Goal: Contribute content: Contribute content

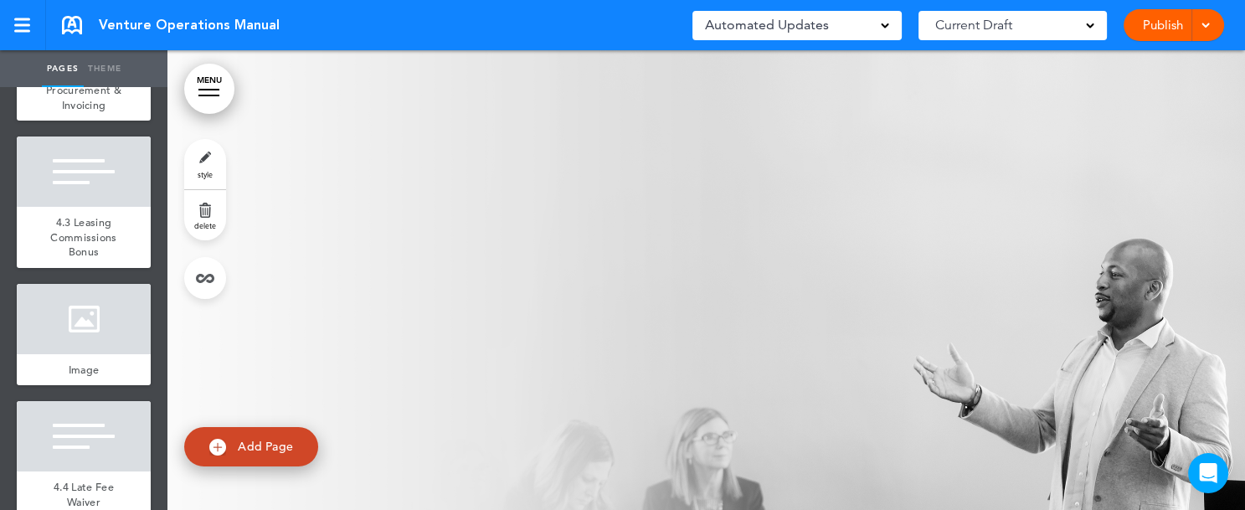
scroll to position [7316, 0]
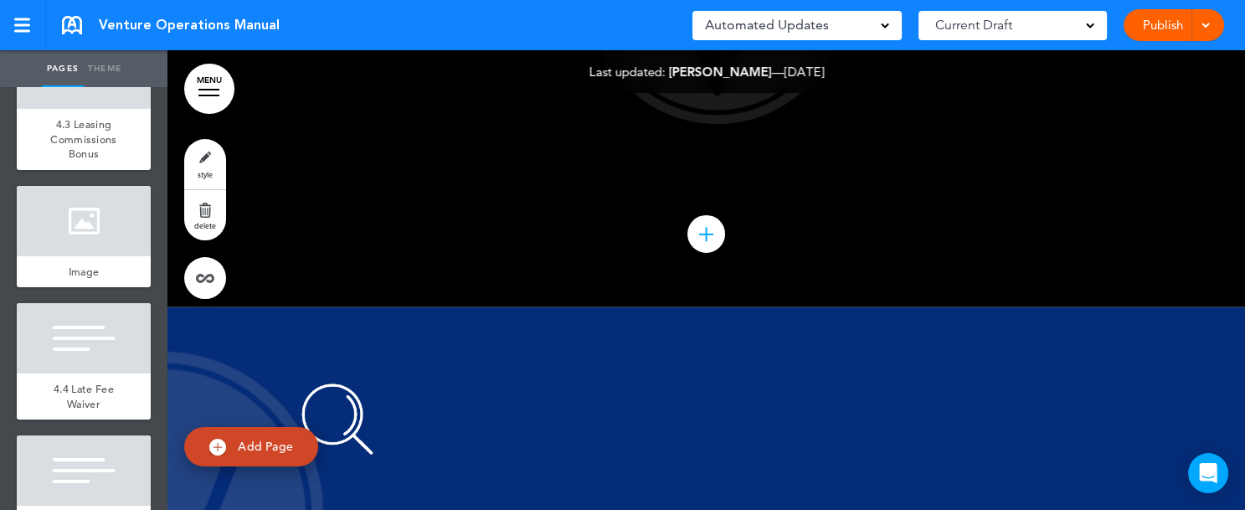
scroll to position [3437, 0]
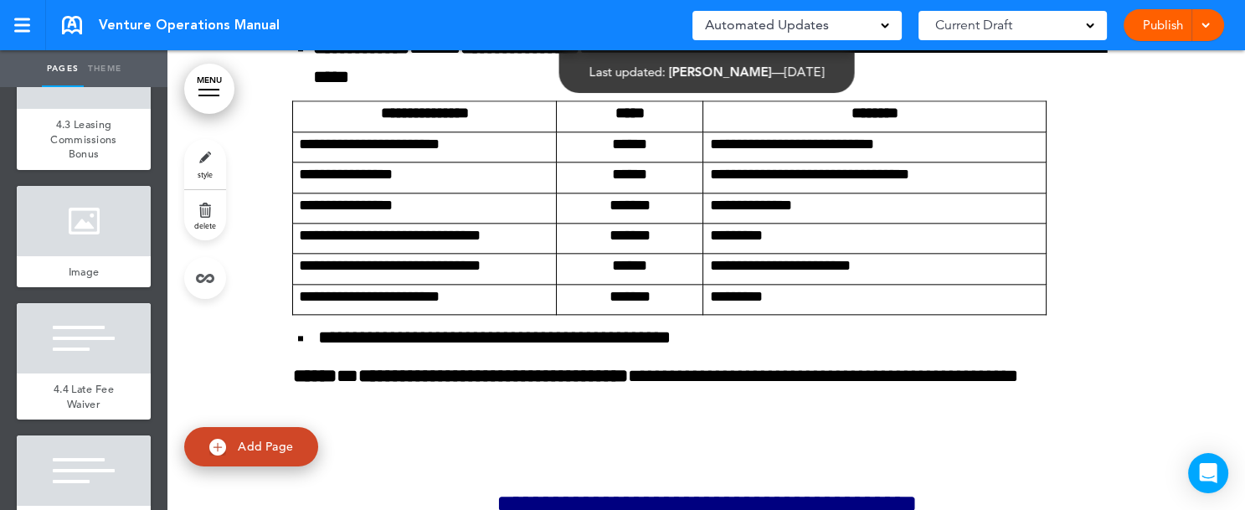
scroll to position [118185, 0]
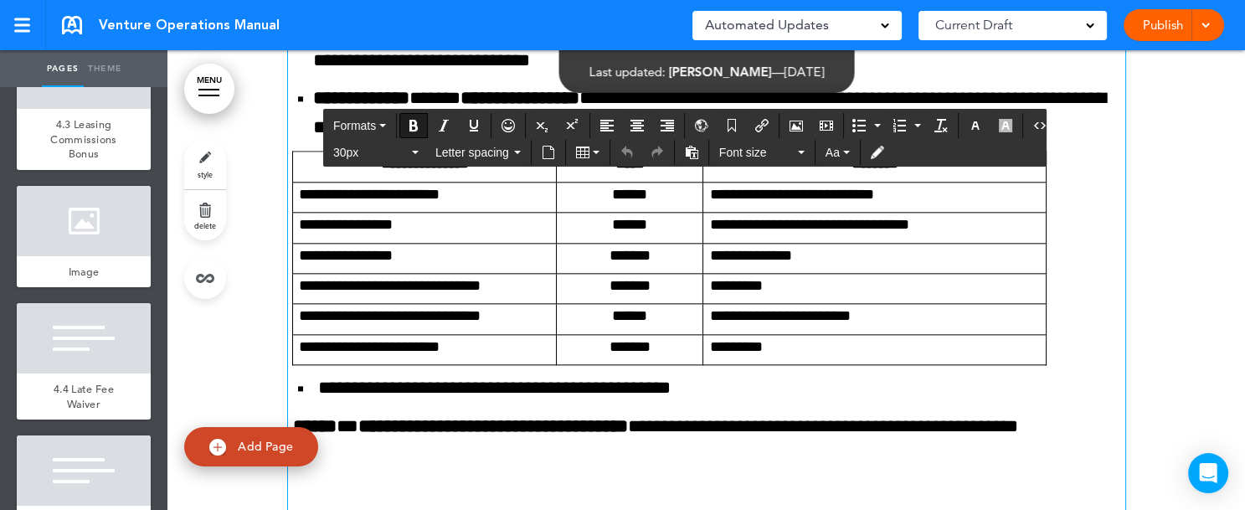
drag, startPoint x: 286, startPoint y: 160, endPoint x: 322, endPoint y: 159, distance: 36.0
click at [467, 125] on icon "Underline" at bounding box center [473, 125] width 13 height 13
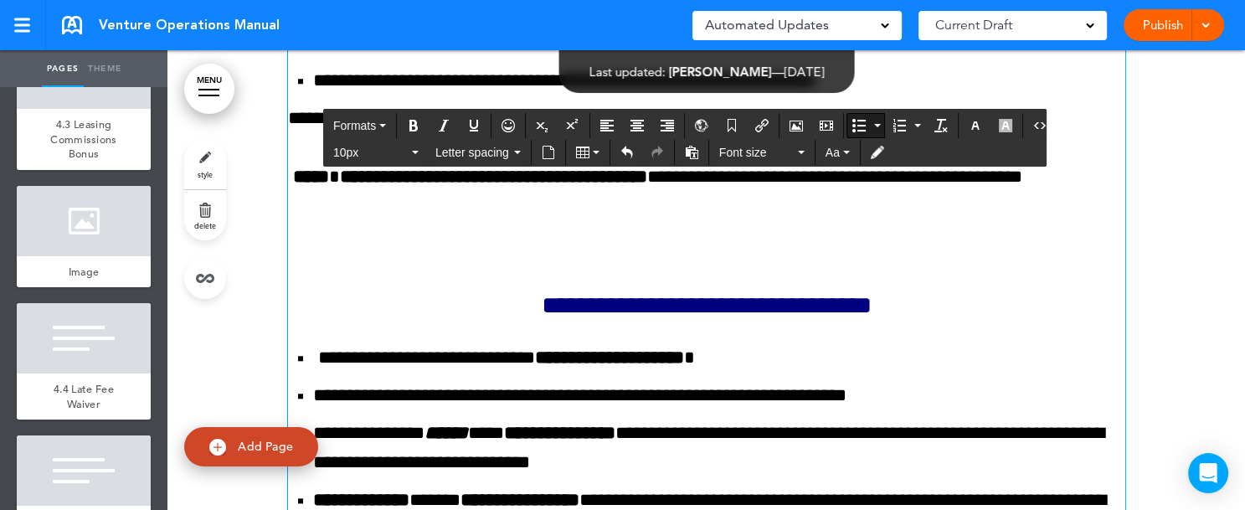
scroll to position [117733, 0]
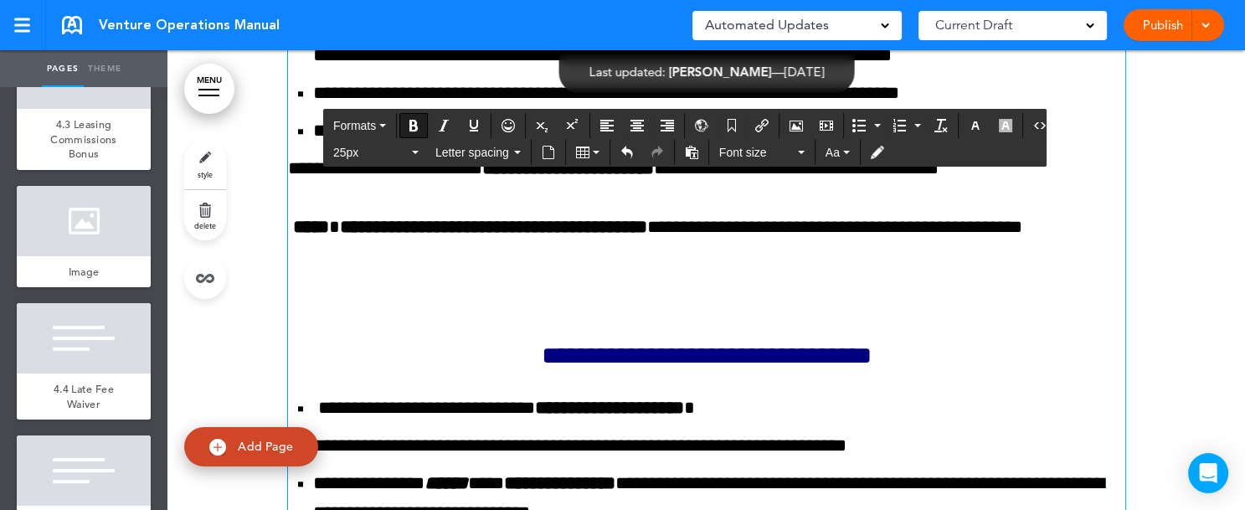
drag, startPoint x: 281, startPoint y: 257, endPoint x: 322, endPoint y: 257, distance: 41.0
click at [468, 126] on icon "Underline" at bounding box center [473, 125] width 13 height 13
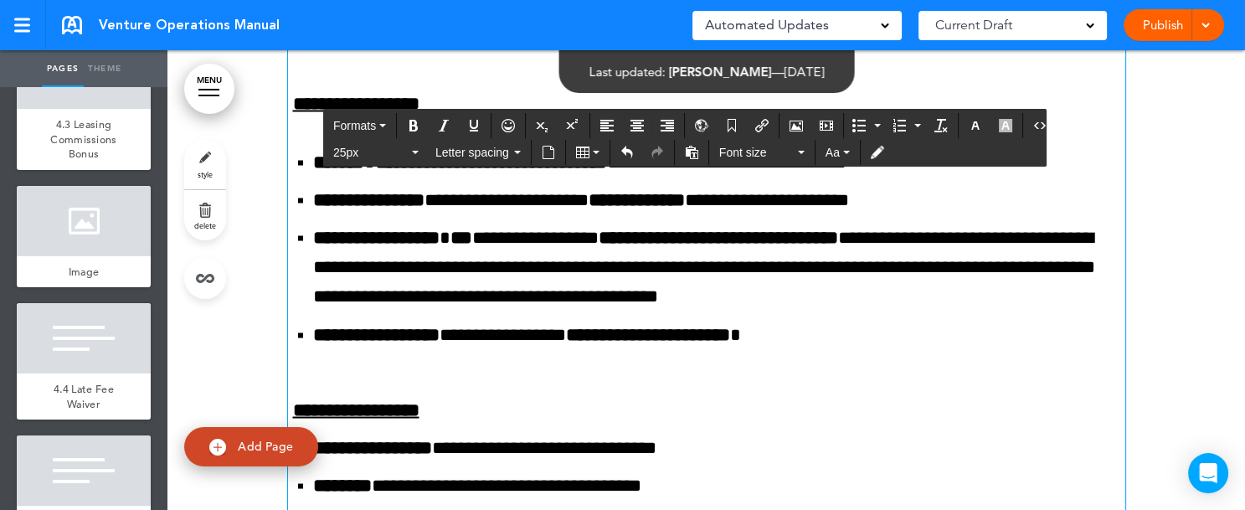
scroll to position [119541, 0]
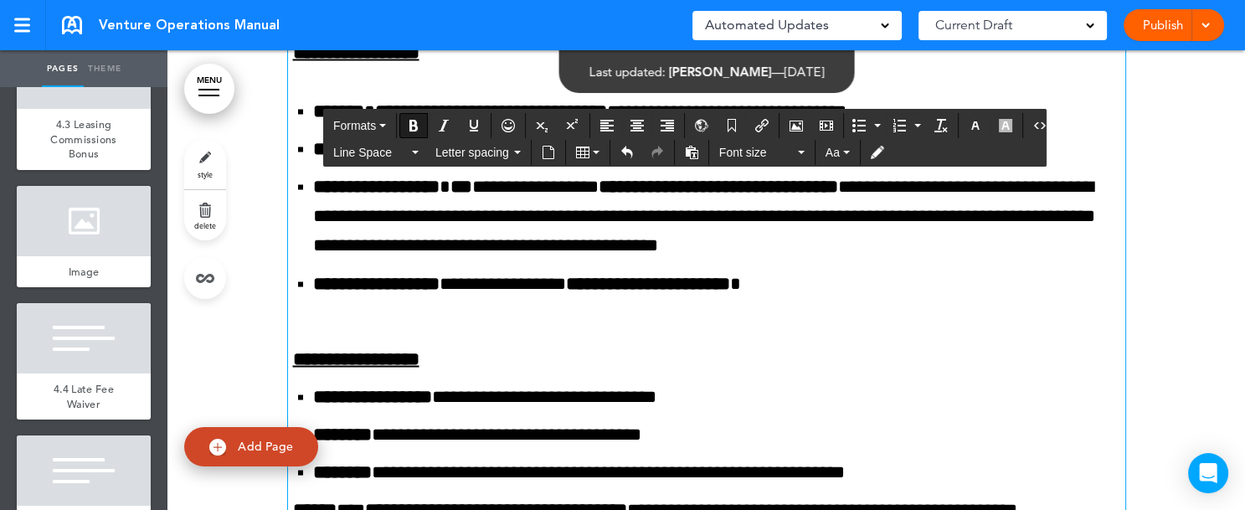
drag, startPoint x: 284, startPoint y: 339, endPoint x: 323, endPoint y: 337, distance: 39.4
click at [469, 125] on icon "Underline" at bounding box center [473, 125] width 13 height 13
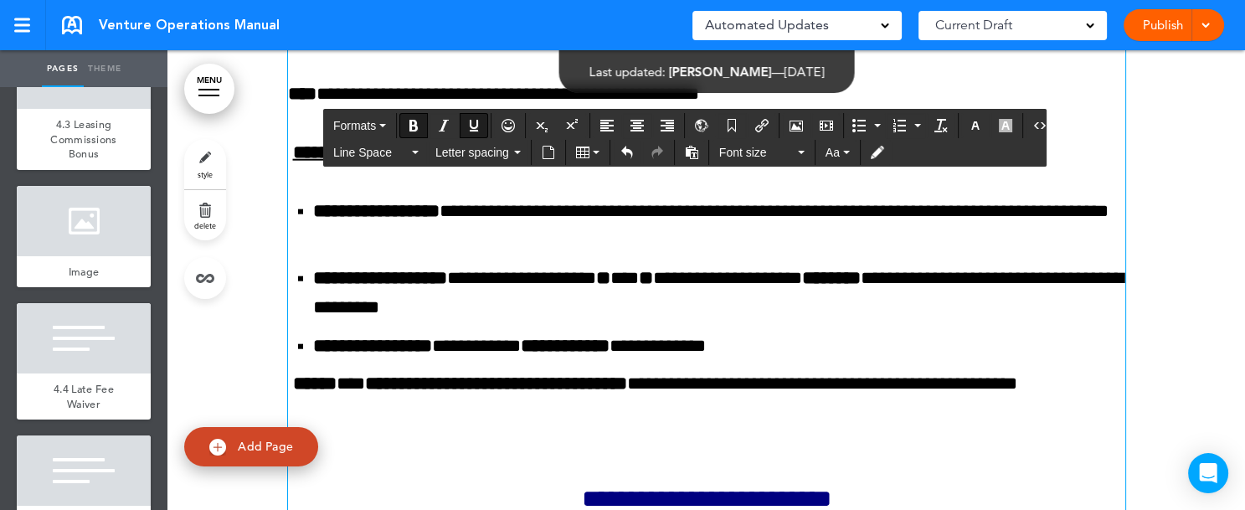
scroll to position [120847, 0]
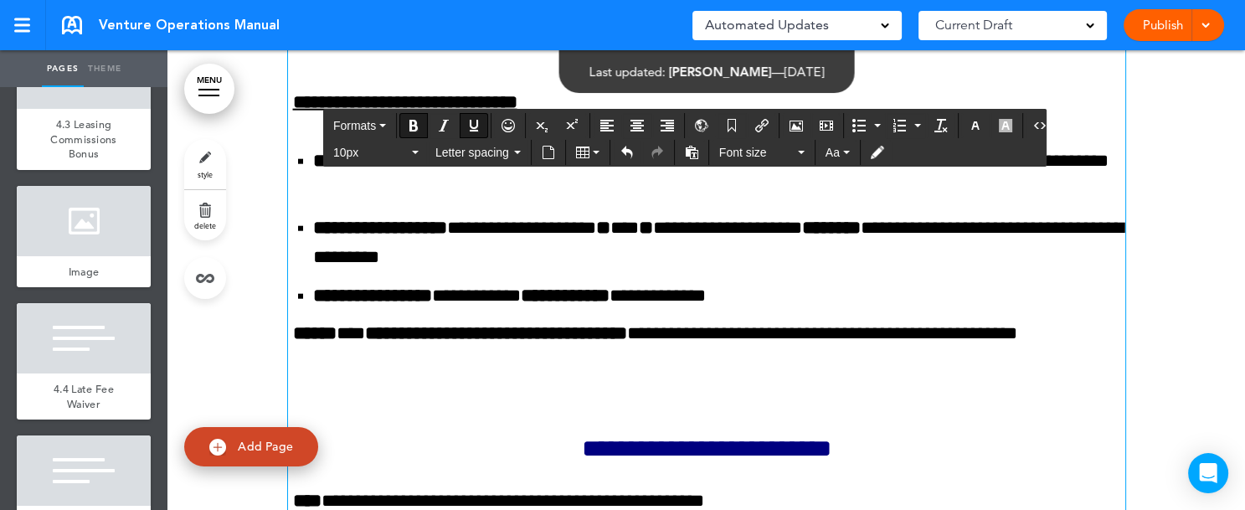
click at [412, 152] on icon "button" at bounding box center [415, 152] width 7 height 3
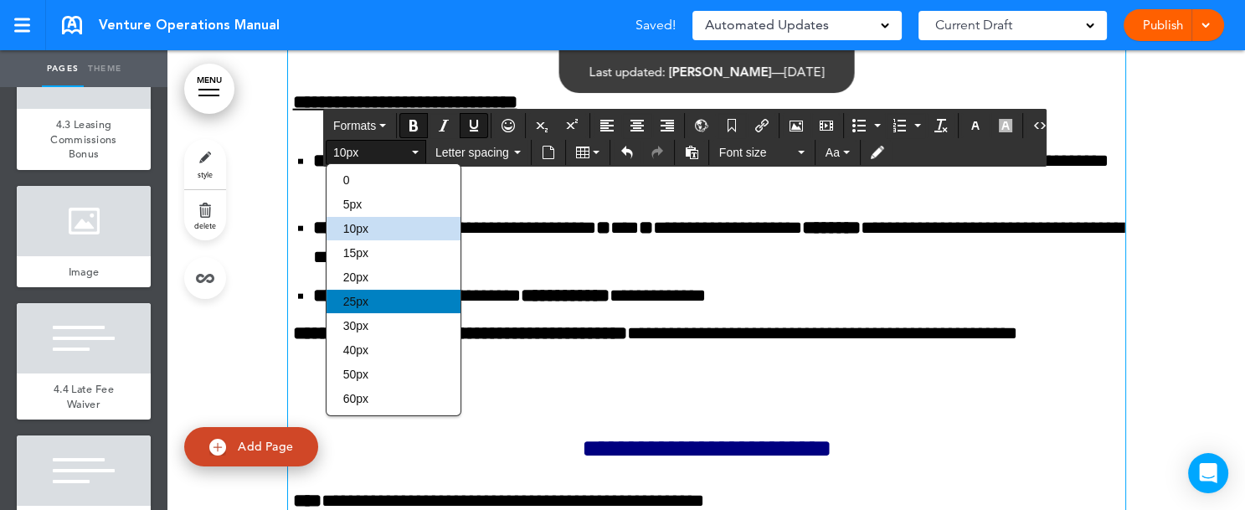
click at [371, 299] on div "25px" at bounding box center [393, 301] width 134 height 23
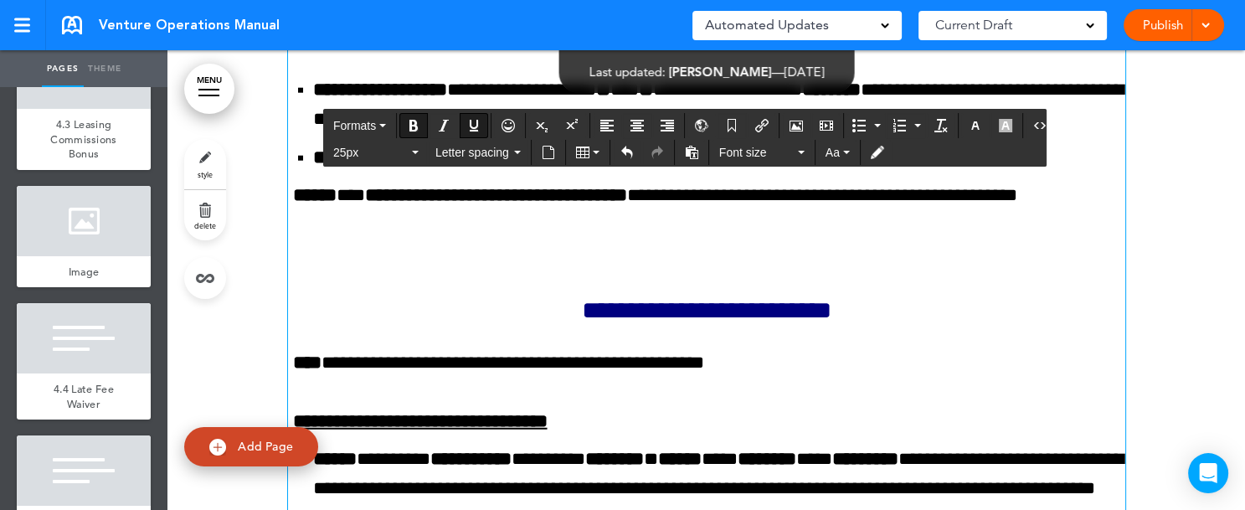
scroll to position [121048, 0]
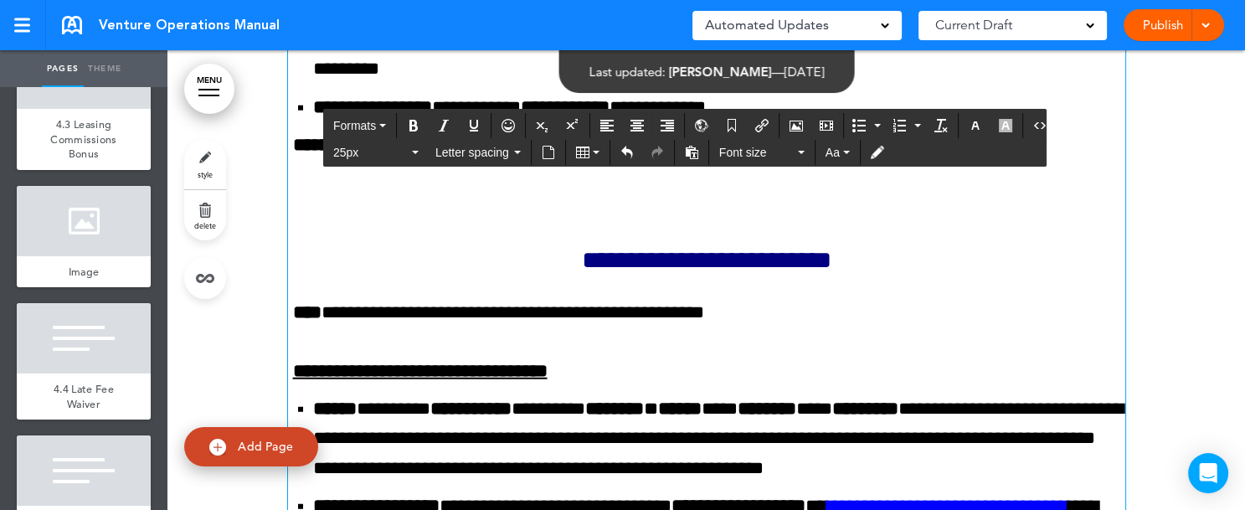
click at [412, 158] on button "25px" at bounding box center [375, 152] width 99 height 23
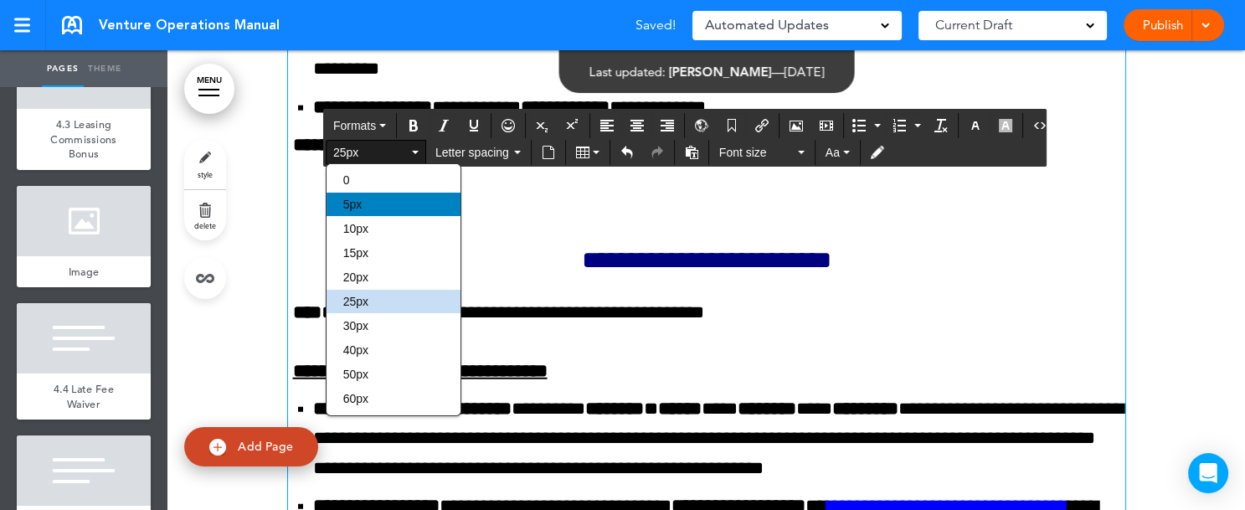
click at [382, 201] on div "5px" at bounding box center [393, 204] width 134 height 23
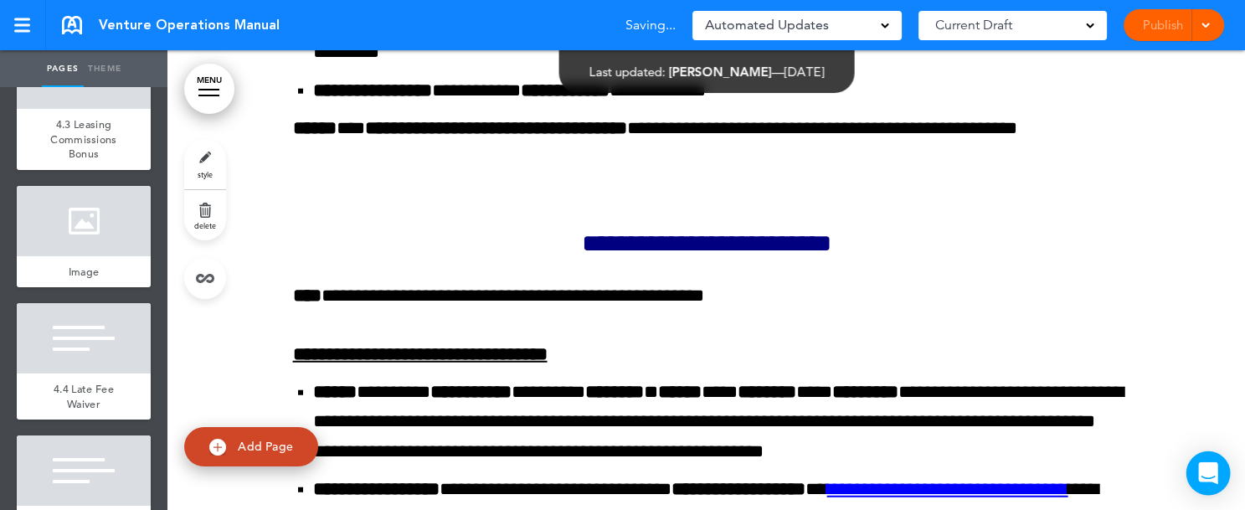
click at [1230, 493] on div "Pages Theme add page Table of Contents add page Introductions add page Image ad…" at bounding box center [615, 255] width 1231 height 510
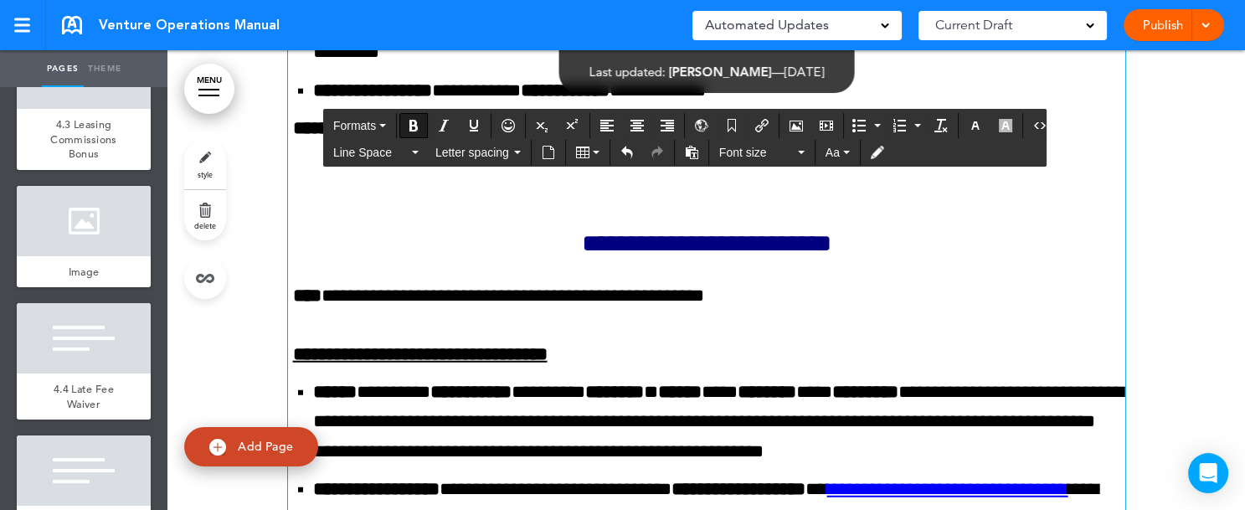
drag, startPoint x: 281, startPoint y: 290, endPoint x: 322, endPoint y: 294, distance: 41.1
click at [475, 124] on icon "Underline" at bounding box center [473, 125] width 13 height 13
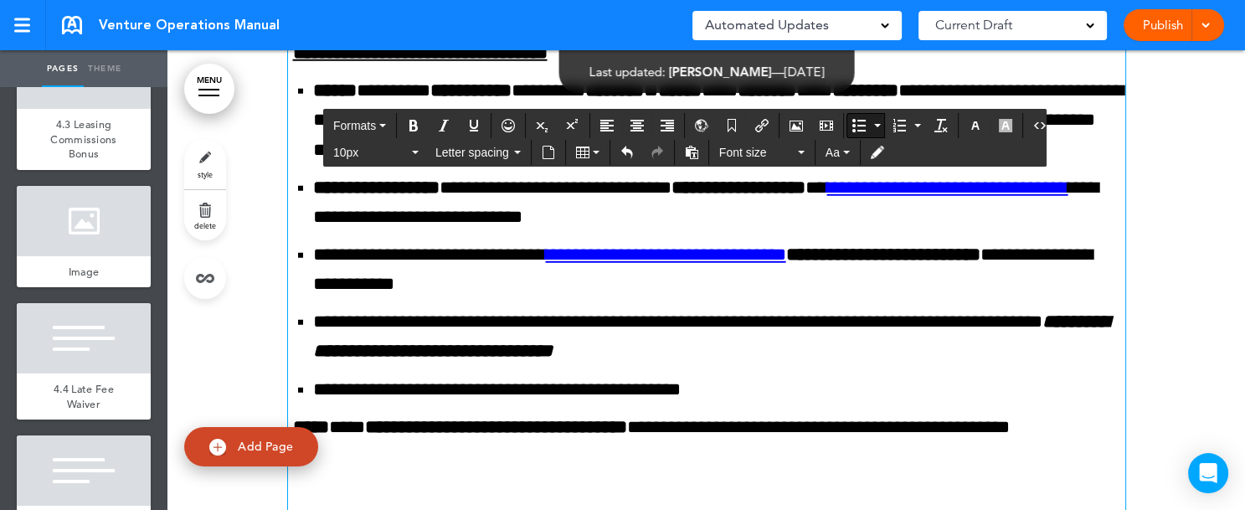
scroll to position [121399, 0]
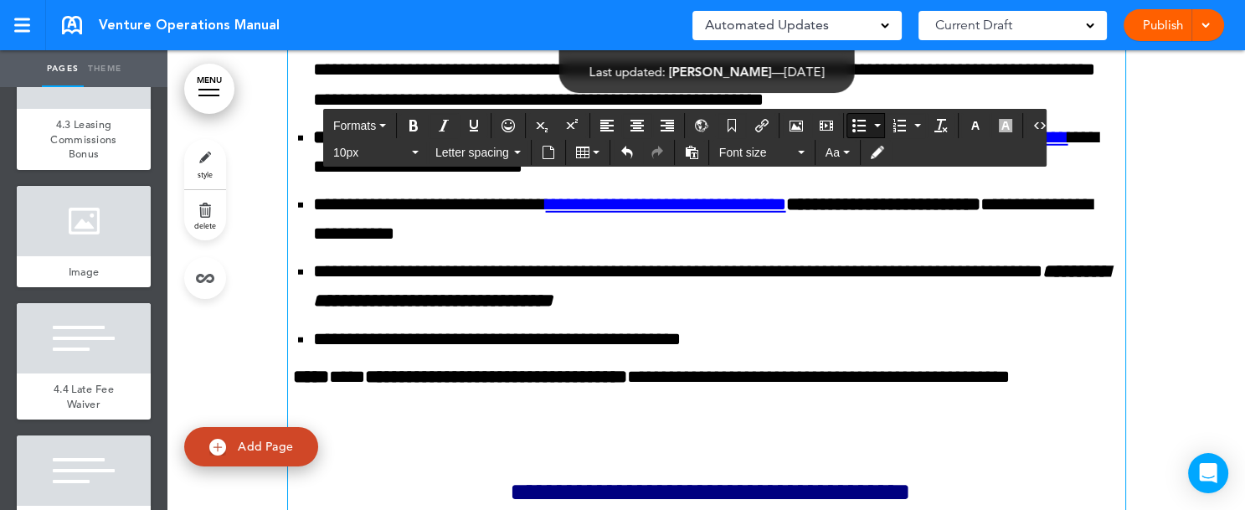
click at [413, 154] on button "10px" at bounding box center [375, 152] width 99 height 23
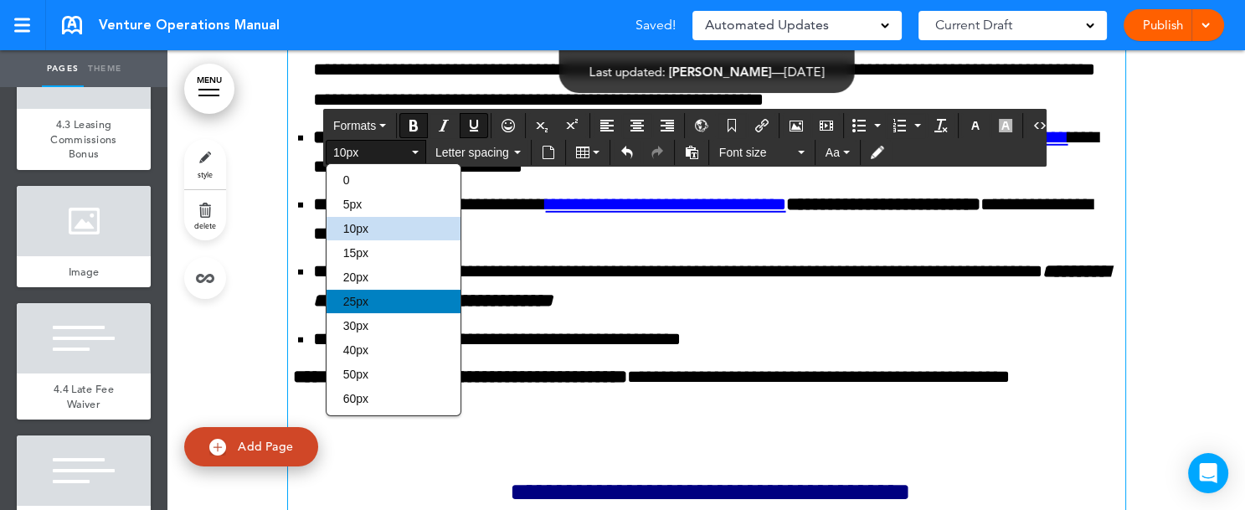
click at [396, 298] on div "25px" at bounding box center [393, 301] width 134 height 23
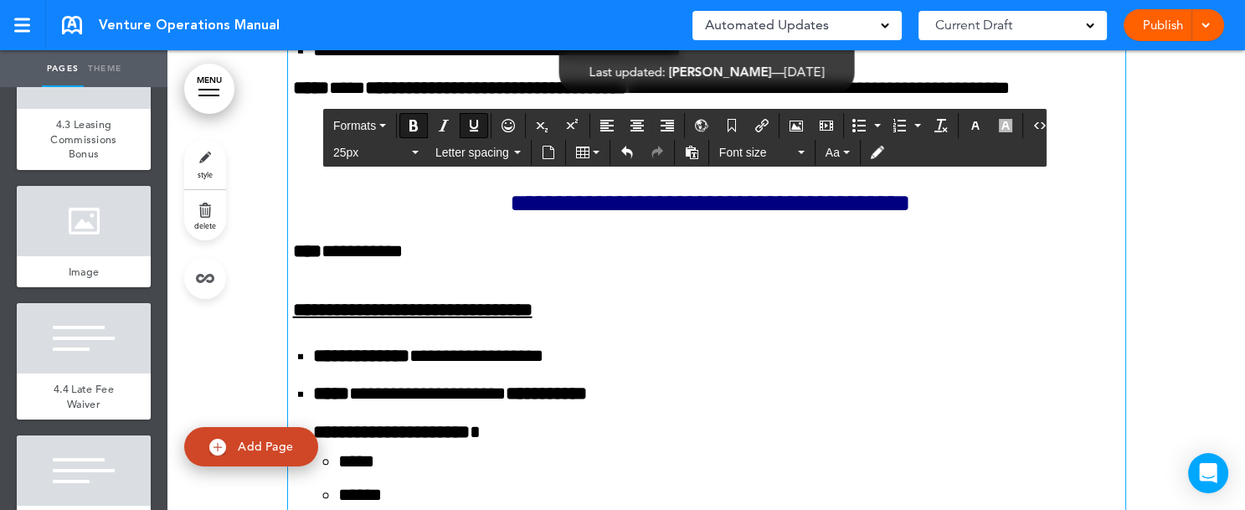
scroll to position [121751, 0]
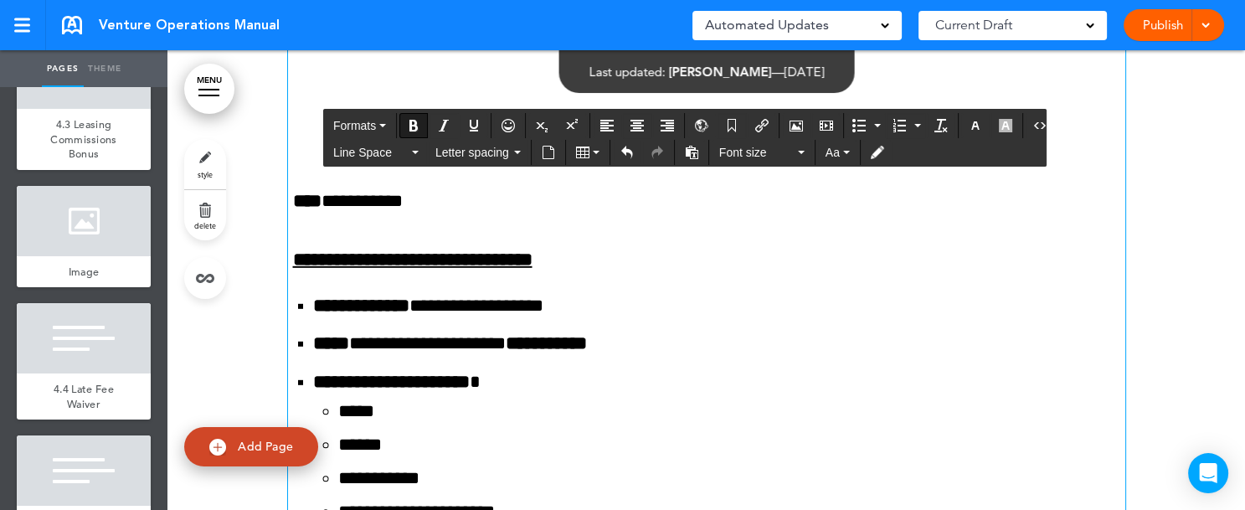
drag, startPoint x: 285, startPoint y: 264, endPoint x: 326, endPoint y: 264, distance: 41.0
click at [475, 121] on icon "Underline" at bounding box center [473, 125] width 13 height 13
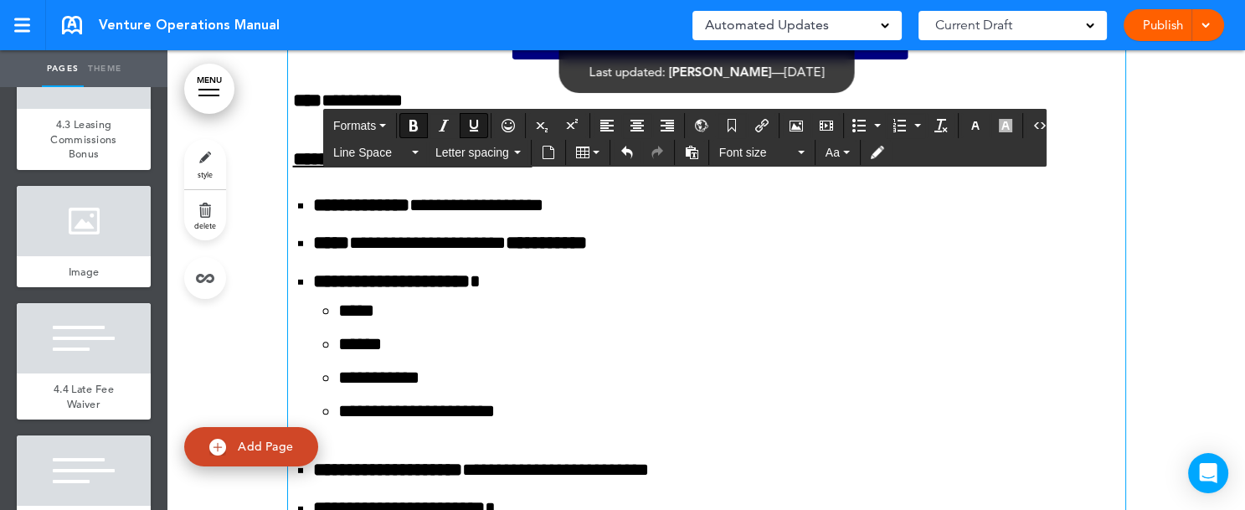
scroll to position [121801, 0]
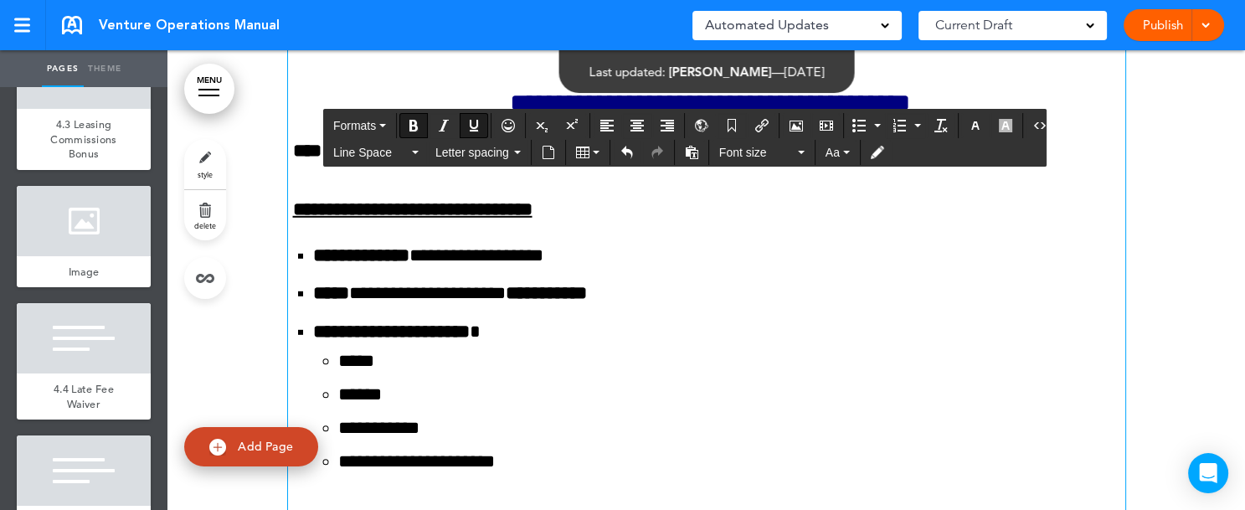
click at [408, 155] on span "Line Space" at bounding box center [370, 152] width 75 height 17
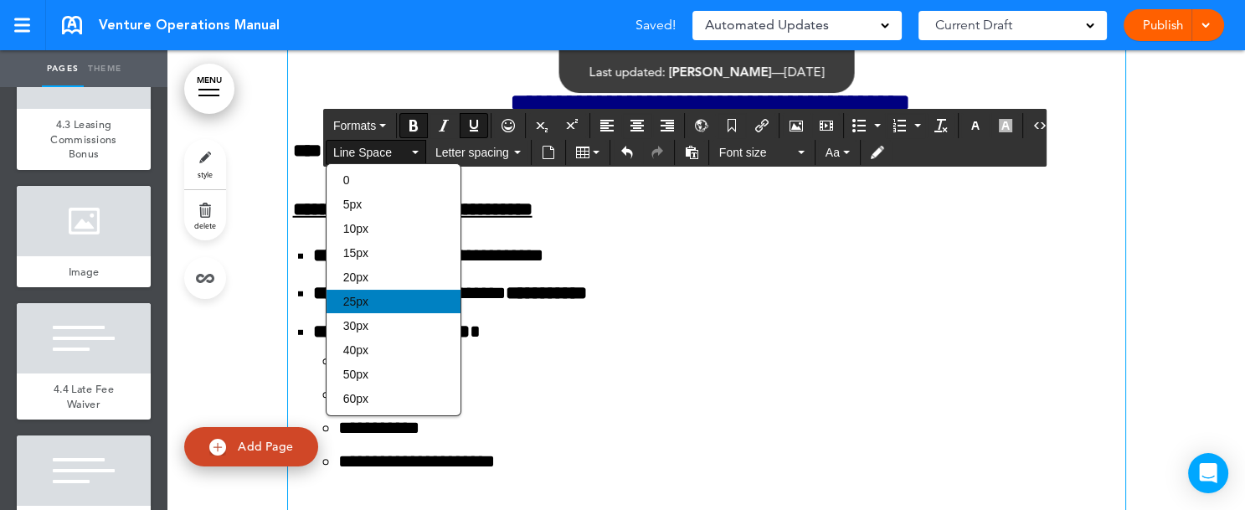
click at [372, 295] on div "25px" at bounding box center [393, 301] width 134 height 23
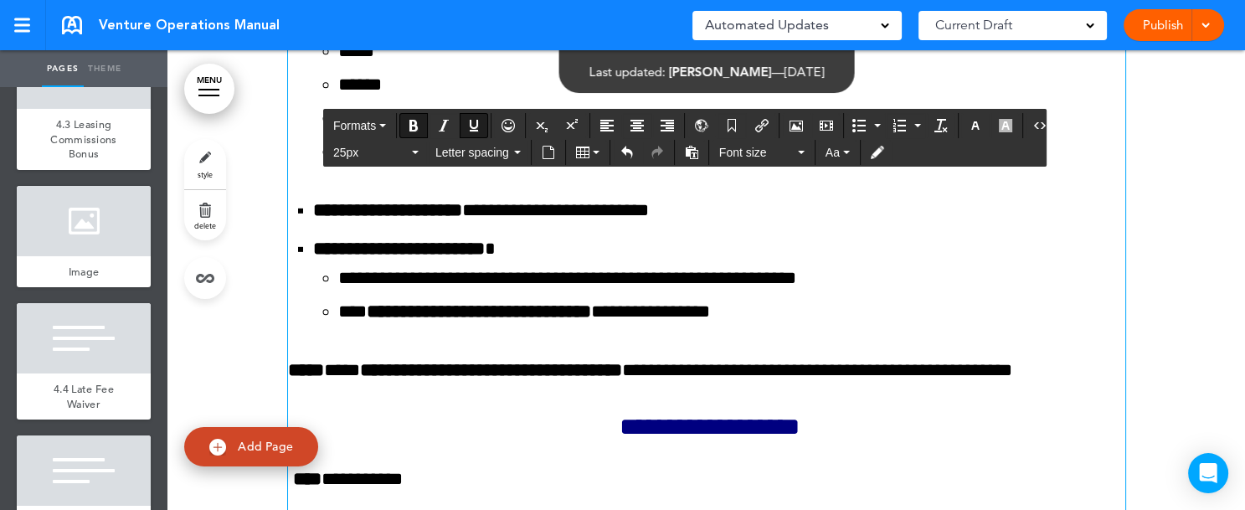
scroll to position [122152, 0]
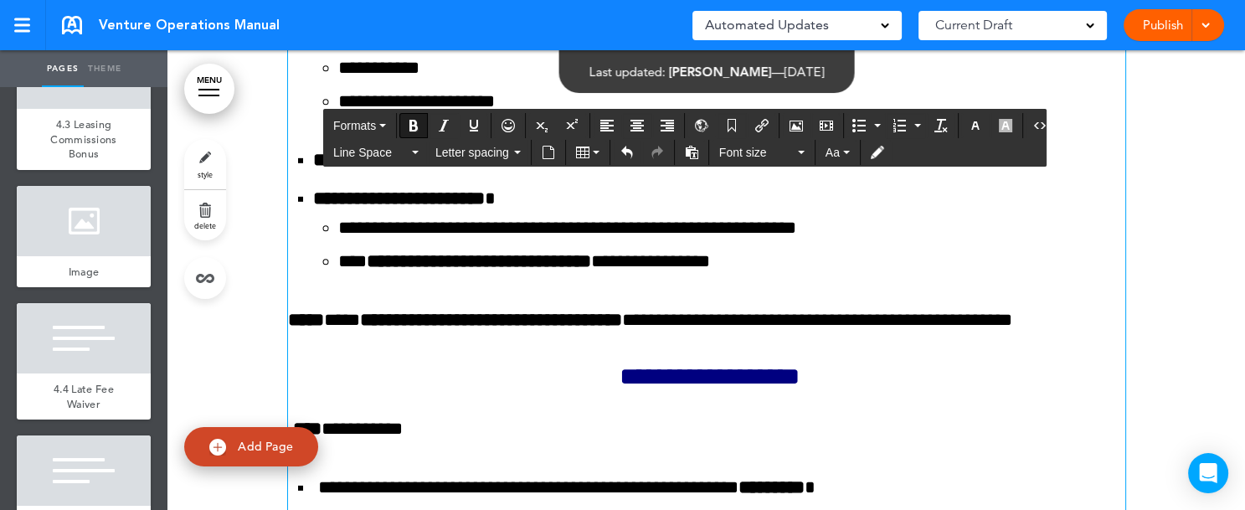
drag, startPoint x: 283, startPoint y: 312, endPoint x: 325, endPoint y: 310, distance: 41.9
click at [472, 126] on icon "Underline" at bounding box center [473, 125] width 13 height 13
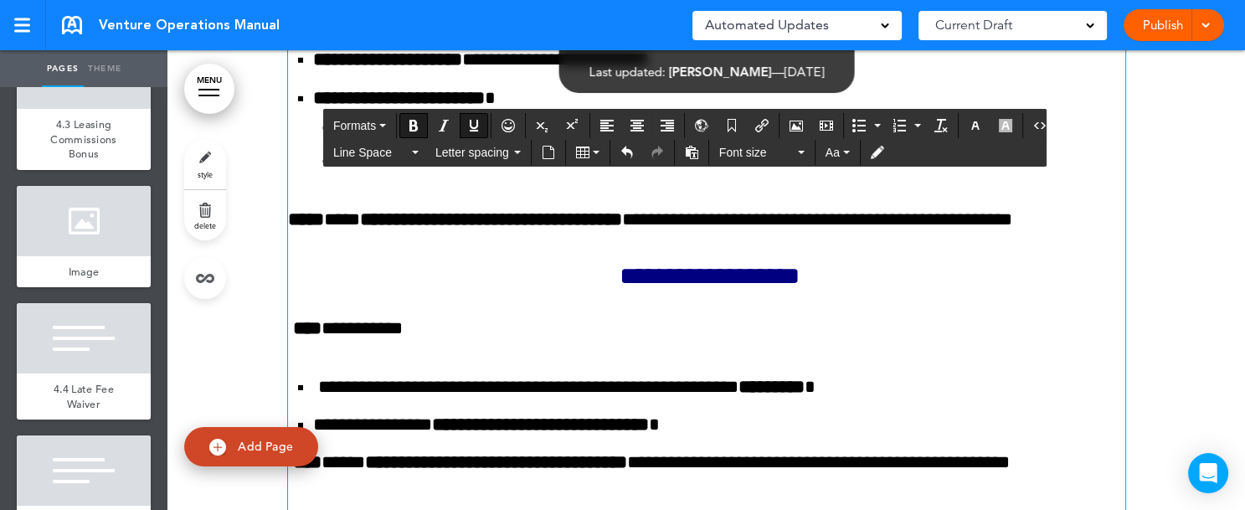
scroll to position [122303, 0]
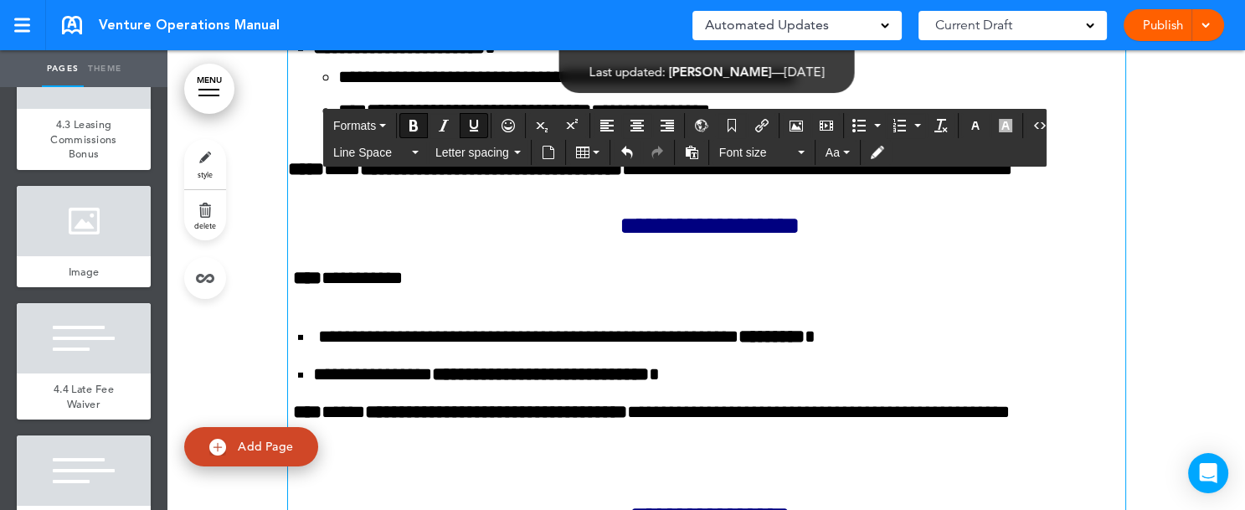
click at [416, 153] on button "10px" at bounding box center [375, 152] width 99 height 23
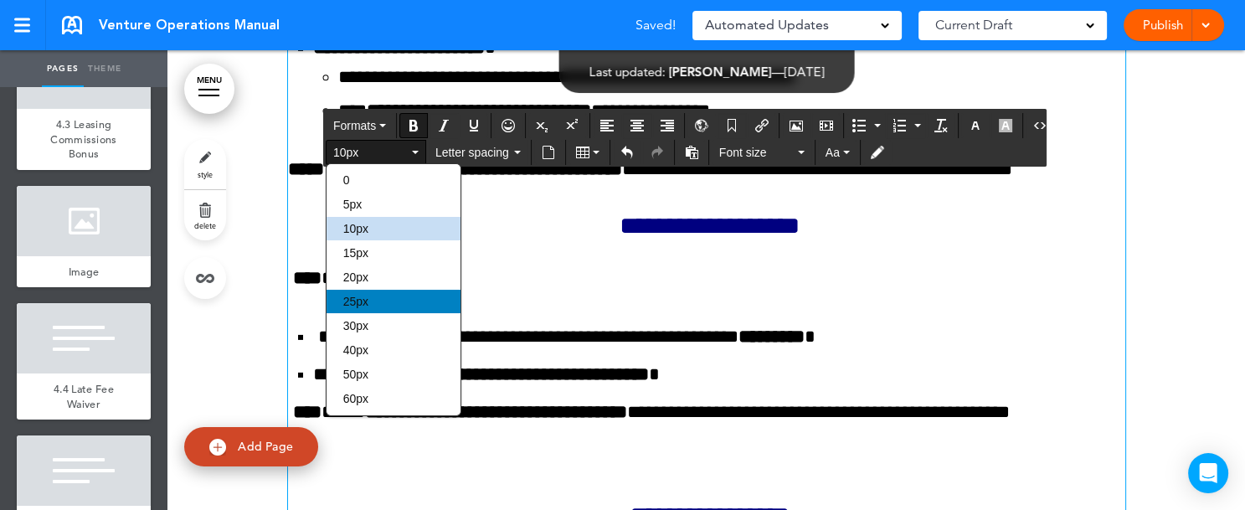
click at [388, 298] on div "25px" at bounding box center [393, 301] width 134 height 23
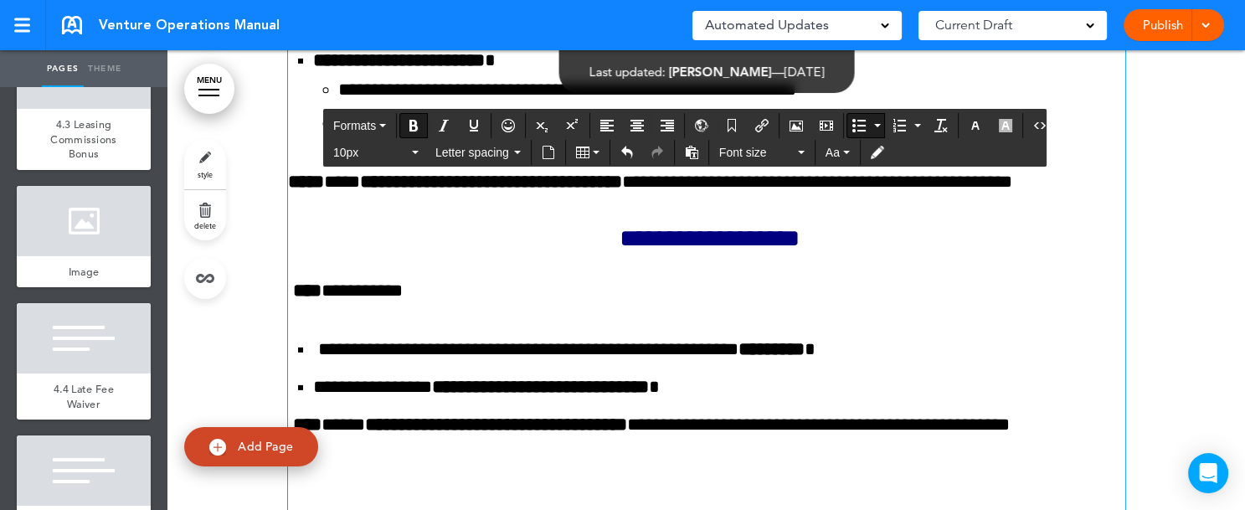
drag, startPoint x: 306, startPoint y: 270, endPoint x: 698, endPoint y: 457, distance: 434.3
click at [419, 150] on button "10px" at bounding box center [375, 152] width 99 height 23
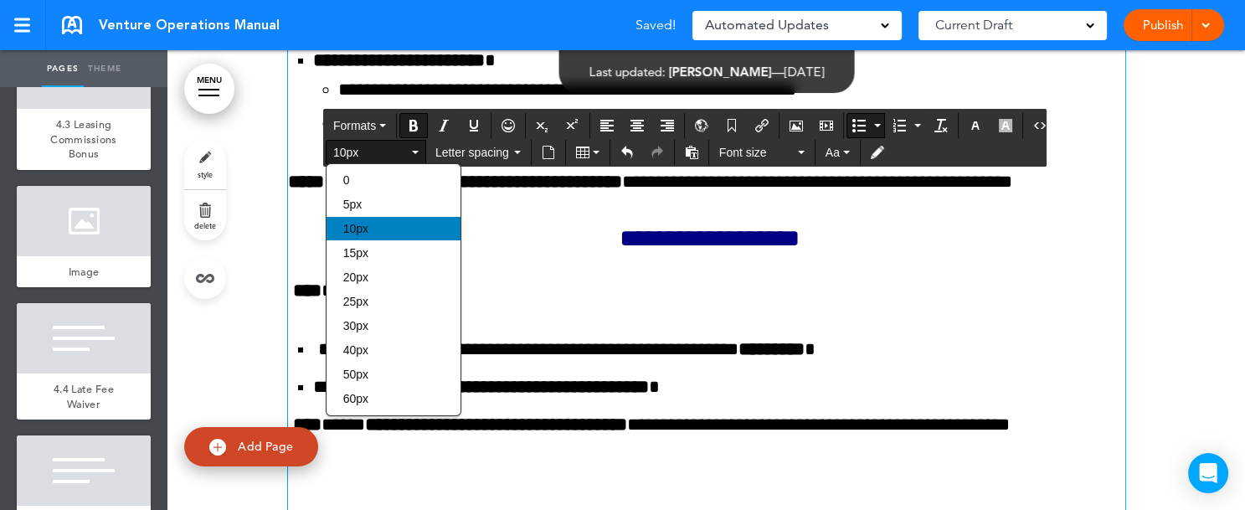
click at [372, 221] on div "10px" at bounding box center [393, 228] width 134 height 23
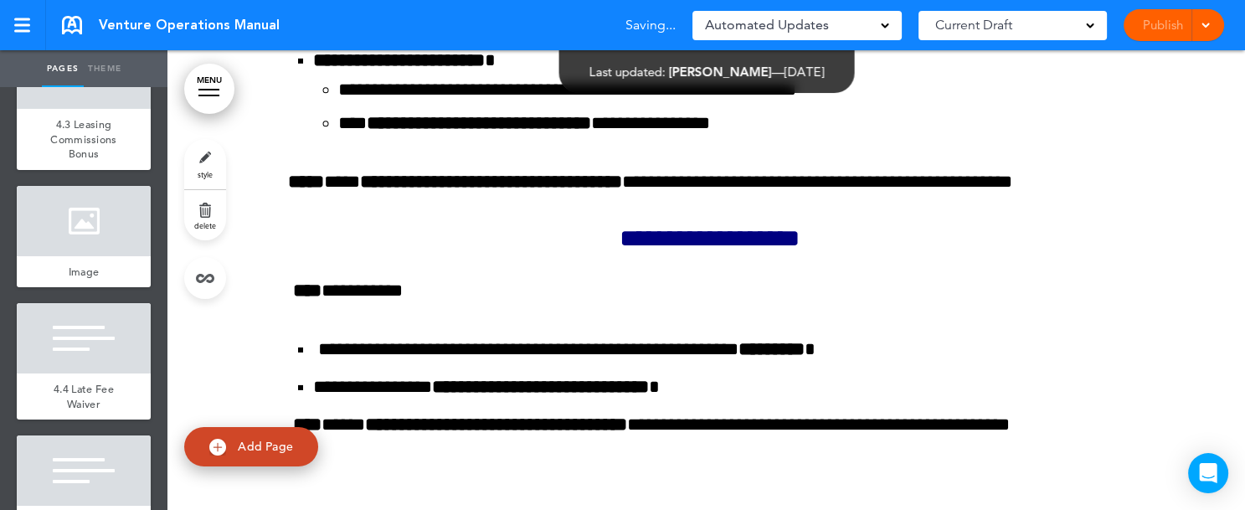
click at [1229, 502] on div "Pages Theme add page Table of Contents add page Introductions add page Image ad…" at bounding box center [615, 255] width 1231 height 510
click at [1229, 503] on div "Pages Theme add page Table of Contents add page Introductions add page Image ad…" at bounding box center [615, 255] width 1231 height 510
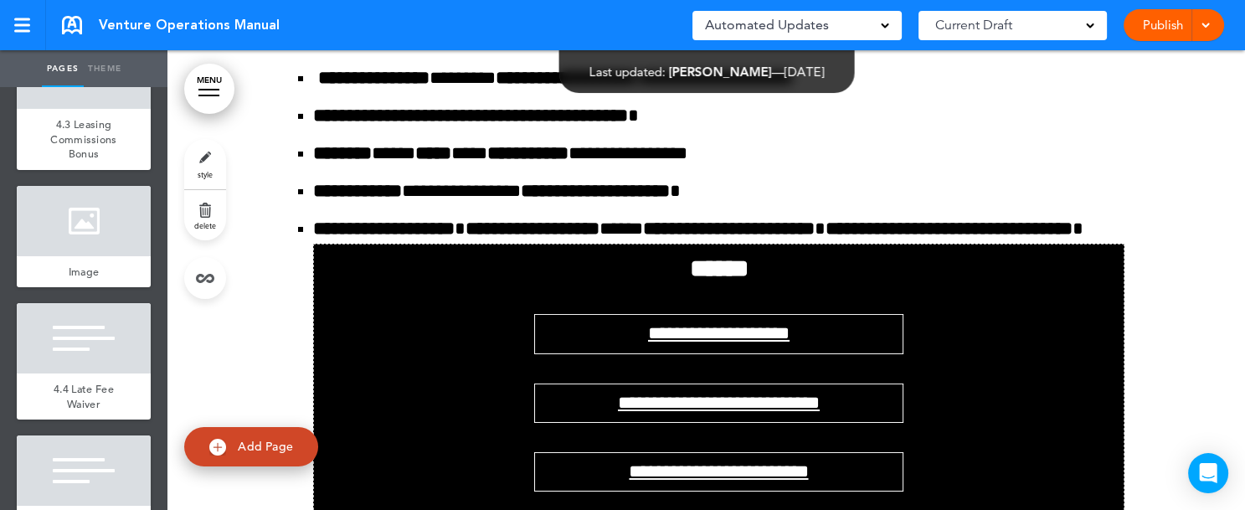
scroll to position [122855, 0]
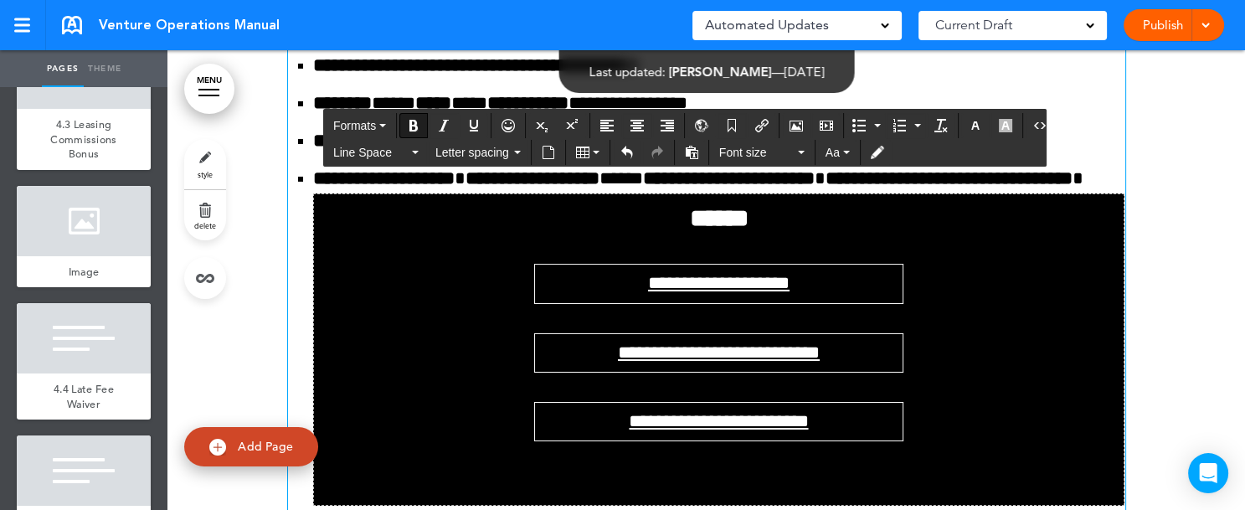
drag, startPoint x: 282, startPoint y: 214, endPoint x: 325, endPoint y: 217, distance: 42.8
click at [467, 125] on icon "Underline" at bounding box center [473, 125] width 13 height 13
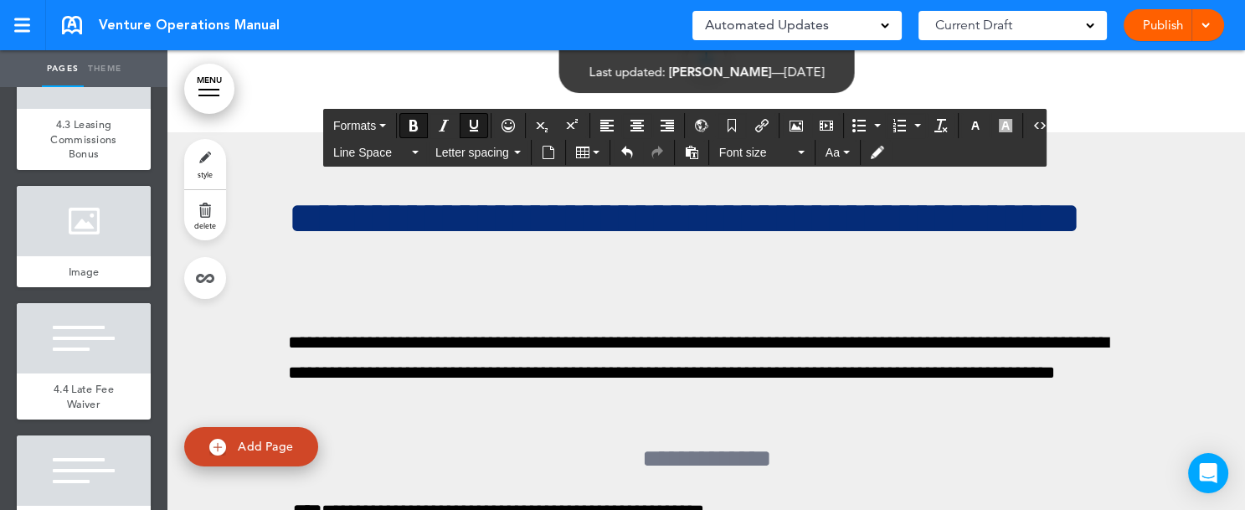
scroll to position [123508, 0]
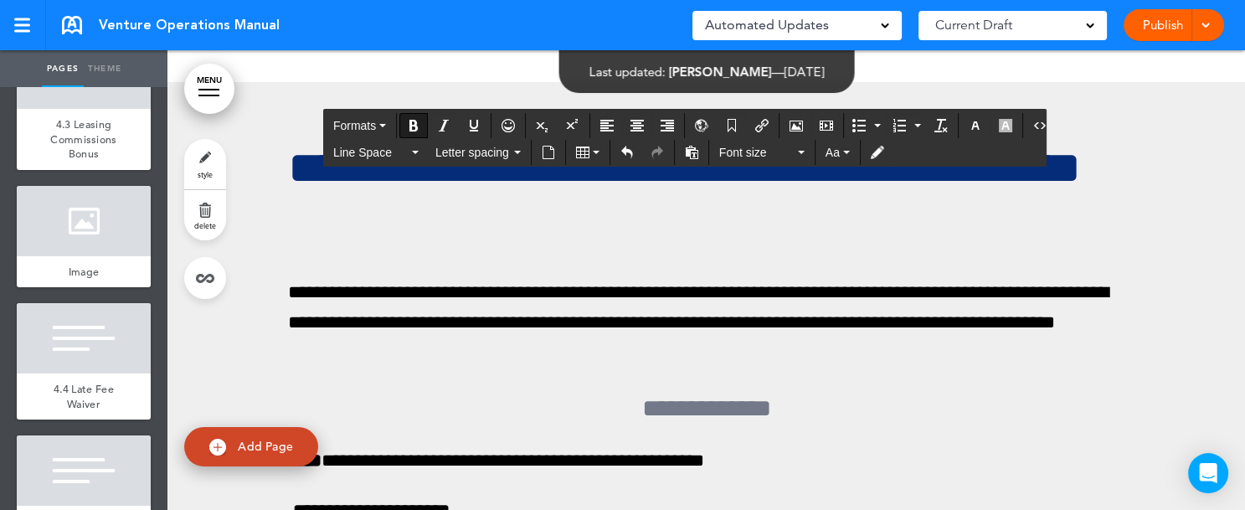
drag, startPoint x: 285, startPoint y: 228, endPoint x: 328, endPoint y: 228, distance: 42.7
click at [474, 121] on icon "Underline" at bounding box center [473, 125] width 13 height 13
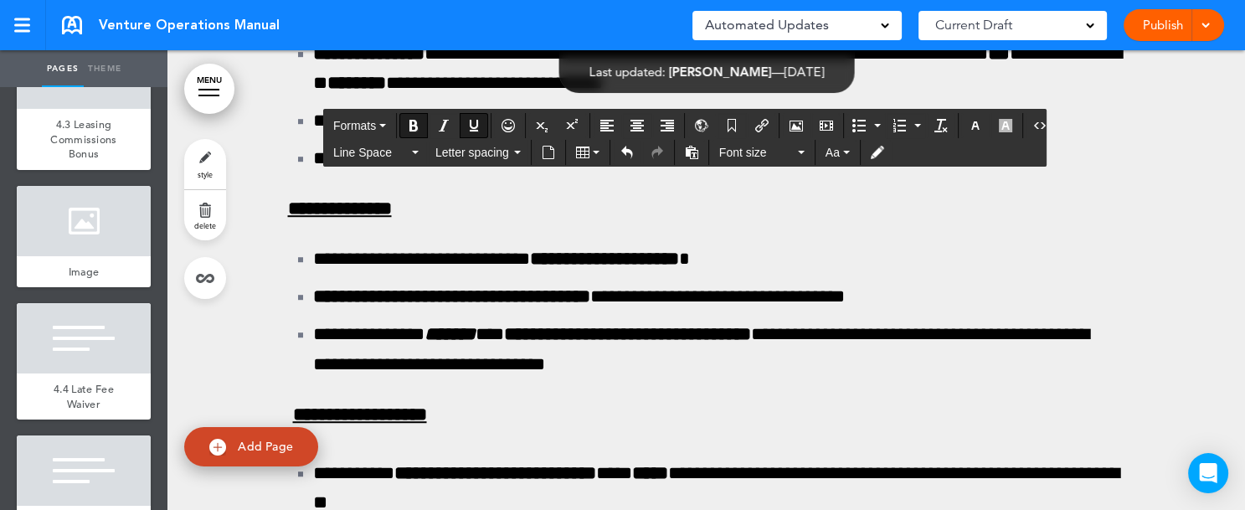
scroll to position [124864, 0]
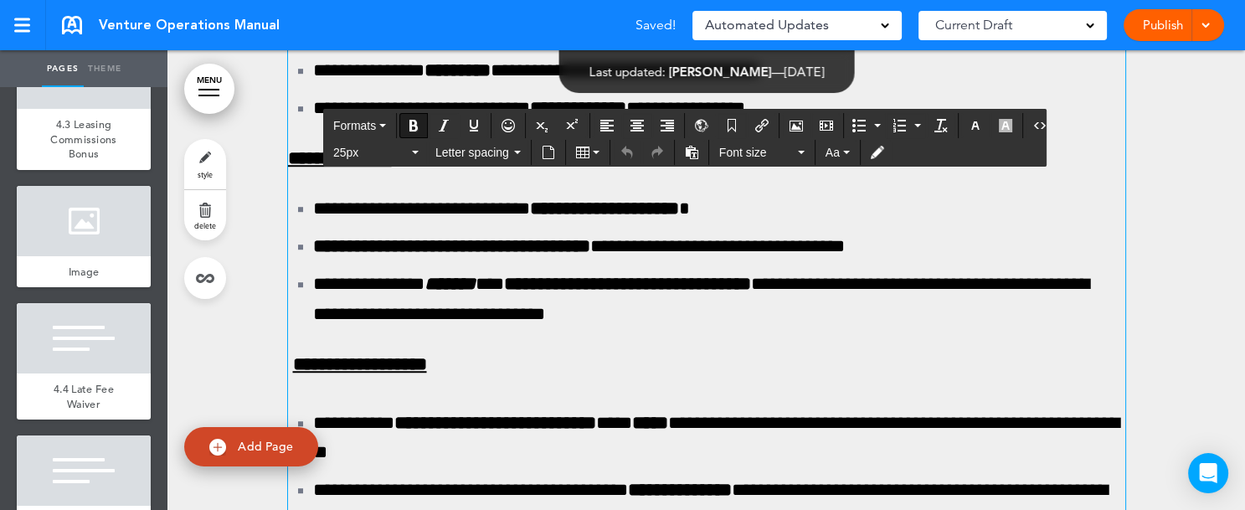
drag, startPoint x: 280, startPoint y: 248, endPoint x: 332, endPoint y: 256, distance: 52.6
click at [470, 126] on icon "Underline" at bounding box center [473, 125] width 13 height 13
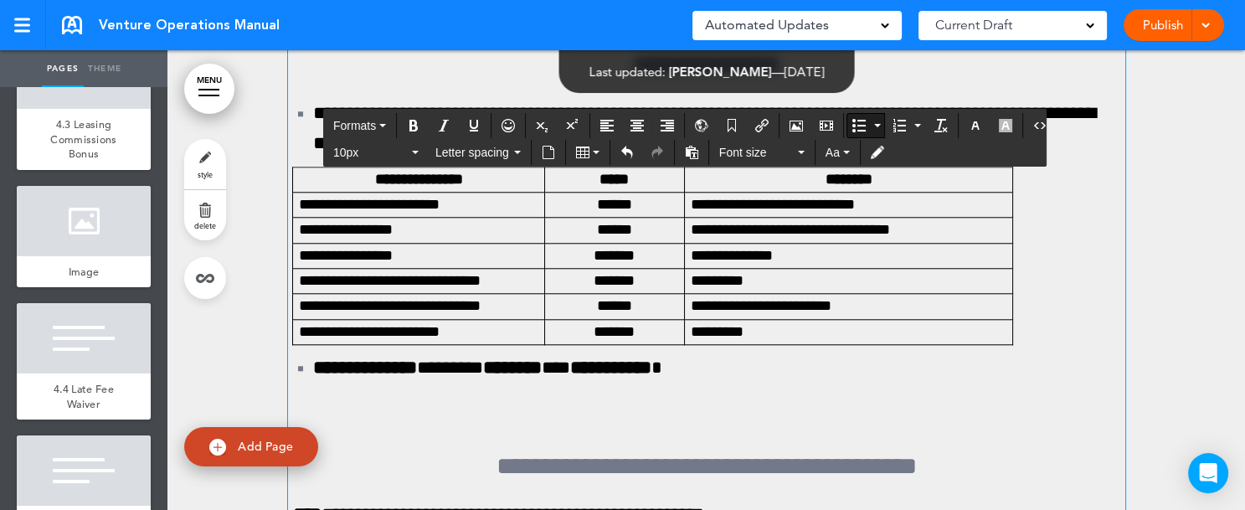
scroll to position [125467, 0]
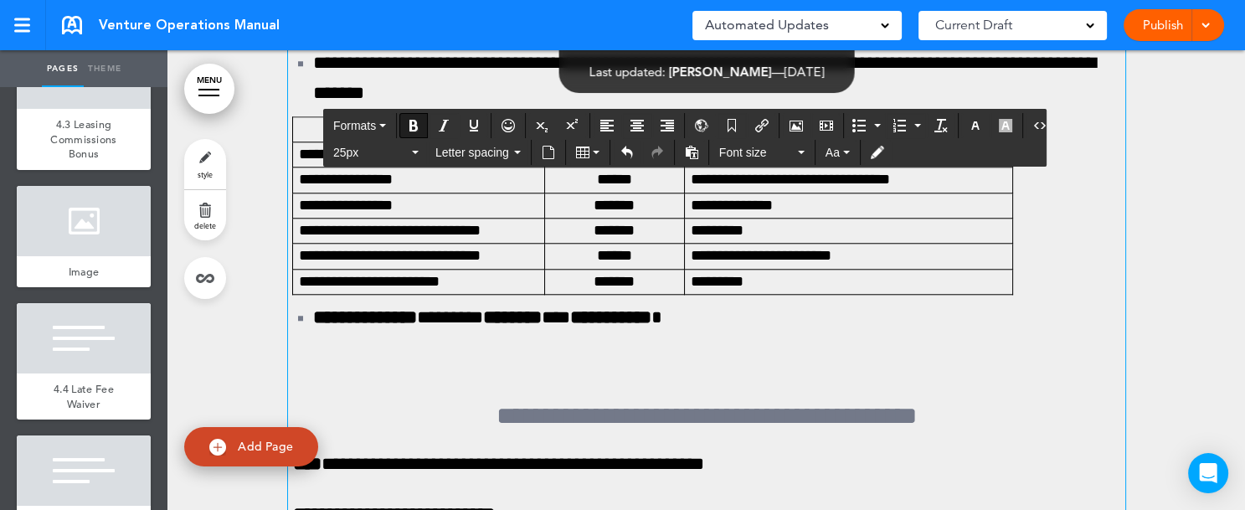
drag, startPoint x: 278, startPoint y: 300, endPoint x: 324, endPoint y: 305, distance: 46.2
click at [470, 124] on icon "Underline" at bounding box center [473, 125] width 13 height 13
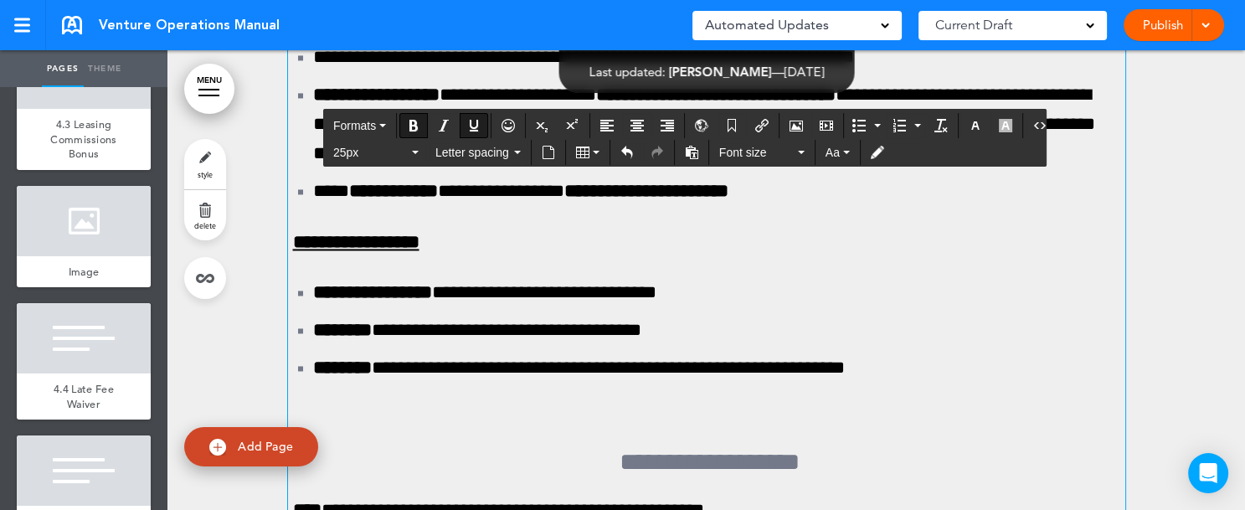
scroll to position [126823, 0]
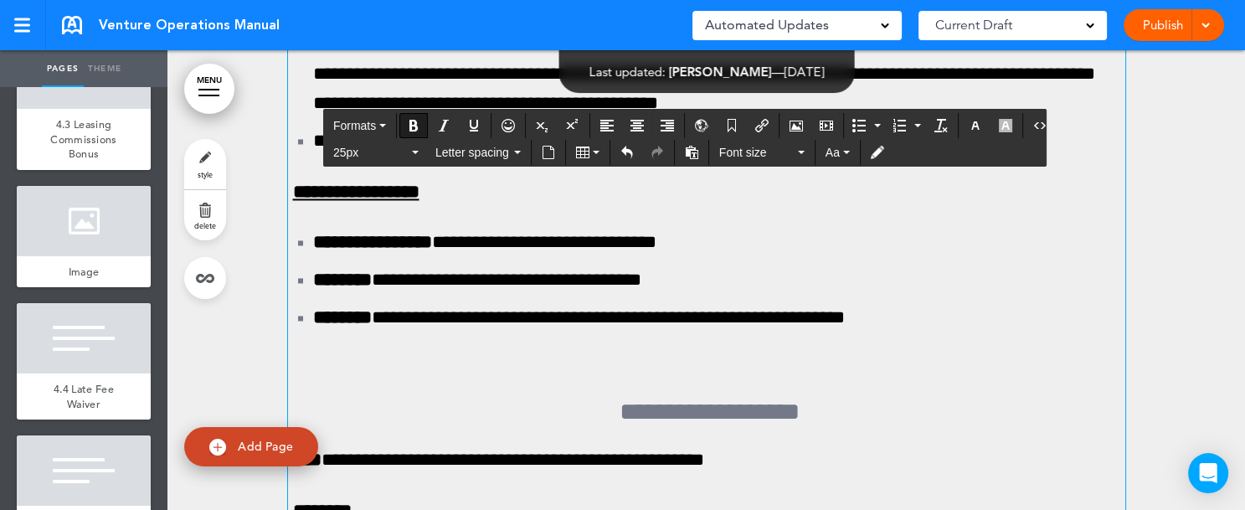
drag, startPoint x: 283, startPoint y: 254, endPoint x: 324, endPoint y: 260, distance: 41.6
click at [473, 128] on icon "Underline" at bounding box center [473, 125] width 13 height 13
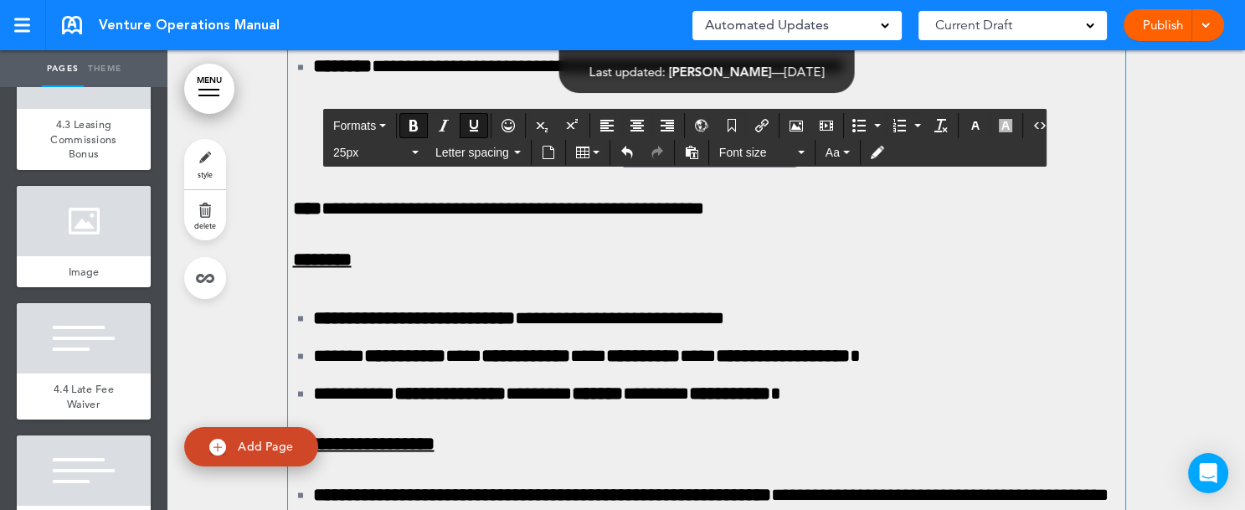
scroll to position [127024, 0]
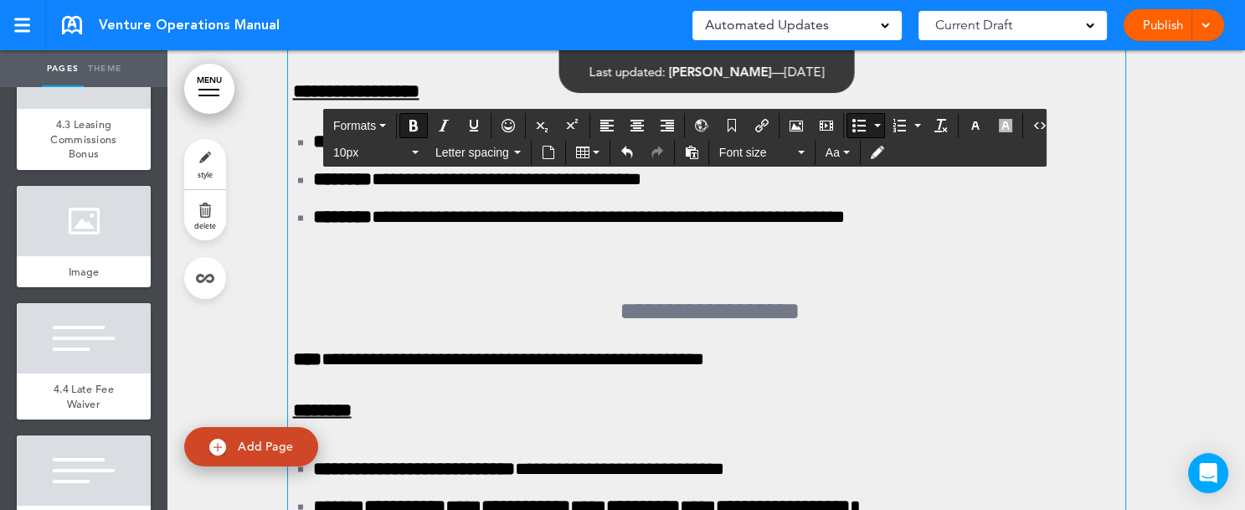
scroll to position [126873, 0]
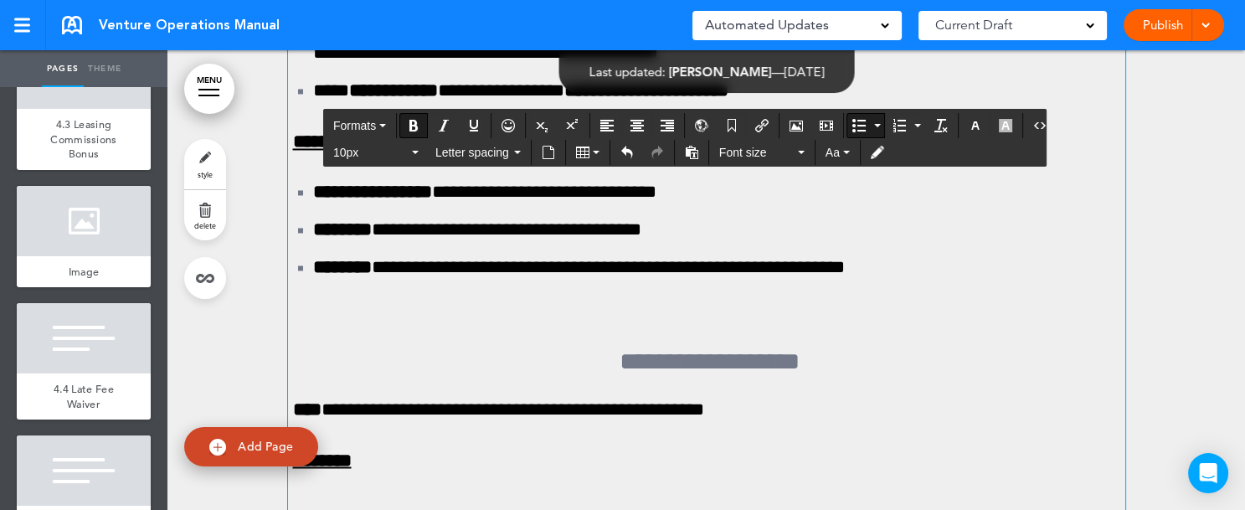
click at [414, 151] on icon "button" at bounding box center [415, 152] width 7 height 3
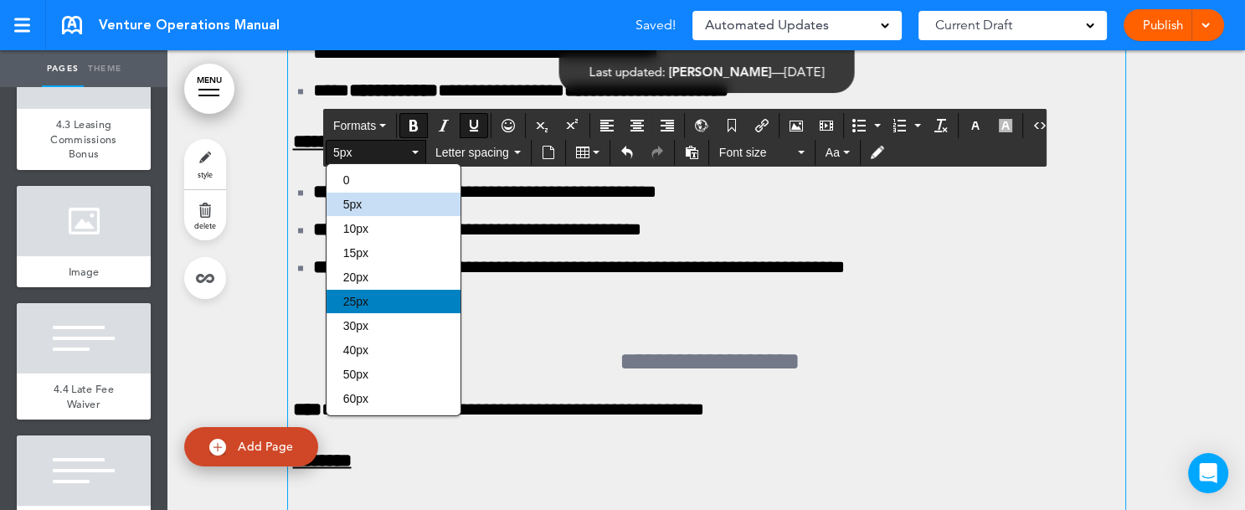
click at [360, 295] on span "25px" at bounding box center [355, 301] width 25 height 13
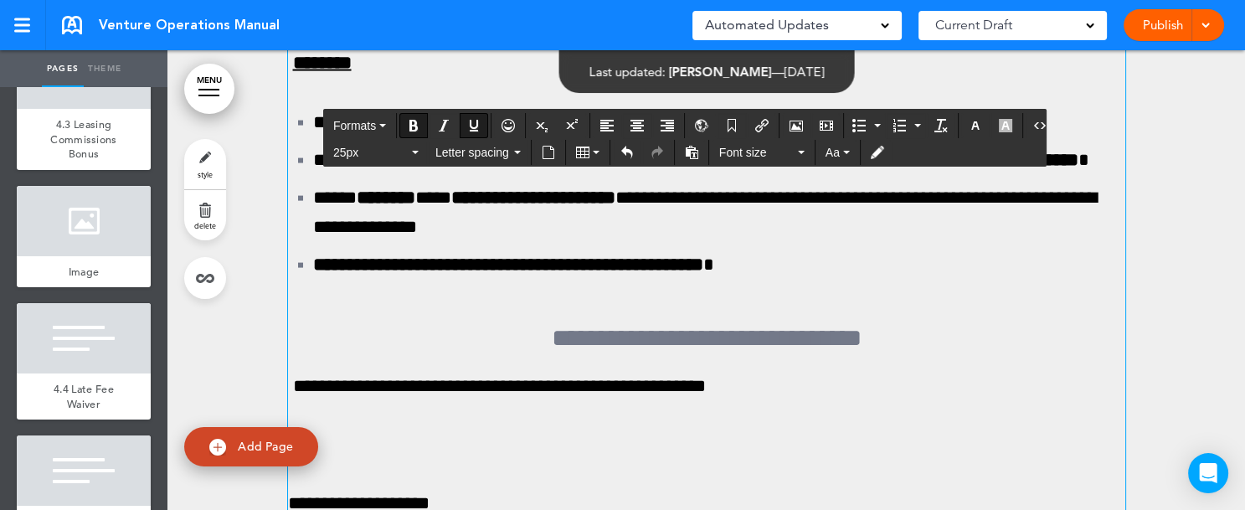
scroll to position [127877, 0]
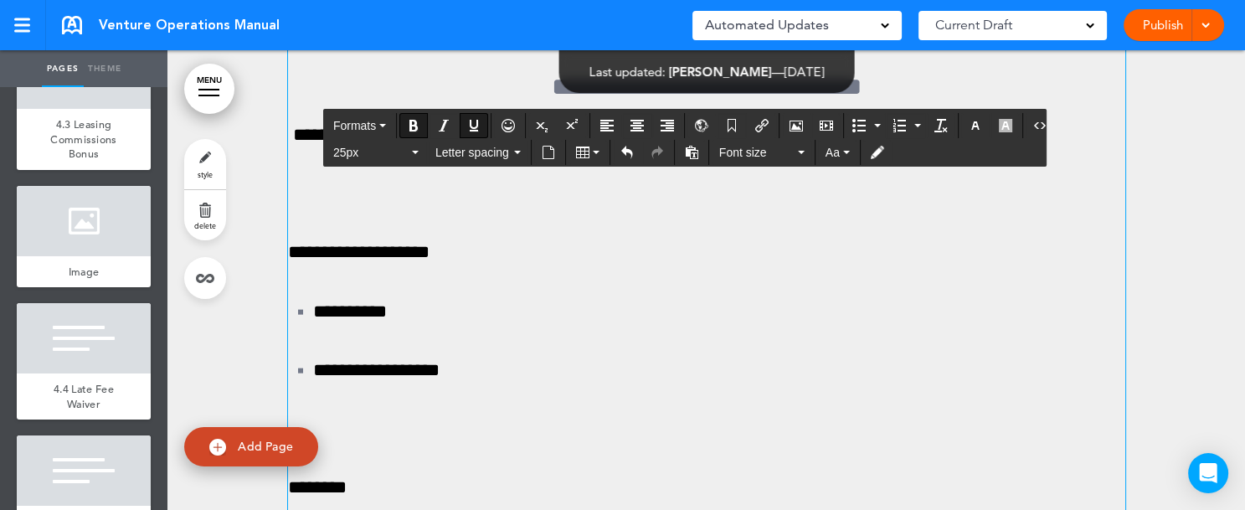
scroll to position [128128, 0]
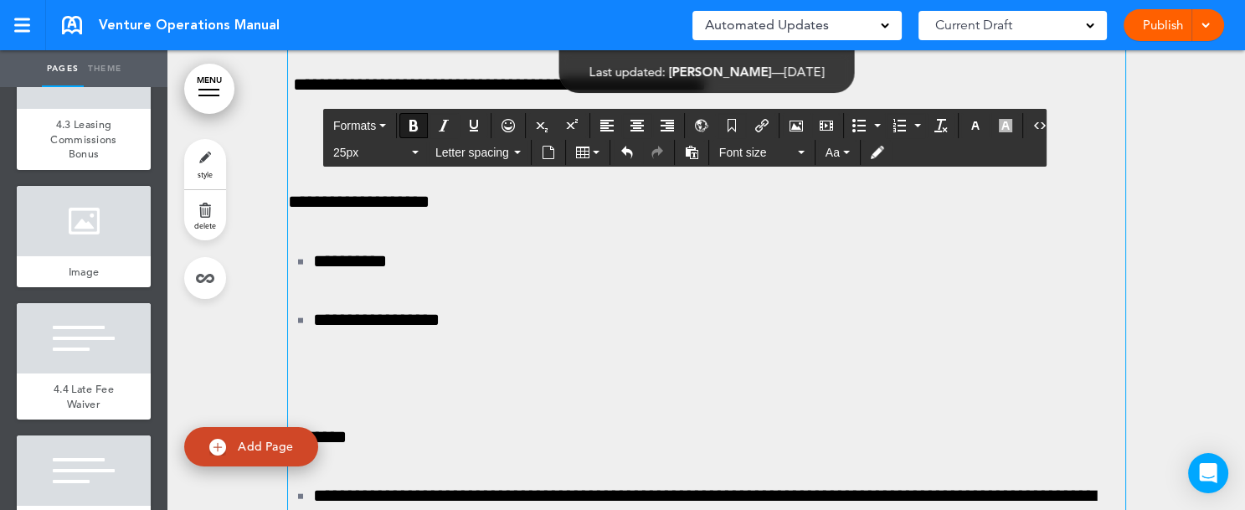
drag, startPoint x: 280, startPoint y: 317, endPoint x: 327, endPoint y: 319, distance: 47.7
click at [474, 122] on icon "Underline" at bounding box center [473, 125] width 13 height 13
click at [413, 149] on button "Line Space" at bounding box center [375, 152] width 99 height 23
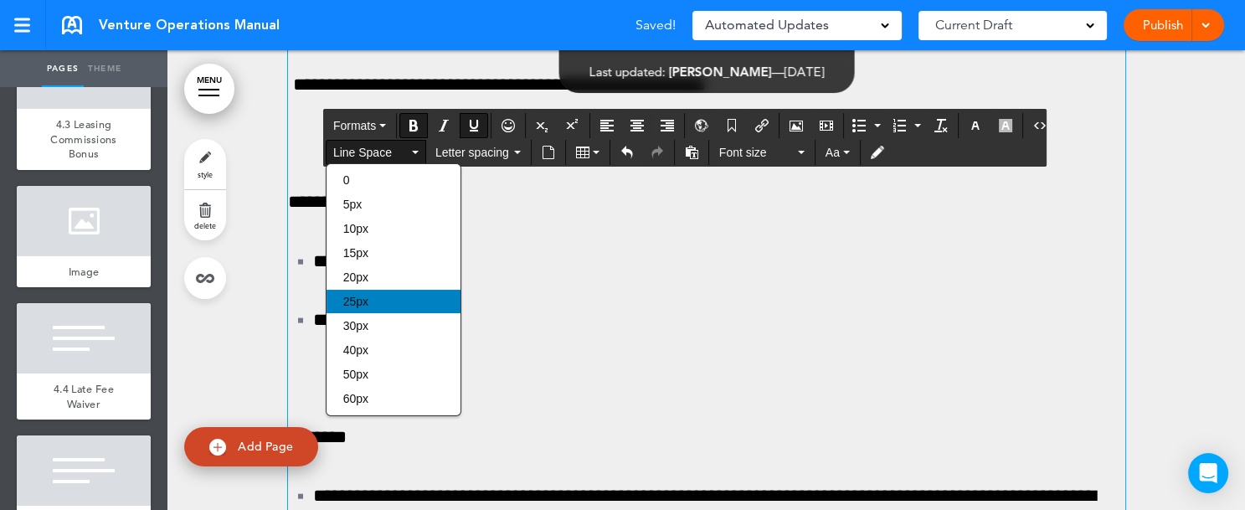
click at [374, 300] on div "25px" at bounding box center [393, 301] width 134 height 23
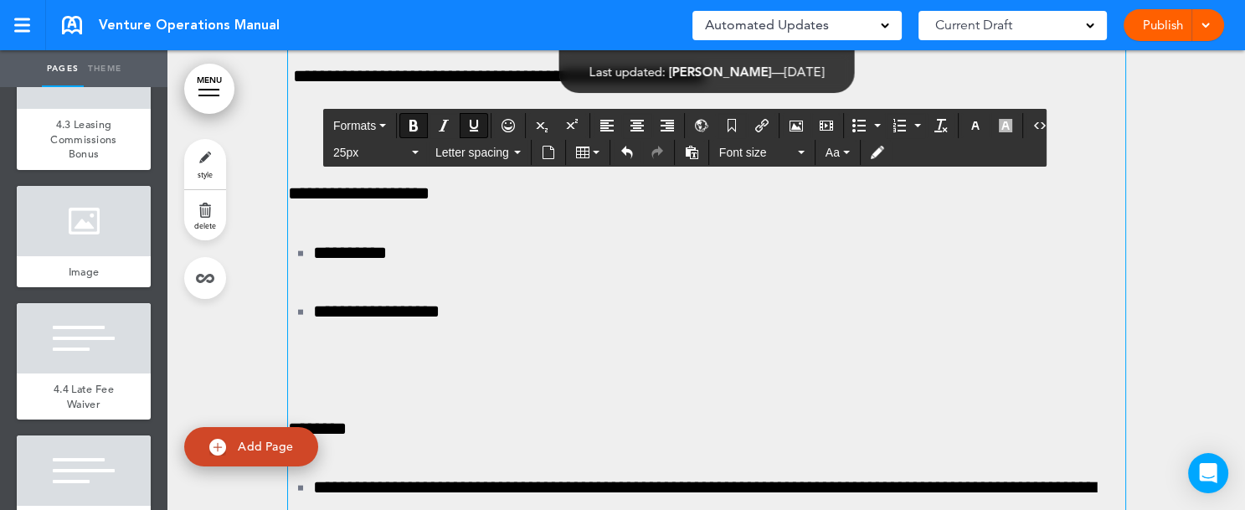
scroll to position [128179, 0]
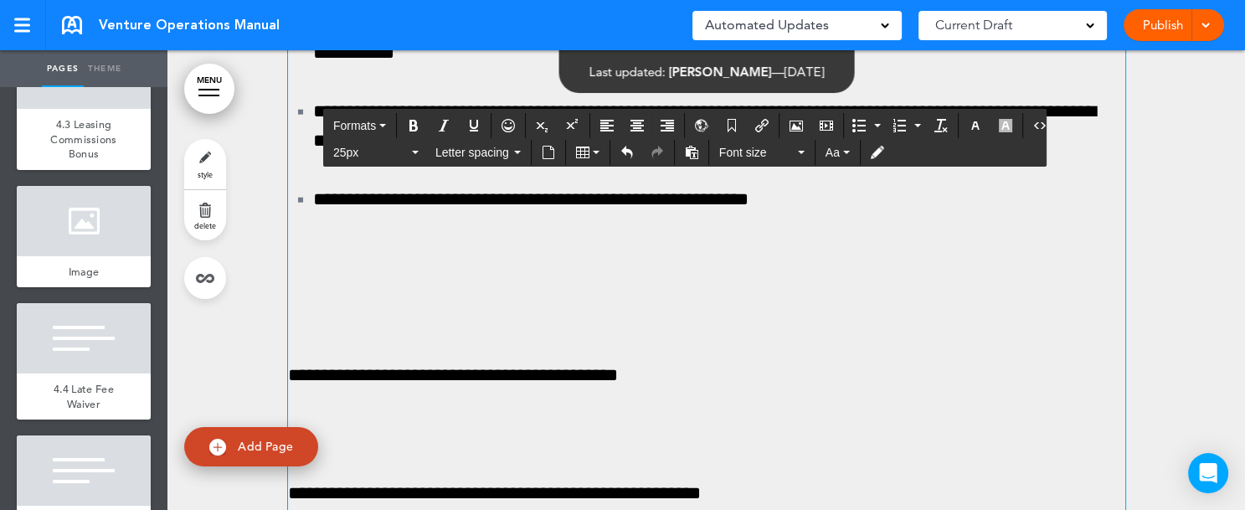
scroll to position [128731, 0]
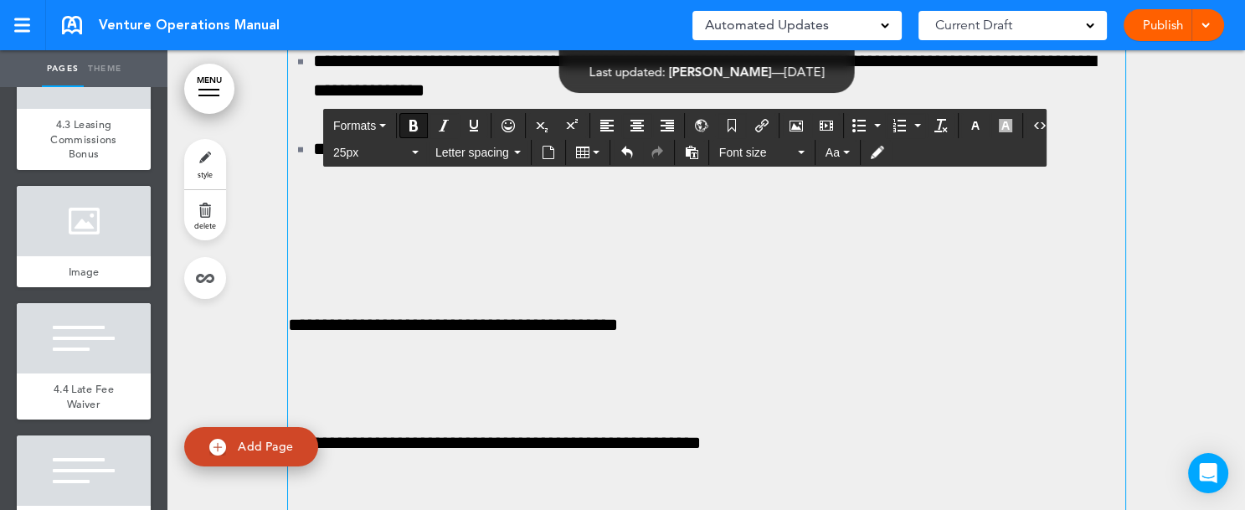
drag, startPoint x: 284, startPoint y: 248, endPoint x: 326, endPoint y: 252, distance: 42.9
click at [469, 121] on icon "Underline" at bounding box center [473, 125] width 13 height 13
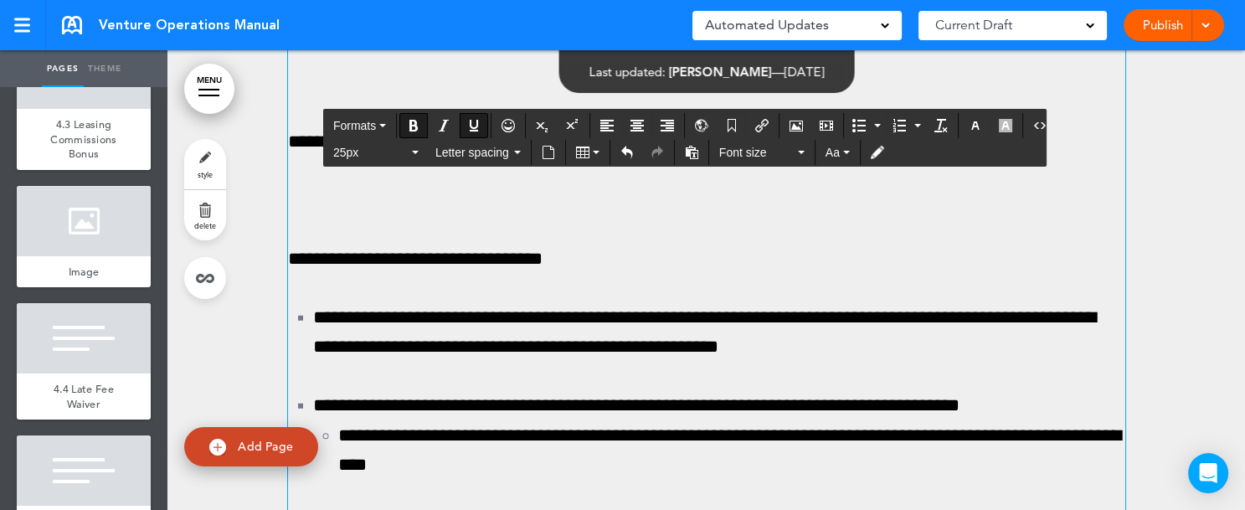
scroll to position [129082, 0]
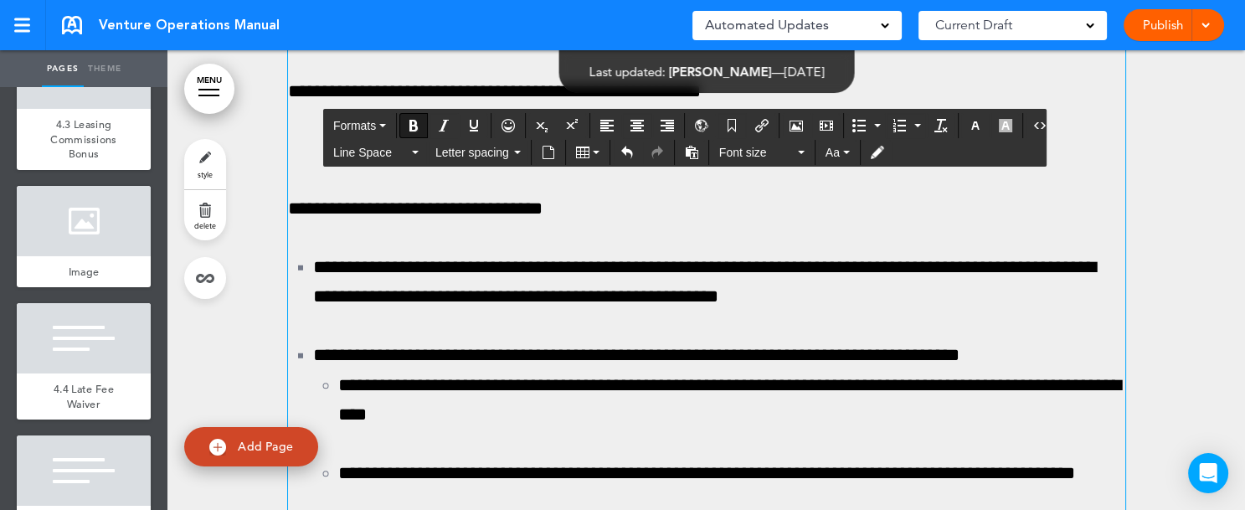
drag, startPoint x: 284, startPoint y: 273, endPoint x: 326, endPoint y: 277, distance: 42.9
click at [409, 128] on icon "Bold" at bounding box center [413, 125] width 13 height 13
click at [464, 126] on button "Underline" at bounding box center [473, 125] width 27 height 23
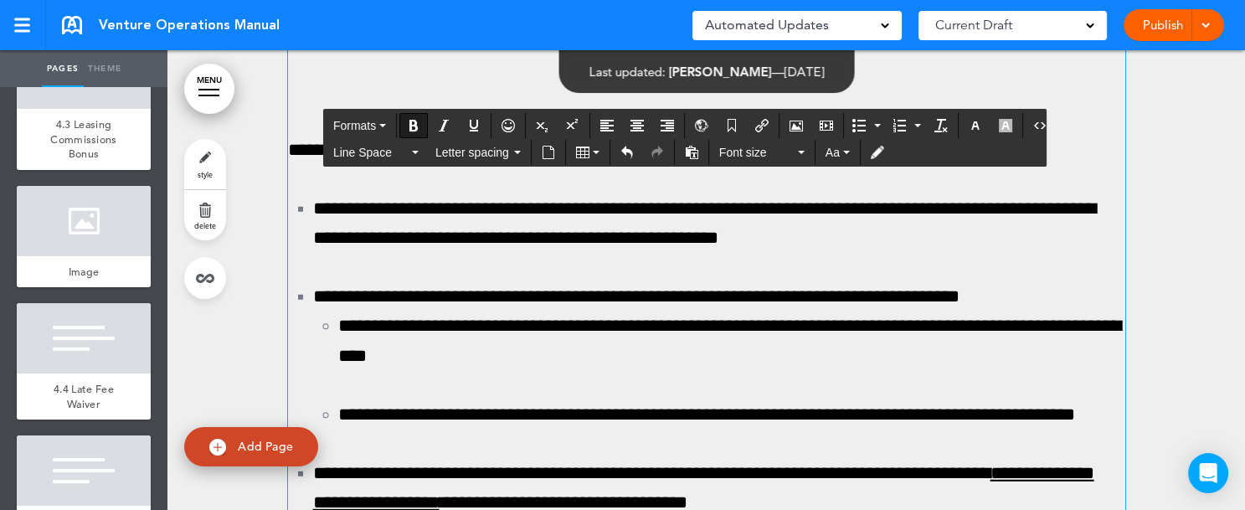
drag, startPoint x: 285, startPoint y: 334, endPoint x: 477, endPoint y: 331, distance: 191.7
click at [407, 125] on icon "Bold" at bounding box center [413, 125] width 13 height 13
click at [471, 123] on icon "Underline" at bounding box center [473, 125] width 13 height 13
click at [408, 127] on icon "Bold" at bounding box center [413, 125] width 13 height 13
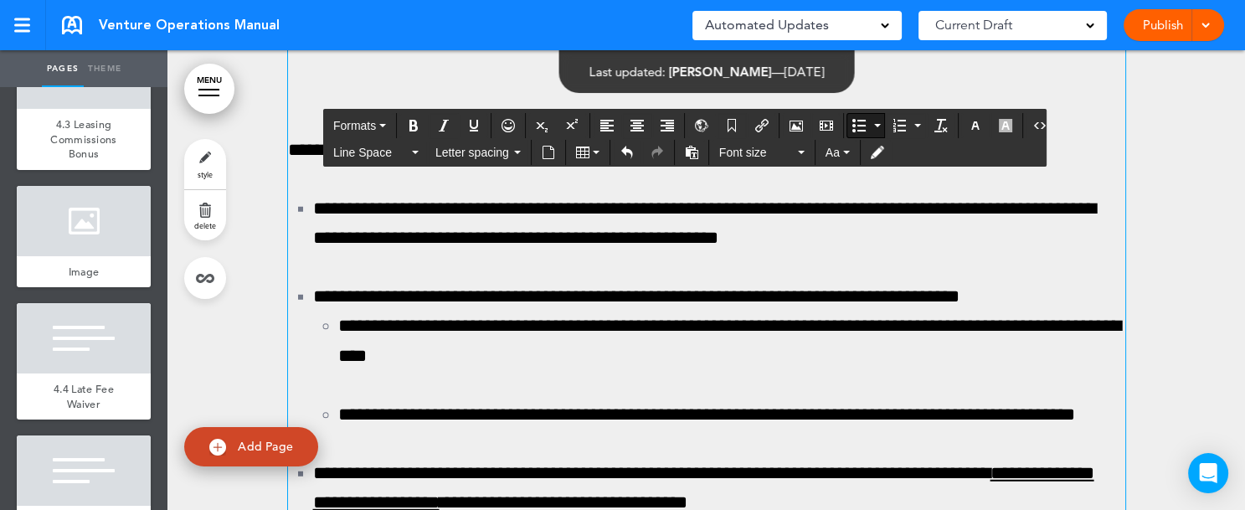
click at [414, 152] on icon "button" at bounding box center [415, 152] width 7 height 3
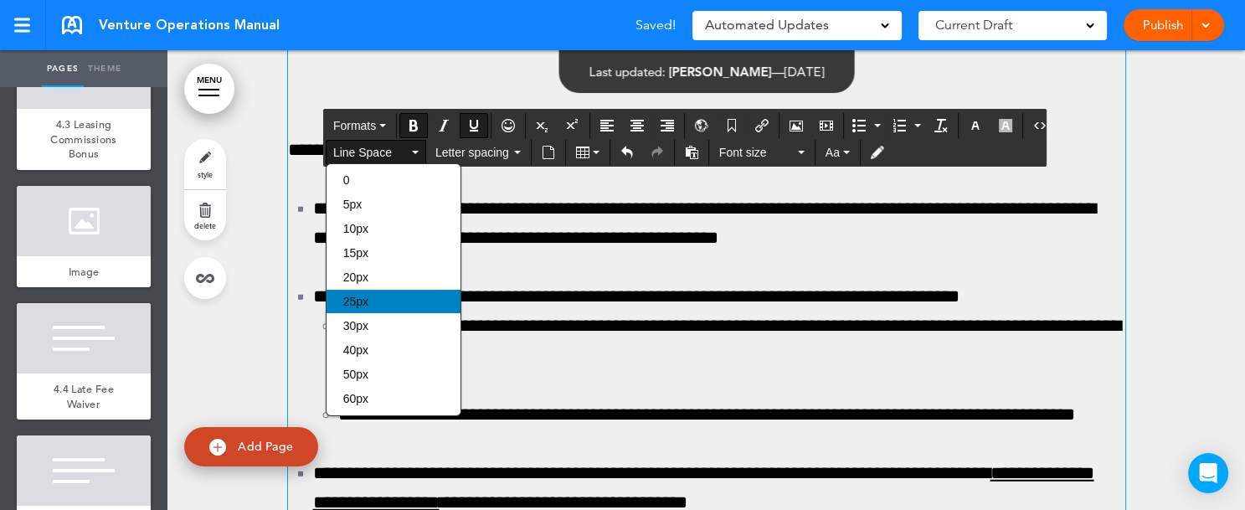
click at [370, 297] on div "25px" at bounding box center [393, 301] width 134 height 23
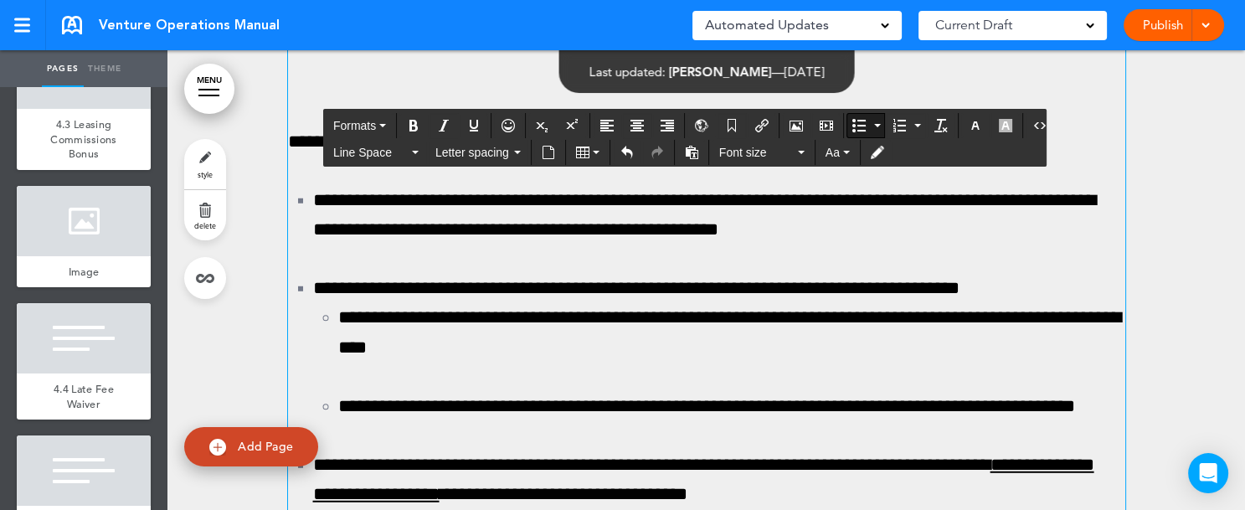
drag, startPoint x: 305, startPoint y: 382, endPoint x: 424, endPoint y: 384, distance: 119.7
drag, startPoint x: 301, startPoint y: 380, endPoint x: 468, endPoint y: 415, distance: 170.2
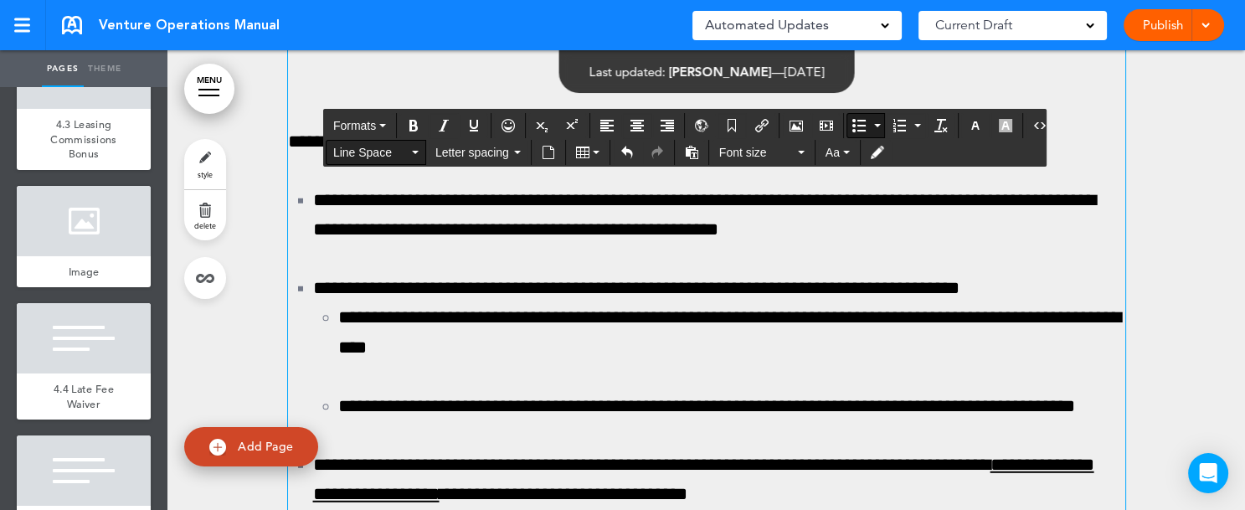
click at [419, 153] on button "Line Space" at bounding box center [375, 152] width 99 height 23
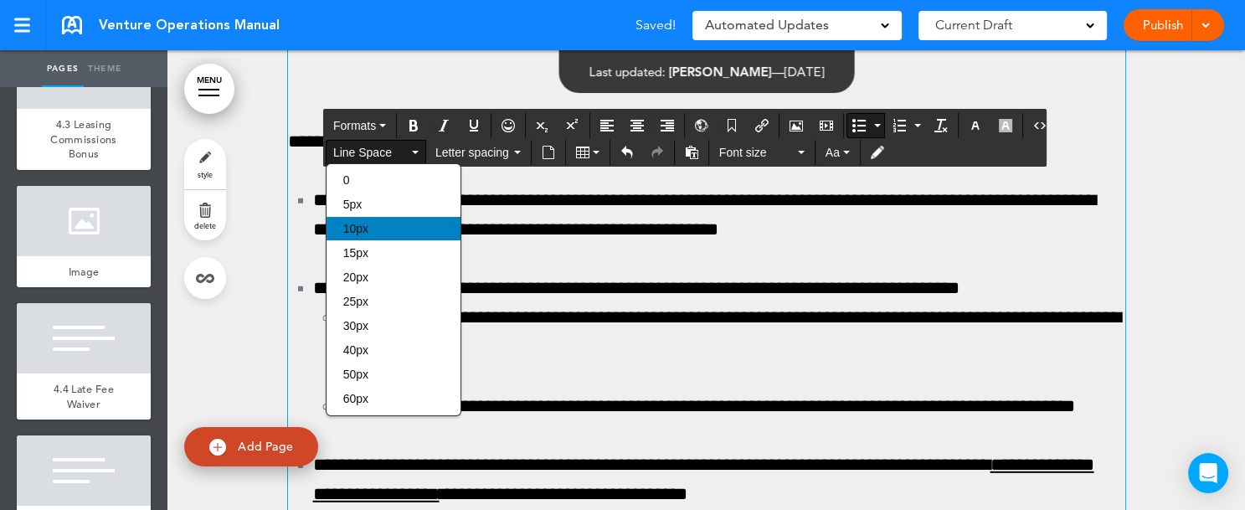
click at [398, 231] on div "10px" at bounding box center [393, 228] width 134 height 23
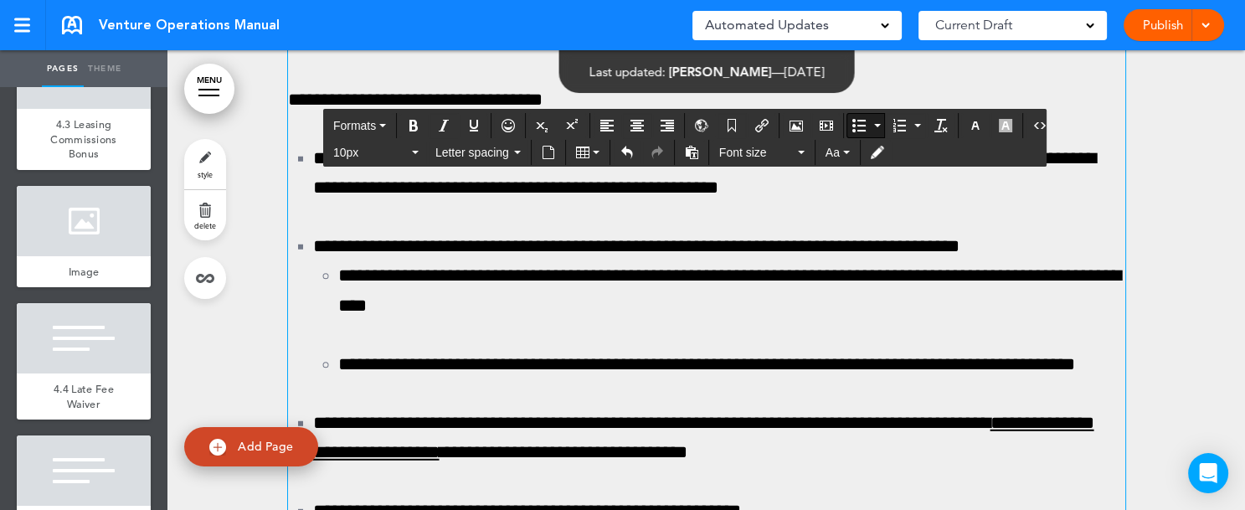
drag, startPoint x: 305, startPoint y: 380, endPoint x: 456, endPoint y: 416, distance: 155.7
click at [413, 126] on icon "Bold" at bounding box center [413, 125] width 13 height 13
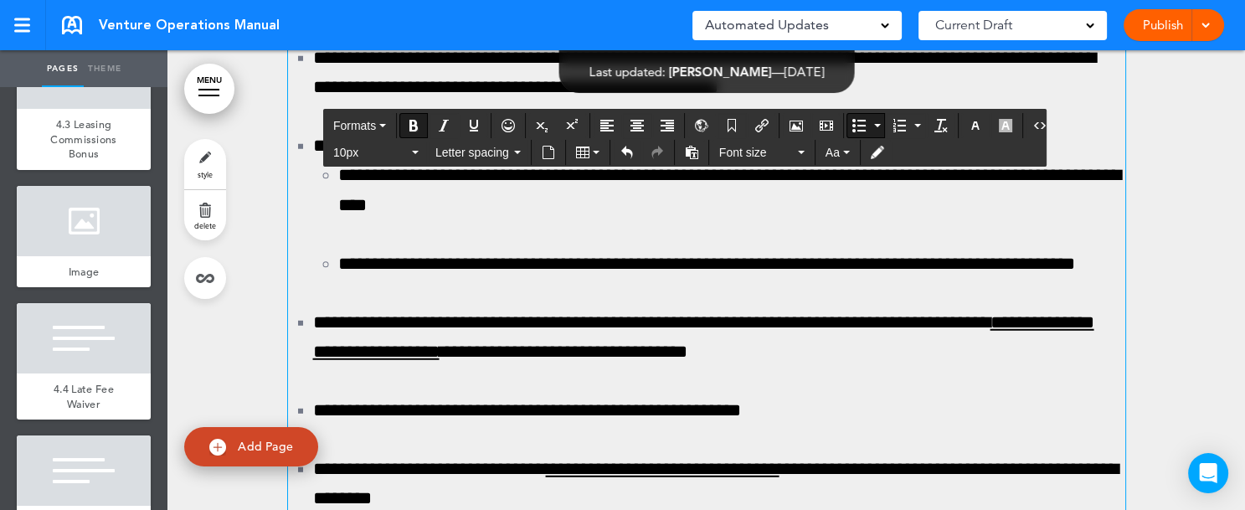
scroll to position [129233, 0]
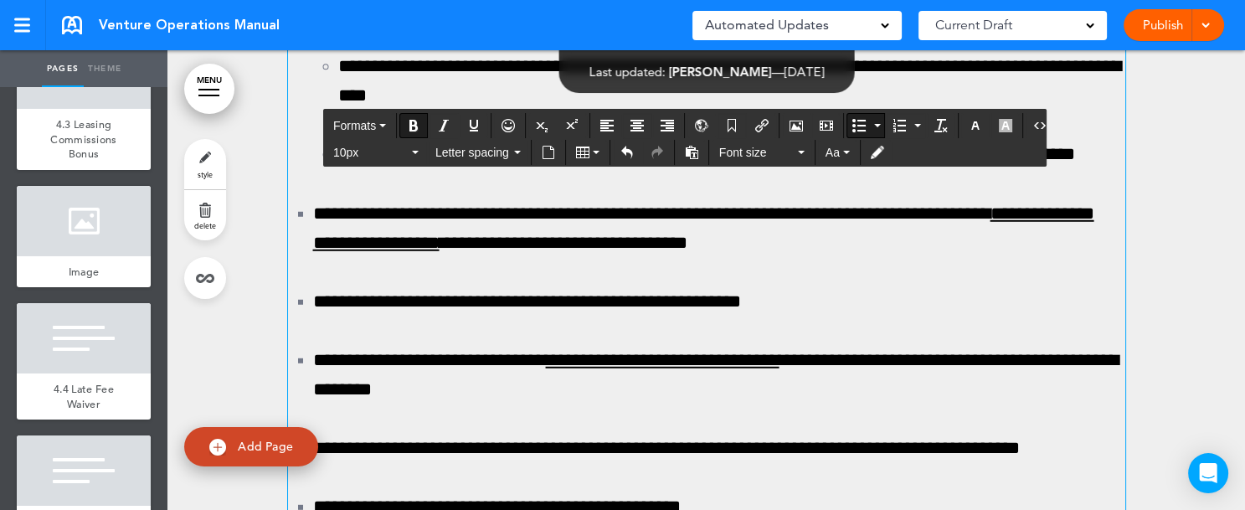
click at [412, 151] on icon "button" at bounding box center [415, 152] width 7 height 3
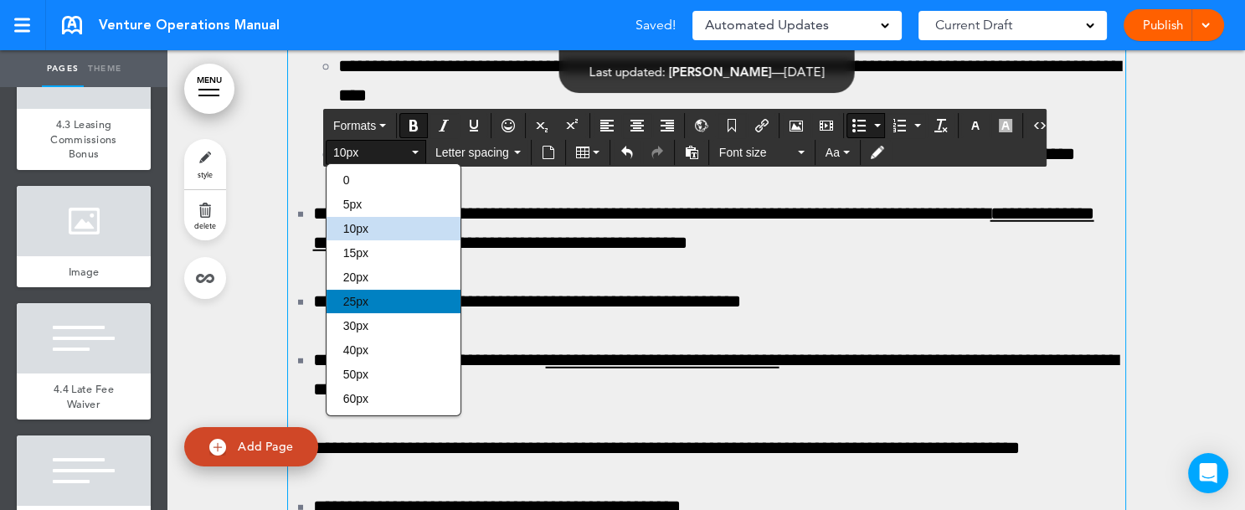
click at [374, 296] on div "25px" at bounding box center [393, 301] width 134 height 23
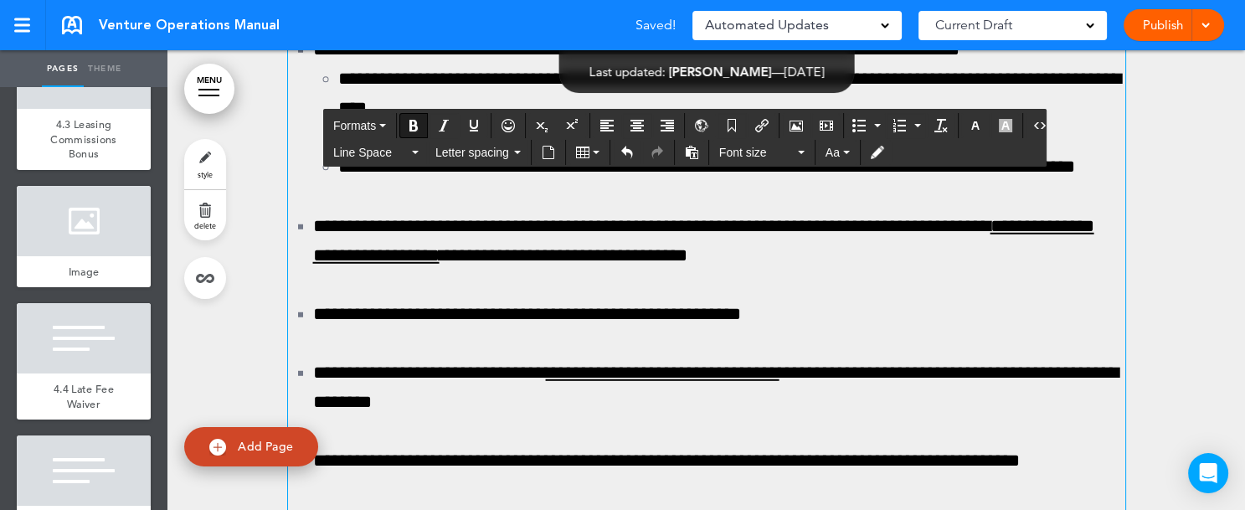
drag, startPoint x: 283, startPoint y: 317, endPoint x: 367, endPoint y: 316, distance: 83.7
click at [416, 126] on icon "Bold" at bounding box center [413, 125] width 13 height 13
click at [475, 121] on icon "Underline" at bounding box center [473, 125] width 13 height 13
click at [408, 123] on icon "Bold" at bounding box center [413, 125] width 13 height 13
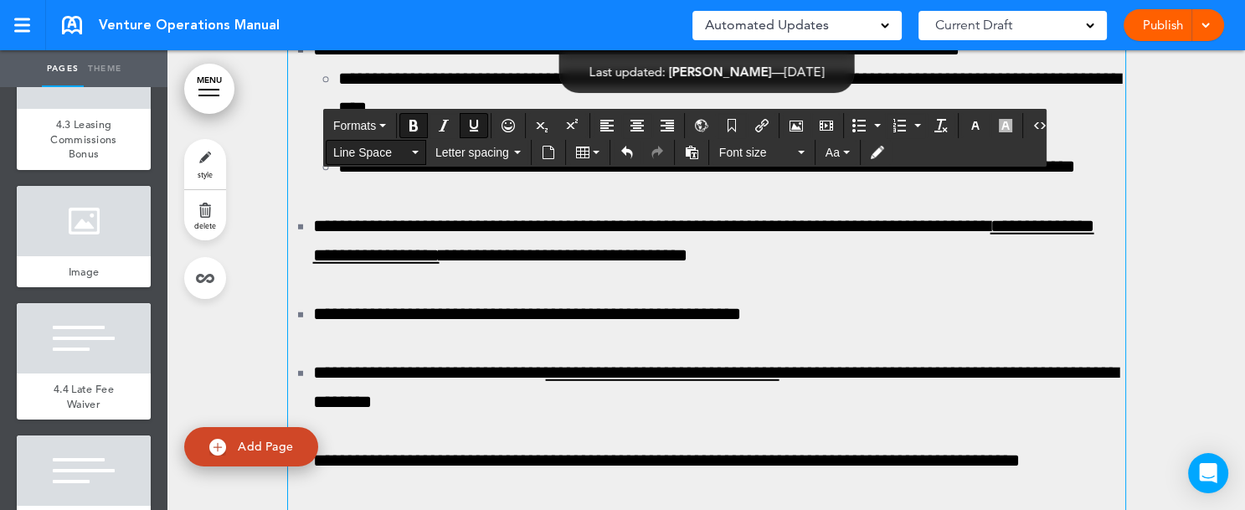
click at [413, 153] on button "Line Space" at bounding box center [375, 152] width 99 height 23
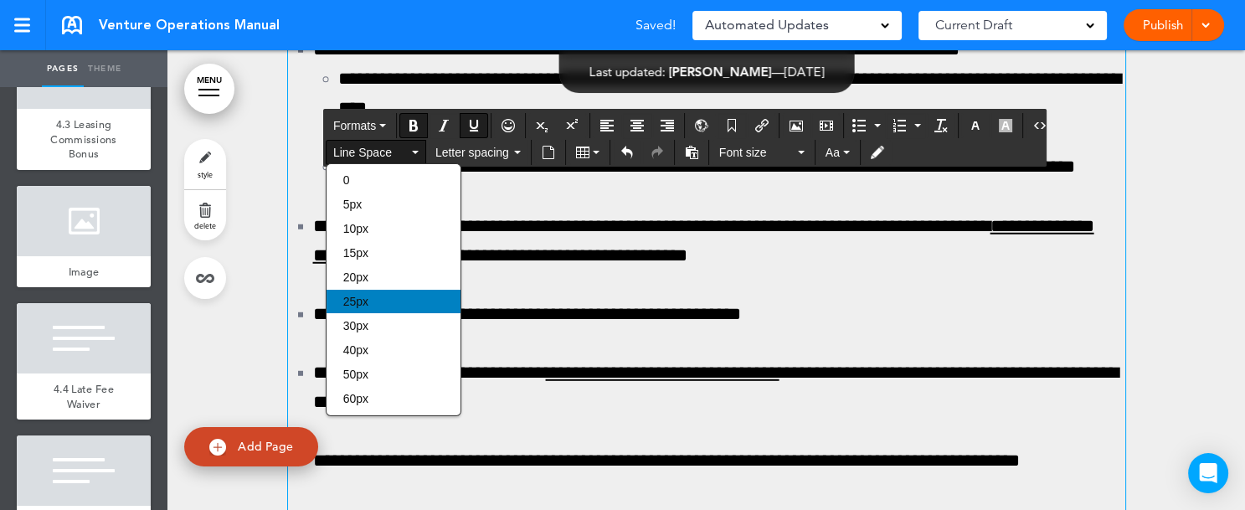
click at [372, 295] on div "25px" at bounding box center [393, 301] width 134 height 23
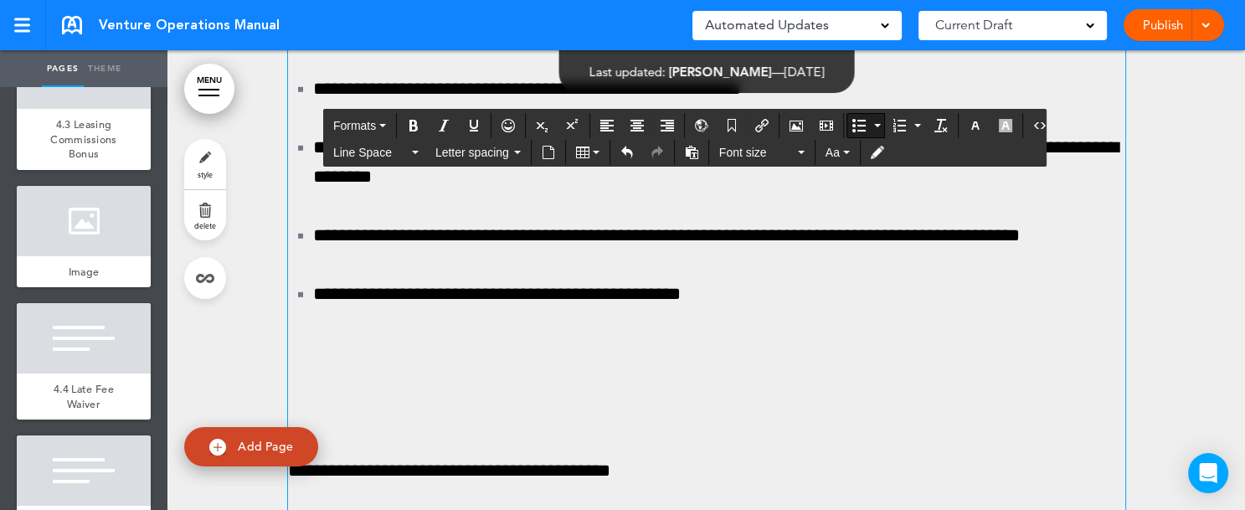
scroll to position [129462, 0]
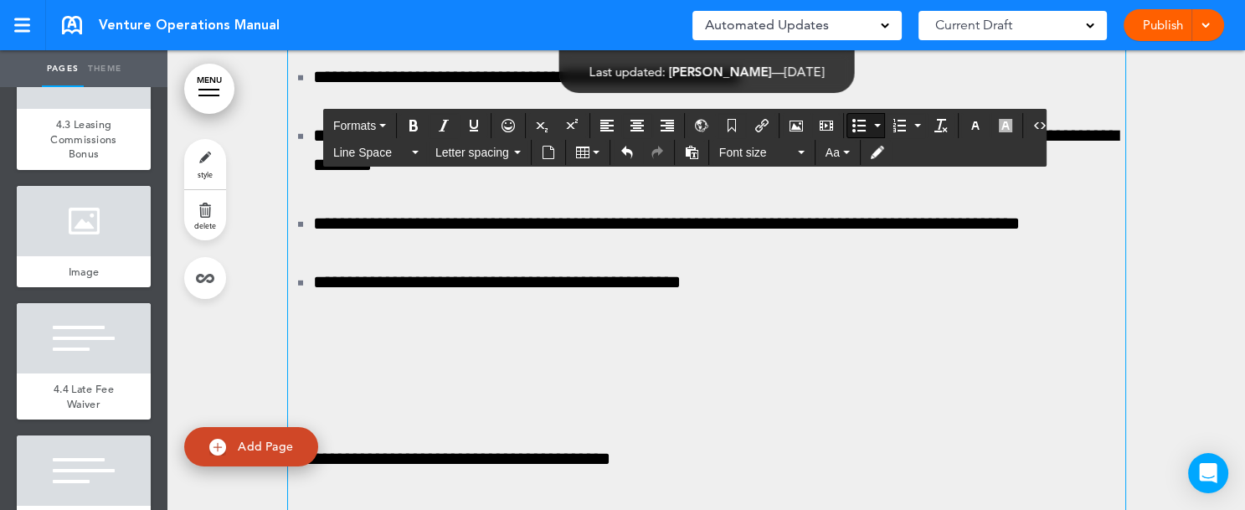
drag, startPoint x: 302, startPoint y: 270, endPoint x: 799, endPoint y: 413, distance: 517.1
click at [413, 155] on button "Line Space" at bounding box center [375, 152] width 99 height 23
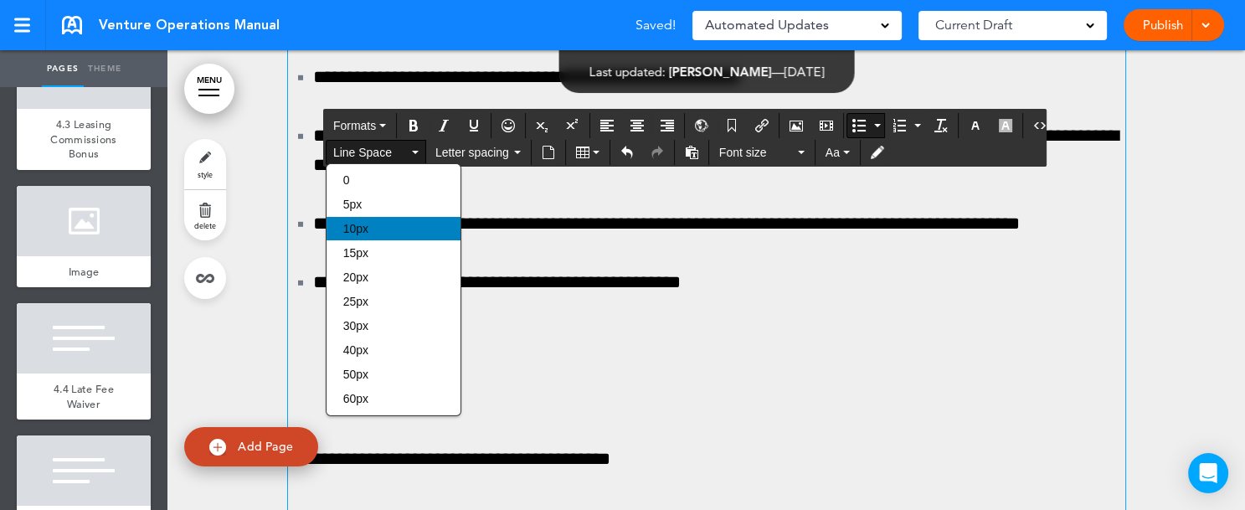
click at [378, 232] on div "10px" at bounding box center [393, 228] width 134 height 23
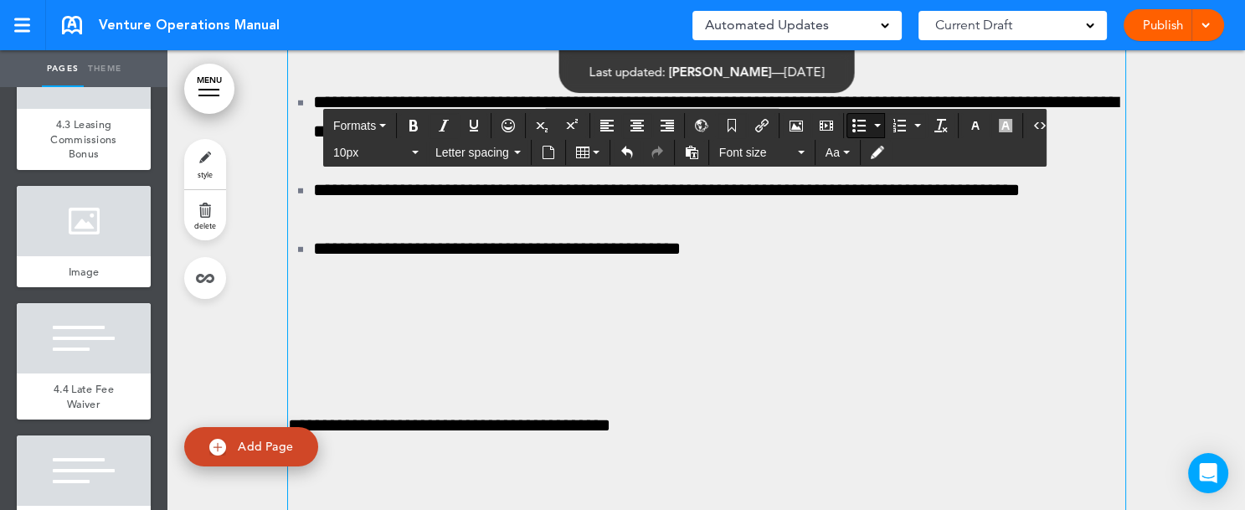
scroll to position [129361, 0]
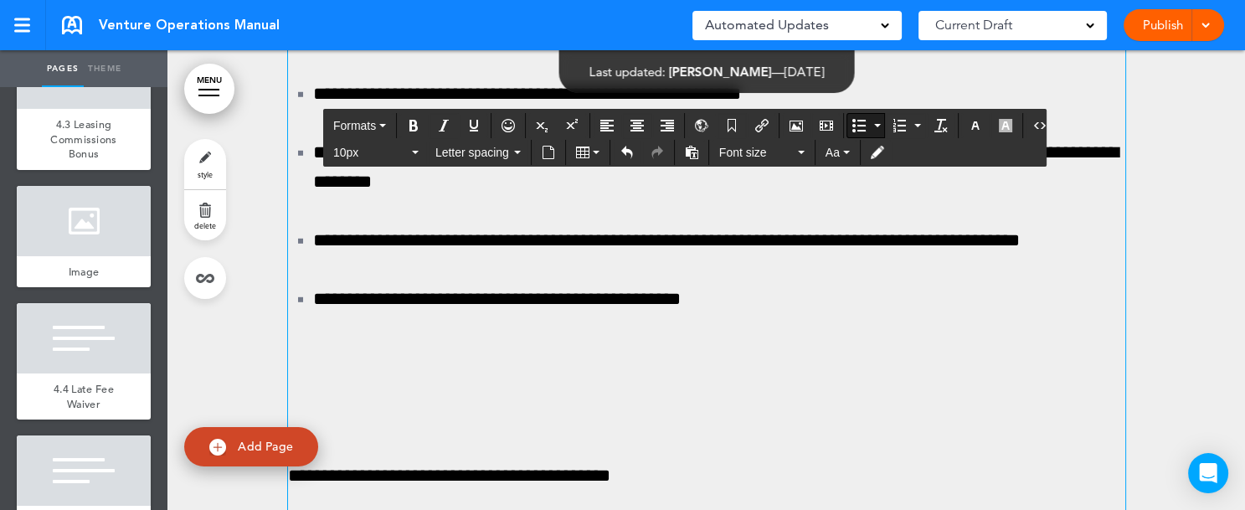
drag, startPoint x: 303, startPoint y: 244, endPoint x: 521, endPoint y: 252, distance: 217.8
click at [414, 127] on icon "Bold" at bounding box center [413, 125] width 13 height 13
drag, startPoint x: 840, startPoint y: 247, endPoint x: 893, endPoint y: 250, distance: 52.8
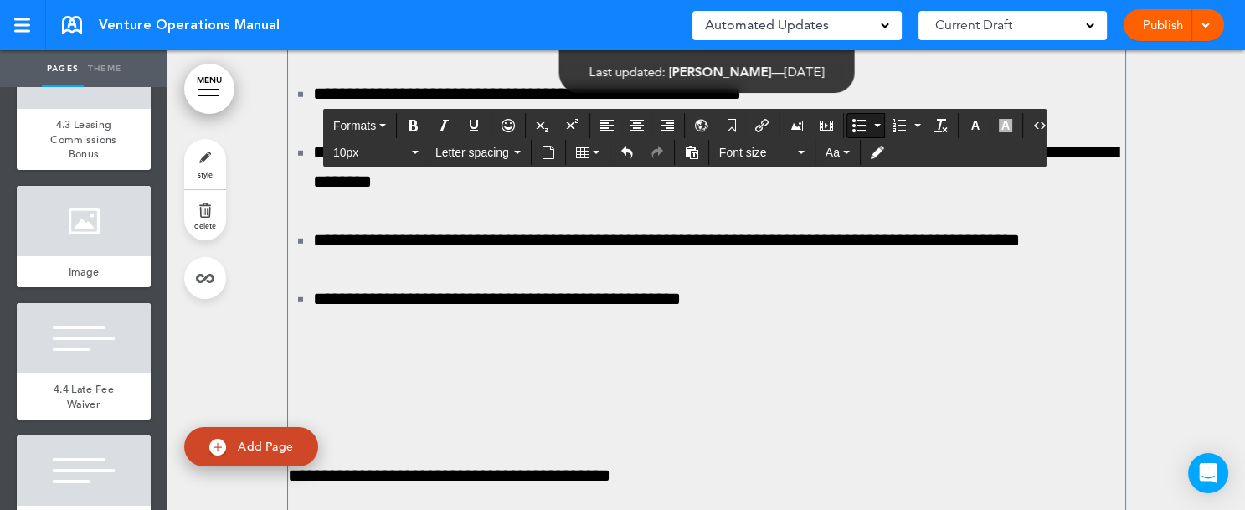
click at [411, 126] on icon "Bold" at bounding box center [413, 125] width 13 height 13
drag, startPoint x: 938, startPoint y: 248, endPoint x: 997, endPoint y: 249, distance: 58.6
click at [412, 123] on icon "Bold" at bounding box center [413, 125] width 13 height 13
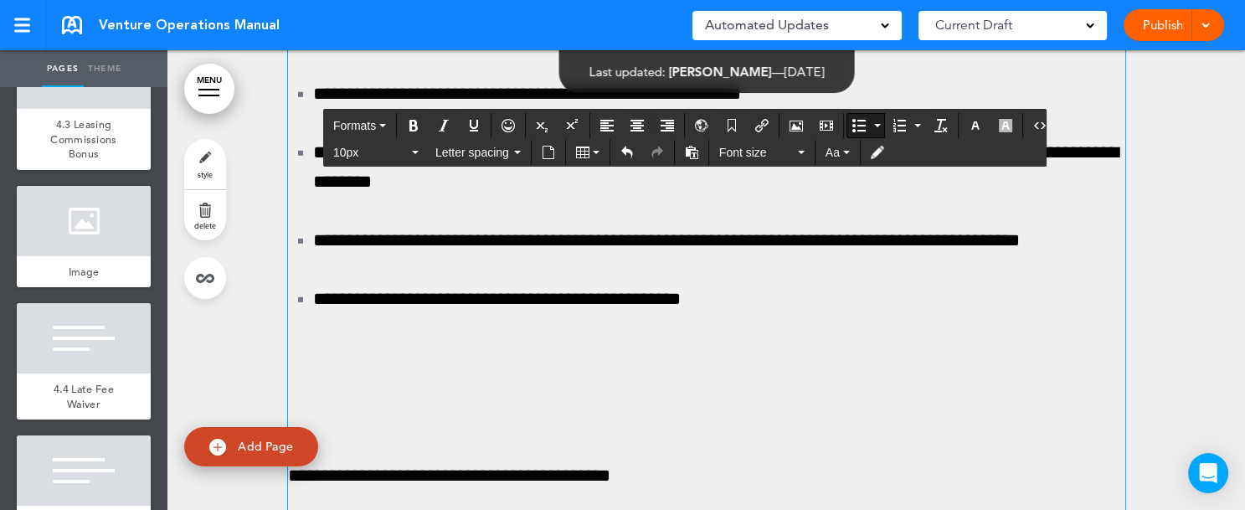
drag, startPoint x: 306, startPoint y: 274, endPoint x: 416, endPoint y: 281, distance: 109.9
click at [412, 126] on icon "Bold" at bounding box center [413, 125] width 13 height 13
drag, startPoint x: 664, startPoint y: 310, endPoint x: 751, endPoint y: 315, distance: 87.2
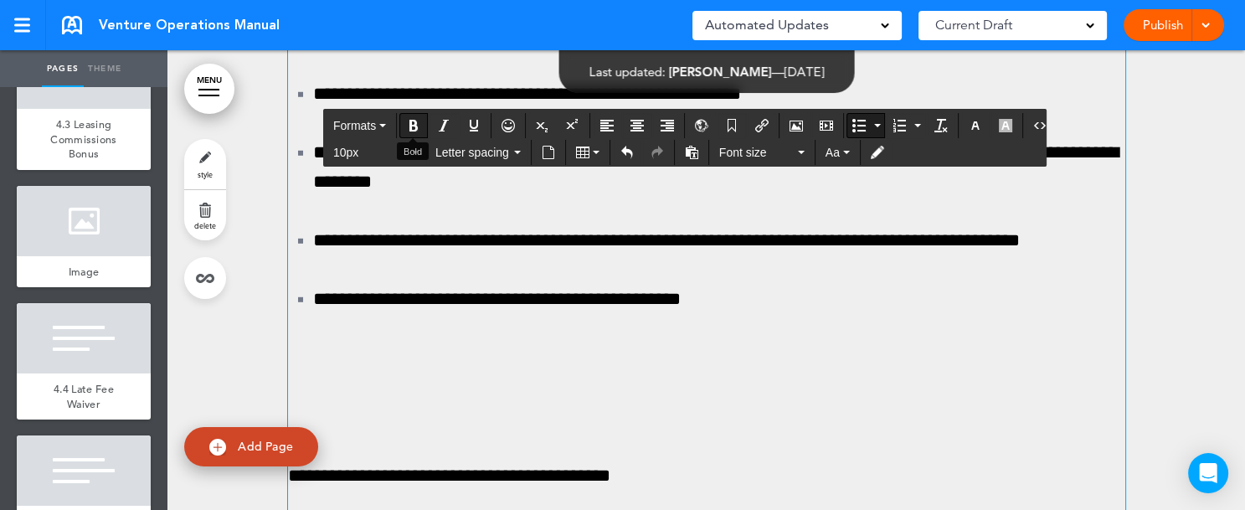
click at [411, 122] on icon "Bold" at bounding box center [413, 125] width 13 height 13
drag, startPoint x: 304, startPoint y: 378, endPoint x: 388, endPoint y: 381, distance: 84.6
click at [407, 124] on icon "Bold" at bounding box center [413, 125] width 13 height 13
drag, startPoint x: 814, startPoint y: 380, endPoint x: 452, endPoint y: 408, distance: 363.5
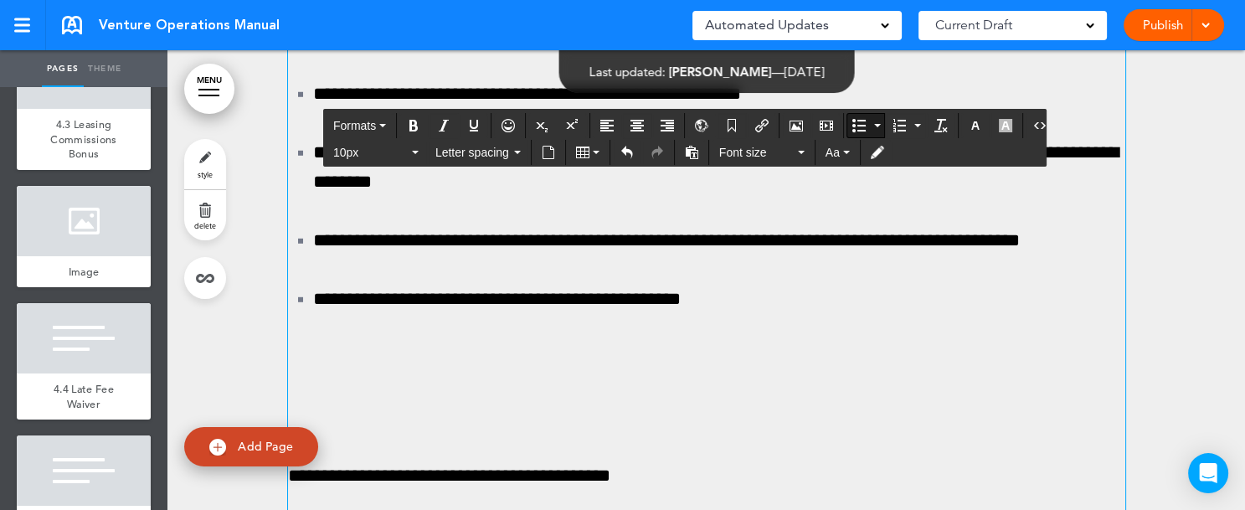
click at [410, 119] on icon "Bold" at bounding box center [413, 125] width 13 height 13
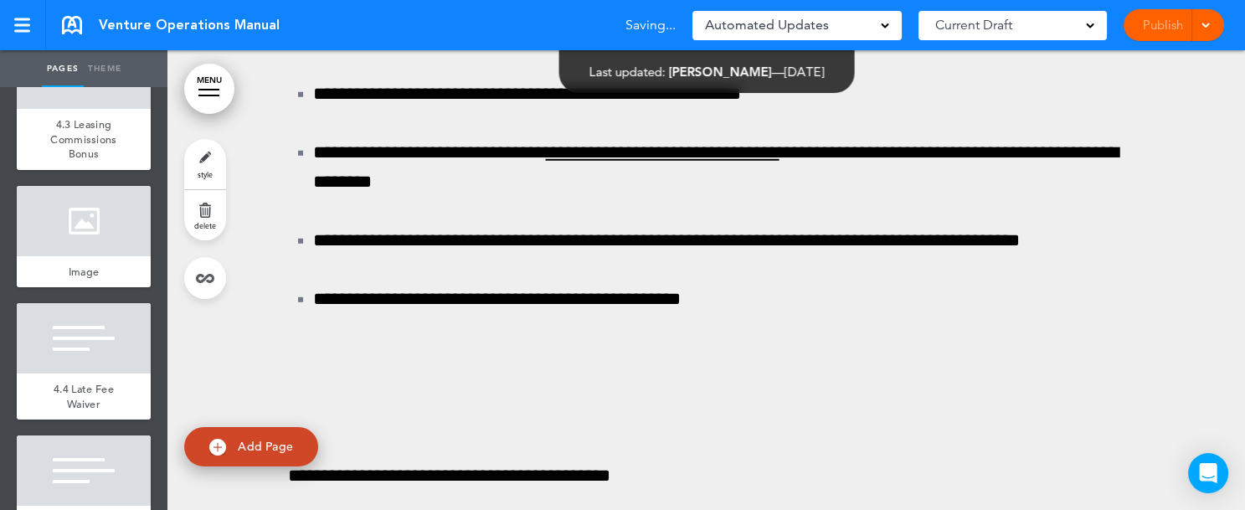
click at [1229, 495] on div "Pages Theme add page Table of Contents add page Introductions add page Image ad…" at bounding box center [615, 255] width 1231 height 510
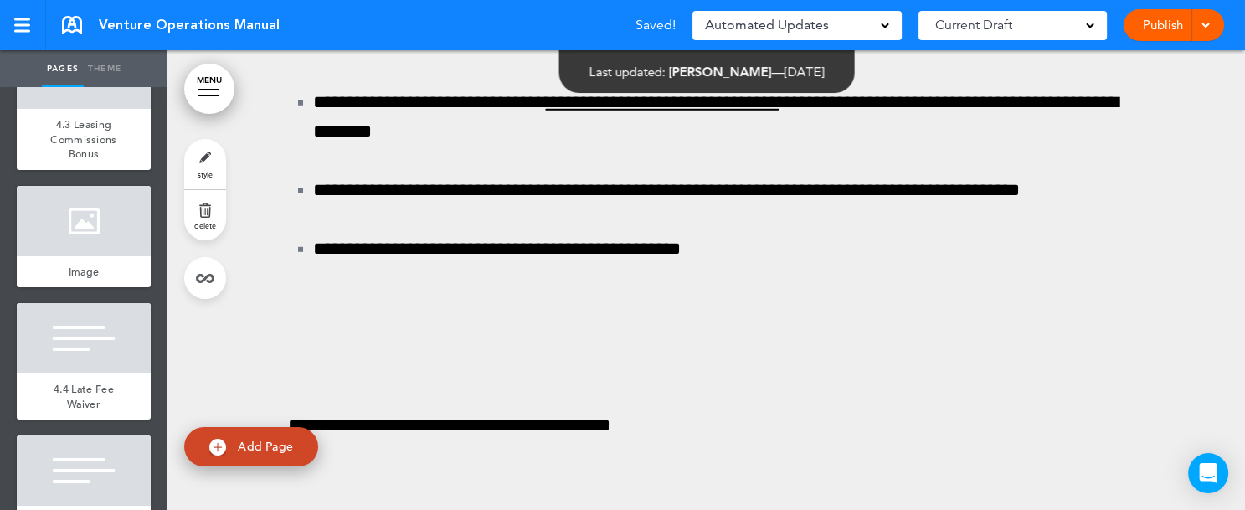
scroll to position [129462, 0]
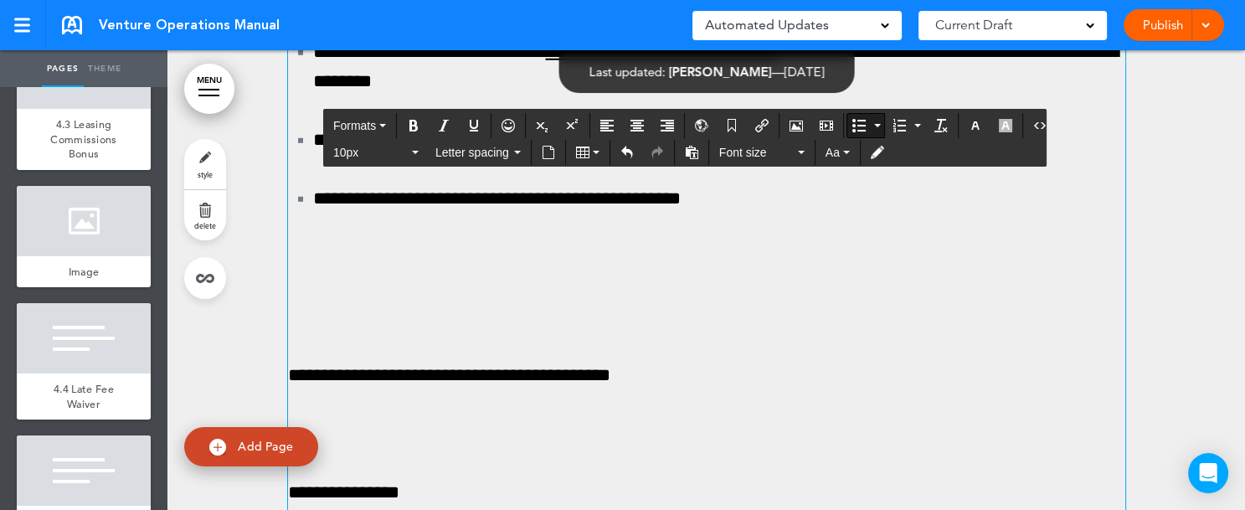
drag, startPoint x: 303, startPoint y: 346, endPoint x: 341, endPoint y: 347, distance: 38.5
click at [412, 126] on icon "Bold" at bounding box center [413, 125] width 13 height 13
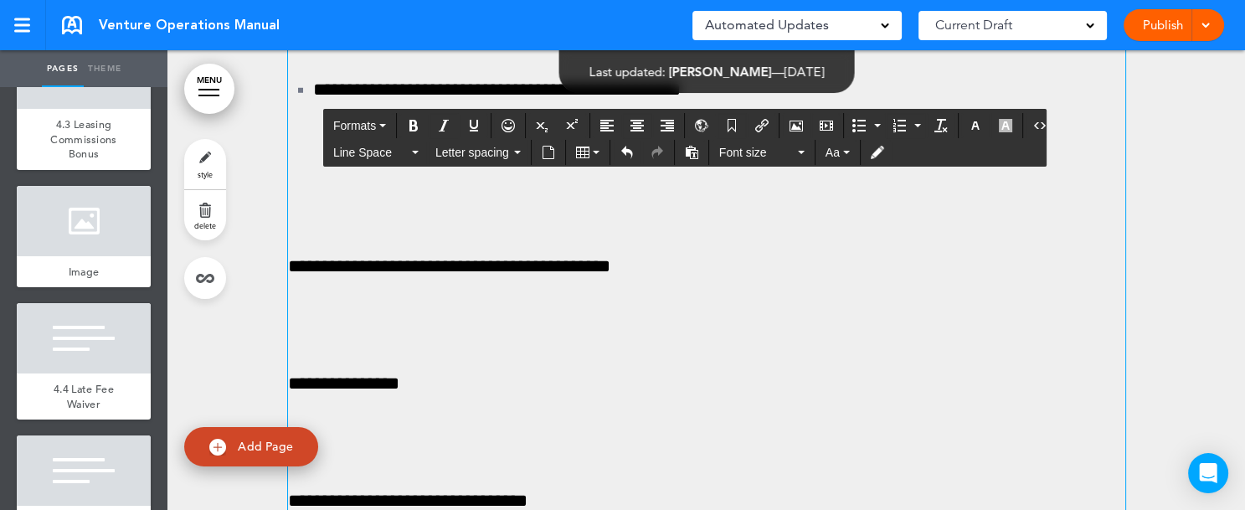
scroll to position [129562, 0]
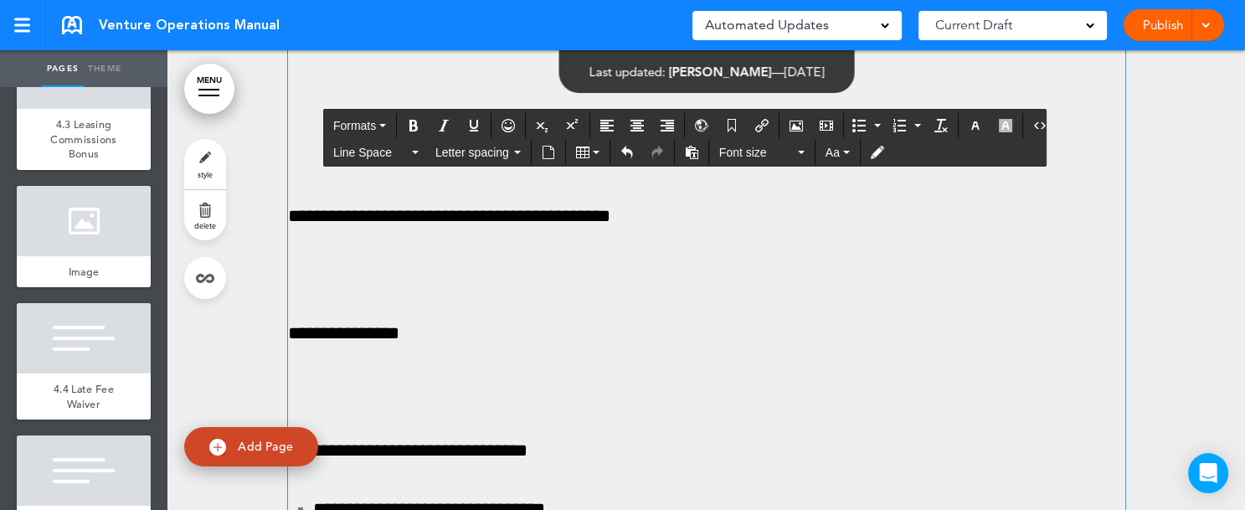
click at [413, 151] on icon "button" at bounding box center [415, 152] width 7 height 3
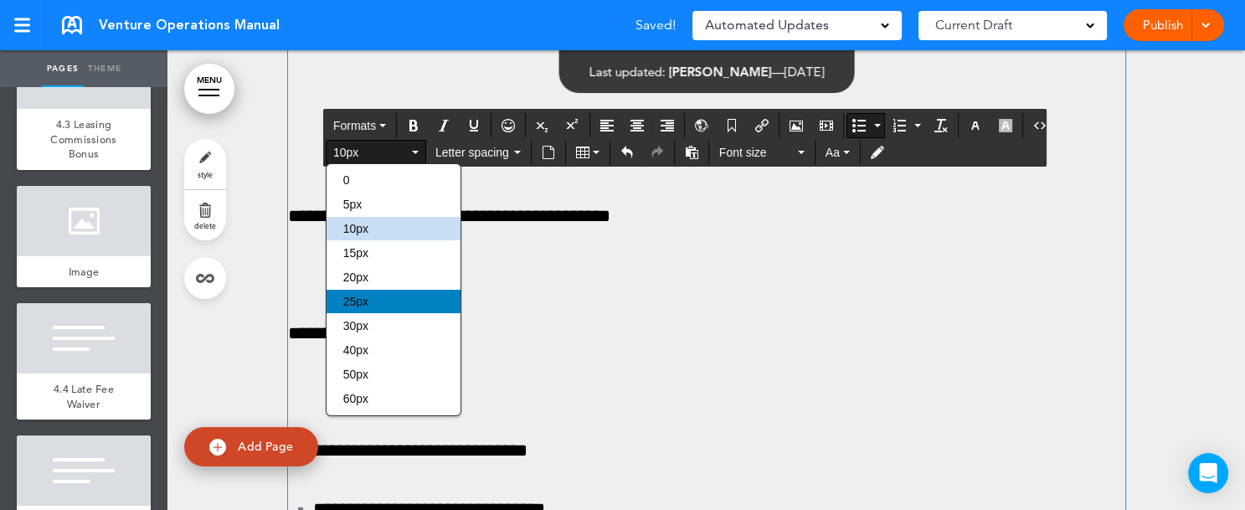
click at [378, 297] on div "25px" at bounding box center [393, 301] width 134 height 23
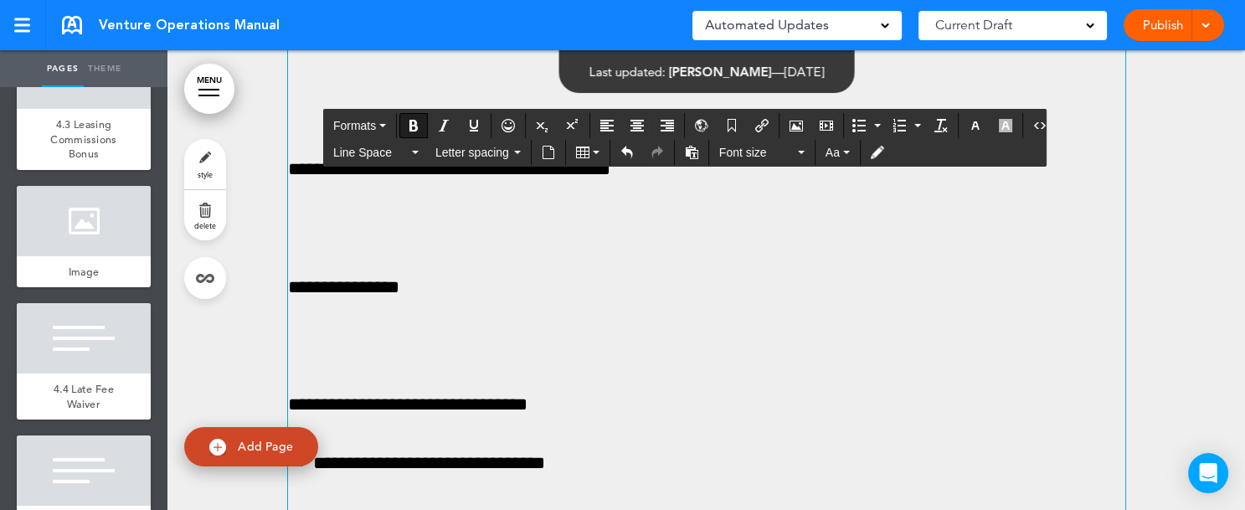
drag, startPoint x: 281, startPoint y: 293, endPoint x: 665, endPoint y: 285, distance: 383.4
click at [383, 123] on button "Formats" at bounding box center [359, 125] width 66 height 23
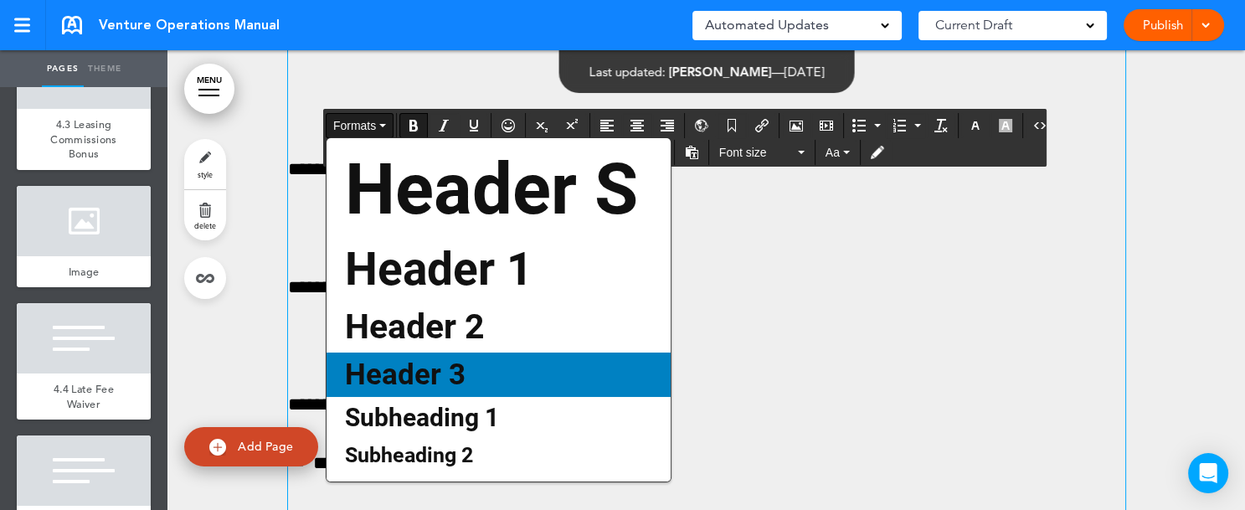
click at [399, 371] on span "Header 3" at bounding box center [405, 374] width 124 height 34
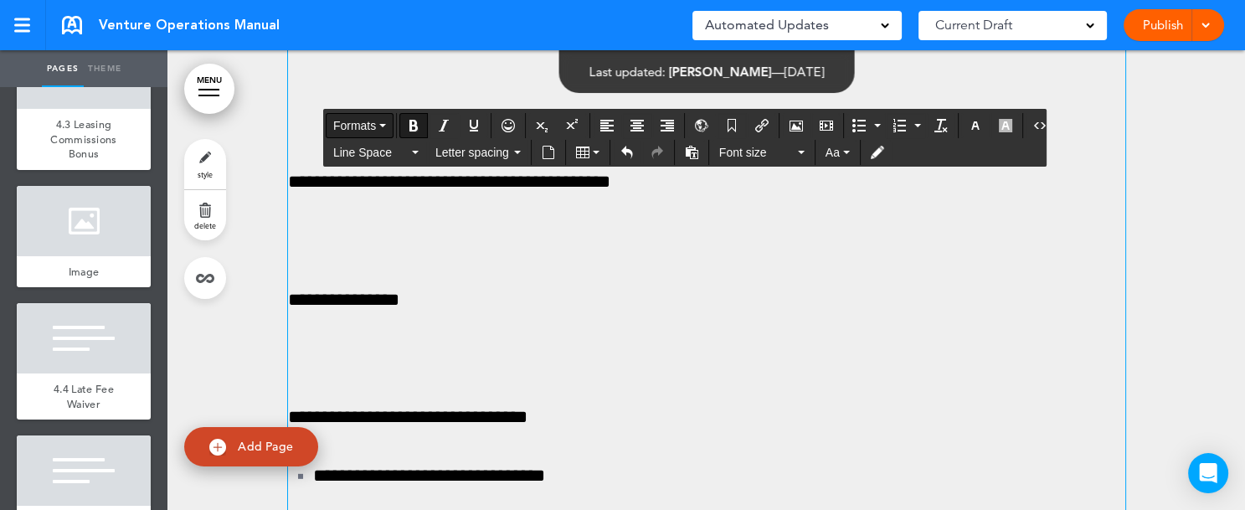
click at [383, 126] on icon "button" at bounding box center [382, 125] width 7 height 3
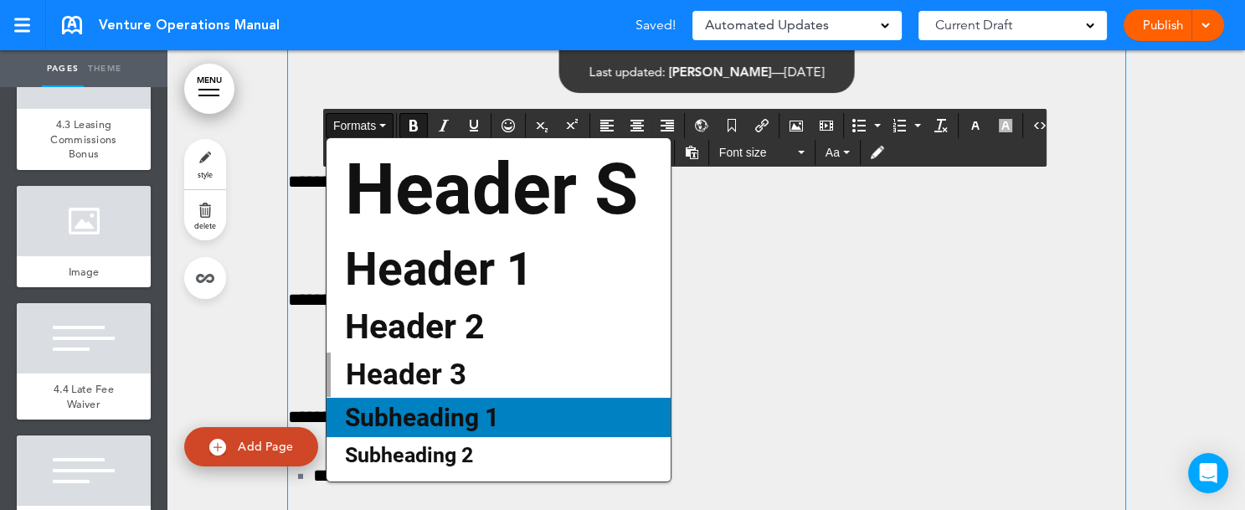
click at [437, 410] on span "Subheading 1" at bounding box center [421, 417] width 157 height 29
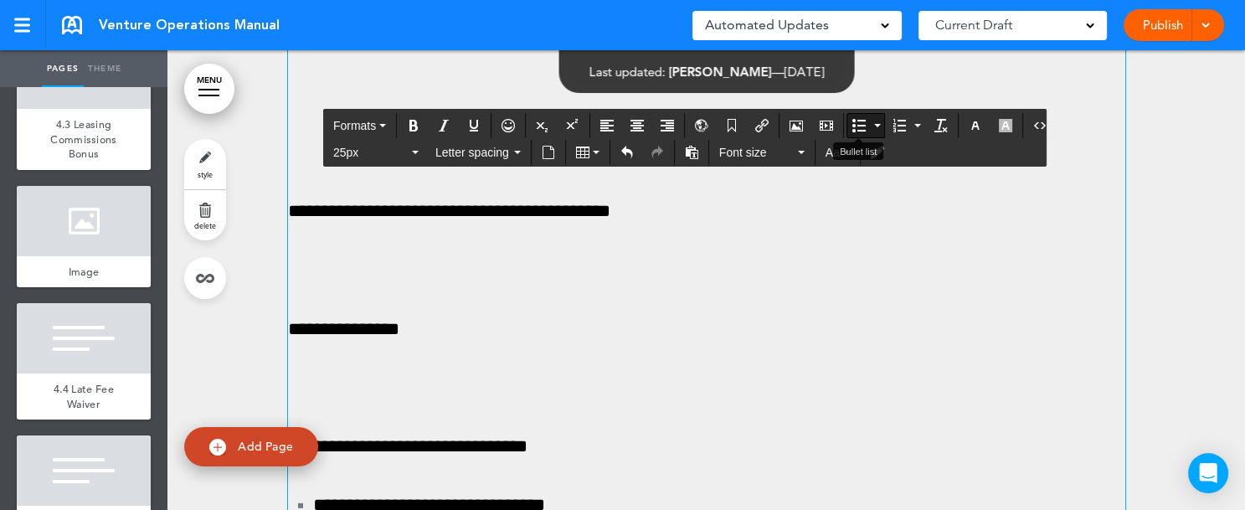
click at [874, 124] on icon "Bullet list" at bounding box center [877, 125] width 7 height 3
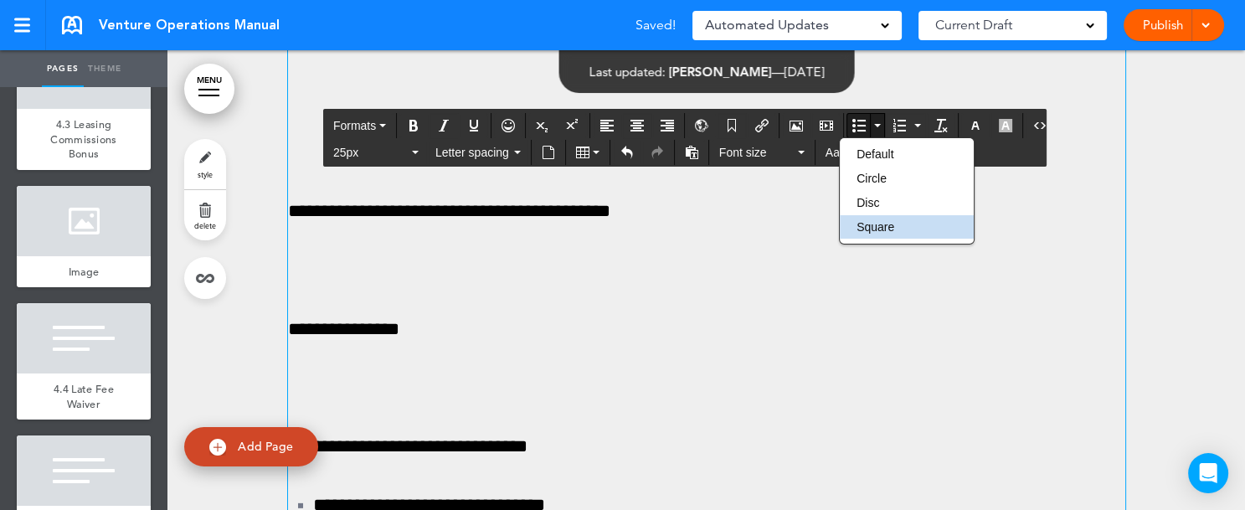
click at [860, 123] on button "Bullet list" at bounding box center [858, 125] width 23 height 23
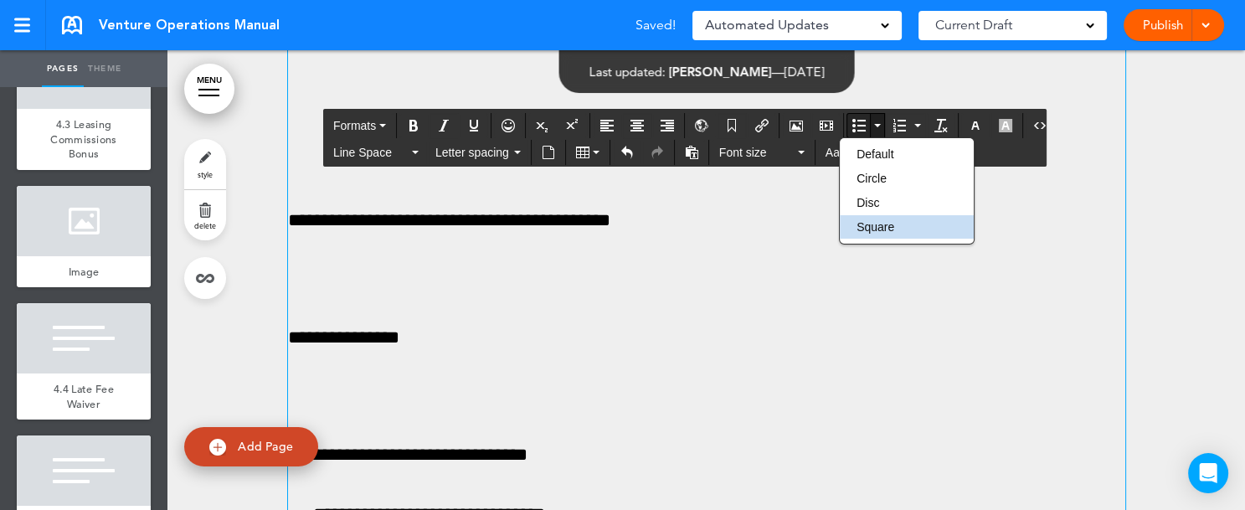
scroll to position [129570, 0]
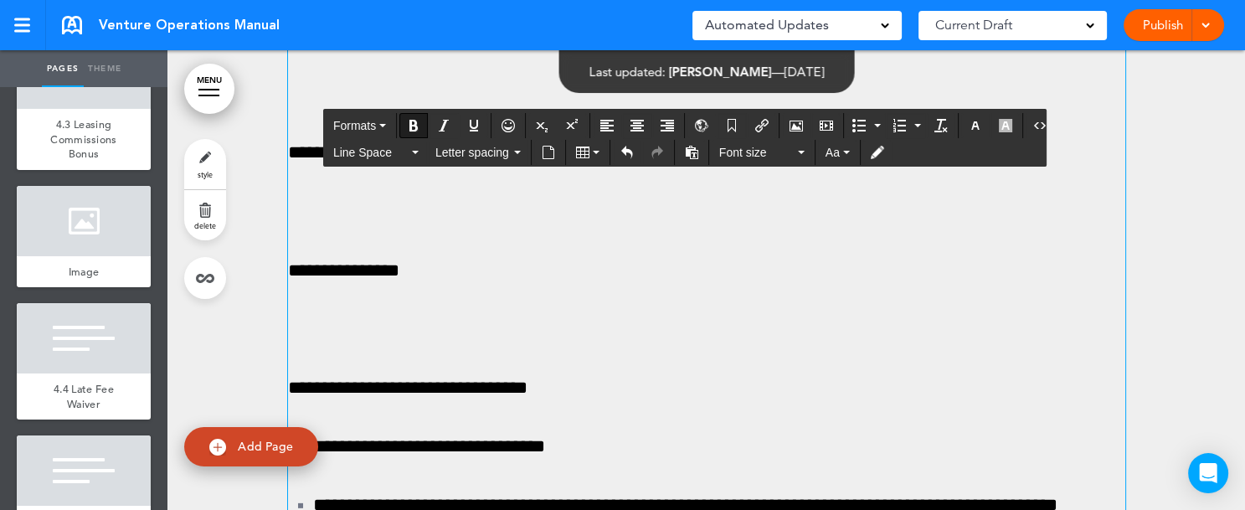
drag, startPoint x: 285, startPoint y: 396, endPoint x: 330, endPoint y: 394, distance: 44.4
click at [414, 124] on icon "Bold" at bounding box center [413, 125] width 13 height 13
click at [414, 125] on icon "Bold" at bounding box center [413, 125] width 13 height 13
click at [470, 121] on icon "Underline" at bounding box center [473, 125] width 13 height 13
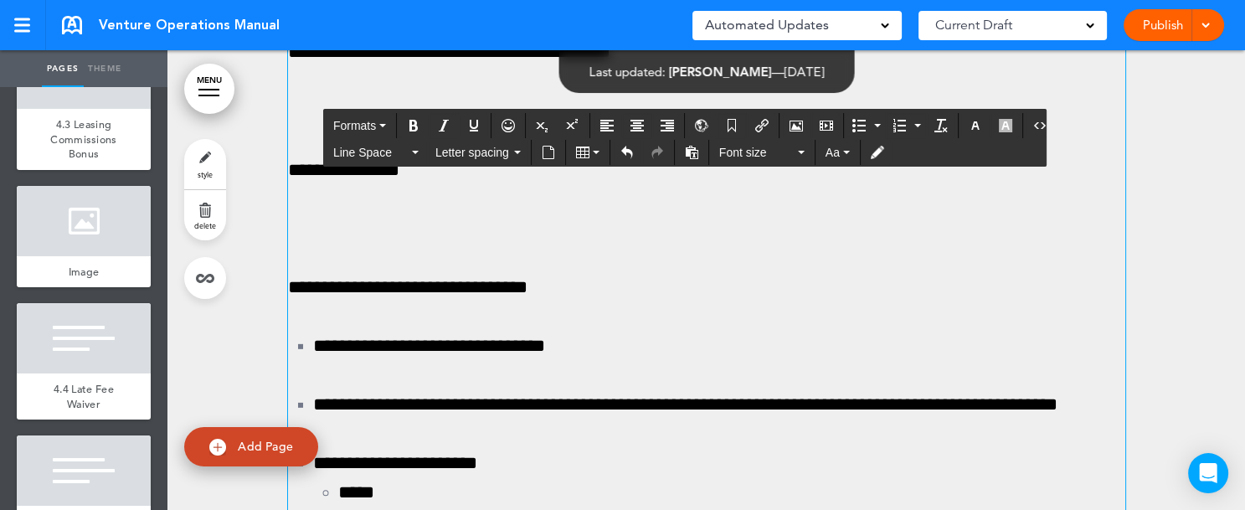
scroll to position [129721, 0]
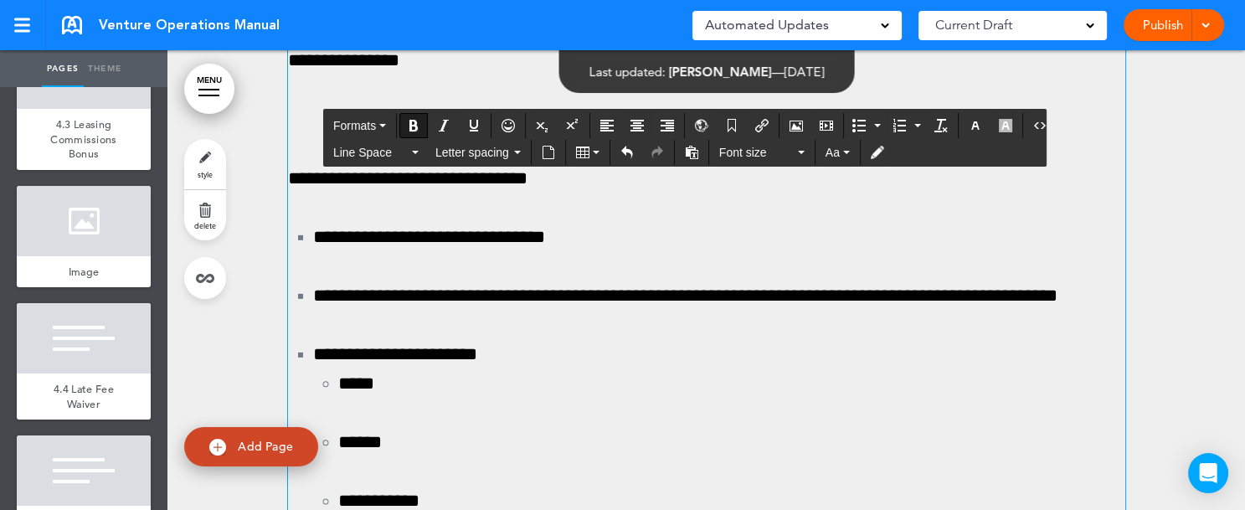
drag, startPoint x: 285, startPoint y: 297, endPoint x: 566, endPoint y: 295, distance: 280.4
click at [411, 125] on icon "Bold" at bounding box center [413, 125] width 13 height 13
click at [411, 126] on icon "Bold" at bounding box center [413, 125] width 13 height 13
click at [468, 119] on icon "Underline" at bounding box center [473, 125] width 13 height 13
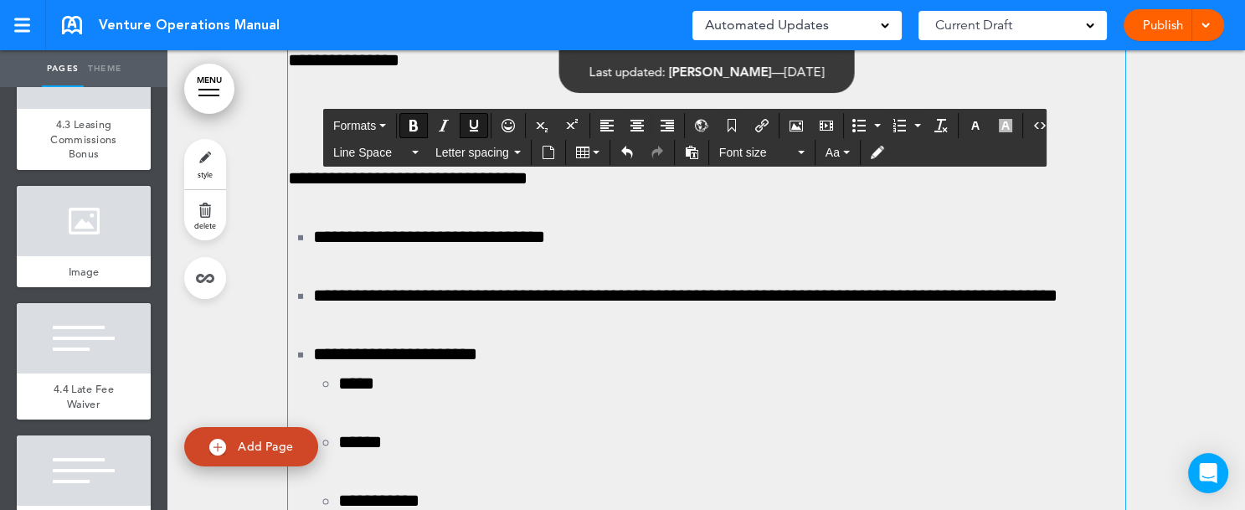
click at [414, 123] on icon "Bold" at bounding box center [413, 125] width 13 height 13
click at [471, 119] on icon "Underline" at bounding box center [473, 125] width 13 height 13
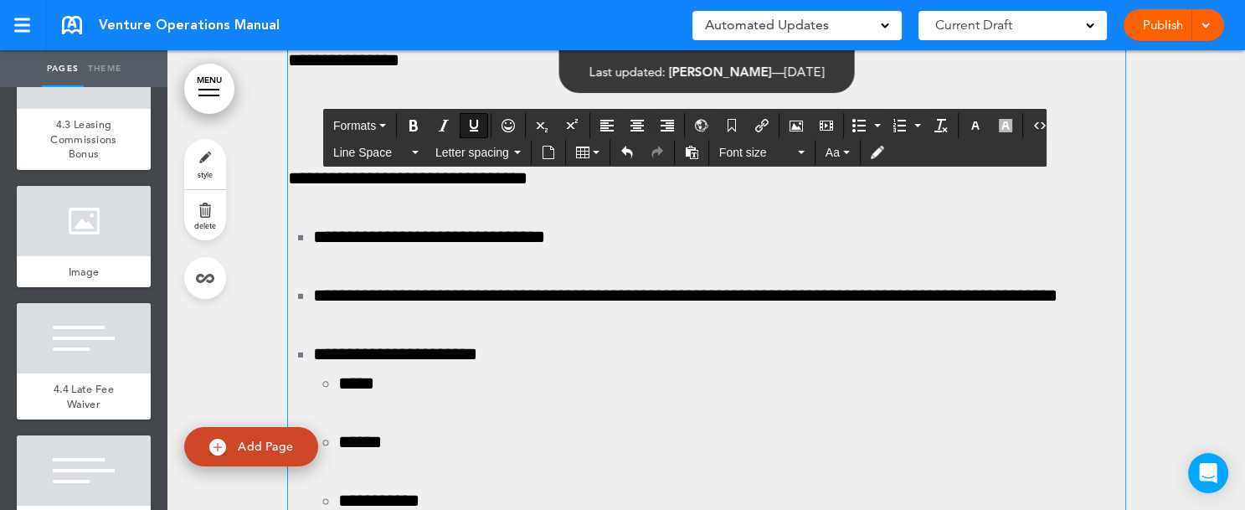
drag, startPoint x: 281, startPoint y: 298, endPoint x: 295, endPoint y: 298, distance: 14.2
click at [412, 126] on icon "Bold" at bounding box center [413, 125] width 13 height 13
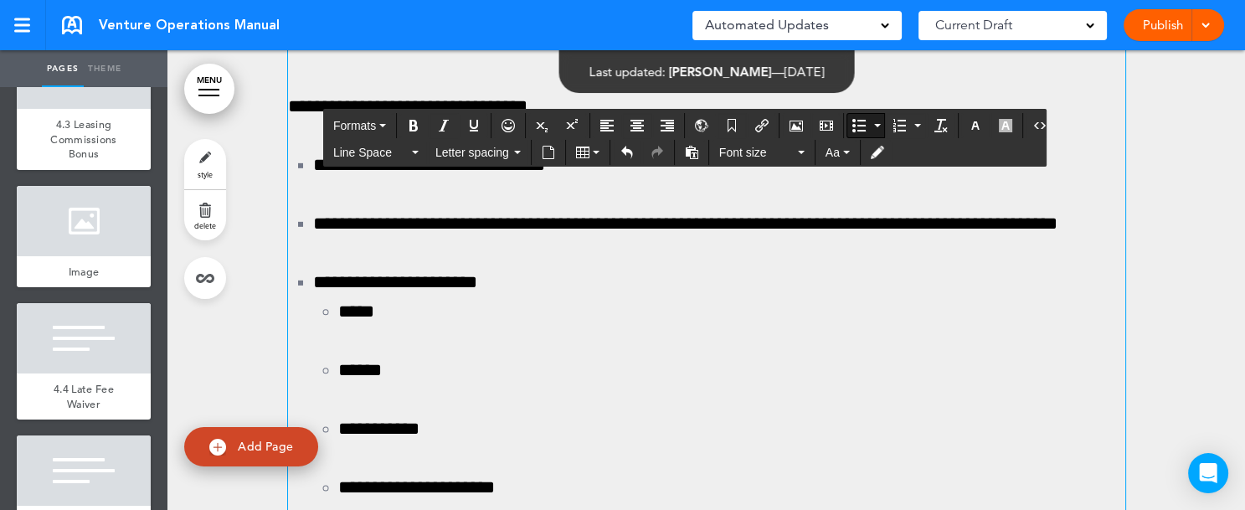
scroll to position [129811, 0]
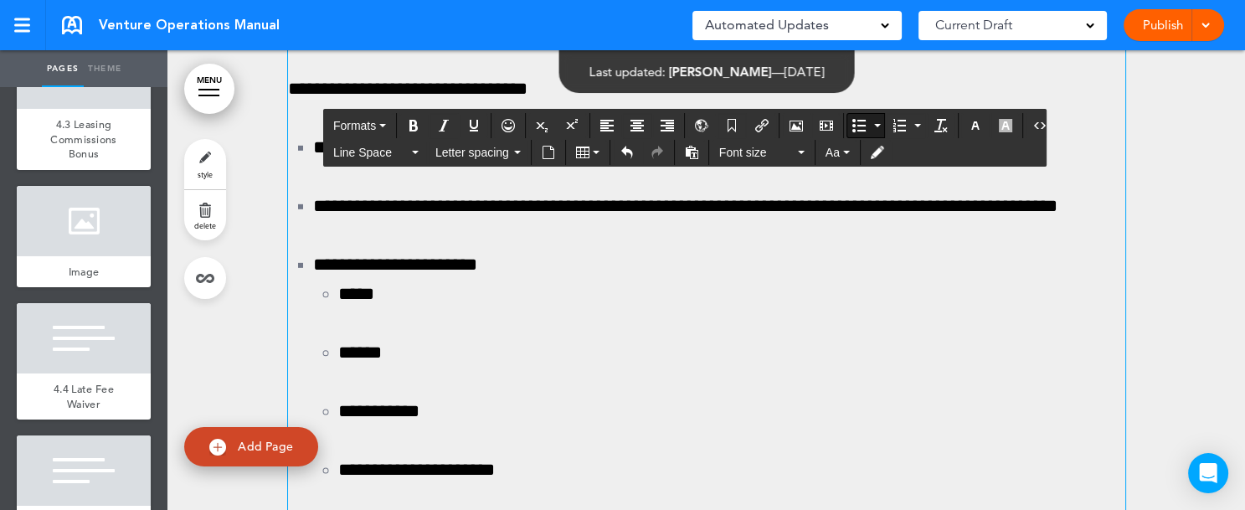
drag, startPoint x: 298, startPoint y: 361, endPoint x: 976, endPoint y: 368, distance: 678.0
click at [418, 155] on button "Line Space" at bounding box center [375, 152] width 99 height 23
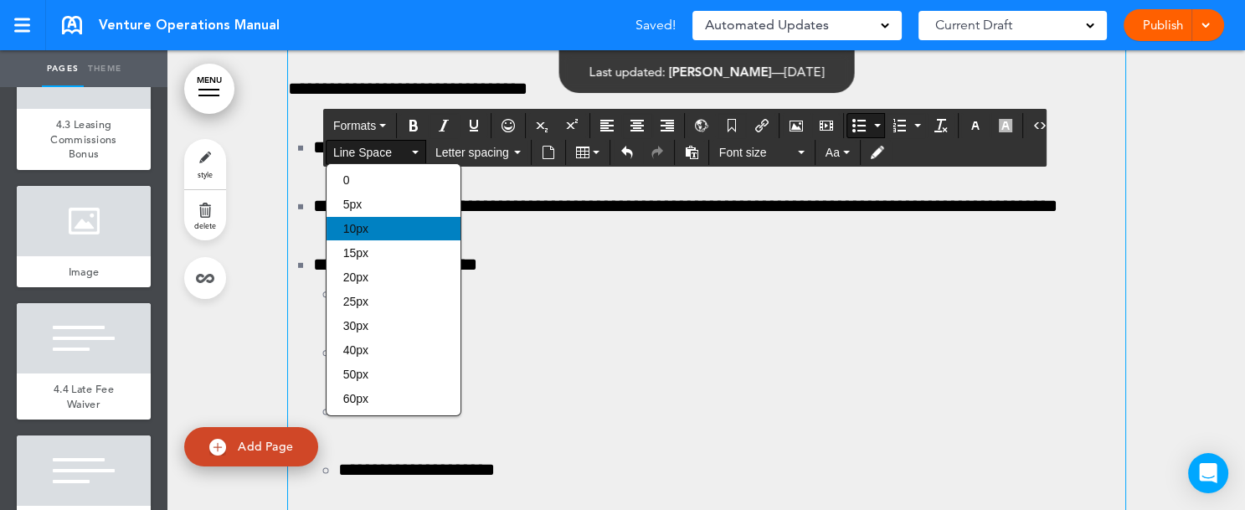
click at [390, 234] on div "10px" at bounding box center [393, 228] width 134 height 23
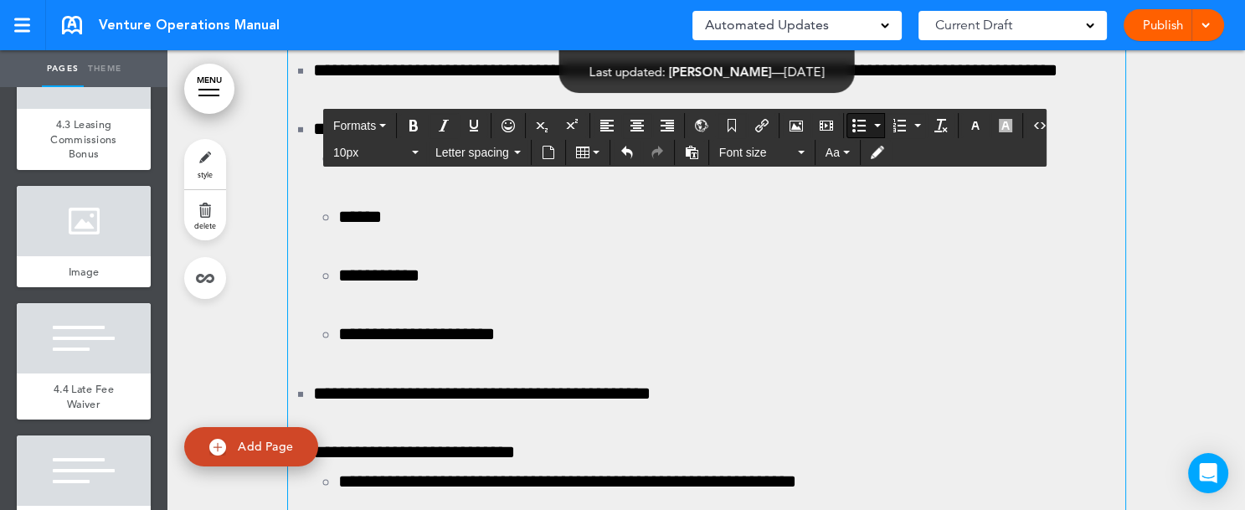
scroll to position [129936, 0]
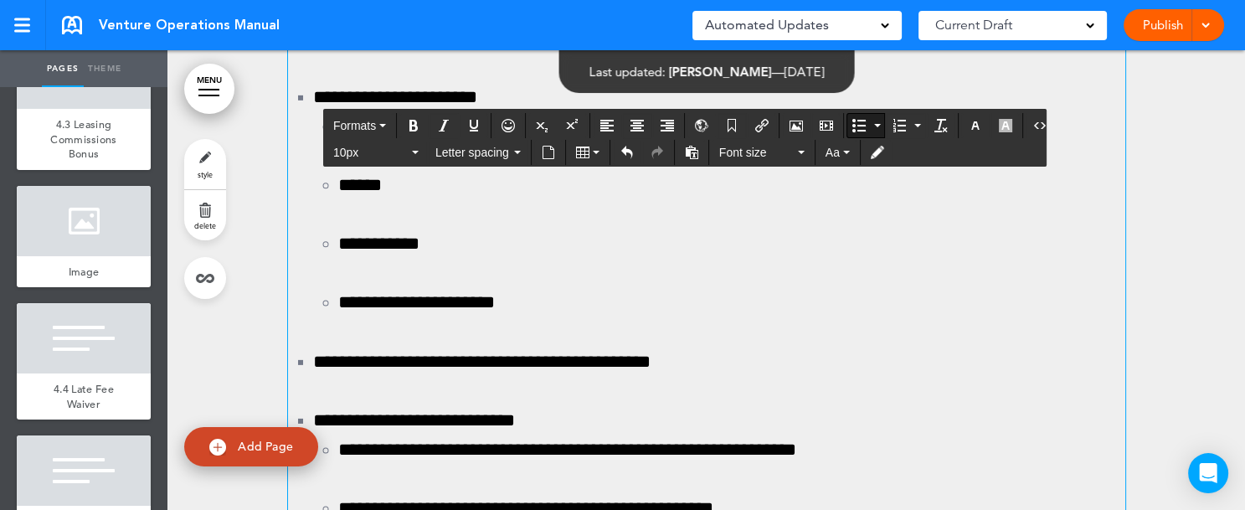
drag, startPoint x: 334, startPoint y: 372, endPoint x: 1085, endPoint y: 340, distance: 751.4
click at [412, 157] on button "10px" at bounding box center [375, 152] width 99 height 23
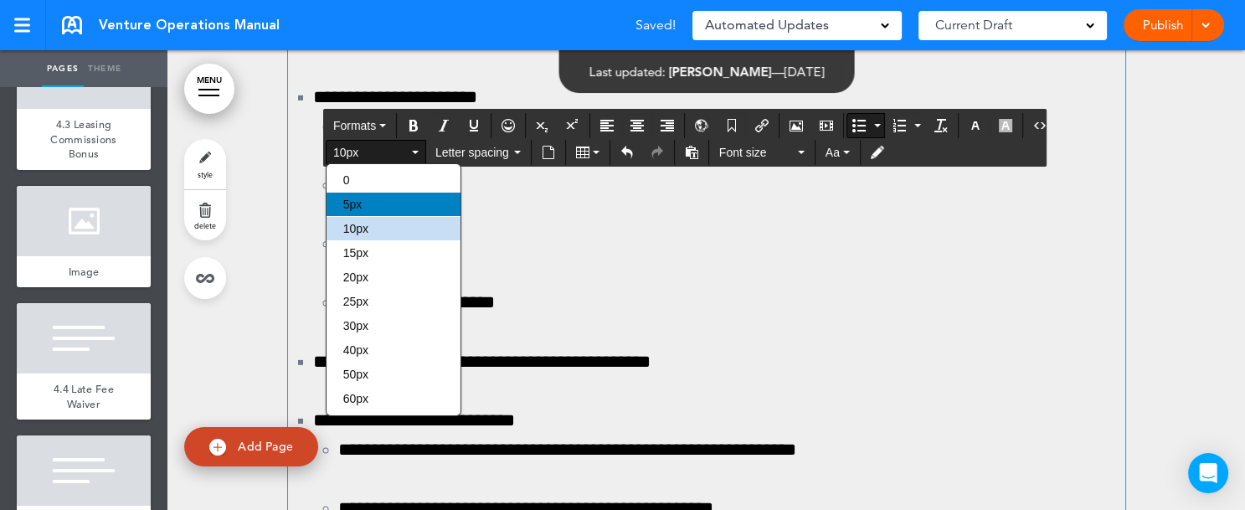
click at [372, 211] on div "5px" at bounding box center [393, 204] width 134 height 23
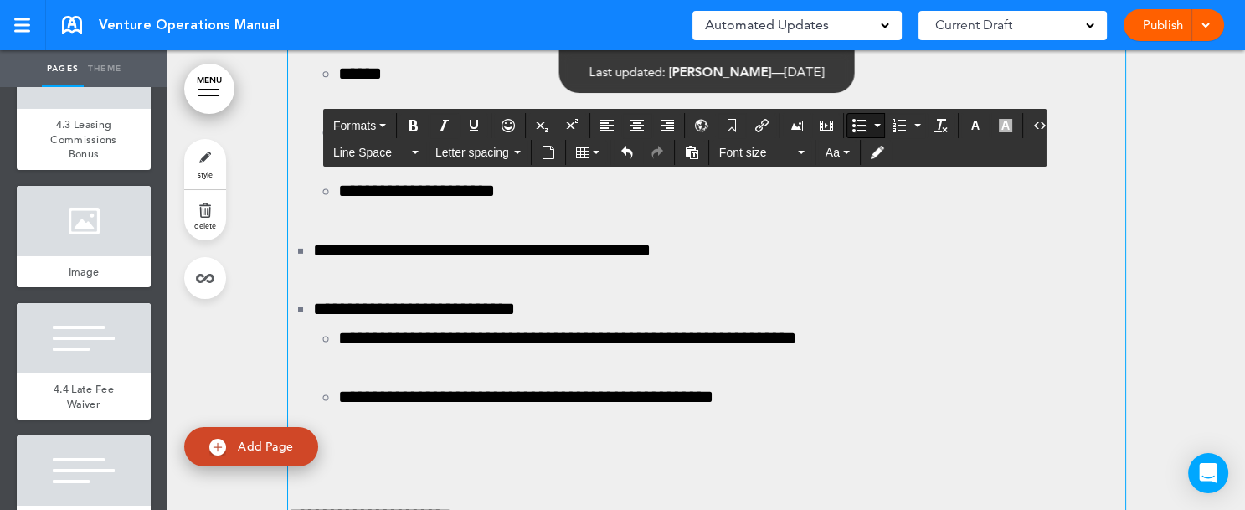
scroll to position [130074, 0]
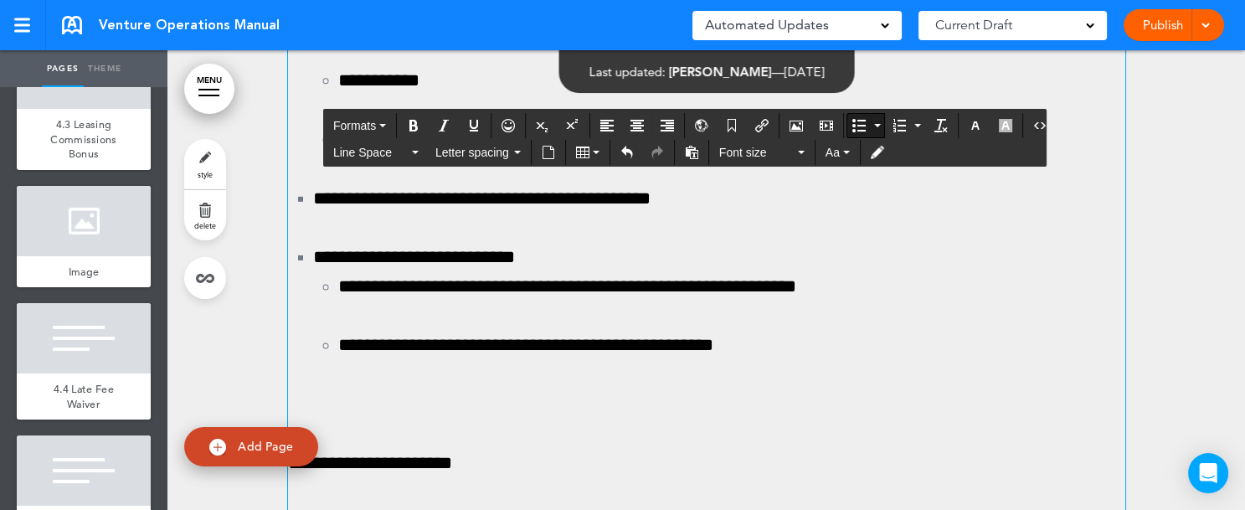
drag, startPoint x: 302, startPoint y: 347, endPoint x: 1077, endPoint y: 475, distance: 785.5
click at [416, 145] on button "Line Space" at bounding box center [375, 152] width 99 height 23
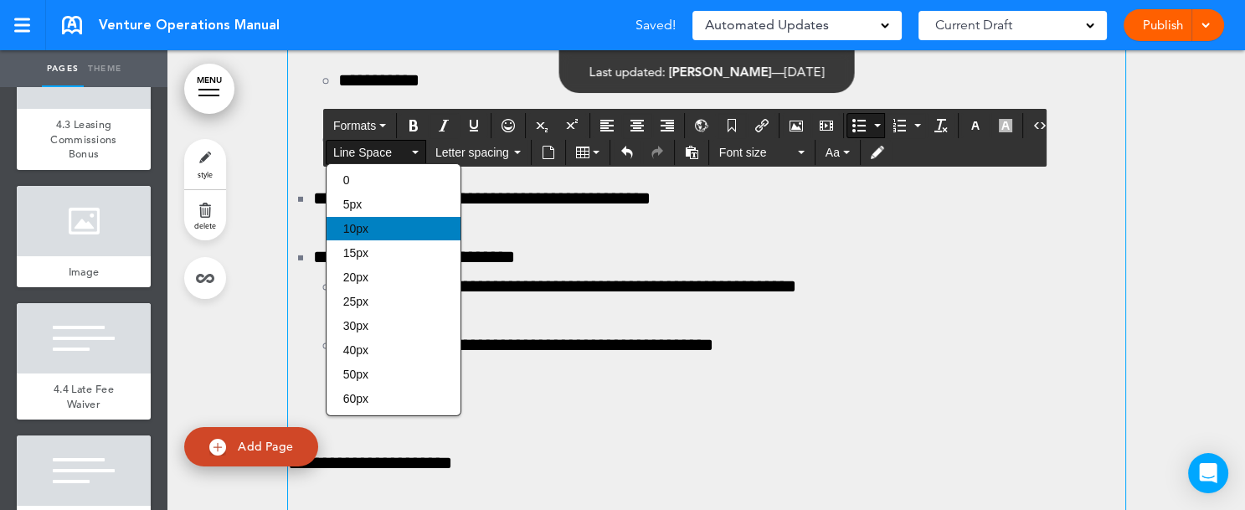
click at [374, 227] on div "10px" at bounding box center [393, 228] width 134 height 23
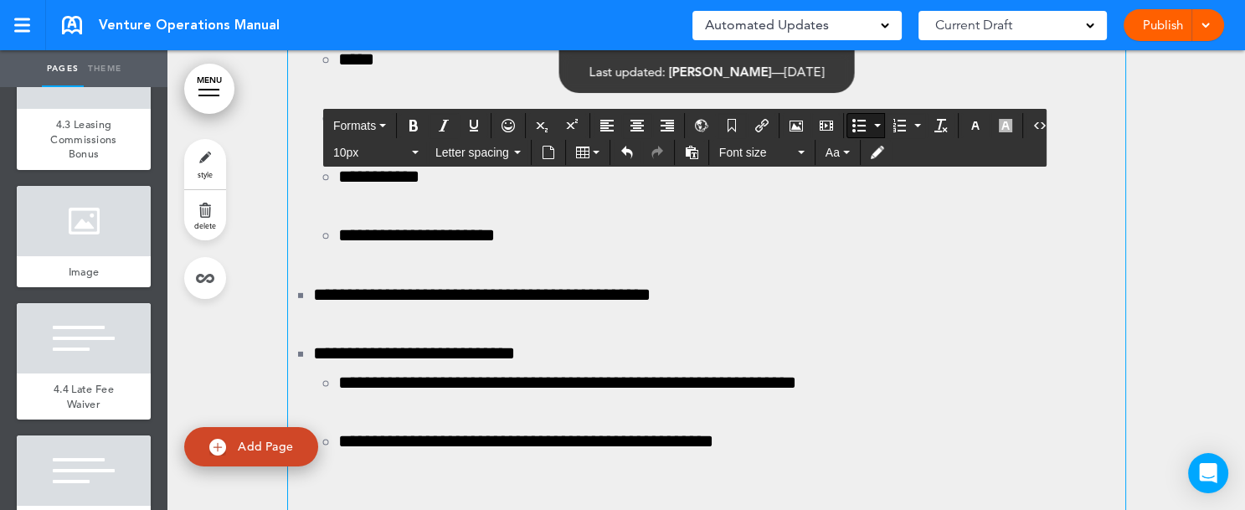
scroll to position [129823, 0]
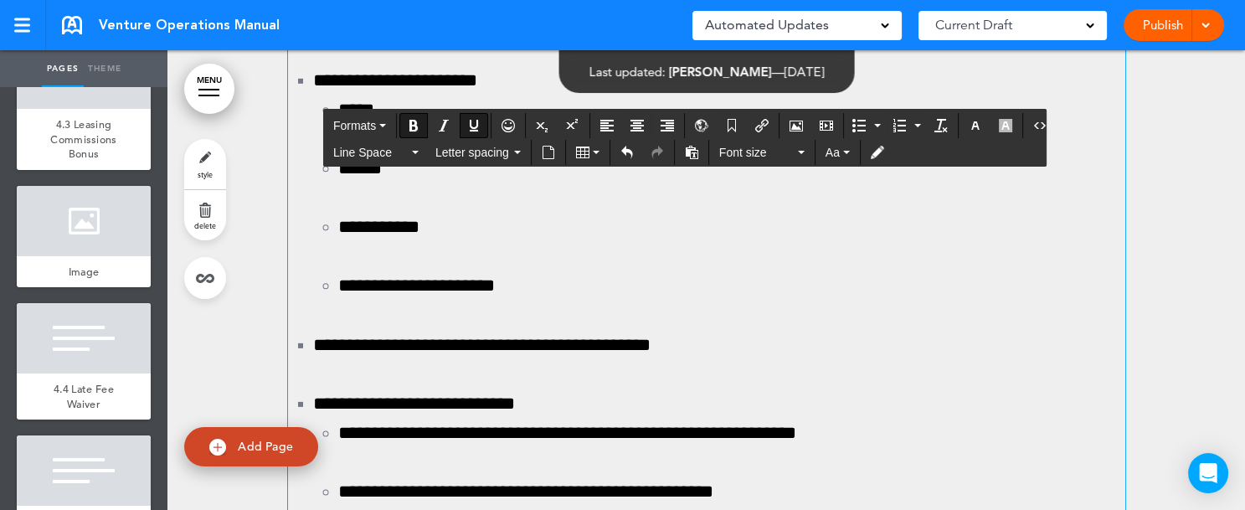
drag, startPoint x: 548, startPoint y: 207, endPoint x: 559, endPoint y: 207, distance: 10.9
click at [471, 127] on icon "Underline" at bounding box center [473, 125] width 13 height 13
drag, startPoint x: 302, startPoint y: 258, endPoint x: 351, endPoint y: 265, distance: 49.1
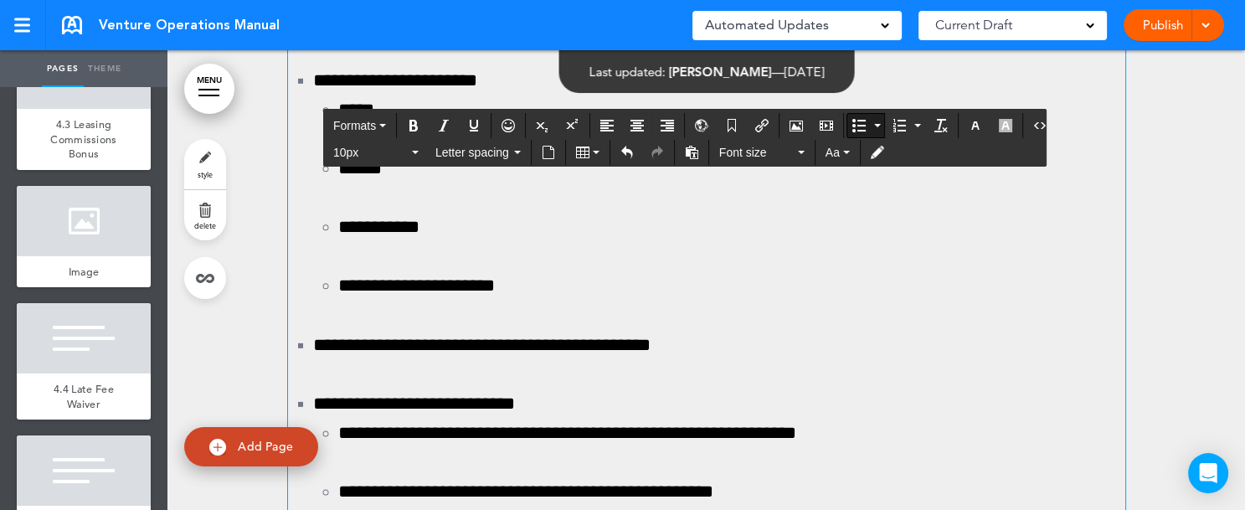
click at [413, 124] on icon "Bold" at bounding box center [413, 125] width 13 height 13
drag, startPoint x: 418, startPoint y: 259, endPoint x: 459, endPoint y: 264, distance: 41.4
click at [409, 123] on icon "Bold" at bounding box center [413, 125] width 13 height 13
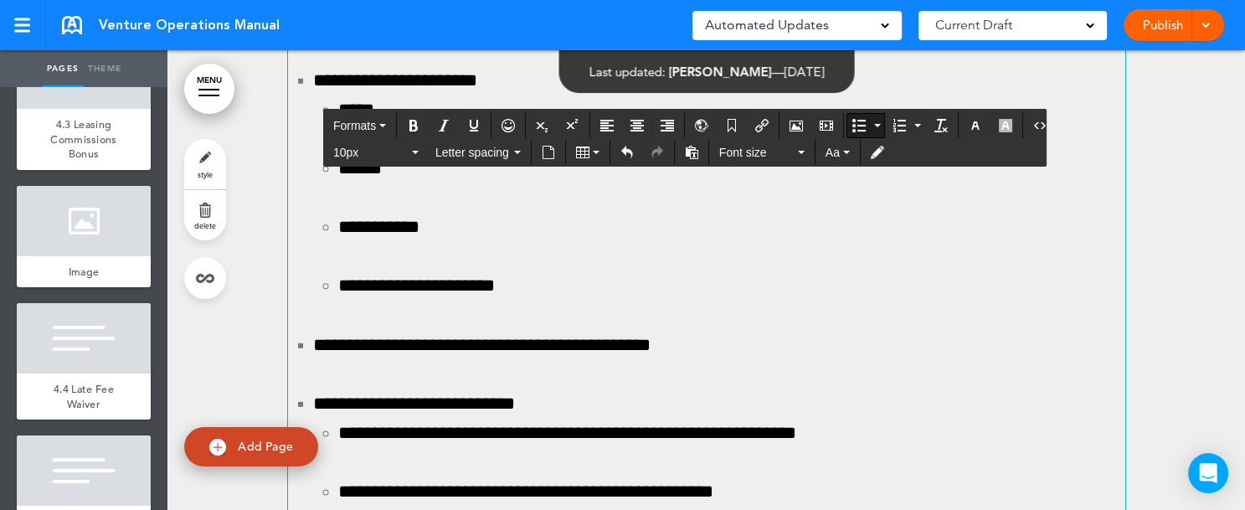
drag, startPoint x: 485, startPoint y: 262, endPoint x: 552, endPoint y: 272, distance: 67.7
click at [413, 121] on icon "Bold" at bounding box center [413, 125] width 13 height 13
drag, startPoint x: 568, startPoint y: 261, endPoint x: 611, endPoint y: 262, distance: 42.7
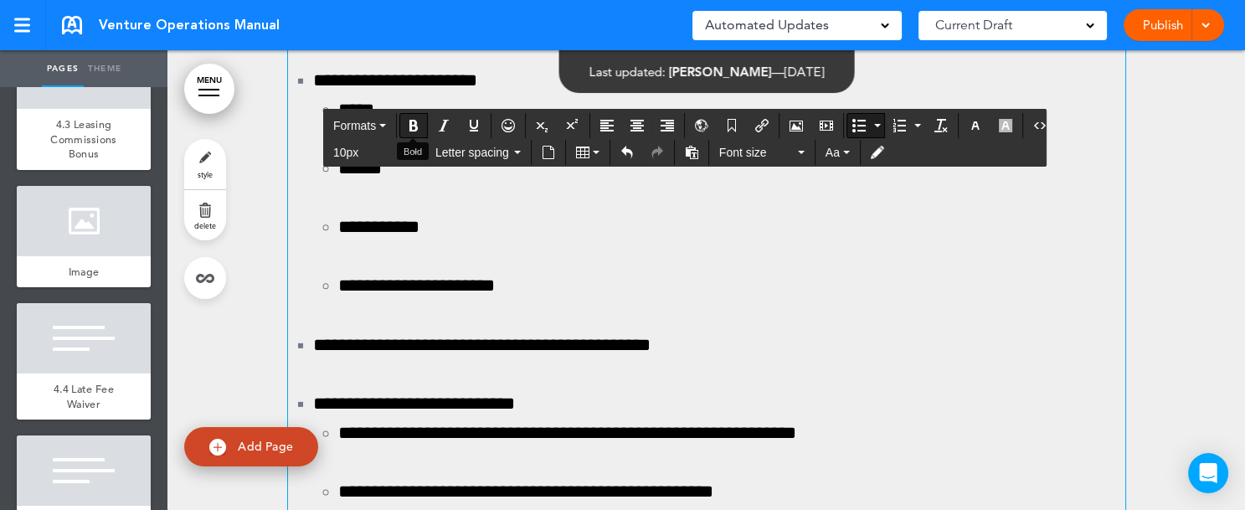
click at [418, 126] on icon "Bold" at bounding box center [413, 125] width 13 height 13
drag, startPoint x: 648, startPoint y: 259, endPoint x: 724, endPoint y: 261, distance: 76.2
click at [418, 125] on icon "Bold" at bounding box center [413, 125] width 13 height 13
drag, startPoint x: 757, startPoint y: 262, endPoint x: 830, endPoint y: 263, distance: 72.8
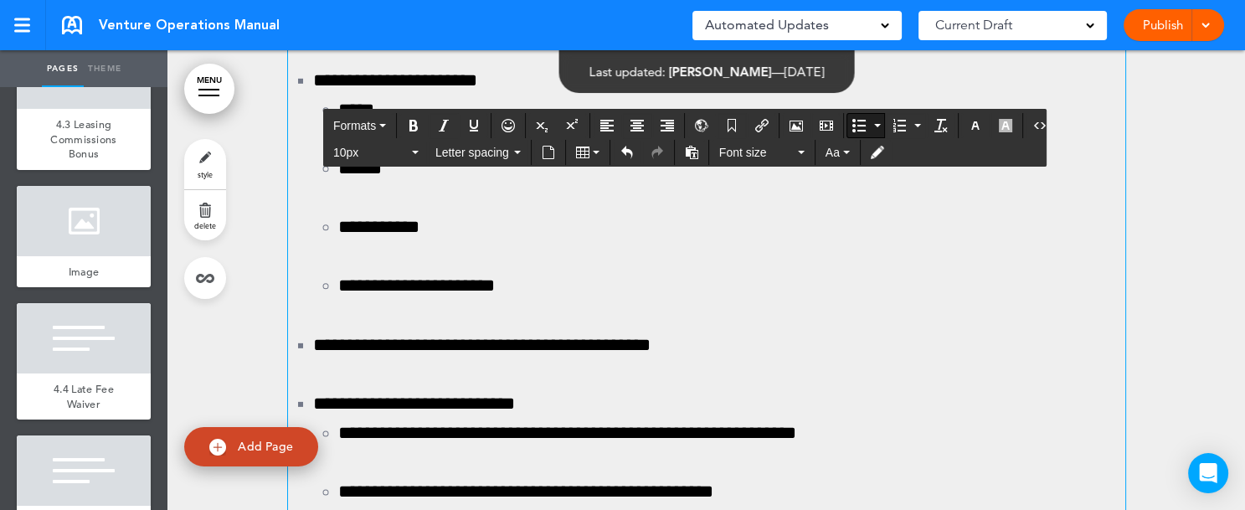
click at [414, 123] on icon "Bold" at bounding box center [413, 125] width 13 height 13
drag, startPoint x: 948, startPoint y: 259, endPoint x: 999, endPoint y: 261, distance: 51.1
click at [413, 122] on icon "Bold" at bounding box center [413, 125] width 13 height 13
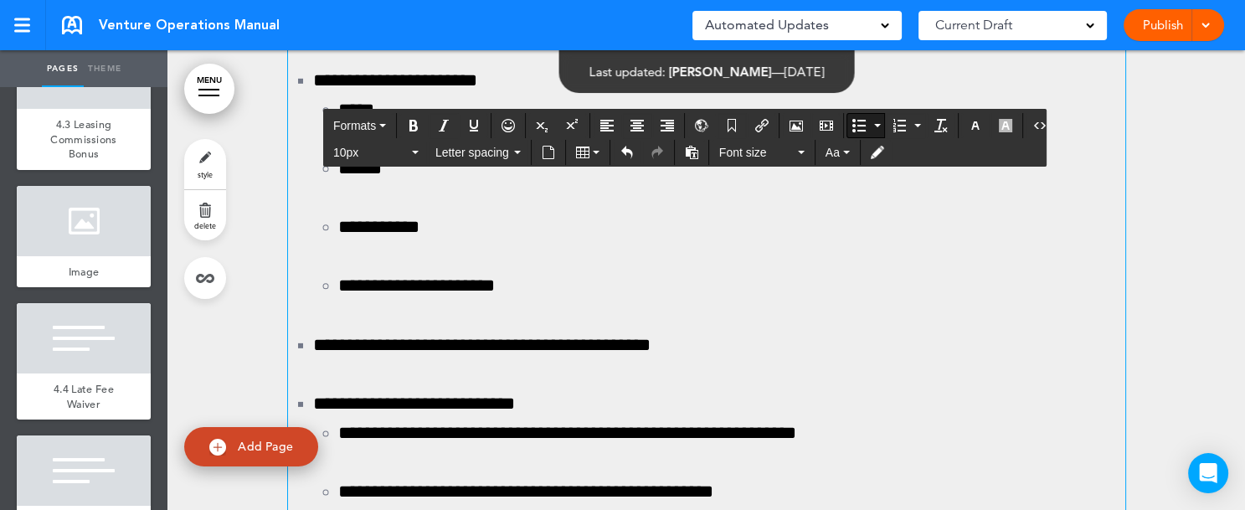
drag, startPoint x: 380, startPoint y: 324, endPoint x: 497, endPoint y: 331, distance: 117.4
click at [415, 120] on icon "Bold" at bounding box center [413, 125] width 13 height 13
drag, startPoint x: 539, startPoint y: 327, endPoint x: 969, endPoint y: 327, distance: 430.2
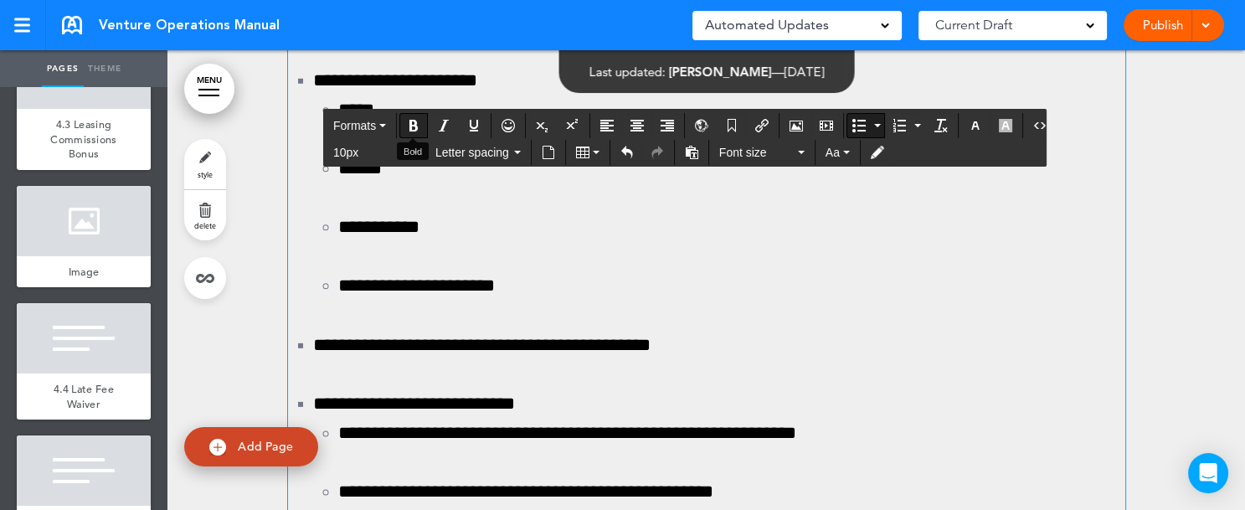
click at [408, 127] on icon "Bold" at bounding box center [413, 125] width 13 height 13
drag, startPoint x: 329, startPoint y: 356, endPoint x: 603, endPoint y: 362, distance: 273.8
click at [412, 125] on icon "Bold" at bounding box center [413, 125] width 13 height 13
drag, startPoint x: 331, startPoint y: 421, endPoint x: 586, endPoint y: 422, distance: 255.3
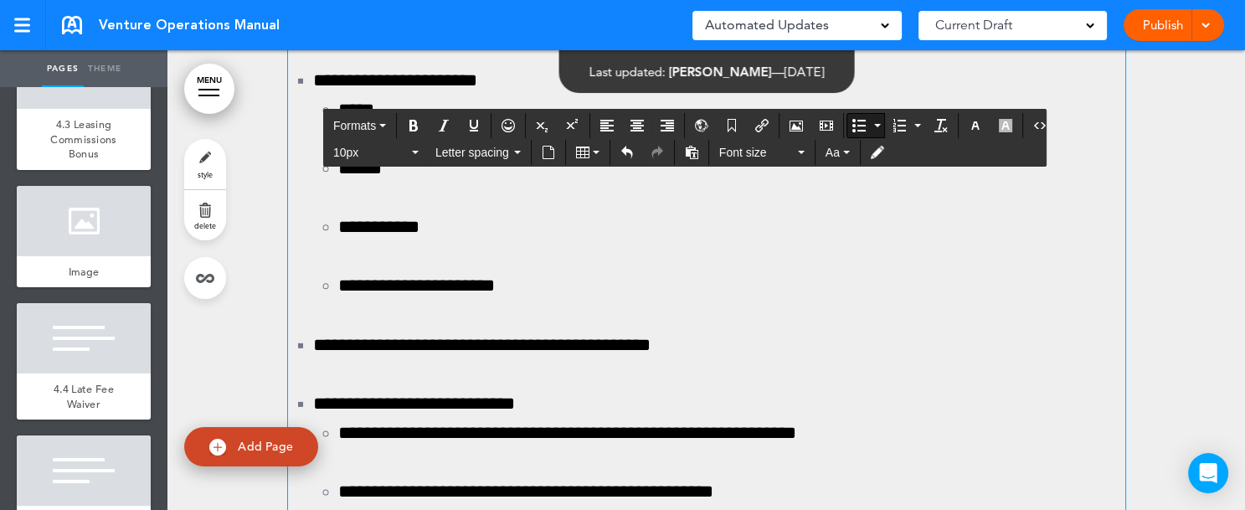
click at [407, 126] on icon "Bold" at bounding box center [413, 125] width 13 height 13
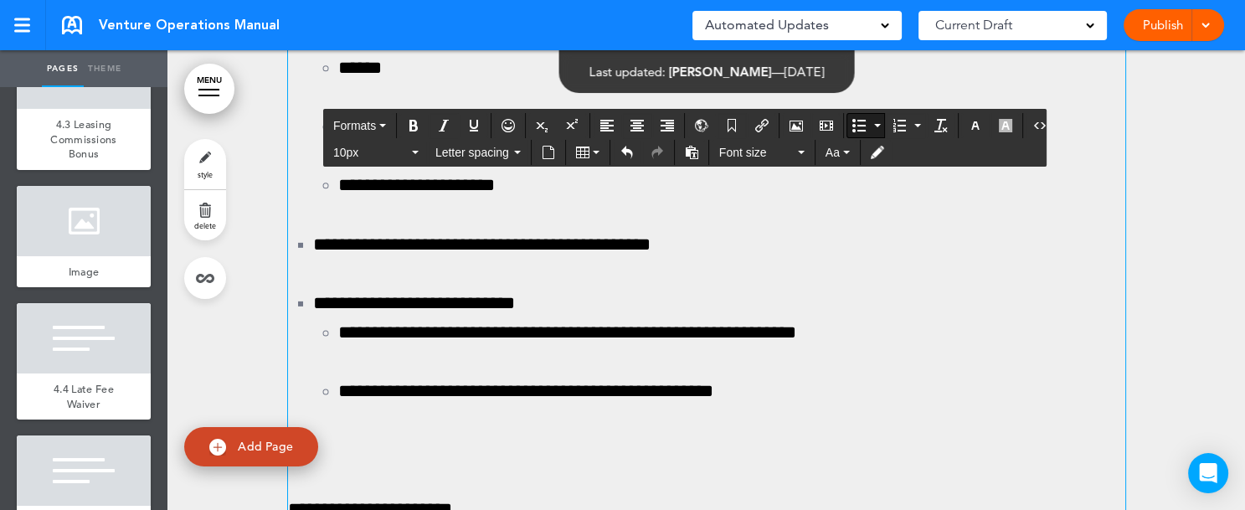
scroll to position [129974, 0]
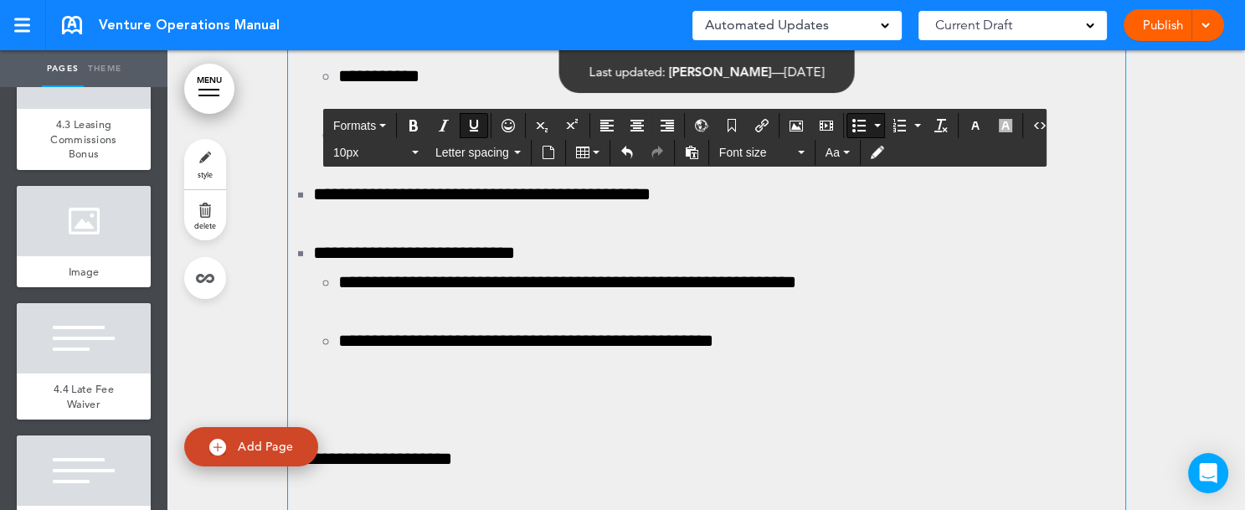
drag, startPoint x: 1008, startPoint y: 311, endPoint x: 524, endPoint y: 345, distance: 485.0
click at [968, 121] on icon "button" at bounding box center [974, 125] width 13 height 13
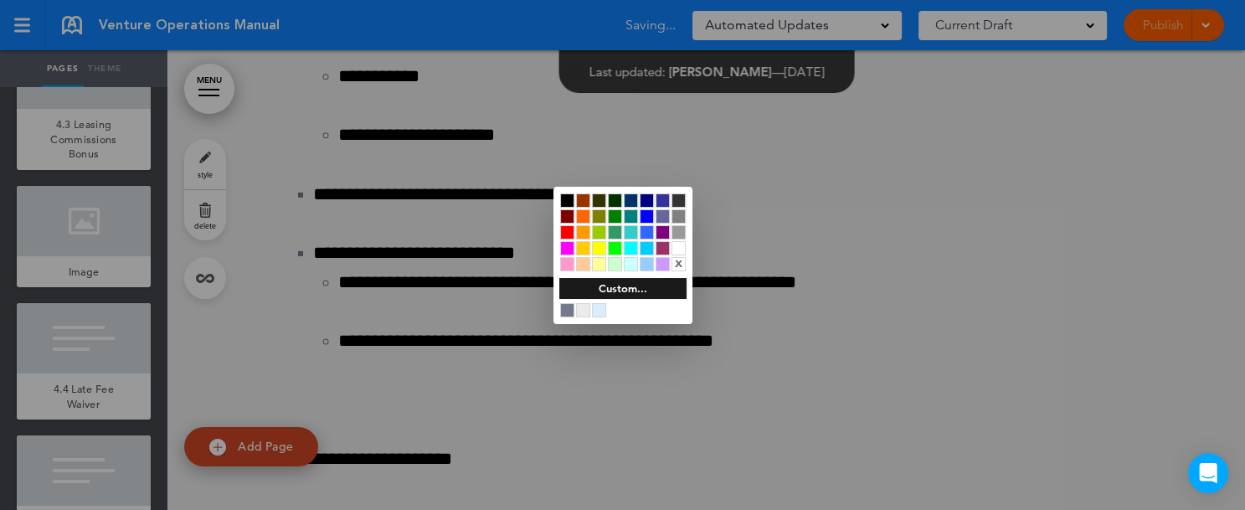
click at [645, 210] on div at bounding box center [646, 216] width 14 height 14
click at [408, 122] on div at bounding box center [622, 255] width 1245 height 510
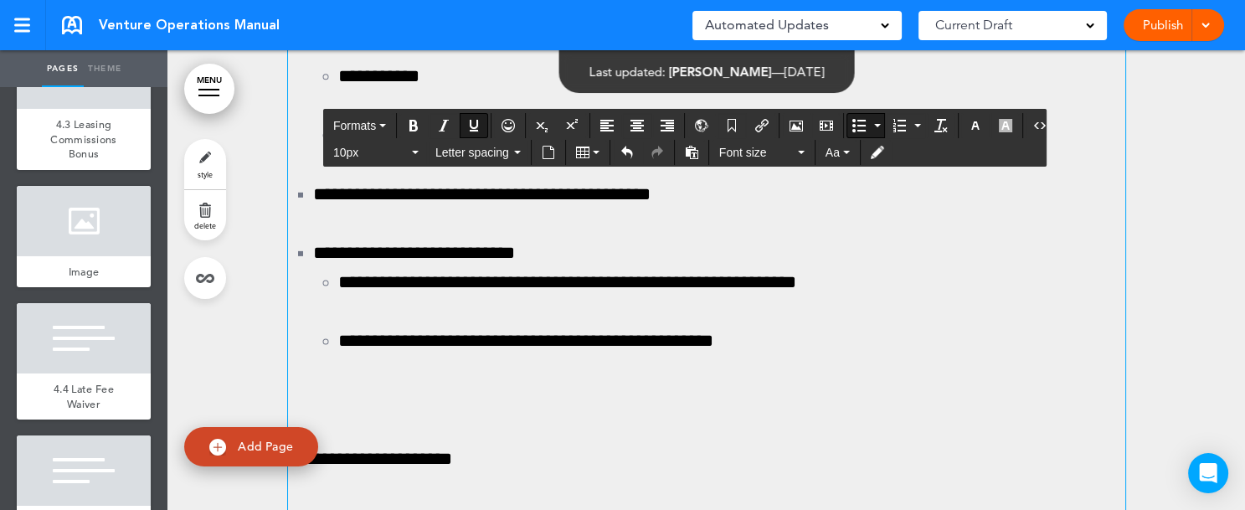
drag, startPoint x: 544, startPoint y: 407, endPoint x: 828, endPoint y: 414, distance: 283.8
click at [970, 123] on icon "button" at bounding box center [974, 125] width 13 height 13
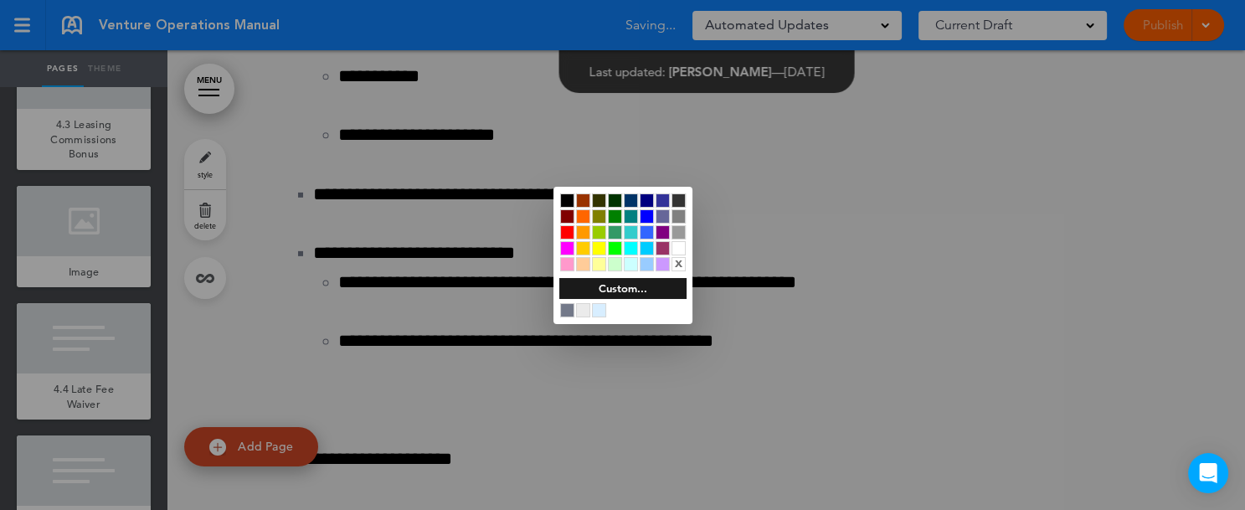
drag, startPoint x: 645, startPoint y: 215, endPoint x: 619, endPoint y: 275, distance: 65.2
click at [646, 215] on div at bounding box center [646, 216] width 14 height 14
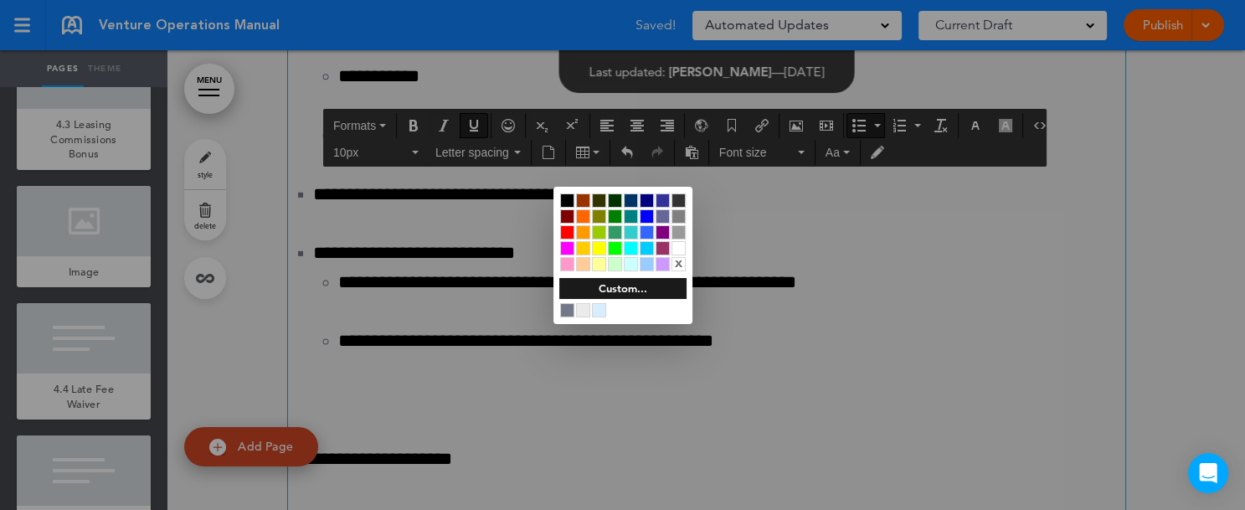
click at [408, 122] on div at bounding box center [622, 255] width 1245 height 510
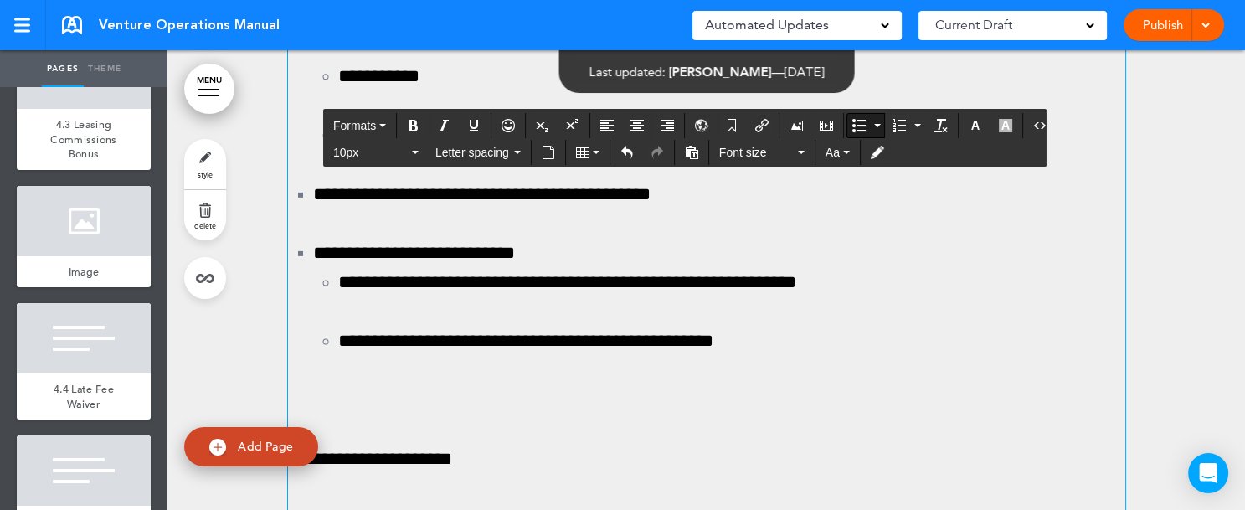
drag, startPoint x: 542, startPoint y: 412, endPoint x: 826, endPoint y: 405, distance: 283.8
click at [413, 123] on icon "Bold" at bounding box center [413, 125] width 13 height 13
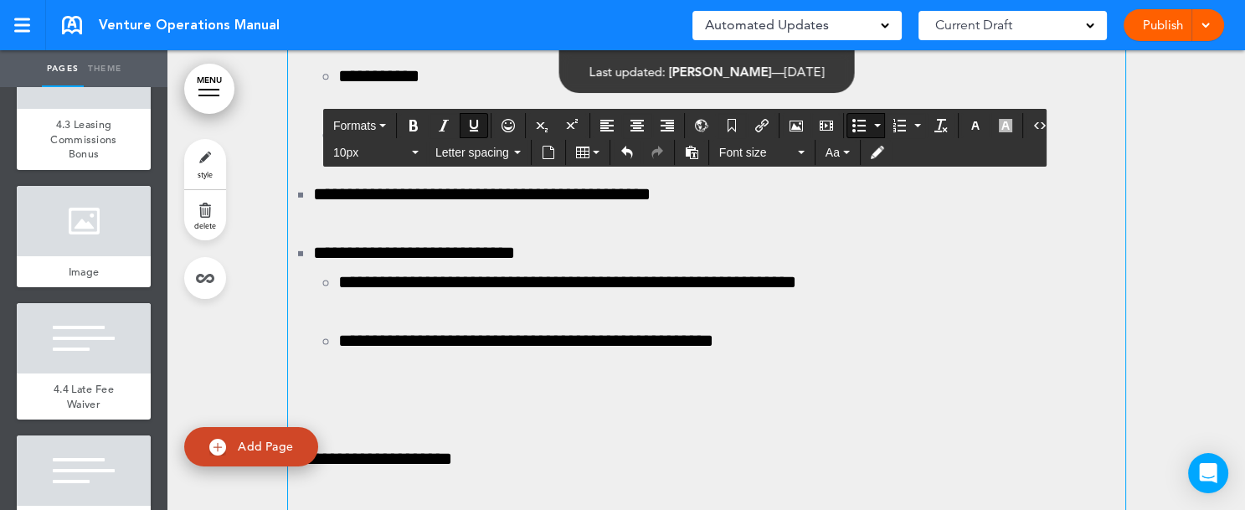
drag, startPoint x: 1009, startPoint y: 311, endPoint x: 530, endPoint y: 329, distance: 479.1
click at [417, 121] on icon "Bold" at bounding box center [413, 125] width 13 height 13
drag, startPoint x: 302, startPoint y: 305, endPoint x: 445, endPoint y: 301, distance: 143.2
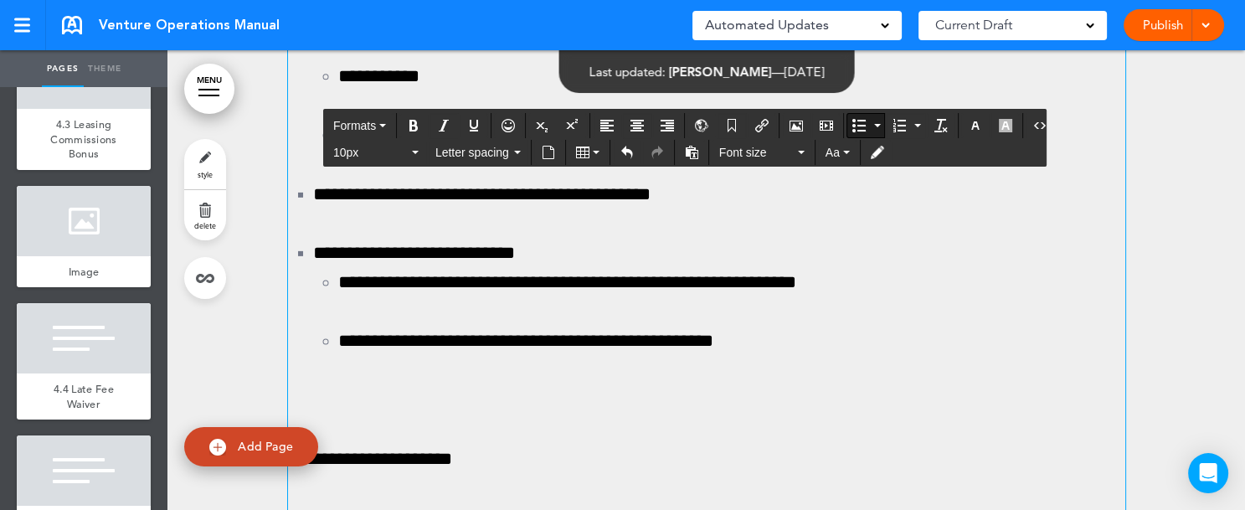
click at [408, 122] on icon "Bold" at bounding box center [413, 125] width 13 height 13
drag, startPoint x: 302, startPoint y: 373, endPoint x: 742, endPoint y: 379, distance: 440.3
click at [411, 121] on icon "Bold" at bounding box center [413, 125] width 13 height 13
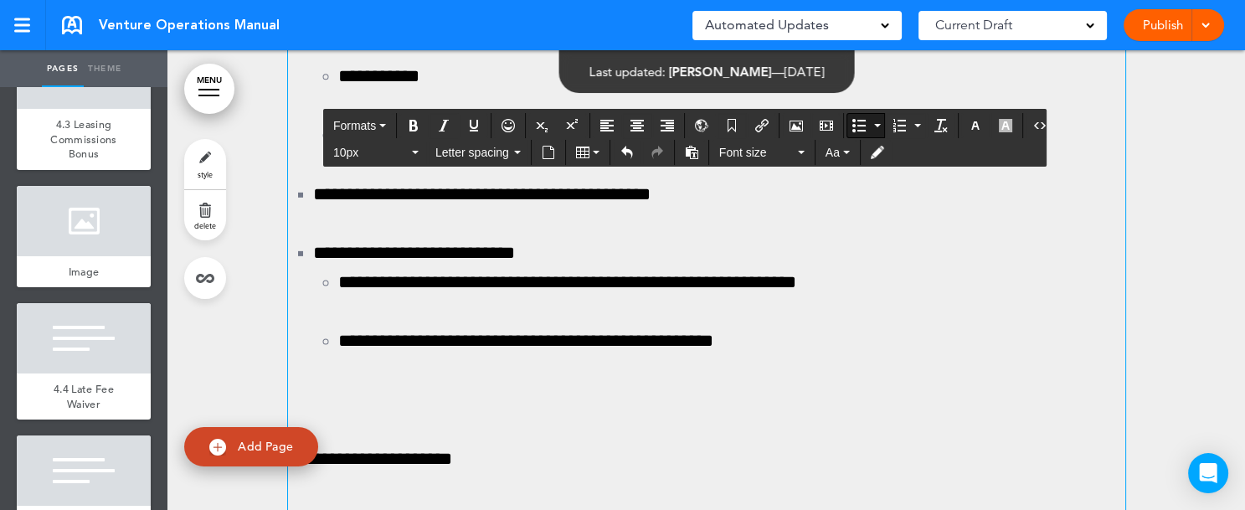
drag, startPoint x: 834, startPoint y: 413, endPoint x: 1064, endPoint y: 407, distance: 230.2
click at [416, 123] on icon "Bold" at bounding box center [413, 125] width 13 height 13
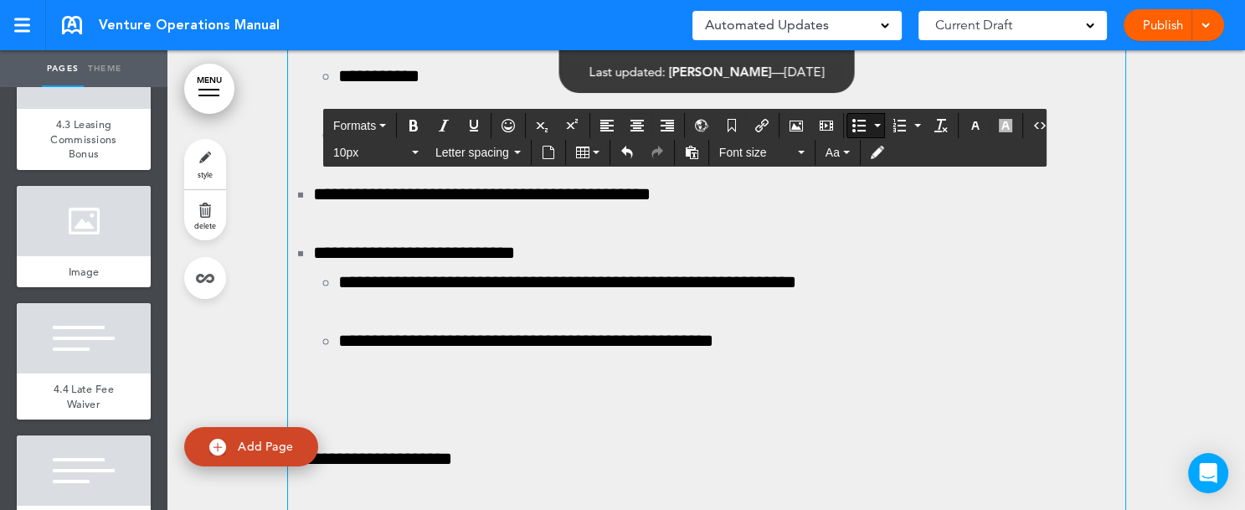
drag, startPoint x: 372, startPoint y: 481, endPoint x: 490, endPoint y: 481, distance: 117.2
click at [414, 121] on icon "Bold" at bounding box center [413, 125] width 13 height 13
drag, startPoint x: 564, startPoint y: 478, endPoint x: 741, endPoint y: 482, distance: 176.7
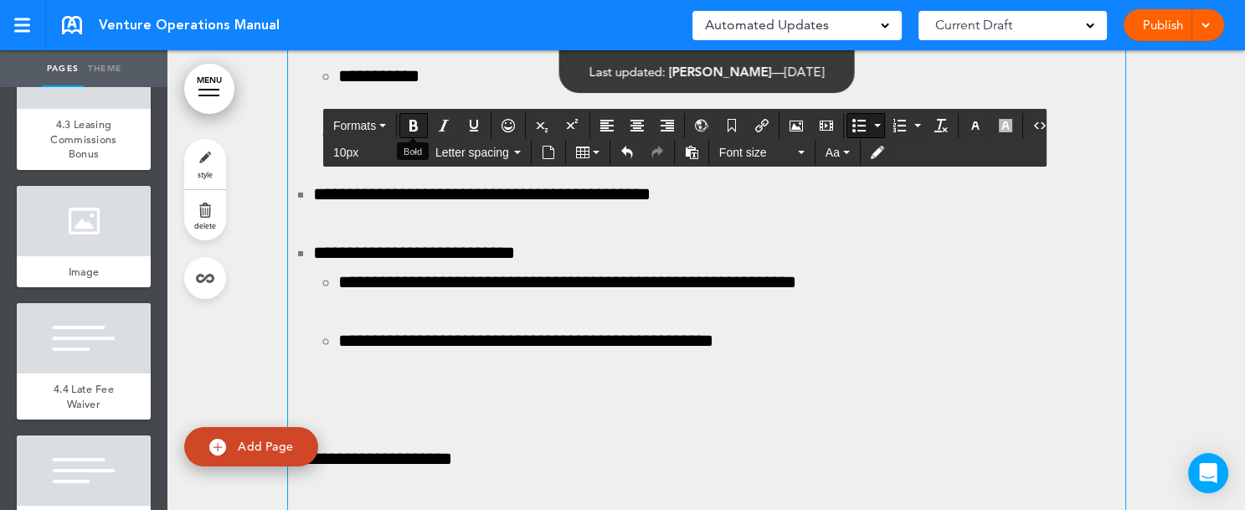
click at [408, 119] on icon "Bold" at bounding box center [413, 125] width 13 height 13
drag, startPoint x: 807, startPoint y: 483, endPoint x: 887, endPoint y: 492, distance: 80.9
click at [413, 128] on icon "Bold" at bounding box center [413, 125] width 13 height 13
drag, startPoint x: 925, startPoint y: 477, endPoint x: 1040, endPoint y: 488, distance: 116.0
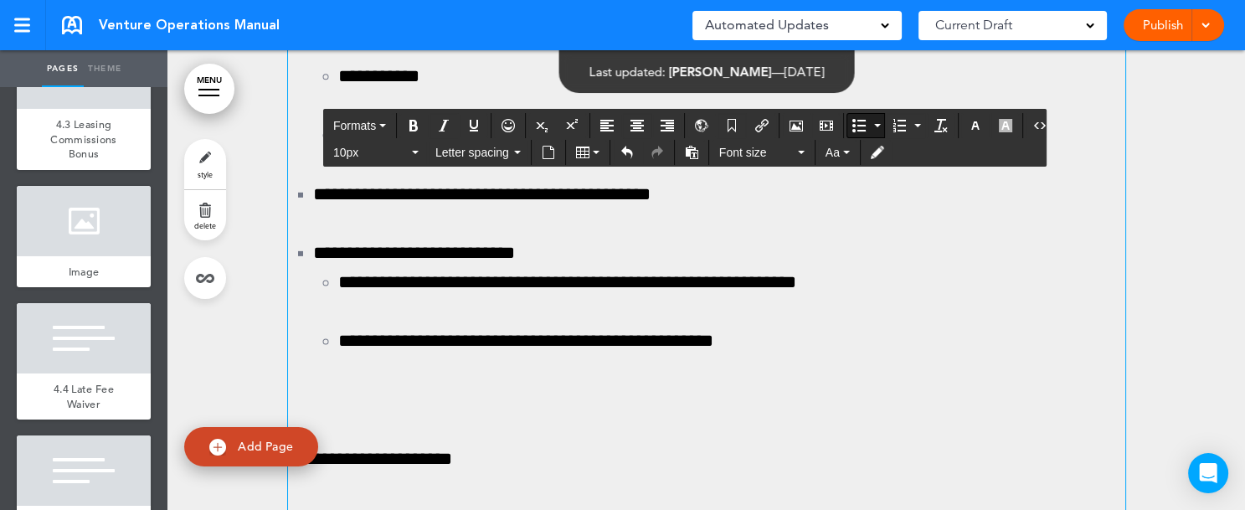
click at [418, 126] on icon "Bold" at bounding box center [413, 125] width 13 height 13
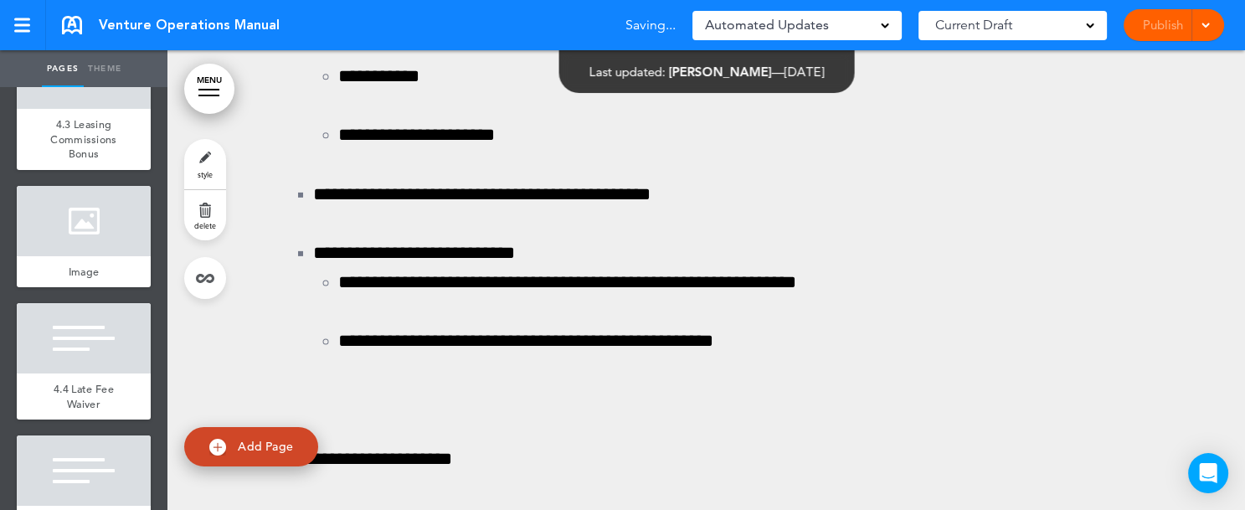
click at [1158, 21] on div "Publish Publish Preview Draft" at bounding box center [1173, 25] width 100 height 32
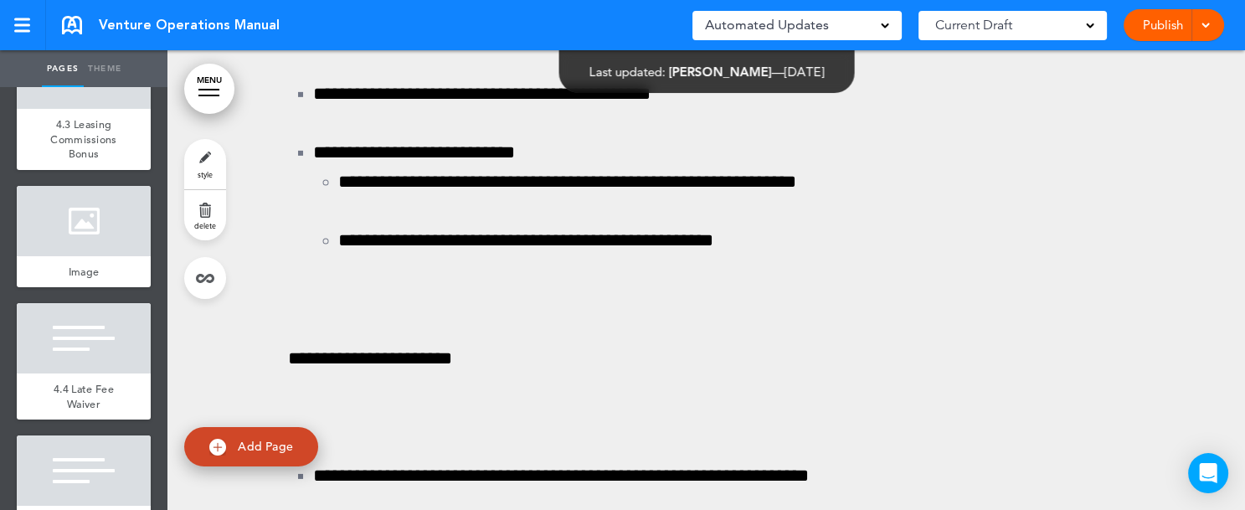
scroll to position [130124, 0]
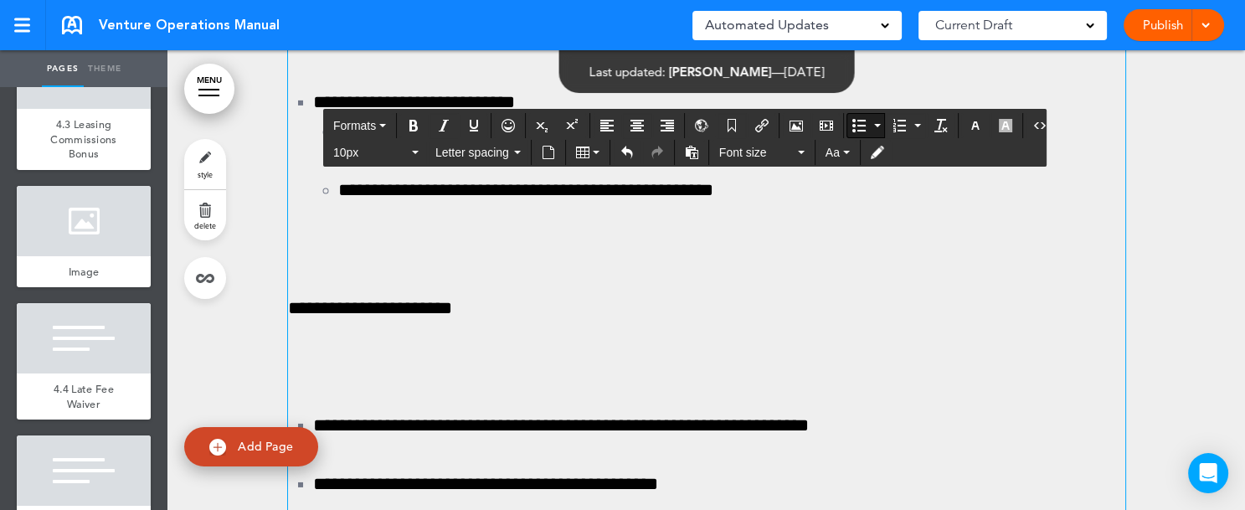
drag, startPoint x: 305, startPoint y: 365, endPoint x: 392, endPoint y: 370, distance: 86.4
click at [414, 127] on icon "Bold" at bounding box center [413, 125] width 13 height 13
drag, startPoint x: 430, startPoint y: 366, endPoint x: 493, endPoint y: 370, distance: 62.9
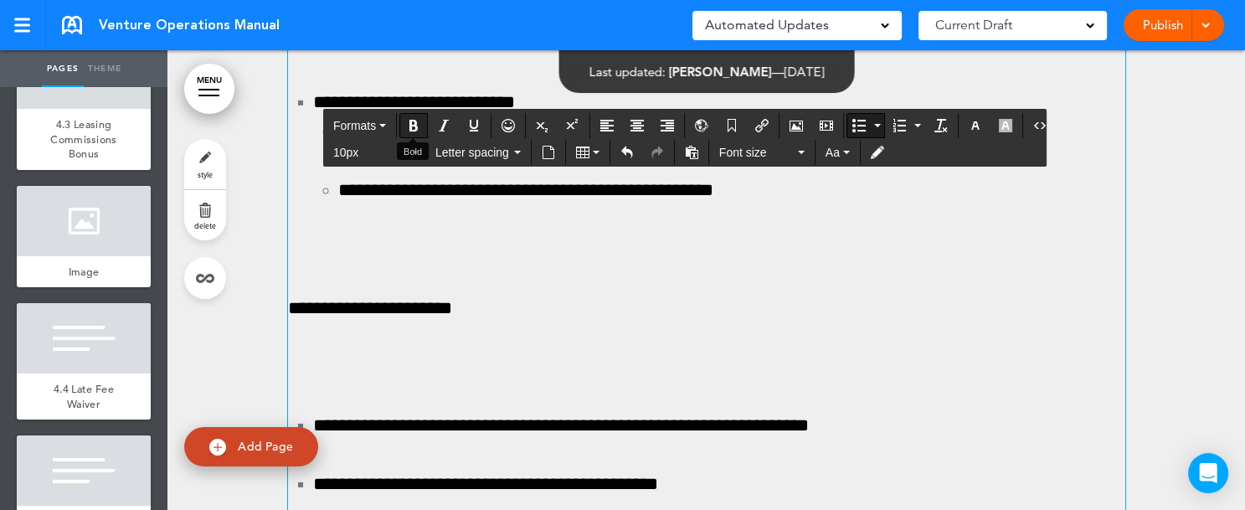
click at [417, 127] on icon "Bold" at bounding box center [413, 125] width 13 height 13
drag, startPoint x: 615, startPoint y: 369, endPoint x: 691, endPoint y: 372, distance: 75.4
click at [417, 121] on icon "Bold" at bounding box center [413, 125] width 13 height 13
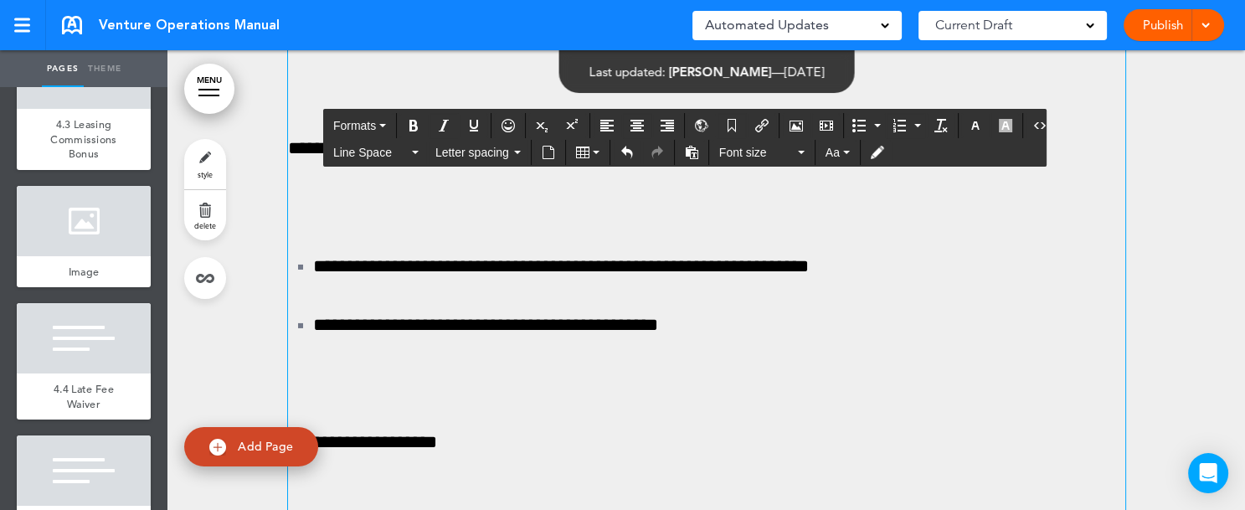
scroll to position [130325, 0]
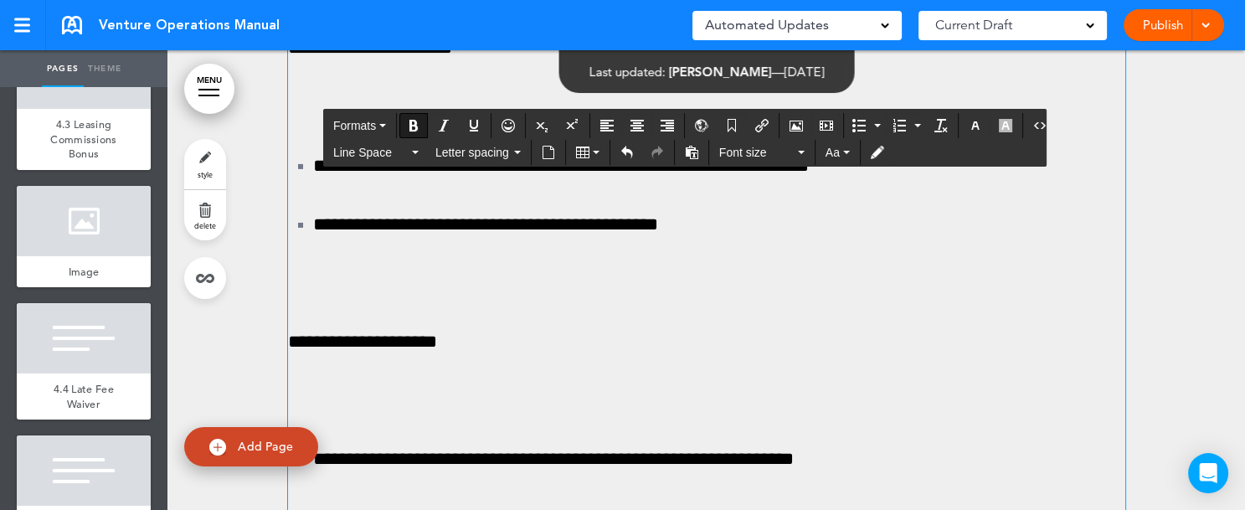
drag, startPoint x: 283, startPoint y: 262, endPoint x: 623, endPoint y: 264, distance: 339.8
click at [379, 121] on button "Formats" at bounding box center [359, 125] width 66 height 23
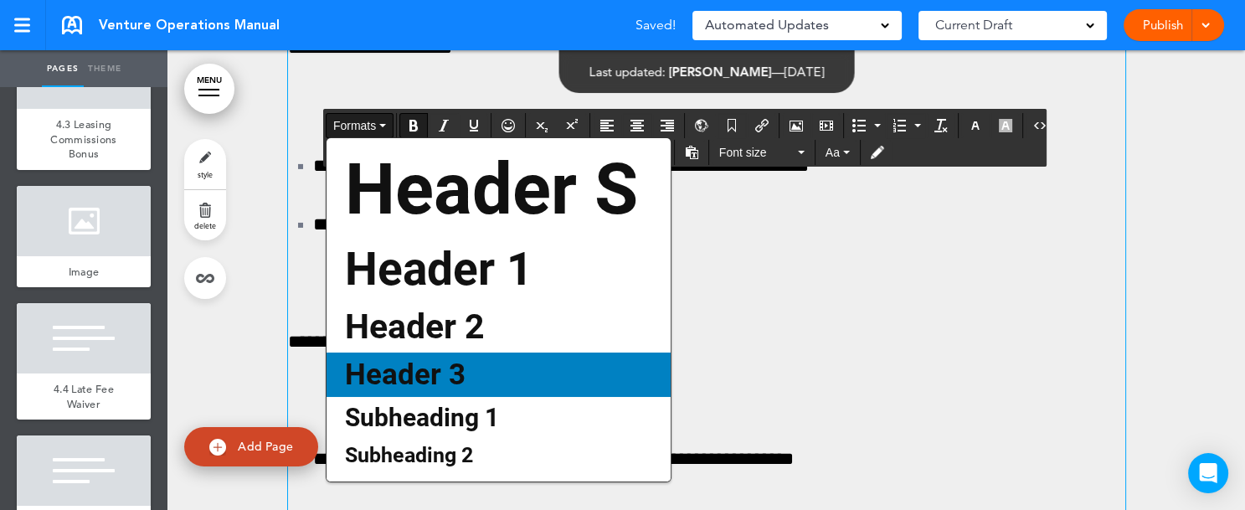
click at [388, 362] on span "Header 3" at bounding box center [405, 374] width 124 height 34
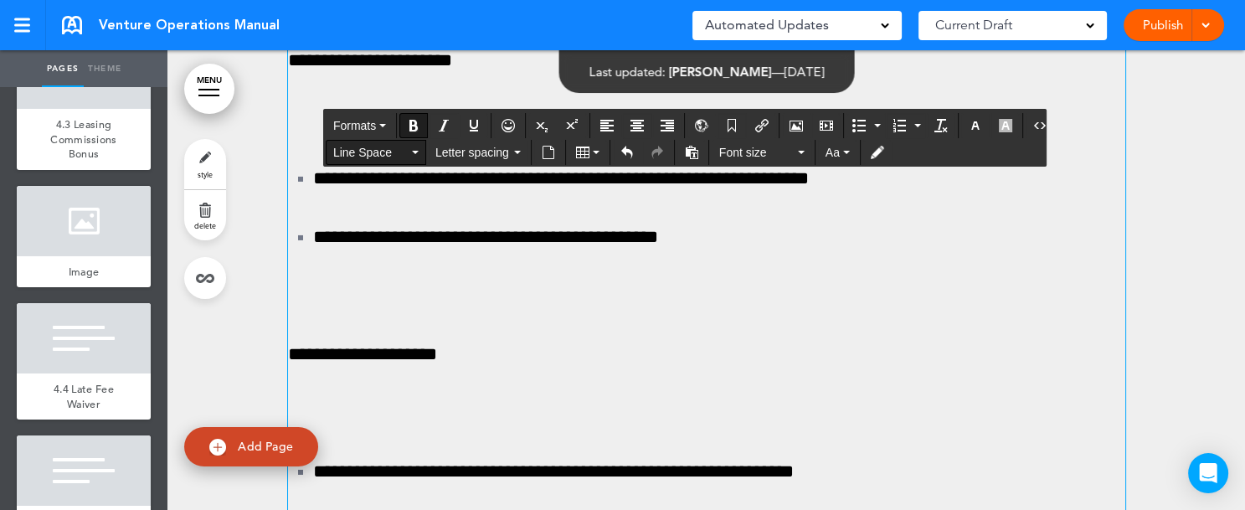
click at [410, 149] on button "Line Space" at bounding box center [375, 152] width 99 height 23
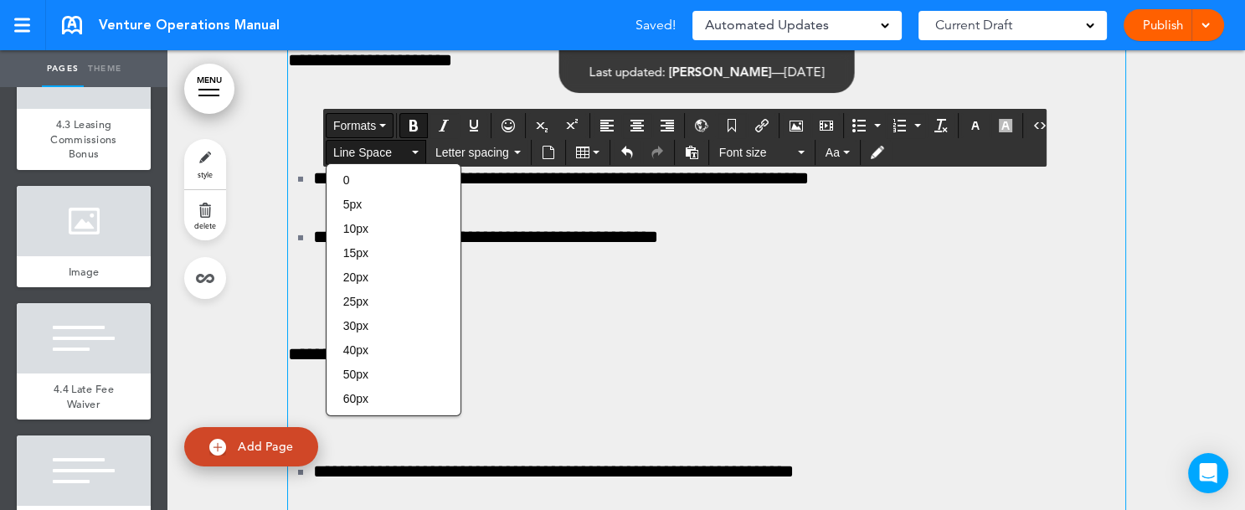
click at [383, 124] on icon "button" at bounding box center [382, 125] width 7 height 3
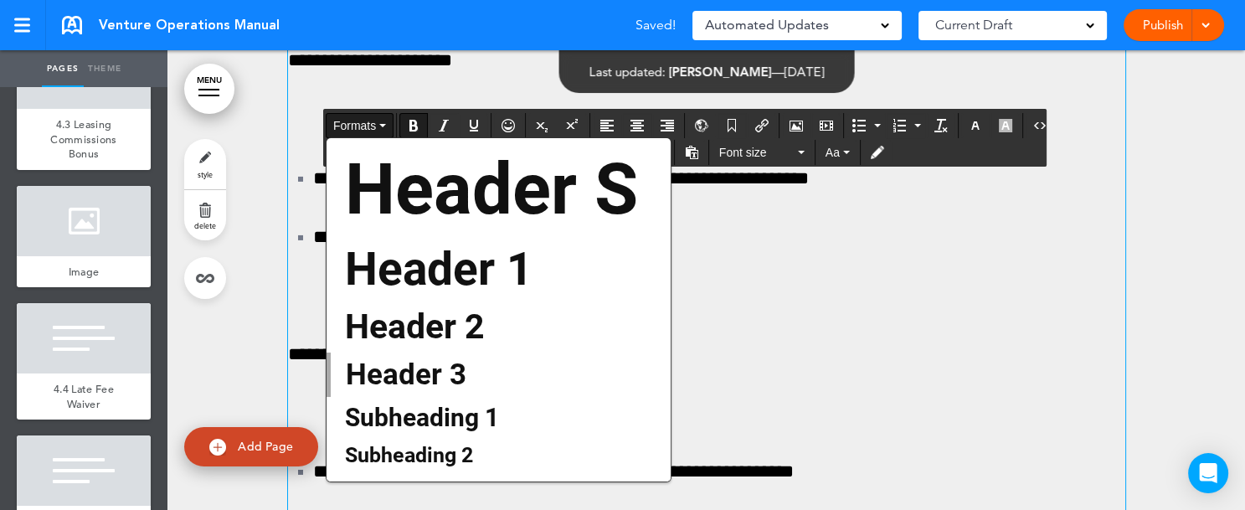
click at [397, 416] on span "Subheading 1" at bounding box center [421, 417] width 157 height 29
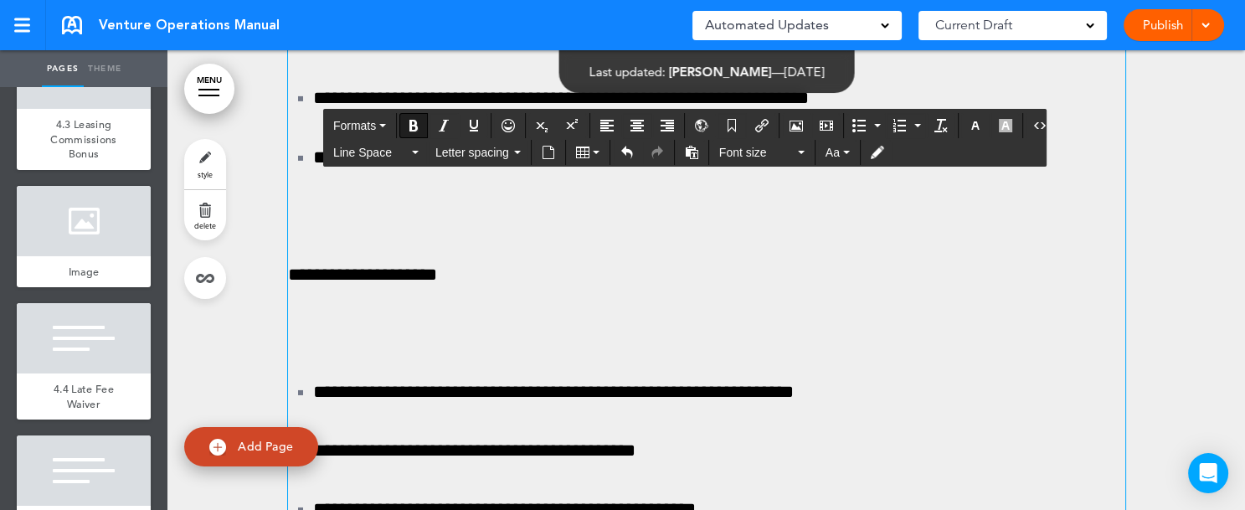
click at [414, 151] on icon "button" at bounding box center [415, 152] width 7 height 3
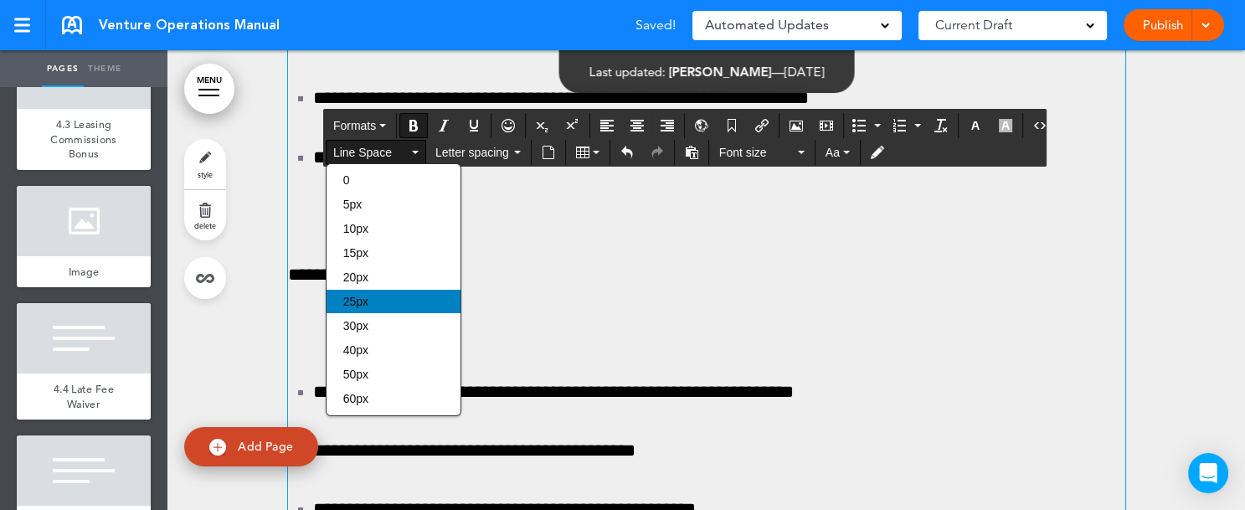
click at [386, 300] on div "25px" at bounding box center [393, 301] width 134 height 23
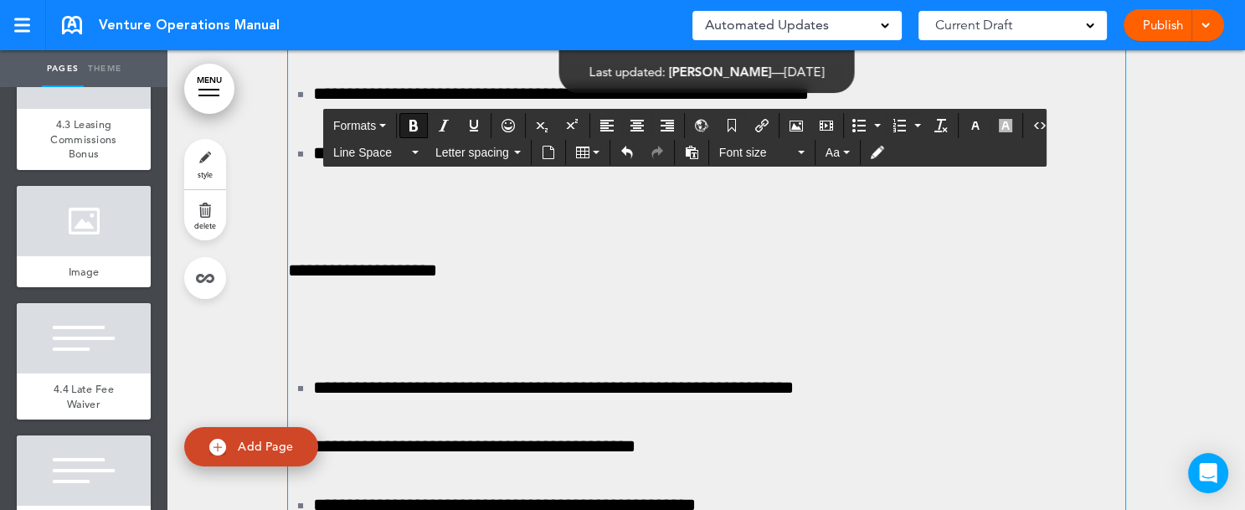
drag, startPoint x: 282, startPoint y: 308, endPoint x: 326, endPoint y: 307, distance: 44.4
click at [414, 125] on icon "Bold" at bounding box center [413, 125] width 13 height 13
click at [467, 120] on icon "Underline" at bounding box center [473, 125] width 13 height 13
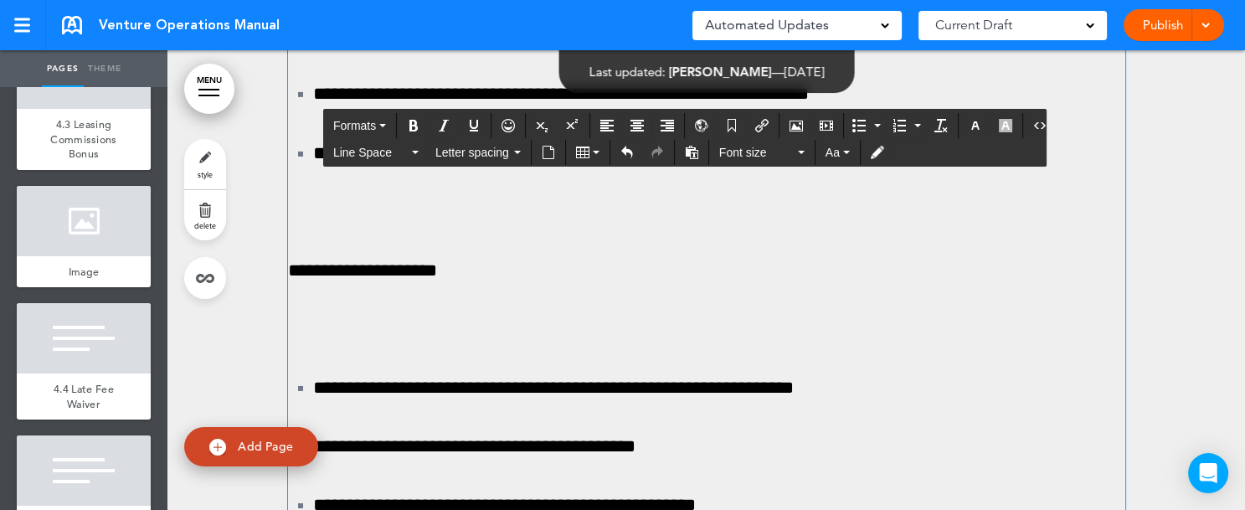
click at [414, 156] on button "Line Space" at bounding box center [375, 152] width 99 height 23
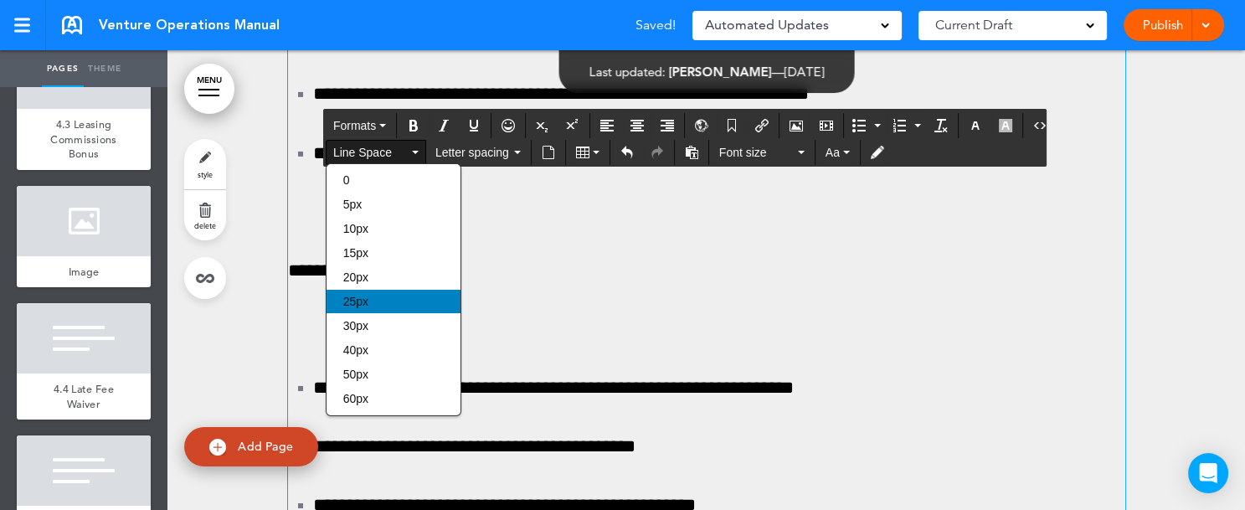
click at [375, 300] on div "25px" at bounding box center [393, 301] width 134 height 23
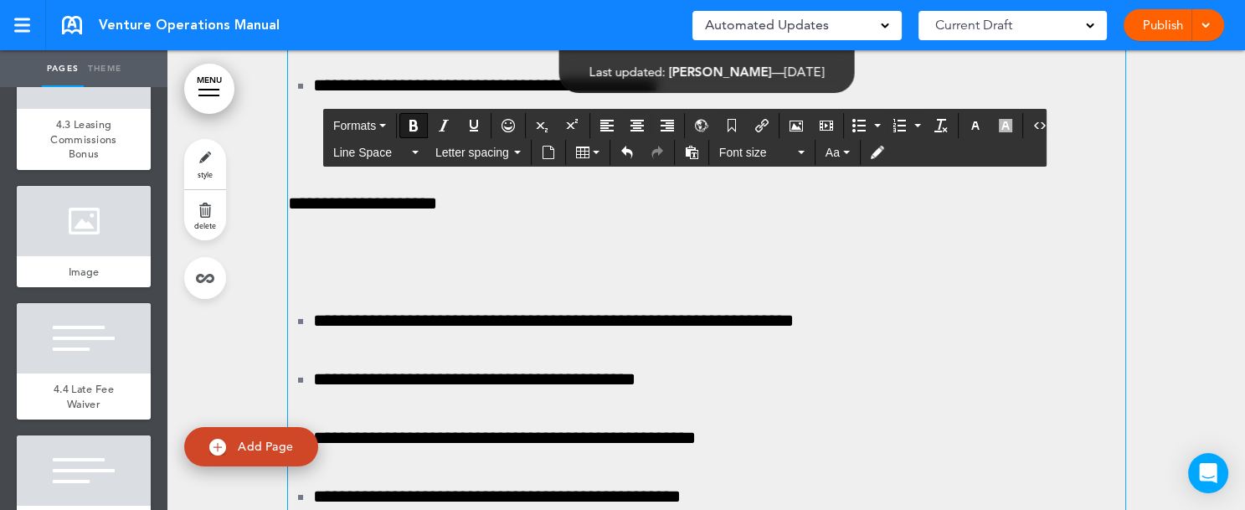
drag, startPoint x: 288, startPoint y: 358, endPoint x: 559, endPoint y: 362, distance: 271.2
click at [412, 121] on icon "Bold" at bounding box center [413, 125] width 13 height 13
click at [470, 122] on icon "Underline" at bounding box center [473, 125] width 13 height 13
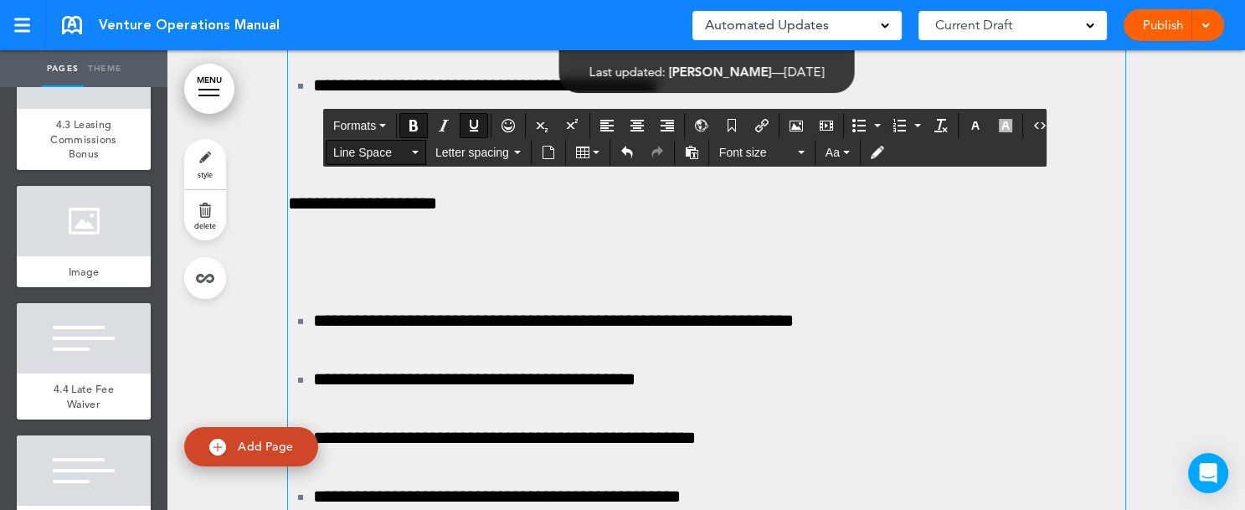
click at [413, 146] on button "Line Space" at bounding box center [375, 152] width 99 height 23
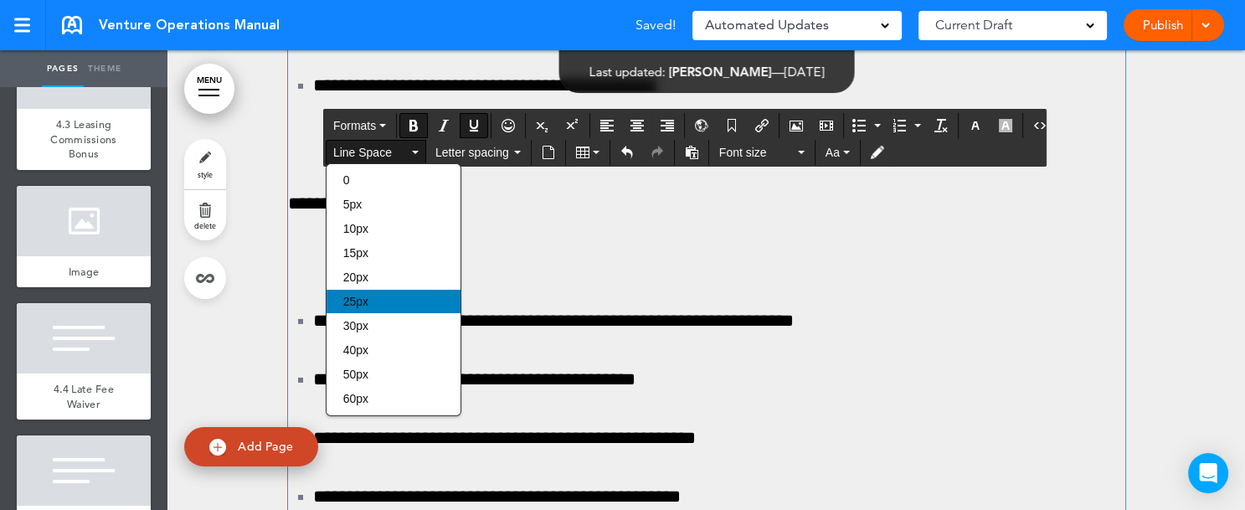
click at [369, 300] on div "25px" at bounding box center [393, 301] width 134 height 23
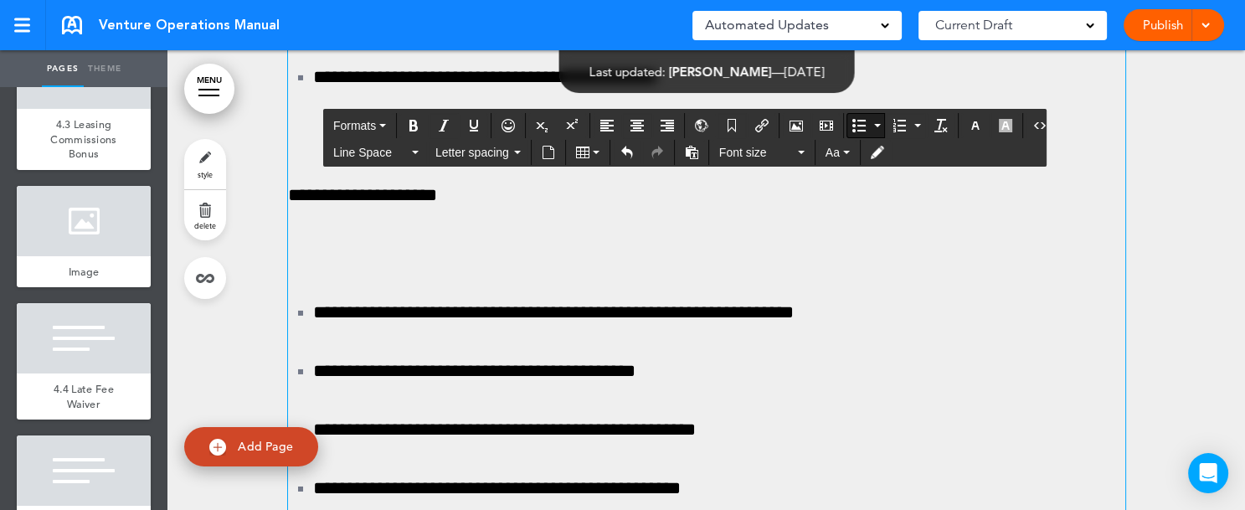
drag, startPoint x: 304, startPoint y: 408, endPoint x: 1087, endPoint y: 446, distance: 784.4
click at [418, 154] on button "Line Space" at bounding box center [375, 152] width 99 height 23
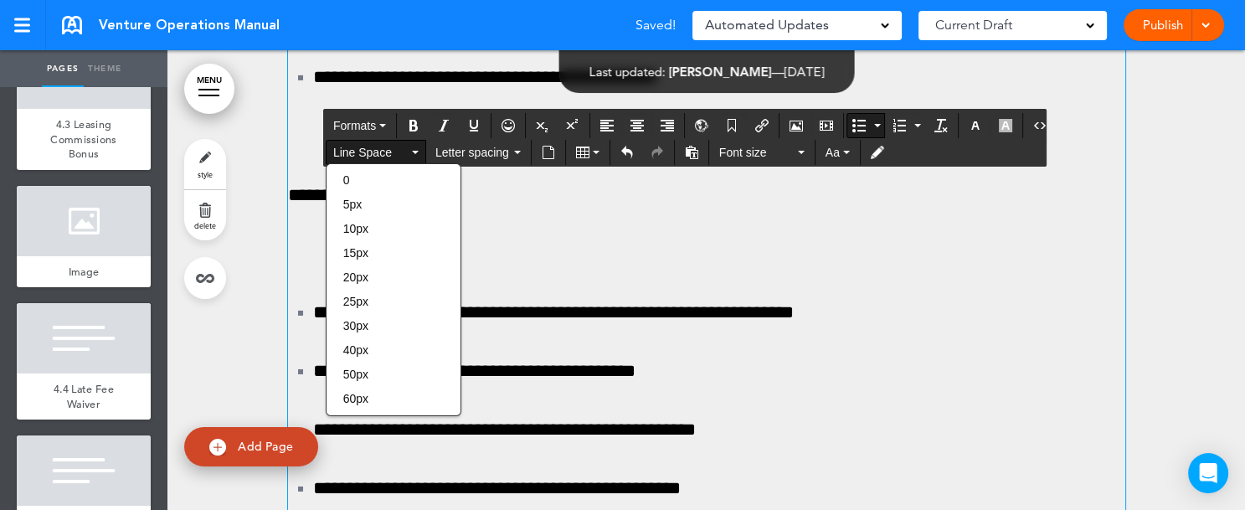
click at [373, 225] on div "10px" at bounding box center [393, 228] width 134 height 23
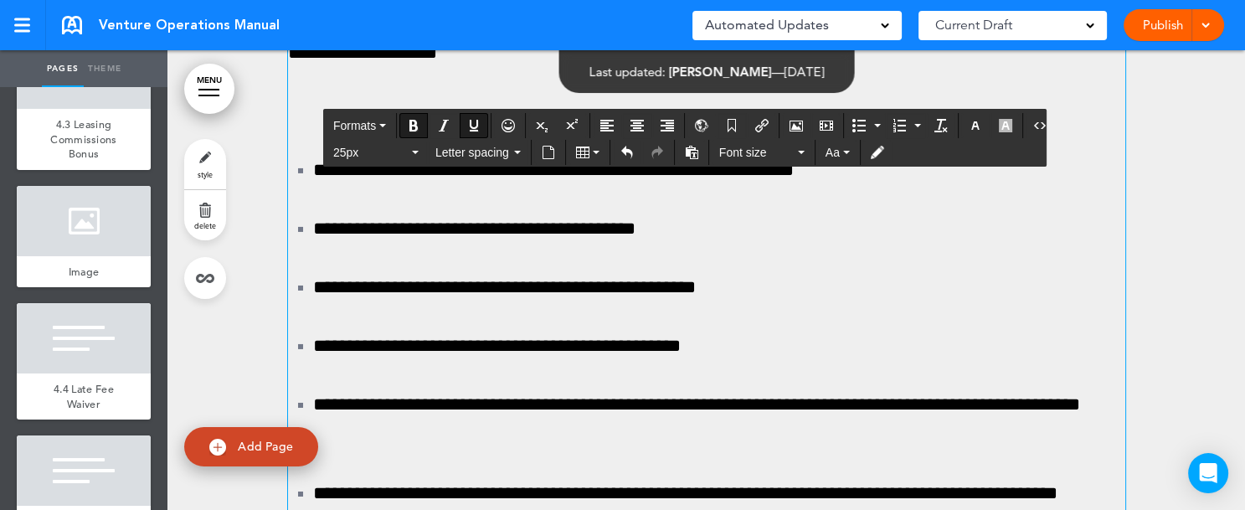
scroll to position [130476, 0]
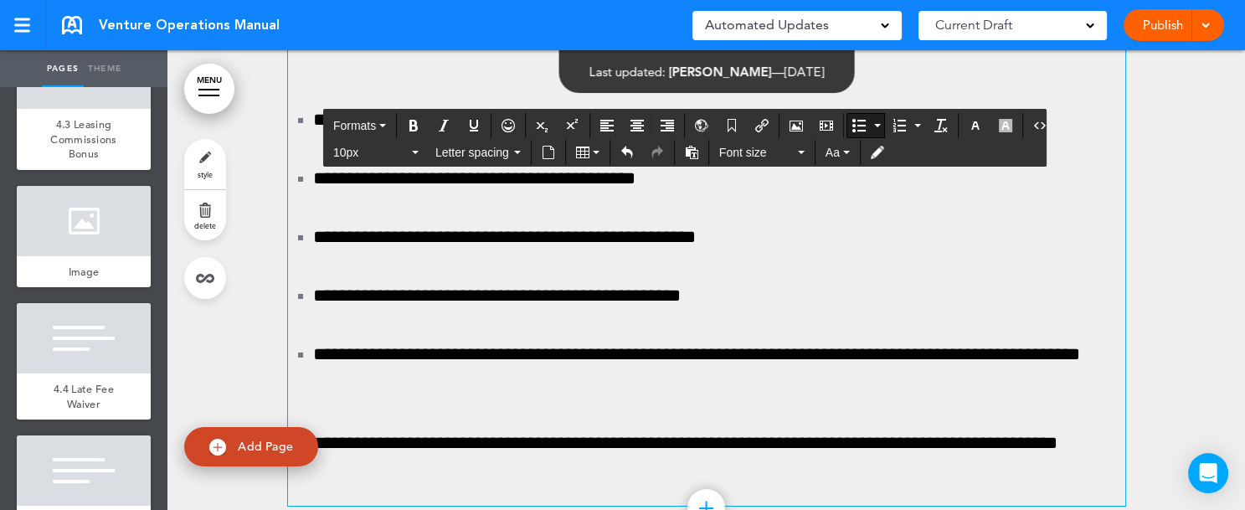
drag, startPoint x: 305, startPoint y: 257, endPoint x: 342, endPoint y: 257, distance: 36.8
drag, startPoint x: 412, startPoint y: 121, endPoint x: 412, endPoint y: 152, distance: 31.0
click at [413, 121] on icon "Bold" at bounding box center [413, 125] width 13 height 13
drag, startPoint x: 373, startPoint y: 258, endPoint x: 414, endPoint y: 261, distance: 41.1
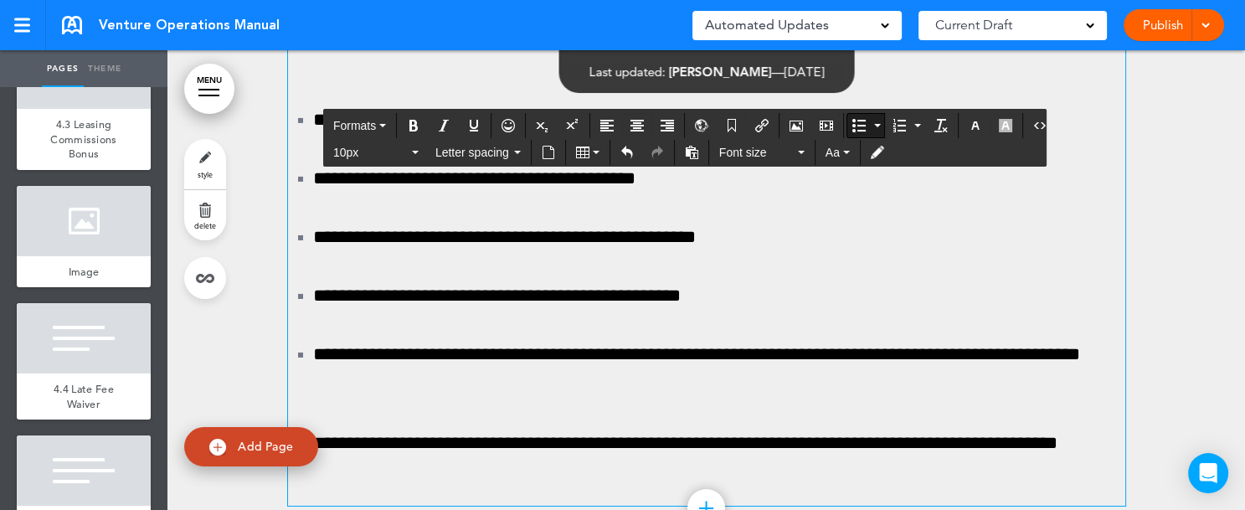
click at [417, 120] on icon "Bold" at bounding box center [413, 125] width 13 height 13
drag, startPoint x: 308, startPoint y: 293, endPoint x: 357, endPoint y: 297, distance: 48.7
click at [410, 125] on icon "Bold" at bounding box center [413, 125] width 13 height 13
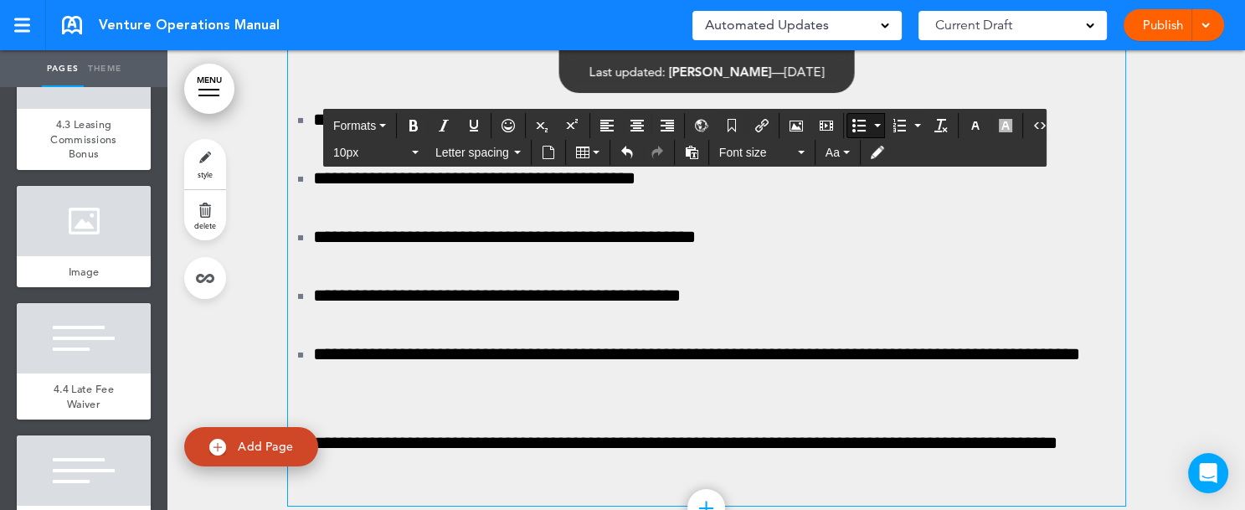
drag, startPoint x: 392, startPoint y: 292, endPoint x: 443, endPoint y: 300, distance: 51.6
drag, startPoint x: 386, startPoint y: 299, endPoint x: 443, endPoint y: 299, distance: 56.9
click at [414, 128] on icon "Bold" at bounding box center [413, 125] width 13 height 13
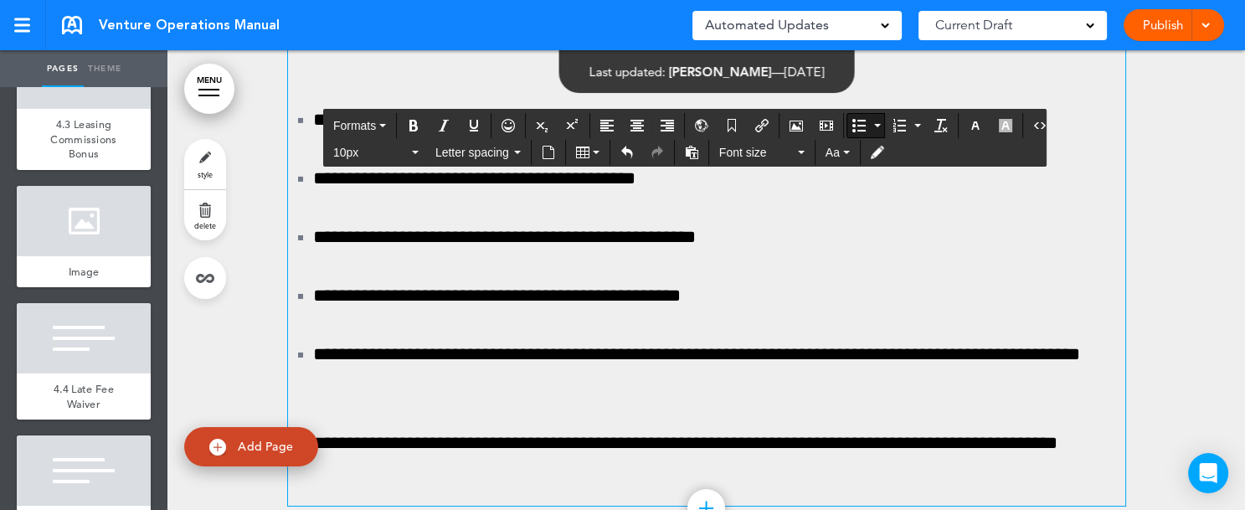
drag, startPoint x: 516, startPoint y: 300, endPoint x: 614, endPoint y: 303, distance: 97.1
click at [409, 123] on icon "Bold" at bounding box center [413, 125] width 13 height 13
drag, startPoint x: 305, startPoint y: 330, endPoint x: 495, endPoint y: 334, distance: 190.0
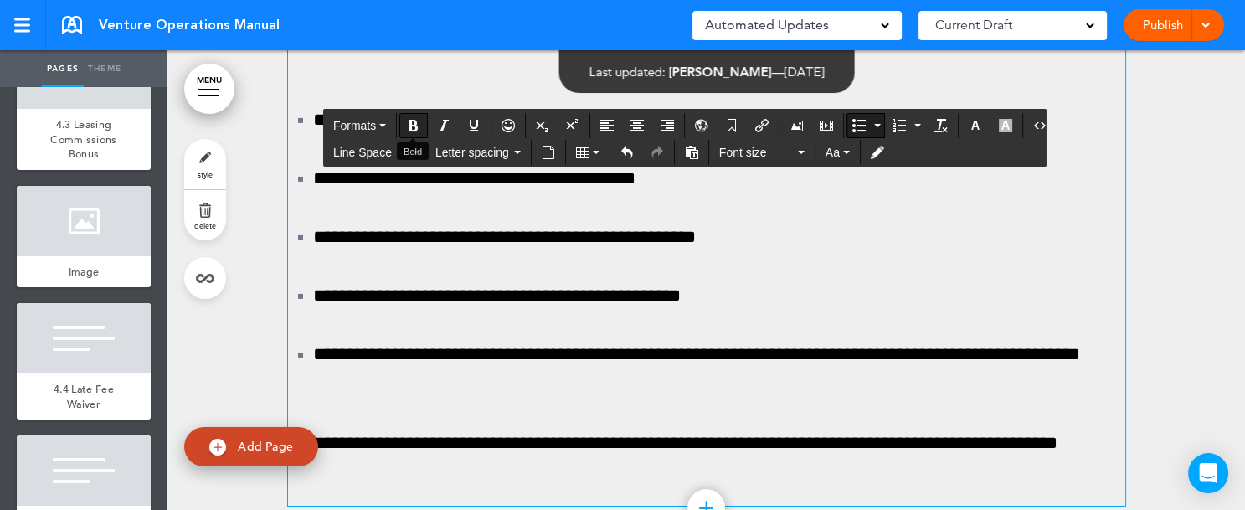
click at [414, 122] on icon "Bold" at bounding box center [413, 125] width 13 height 13
drag, startPoint x: 332, startPoint y: 366, endPoint x: 440, endPoint y: 461, distance: 144.1
click at [416, 153] on button "Line Space" at bounding box center [375, 152] width 99 height 23
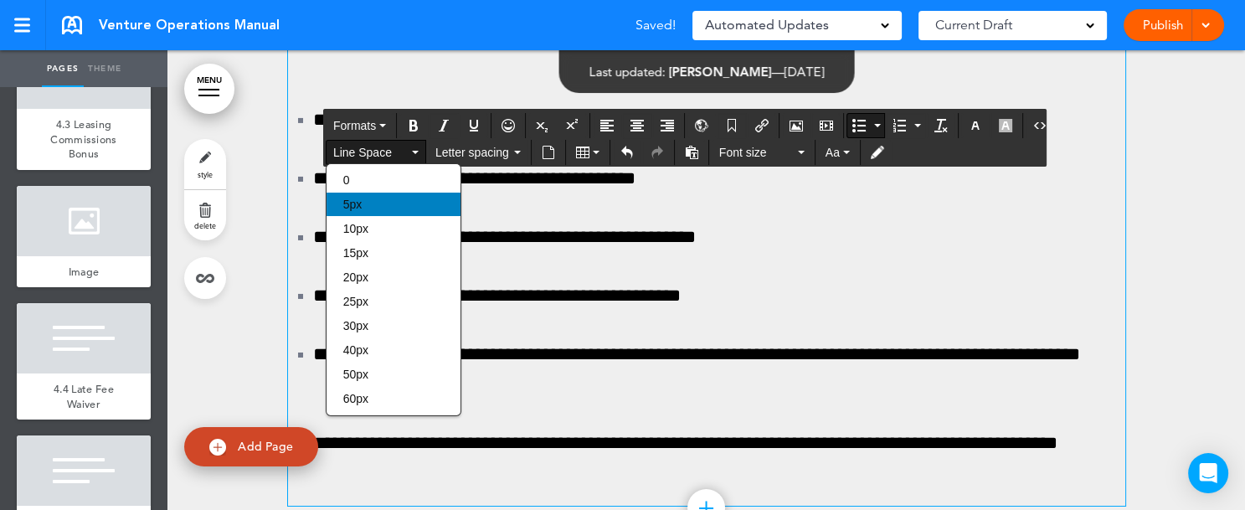
click at [377, 208] on div "5px" at bounding box center [393, 204] width 134 height 23
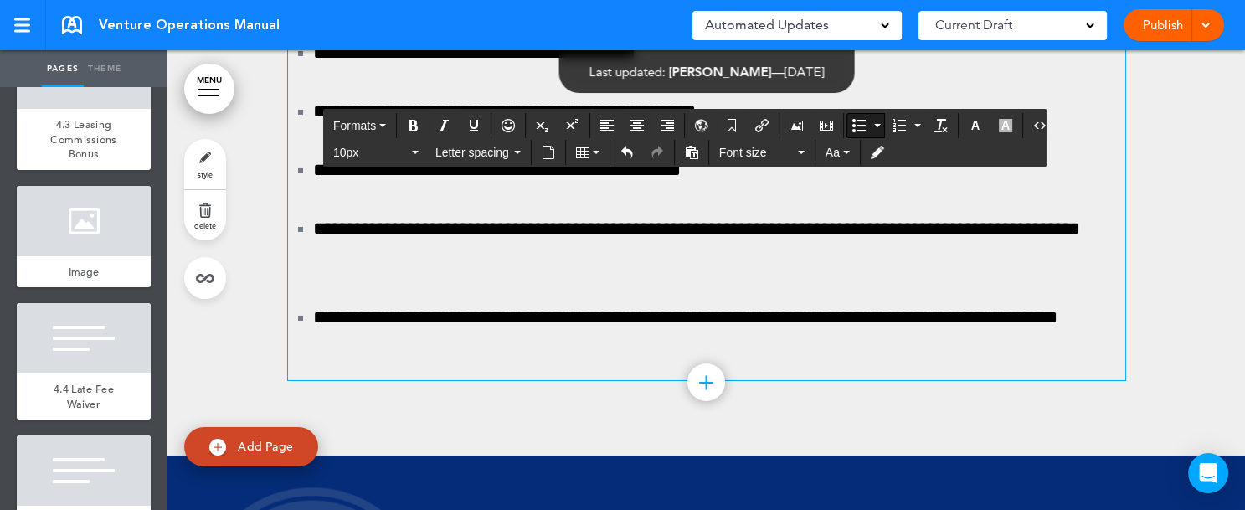
drag, startPoint x: 813, startPoint y: 242, endPoint x: 939, endPoint y: 244, distance: 126.4
click at [411, 123] on icon "Bold" at bounding box center [413, 125] width 13 height 13
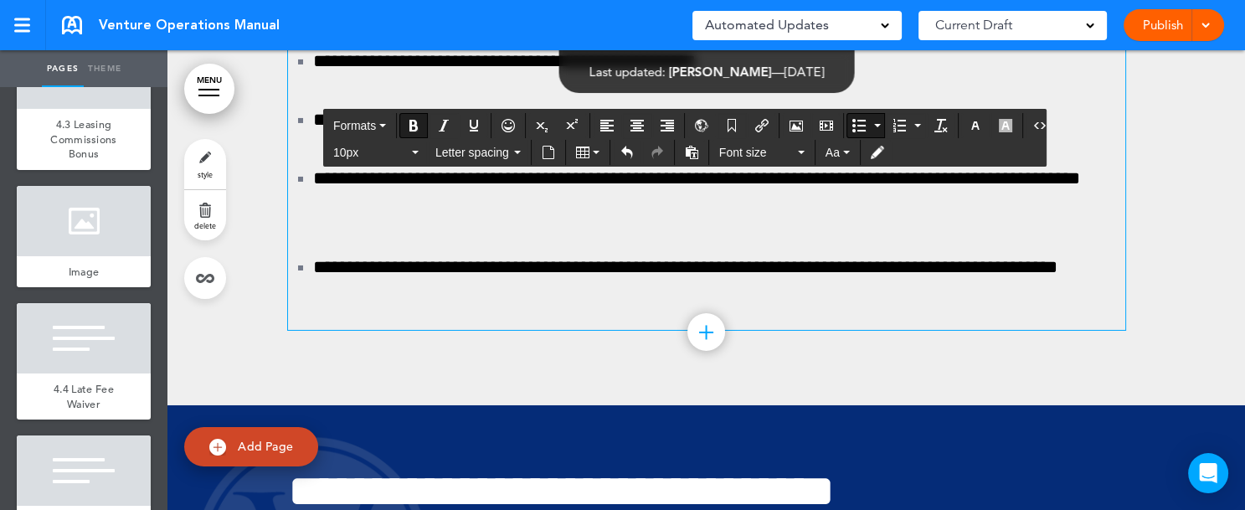
scroll to position [130627, 0]
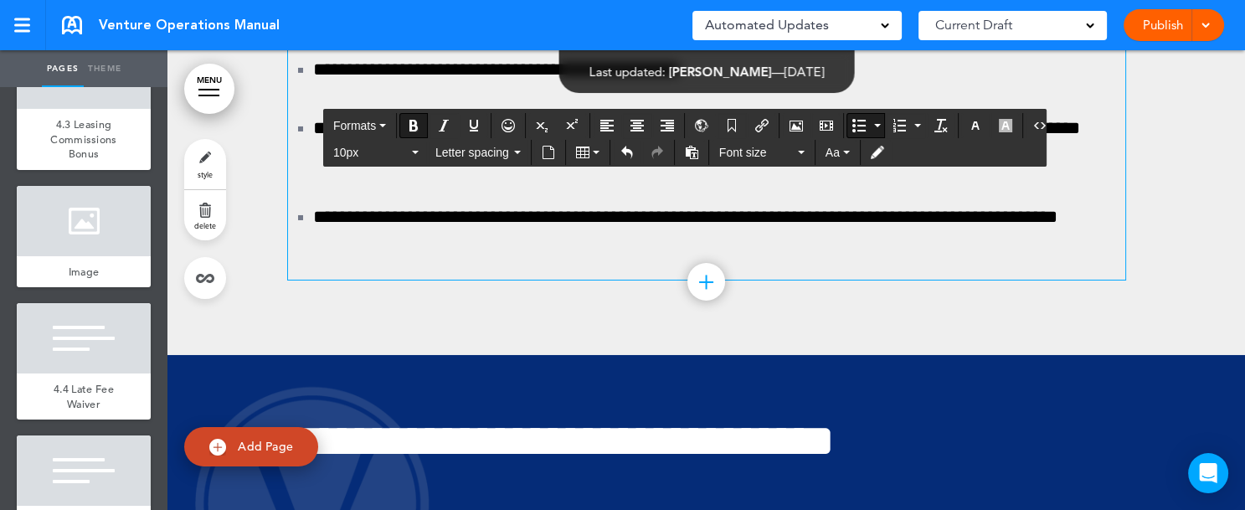
click at [413, 155] on button "Line Space" at bounding box center [375, 152] width 99 height 23
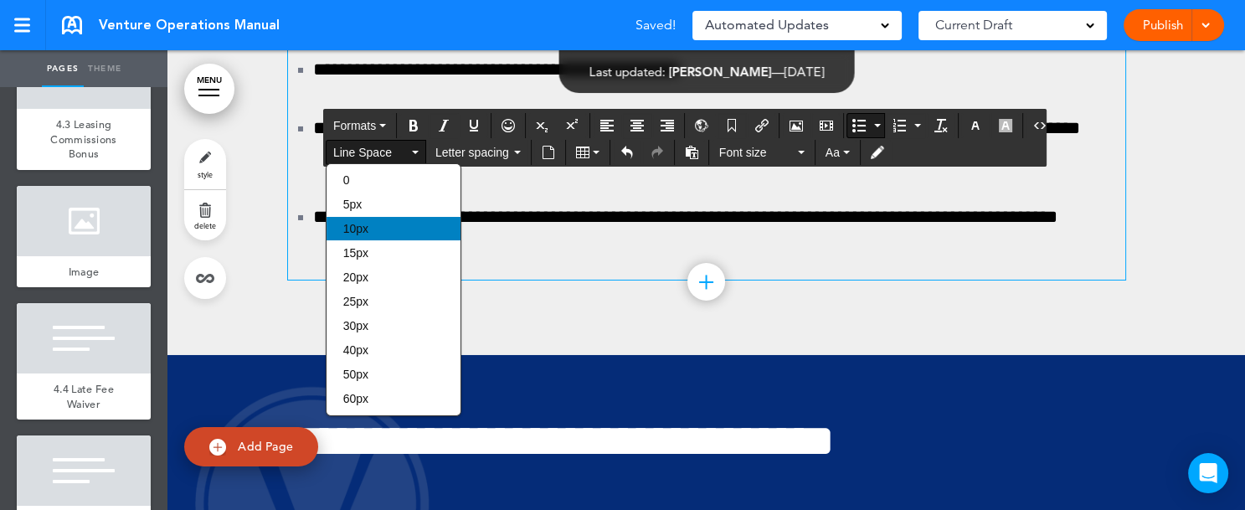
click at [372, 225] on div "10px" at bounding box center [393, 228] width 134 height 23
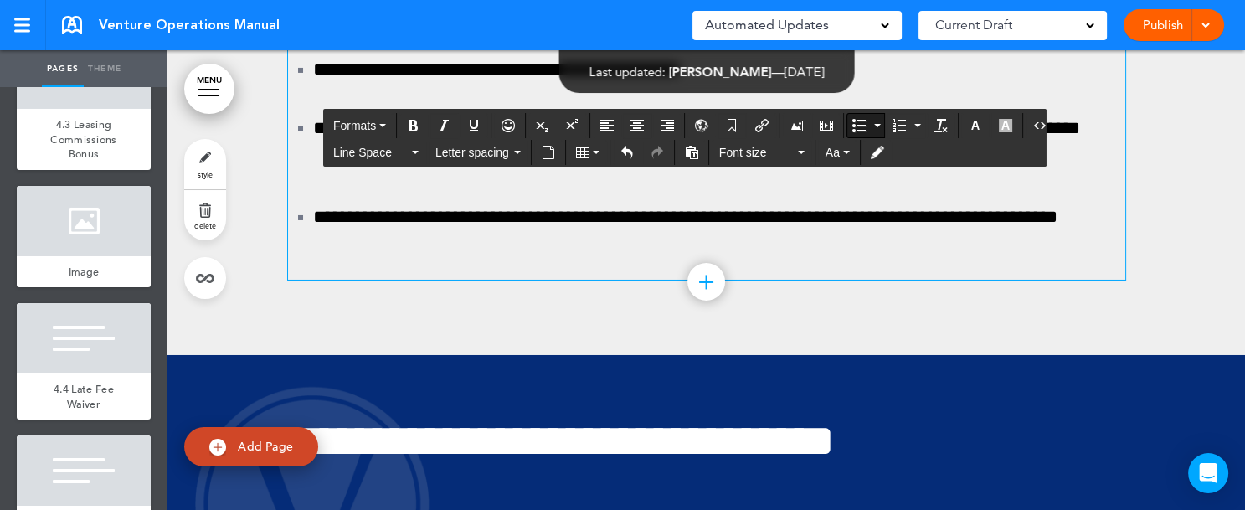
drag, startPoint x: 316, startPoint y: 349, endPoint x: 537, endPoint y: 357, distance: 221.1
drag, startPoint x: 302, startPoint y: 365, endPoint x: 676, endPoint y: 373, distance: 374.2
click at [411, 146] on button "Line Space" at bounding box center [375, 152] width 99 height 23
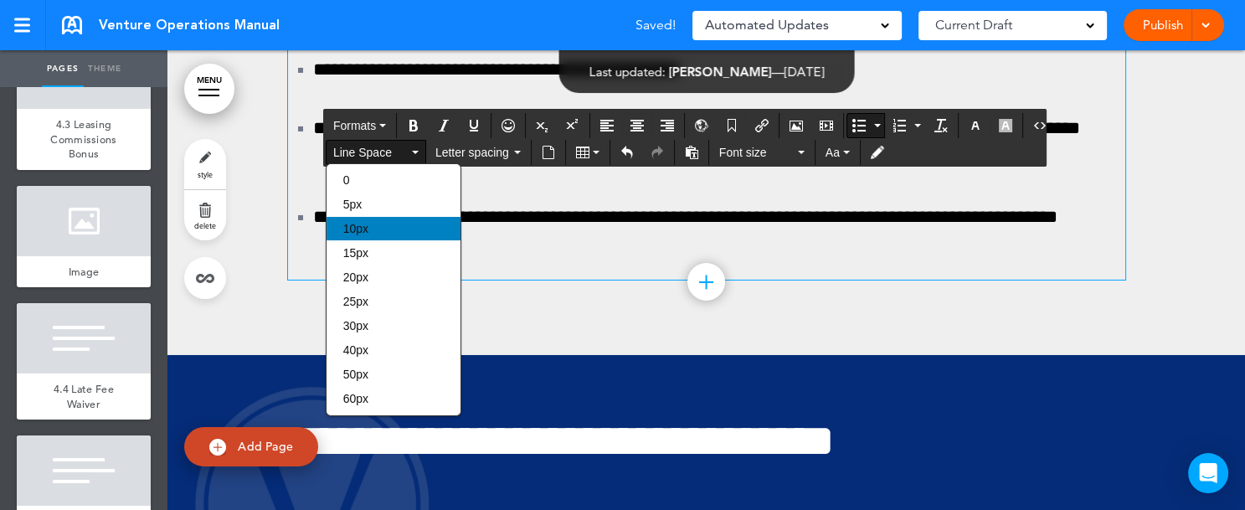
click at [365, 233] on span "10px" at bounding box center [355, 228] width 25 height 13
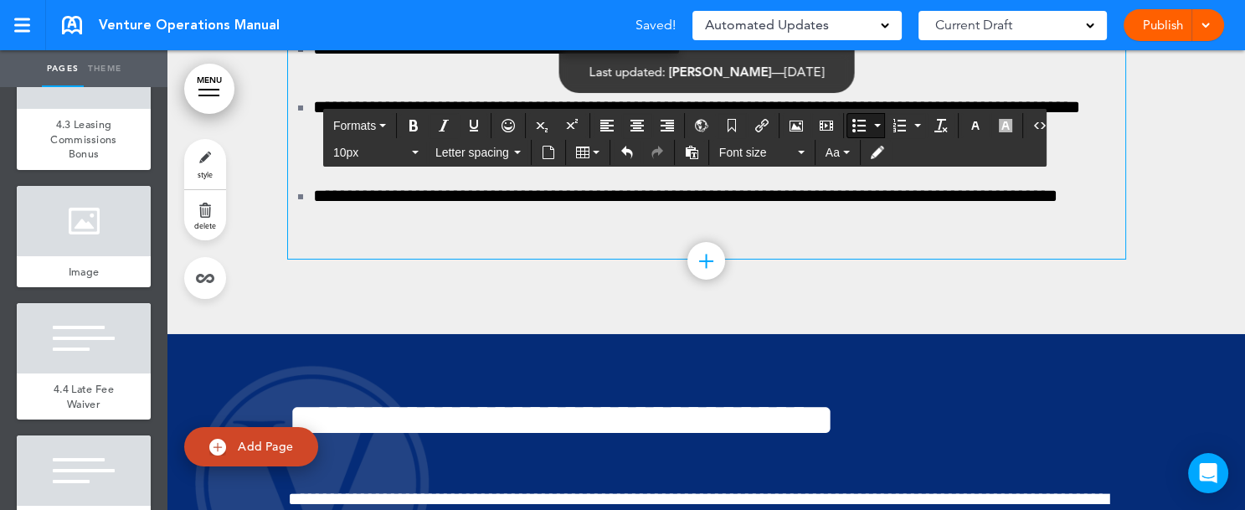
drag, startPoint x: 301, startPoint y: 372, endPoint x: 403, endPoint y: 368, distance: 102.2
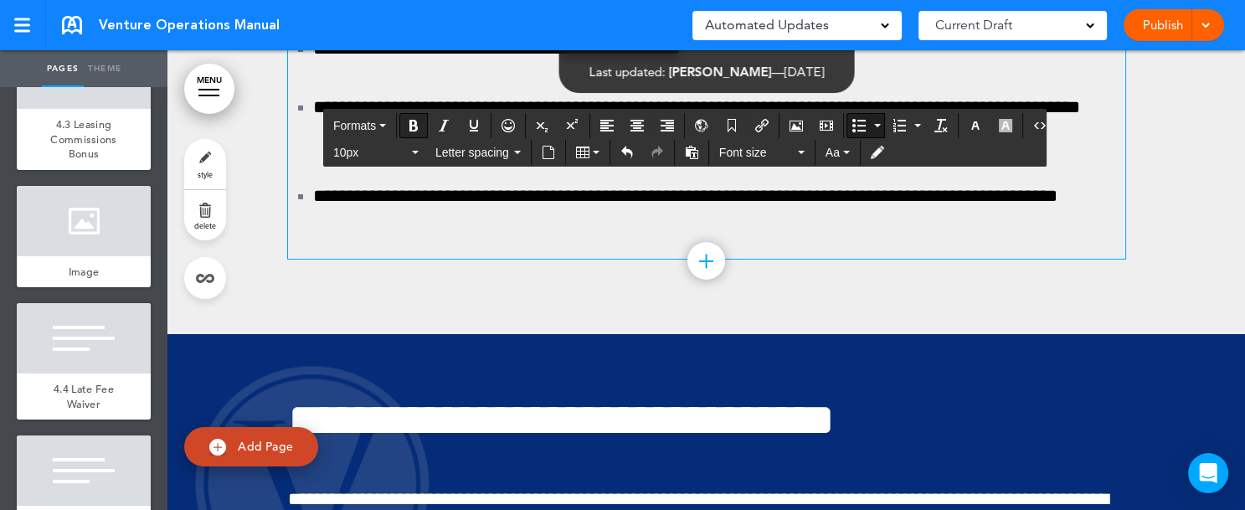
click at [409, 126] on icon "Bold" at bounding box center [413, 125] width 13 height 13
drag, startPoint x: 305, startPoint y: 408, endPoint x: 387, endPoint y: 409, distance: 82.0
drag, startPoint x: 304, startPoint y: 410, endPoint x: 511, endPoint y: 418, distance: 206.9
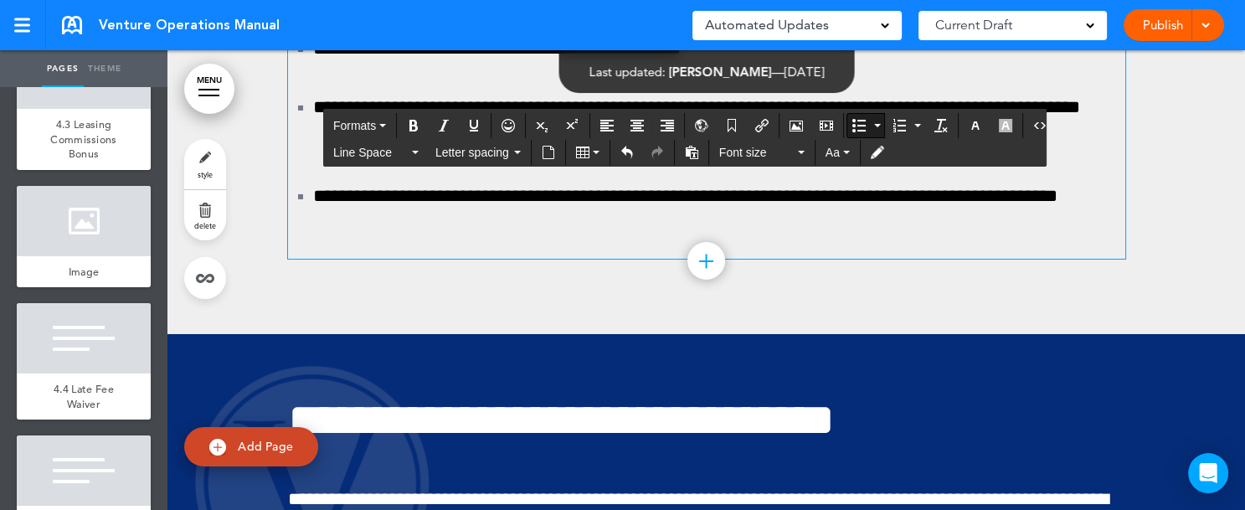
click at [414, 131] on icon "Bold" at bounding box center [413, 125] width 13 height 13
drag, startPoint x: 510, startPoint y: 410, endPoint x: 521, endPoint y: 408, distance: 11.0
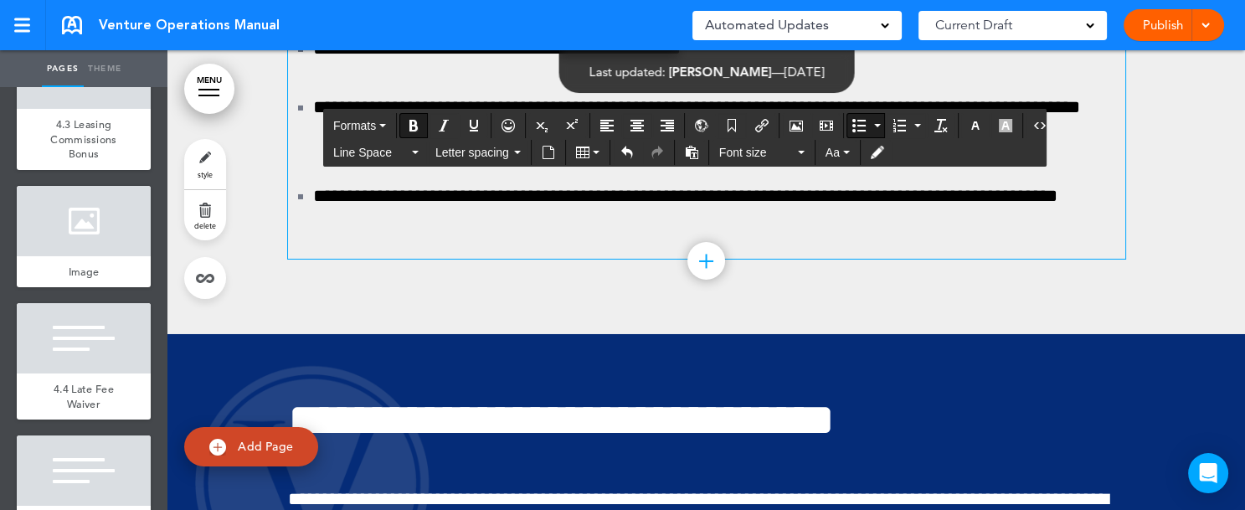
drag, startPoint x: 521, startPoint y: 408, endPoint x: 512, endPoint y: 409, distance: 8.4
drag, startPoint x: 299, startPoint y: 403, endPoint x: 551, endPoint y: 423, distance: 252.7
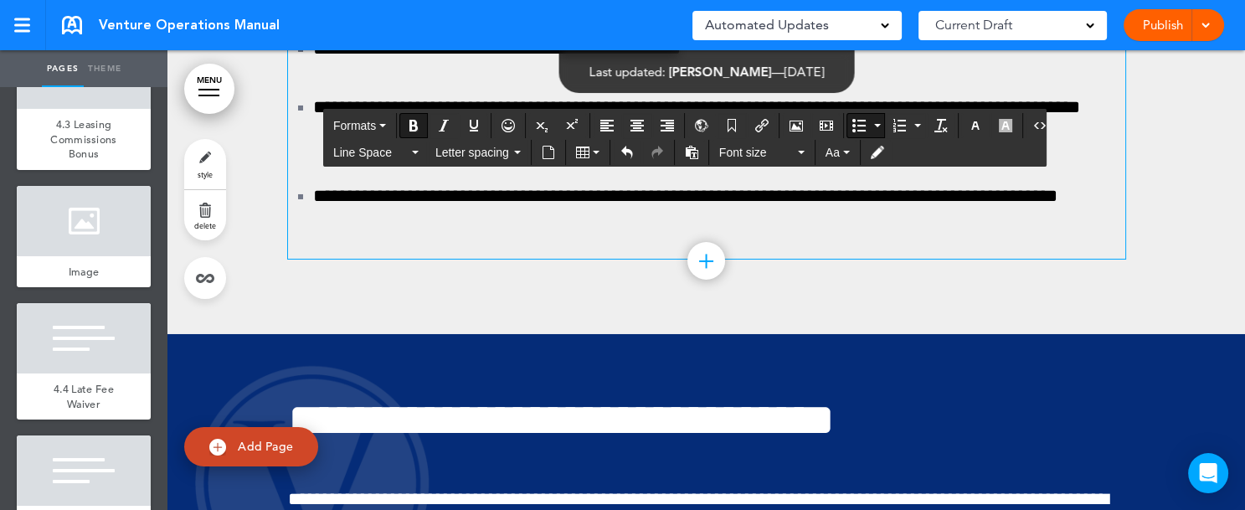
drag, startPoint x: 511, startPoint y: 412, endPoint x: 521, endPoint y: 412, distance: 10.9
drag, startPoint x: 510, startPoint y: 410, endPoint x: 518, endPoint y: 409, distance: 8.4
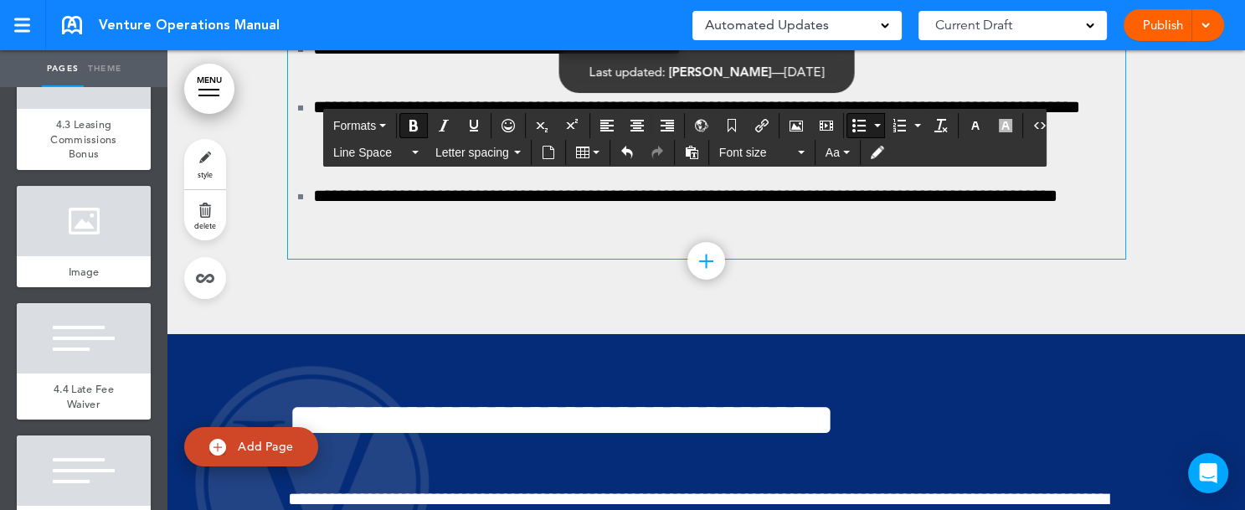
click at [416, 127] on icon "Bold" at bounding box center [413, 125] width 13 height 13
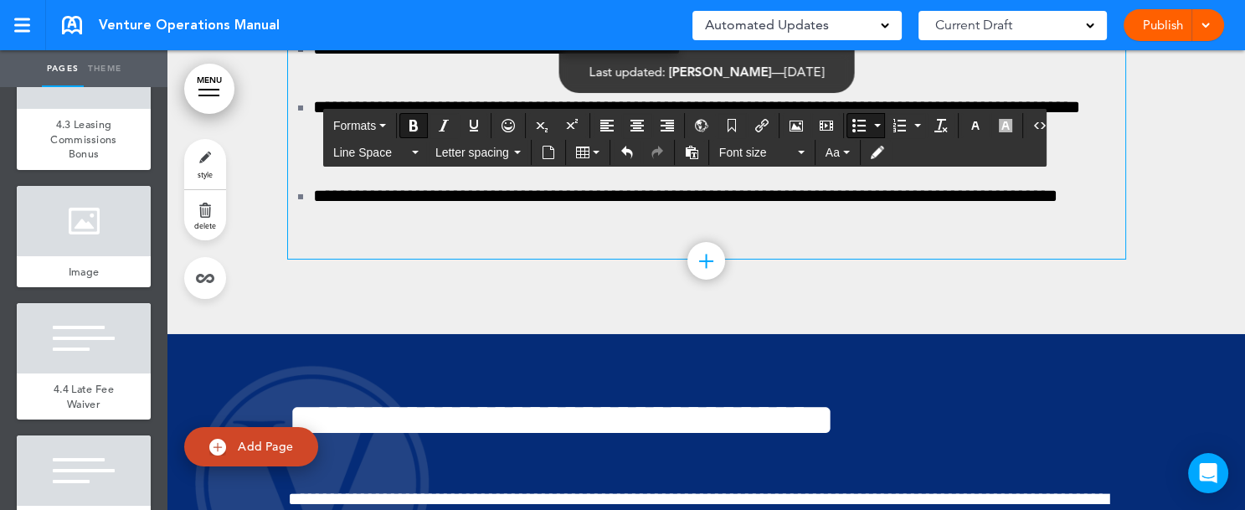
drag, startPoint x: 331, startPoint y: 441, endPoint x: 422, endPoint y: 449, distance: 90.8
click at [413, 127] on icon "Bold" at bounding box center [413, 125] width 13 height 13
drag, startPoint x: 459, startPoint y: 442, endPoint x: 643, endPoint y: 450, distance: 184.3
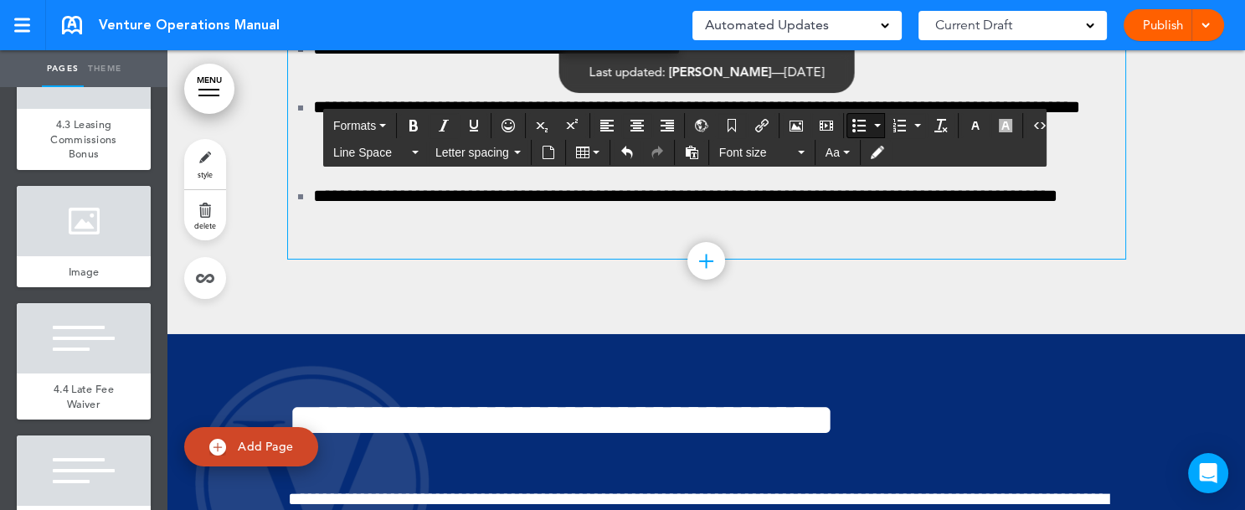
drag, startPoint x: 407, startPoint y: 121, endPoint x: 477, endPoint y: 165, distance: 82.7
click at [409, 122] on icon "Bold" at bounding box center [413, 125] width 13 height 13
drag, startPoint x: 645, startPoint y: 442, endPoint x: 725, endPoint y: 440, distance: 79.5
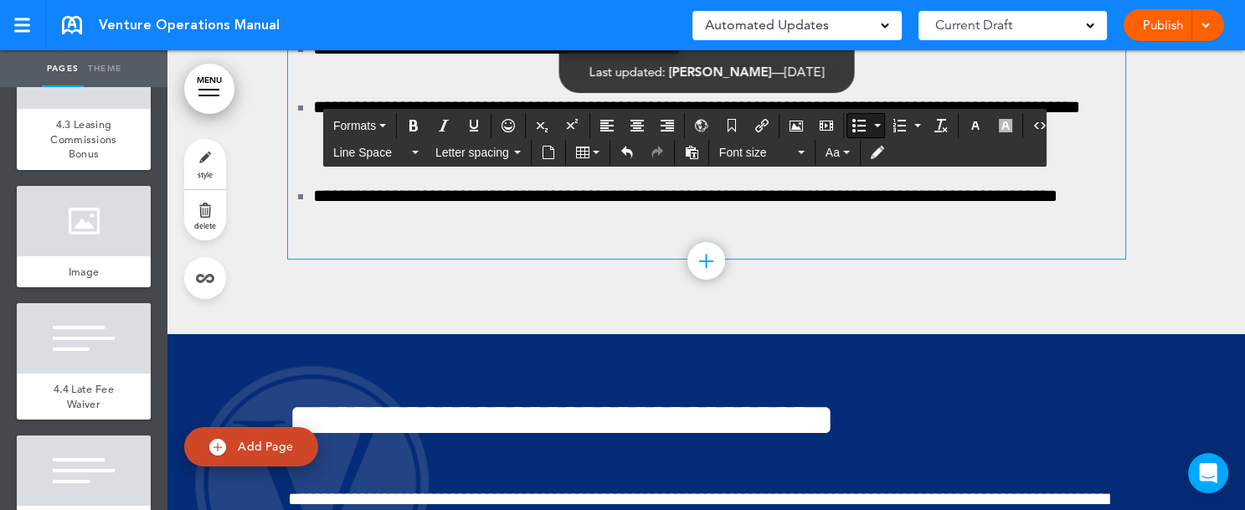
drag, startPoint x: 645, startPoint y: 439, endPoint x: 740, endPoint y: 441, distance: 94.6
click at [409, 121] on icon "Bold" at bounding box center [413, 125] width 13 height 13
drag, startPoint x: 331, startPoint y: 439, endPoint x: 762, endPoint y: 482, distance: 434.0
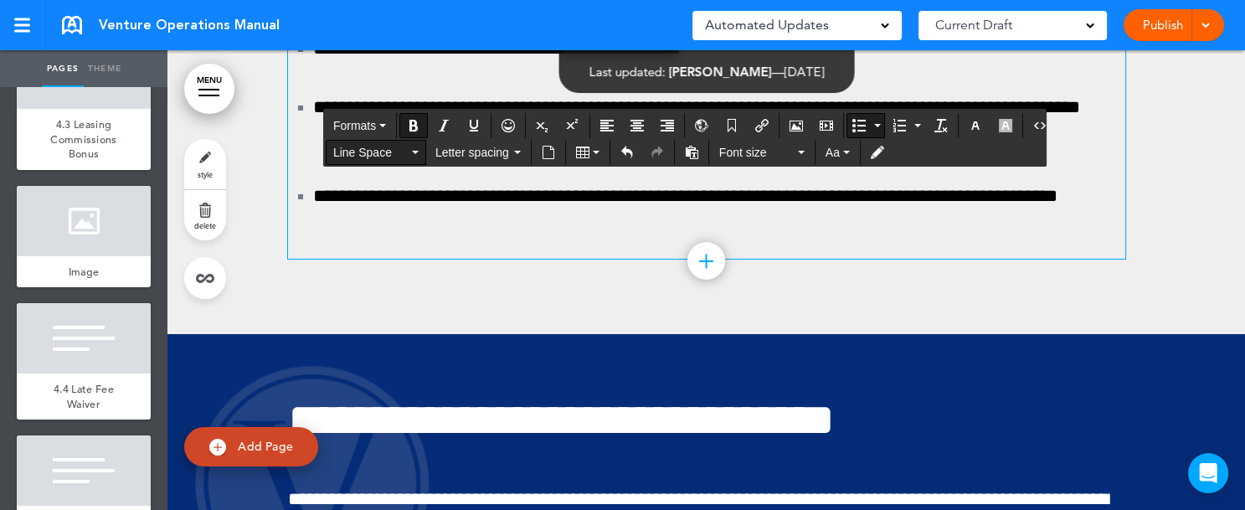
click at [413, 149] on button "Line Space" at bounding box center [375, 152] width 99 height 23
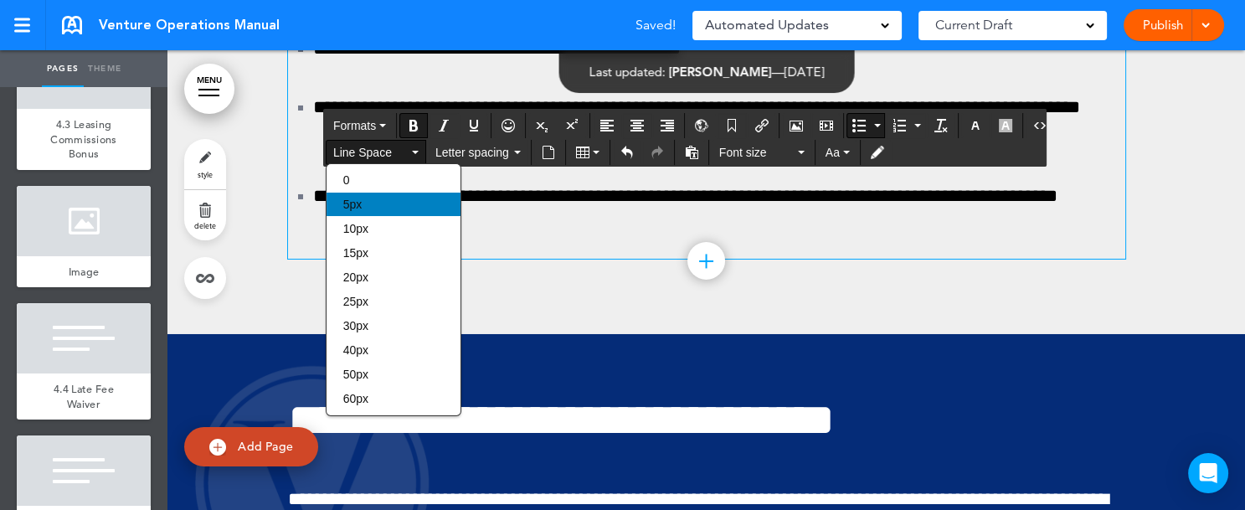
click at [376, 204] on div "5px" at bounding box center [393, 204] width 134 height 23
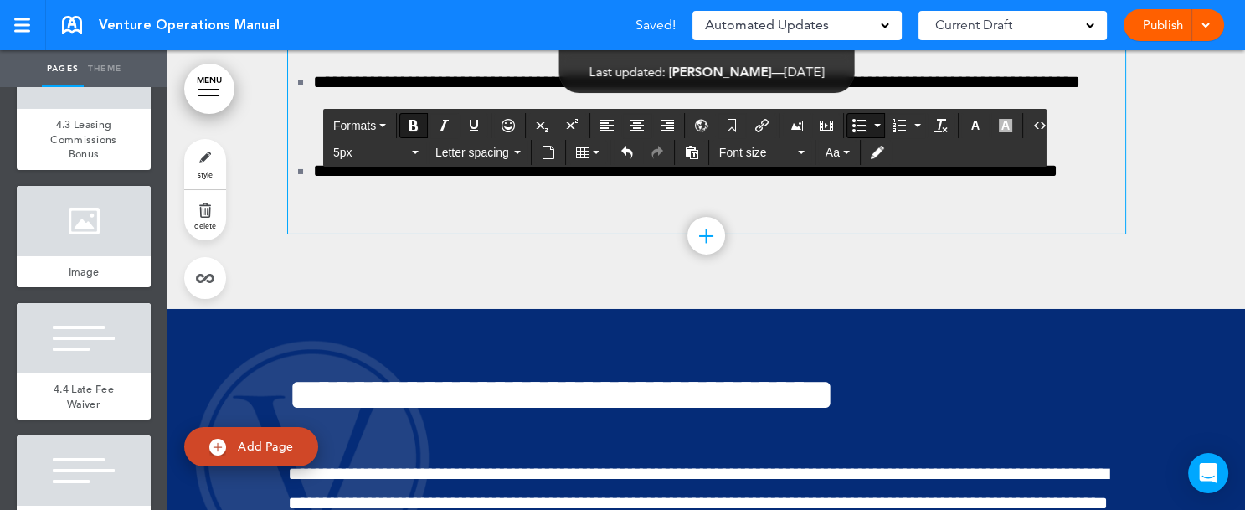
drag, startPoint x: 362, startPoint y: 475, endPoint x: 582, endPoint y: 480, distance: 219.3
click at [412, 124] on icon "Bold" at bounding box center [413, 125] width 13 height 13
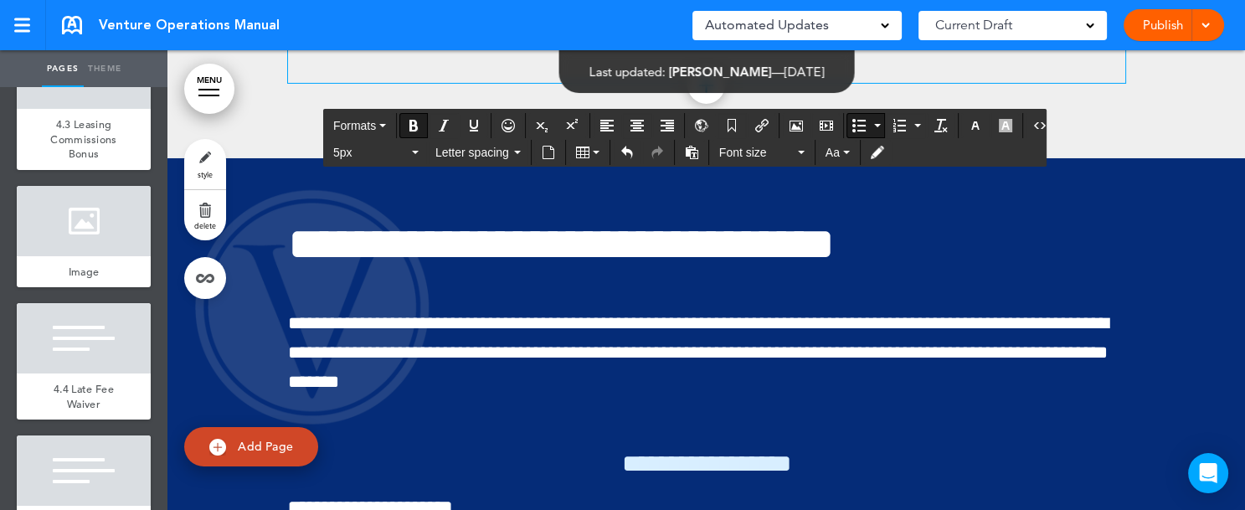
scroll to position [130828, 0]
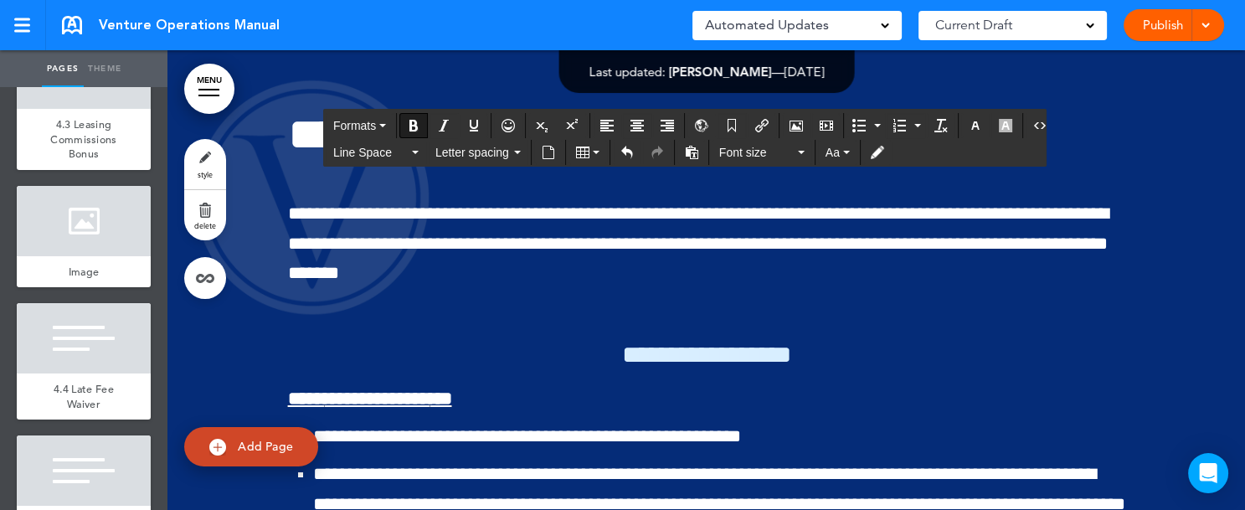
drag, startPoint x: 282, startPoint y: 334, endPoint x: 479, endPoint y: 331, distance: 196.7
click at [380, 121] on button "Formats" at bounding box center [359, 125] width 66 height 23
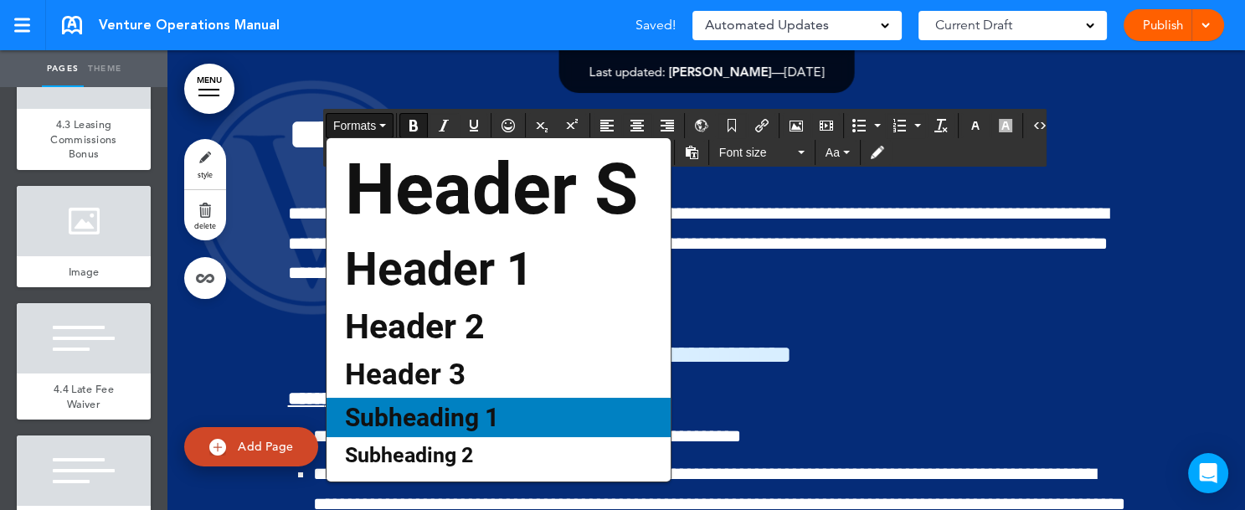
click at [409, 416] on span "Subheading 1" at bounding box center [421, 417] width 157 height 29
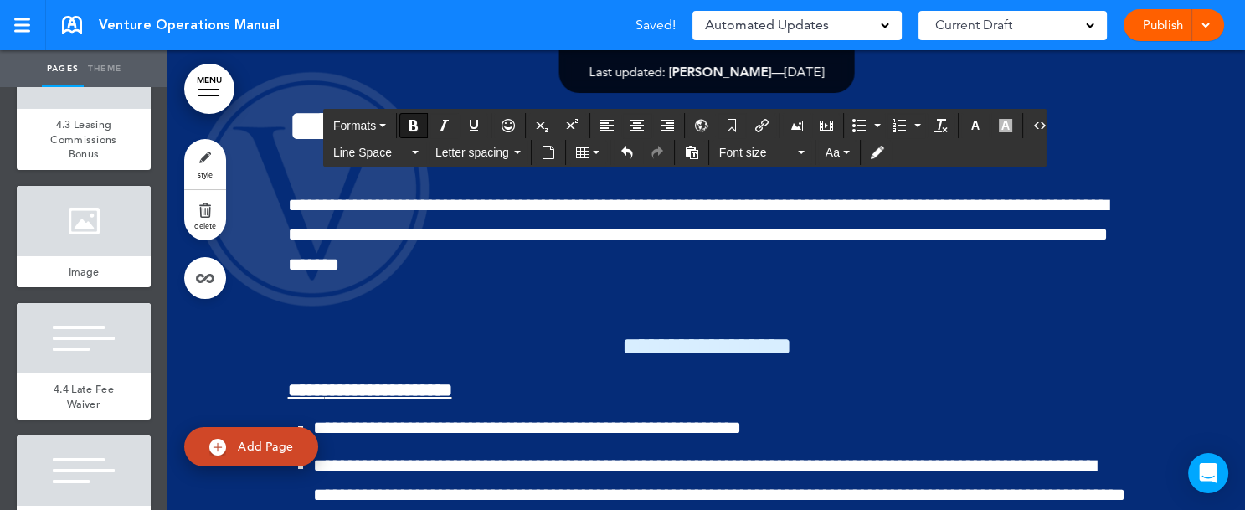
click at [412, 154] on button "5px" at bounding box center [375, 152] width 99 height 23
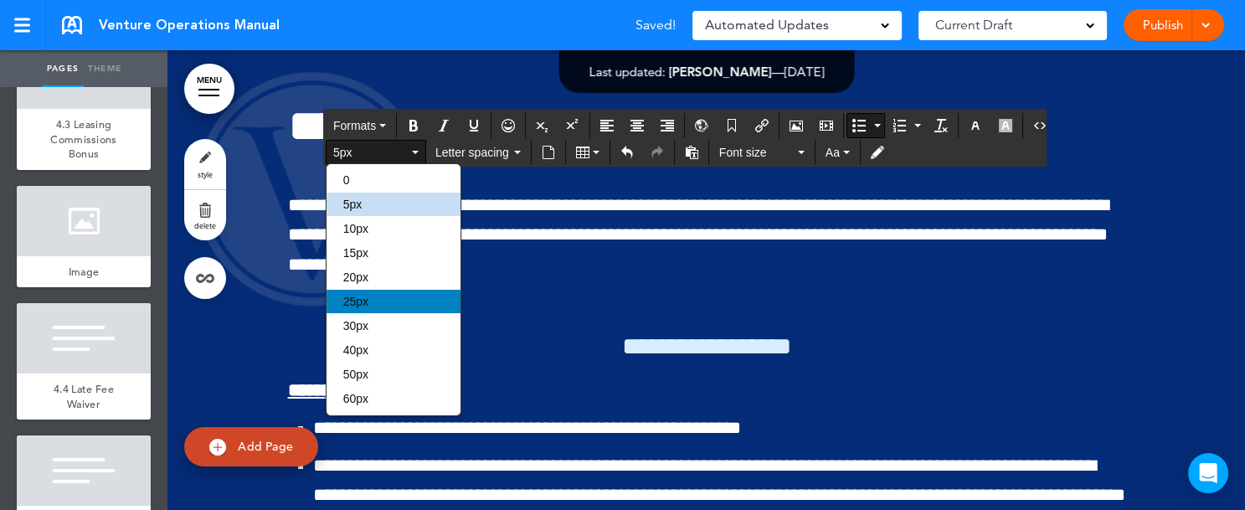
click at [371, 304] on div "25px" at bounding box center [393, 301] width 134 height 23
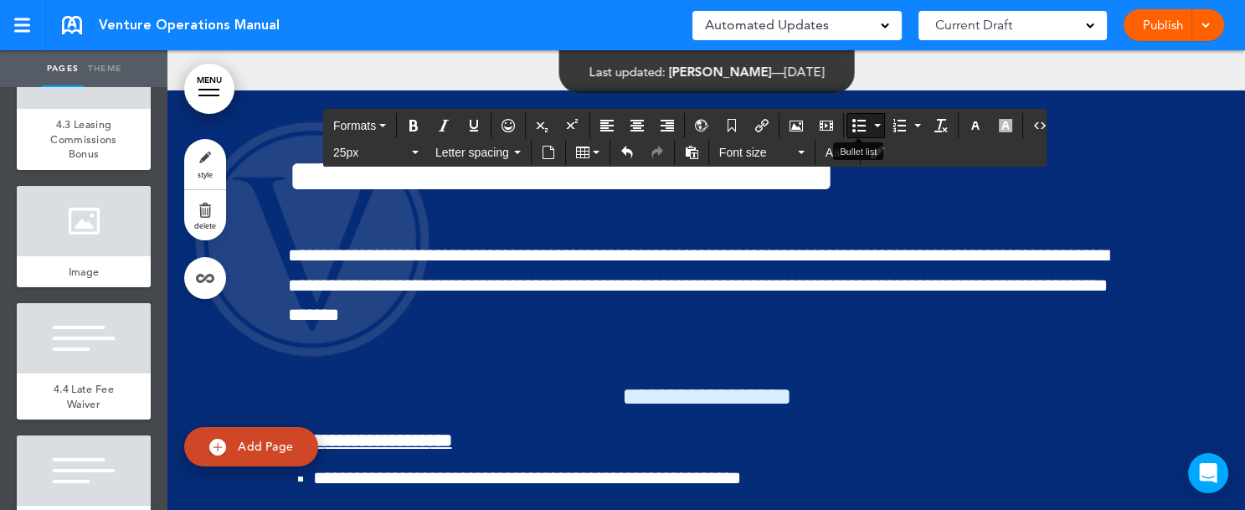
click at [856, 126] on icon "Bullet list" at bounding box center [858, 125] width 13 height 13
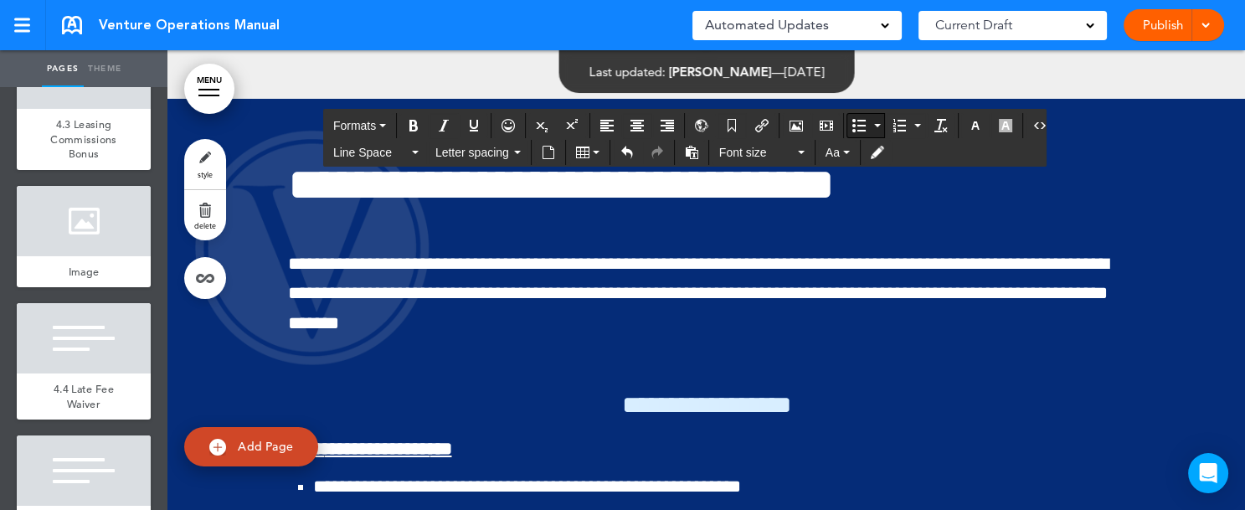
scroll to position [130836, 0]
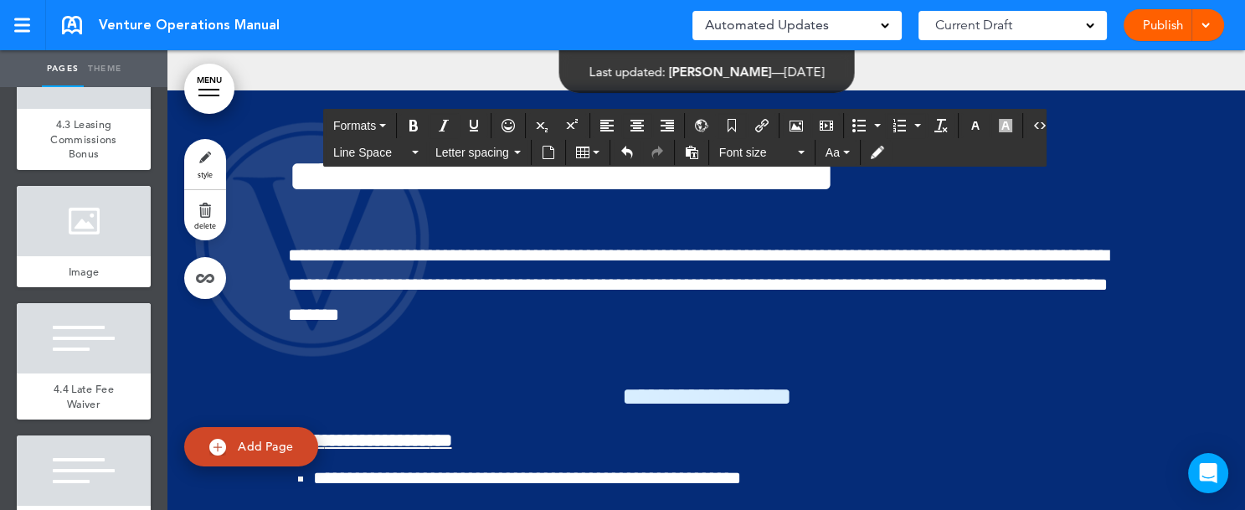
click at [417, 151] on icon "button" at bounding box center [415, 152] width 7 height 3
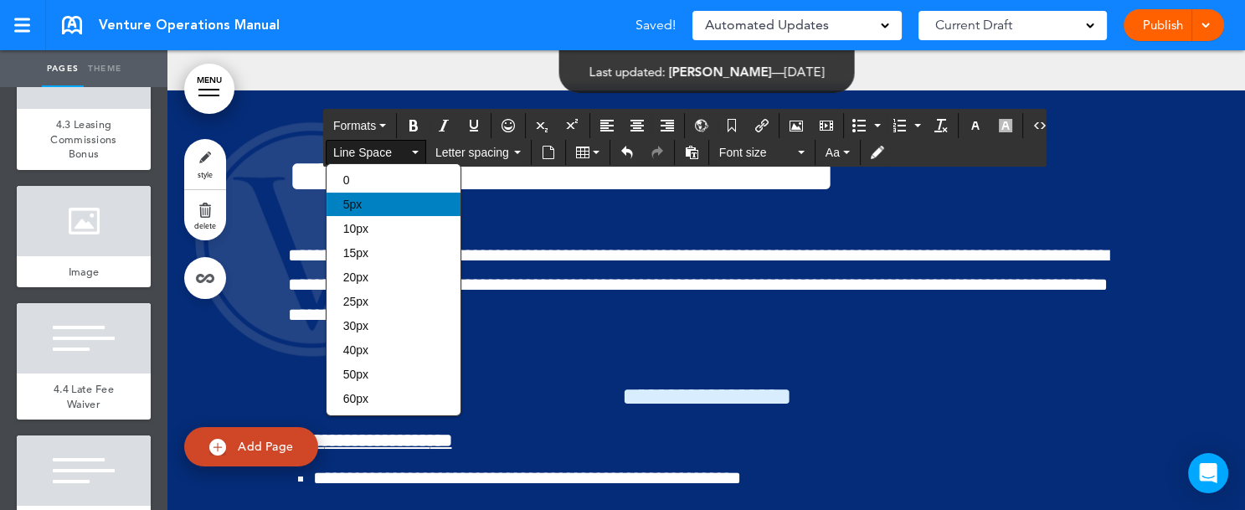
click at [379, 200] on div "5px" at bounding box center [393, 204] width 134 height 23
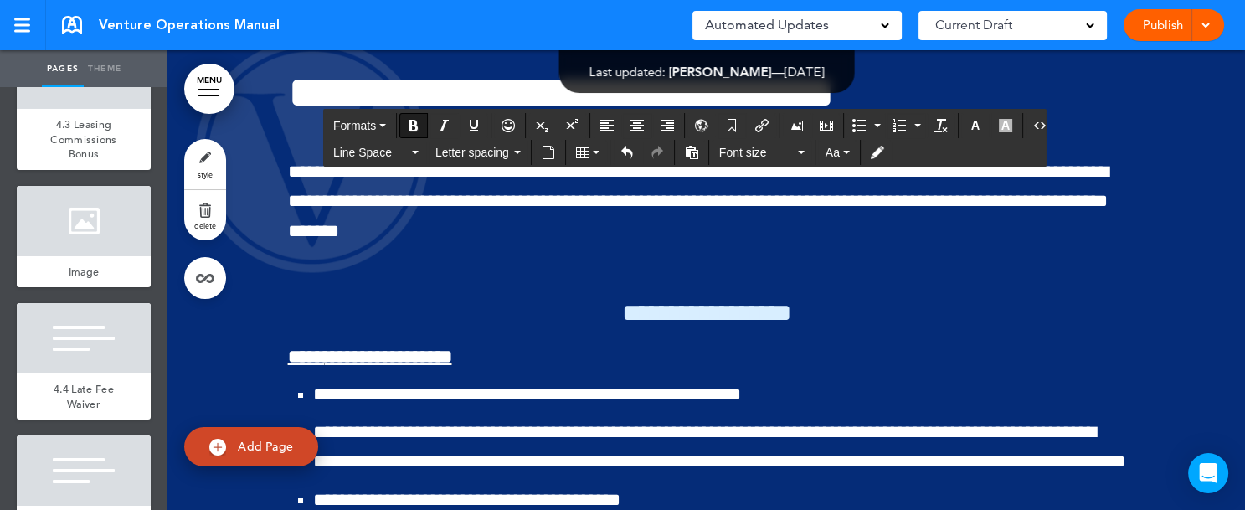
click at [413, 151] on icon "button" at bounding box center [415, 152] width 7 height 3
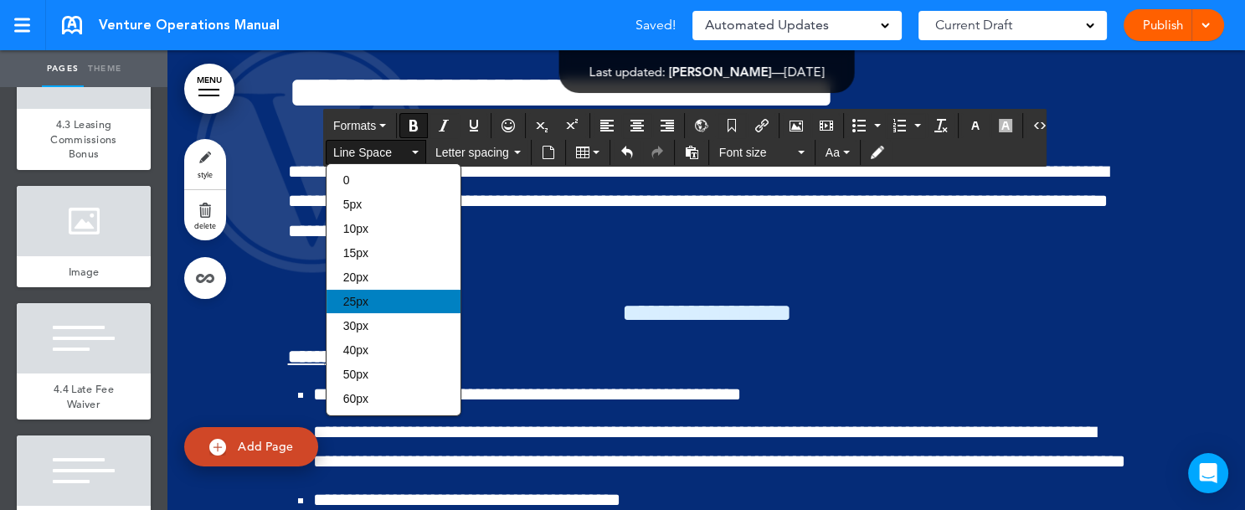
click at [393, 297] on div "25px" at bounding box center [393, 301] width 134 height 23
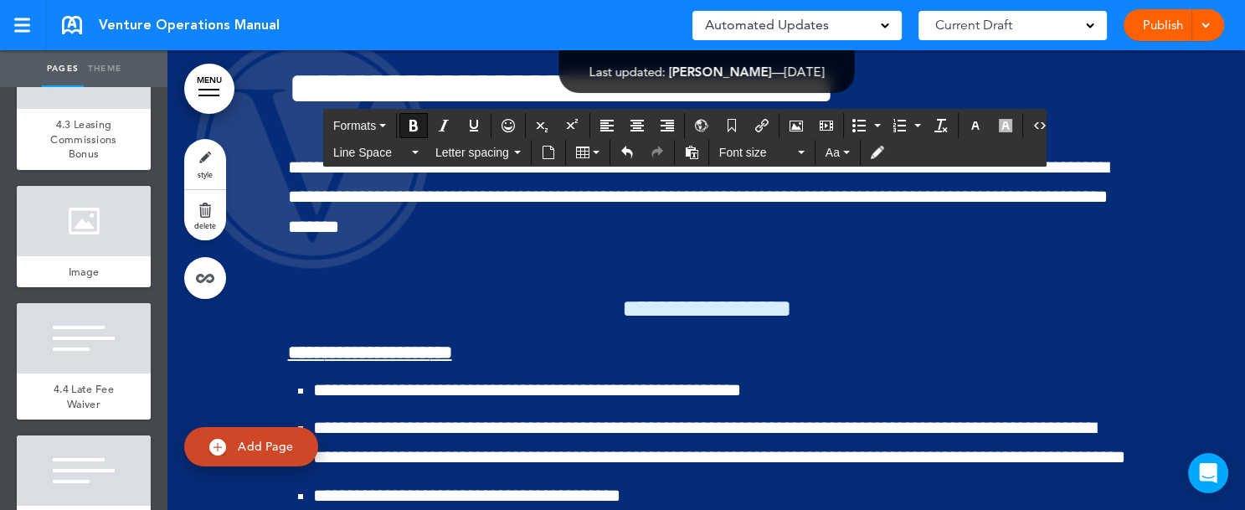
click at [870, 123] on button "Bullet list" at bounding box center [876, 125] width 13 height 23
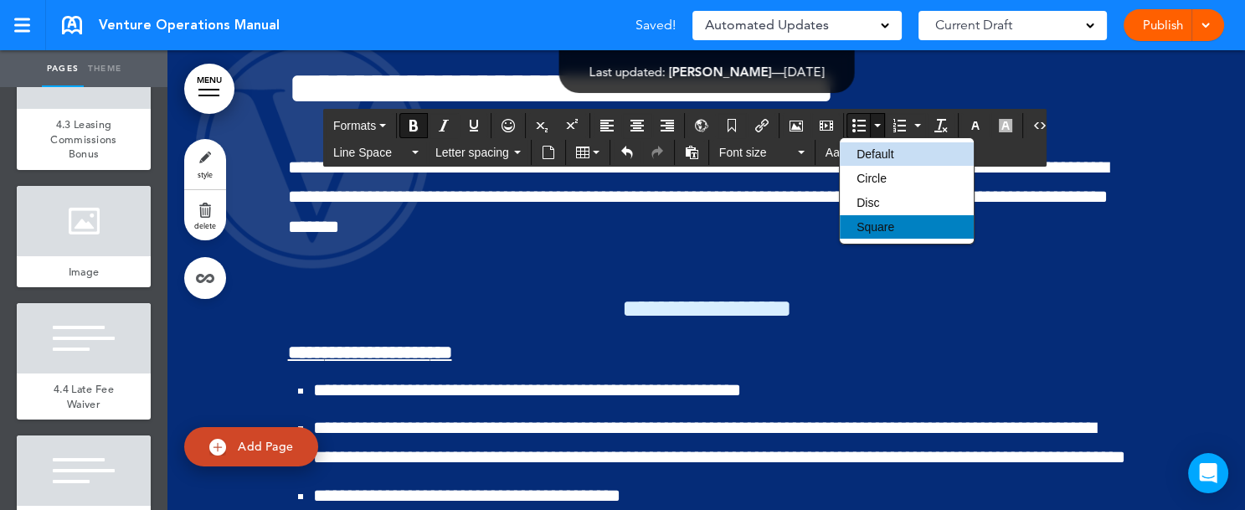
click at [871, 225] on span "Square" at bounding box center [875, 226] width 38 height 13
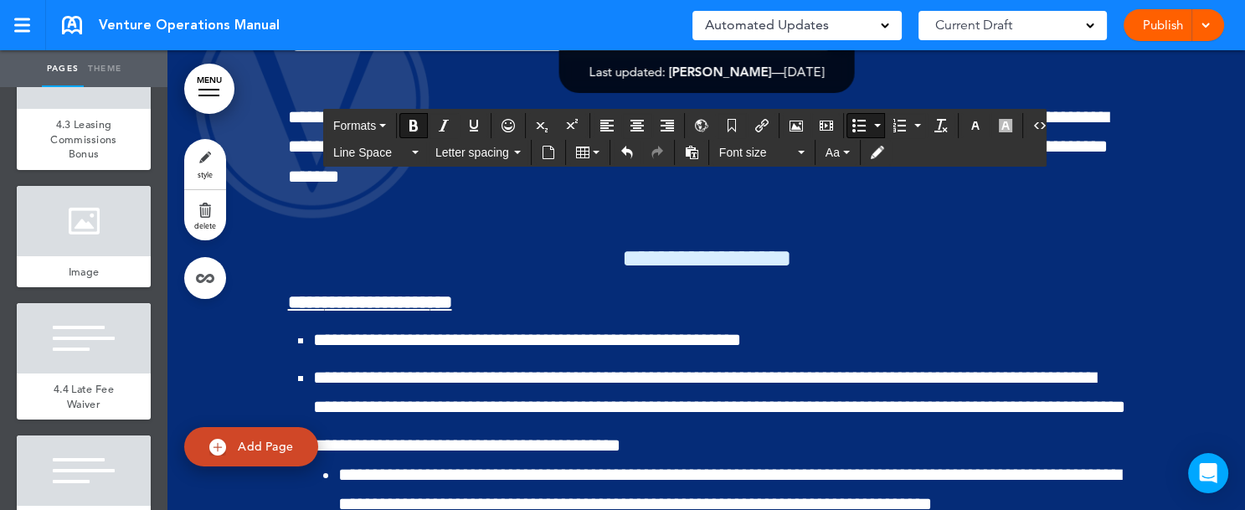
scroll to position [130936, 0]
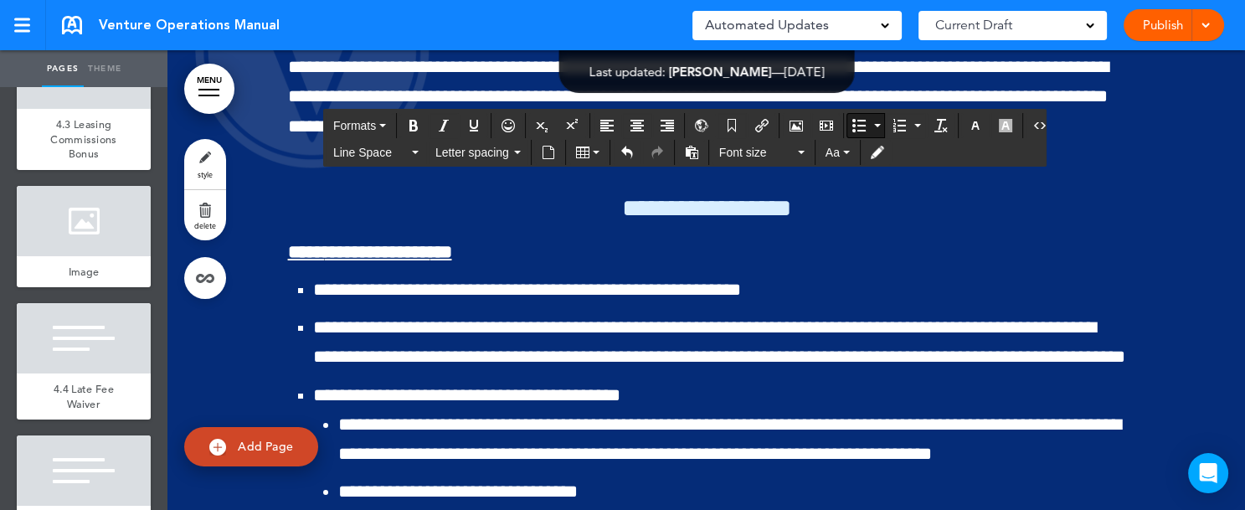
drag, startPoint x: 314, startPoint y: 300, endPoint x: 717, endPoint y: 358, distance: 407.5
click at [412, 152] on icon "button" at bounding box center [415, 152] width 7 height 3
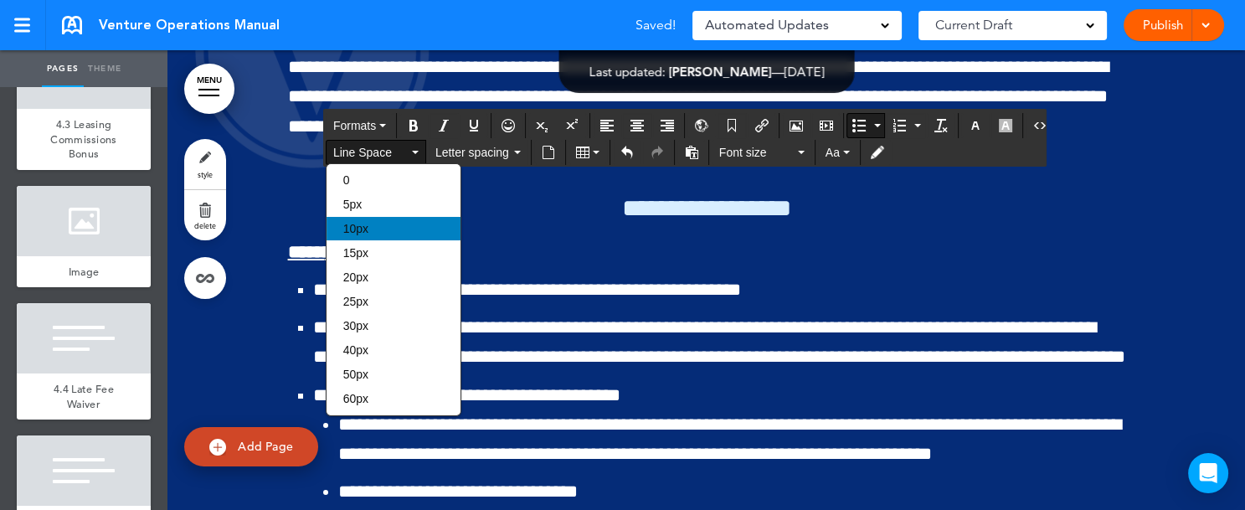
click at [373, 228] on div "10px" at bounding box center [393, 228] width 134 height 23
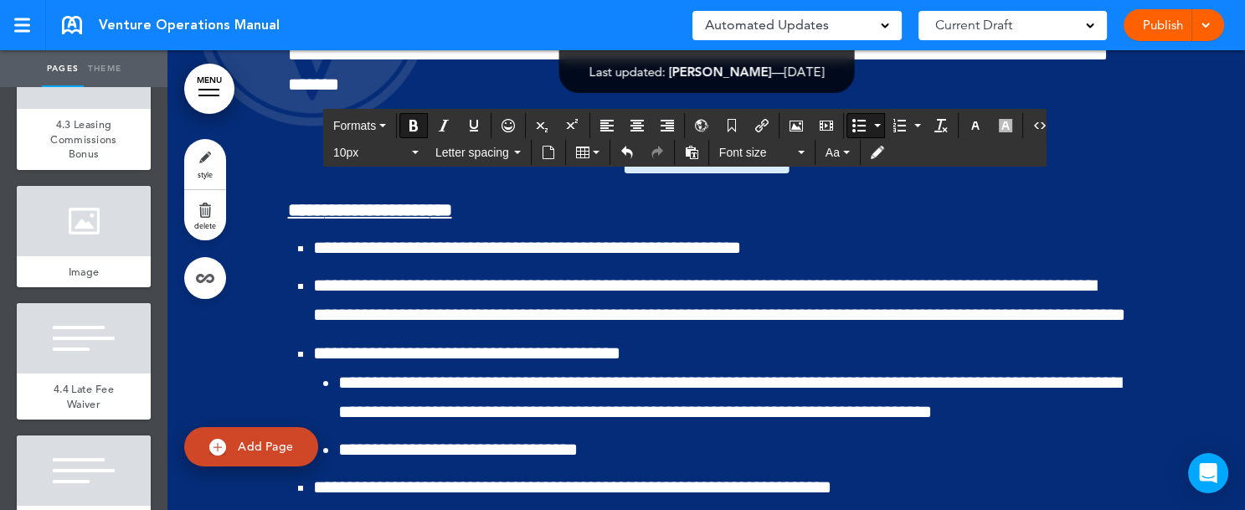
drag, startPoint x: 388, startPoint y: 301, endPoint x: 626, endPoint y: 311, distance: 238.7
click at [412, 126] on icon "Bold" at bounding box center [413, 125] width 13 height 13
drag, startPoint x: 757, startPoint y: 304, endPoint x: 824, endPoint y: 307, distance: 67.0
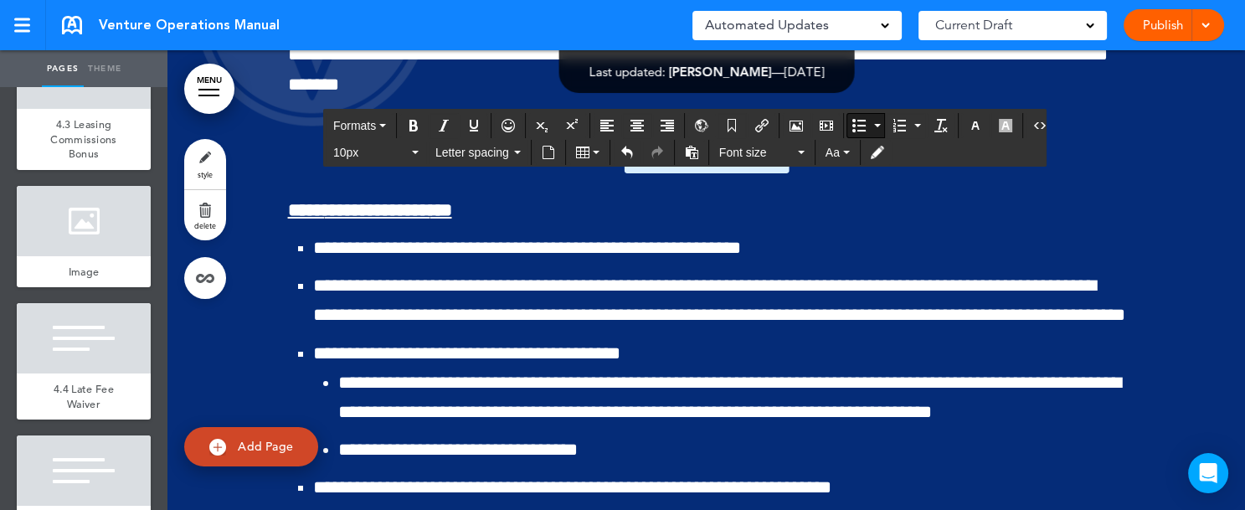
click at [412, 120] on icon "Bold" at bounding box center [413, 125] width 13 height 13
drag, startPoint x: 305, startPoint y: 337, endPoint x: 384, endPoint y: 340, distance: 79.6
drag, startPoint x: 448, startPoint y: 340, endPoint x: 535, endPoint y: 341, distance: 87.1
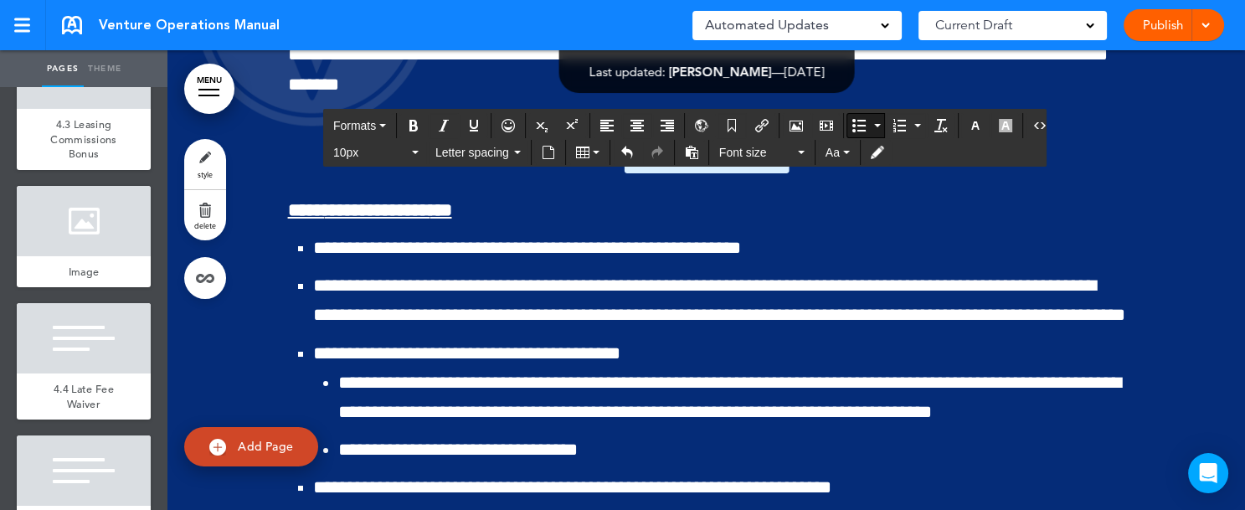
click at [412, 121] on icon "Bold" at bounding box center [413, 125] width 13 height 13
drag, startPoint x: 567, startPoint y: 343, endPoint x: 673, endPoint y: 346, distance: 106.3
click at [413, 126] on icon "Bold" at bounding box center [413, 125] width 13 height 13
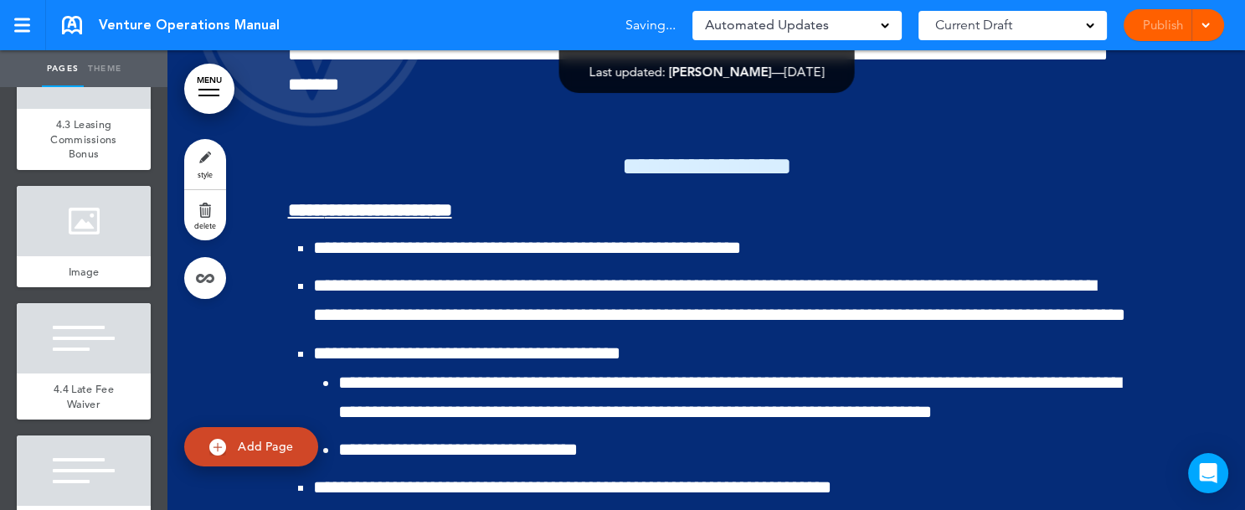
click at [1230, 501] on div "Pages Theme add page Table of Contents add page Introductions add page Image ad…" at bounding box center [615, 255] width 1231 height 510
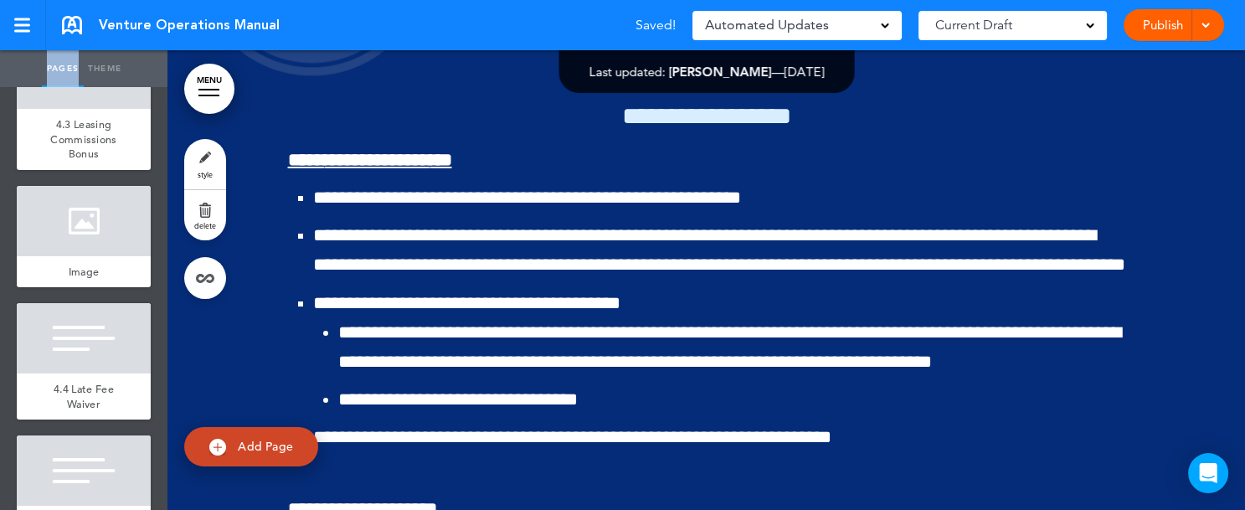
scroll to position [131037, 0]
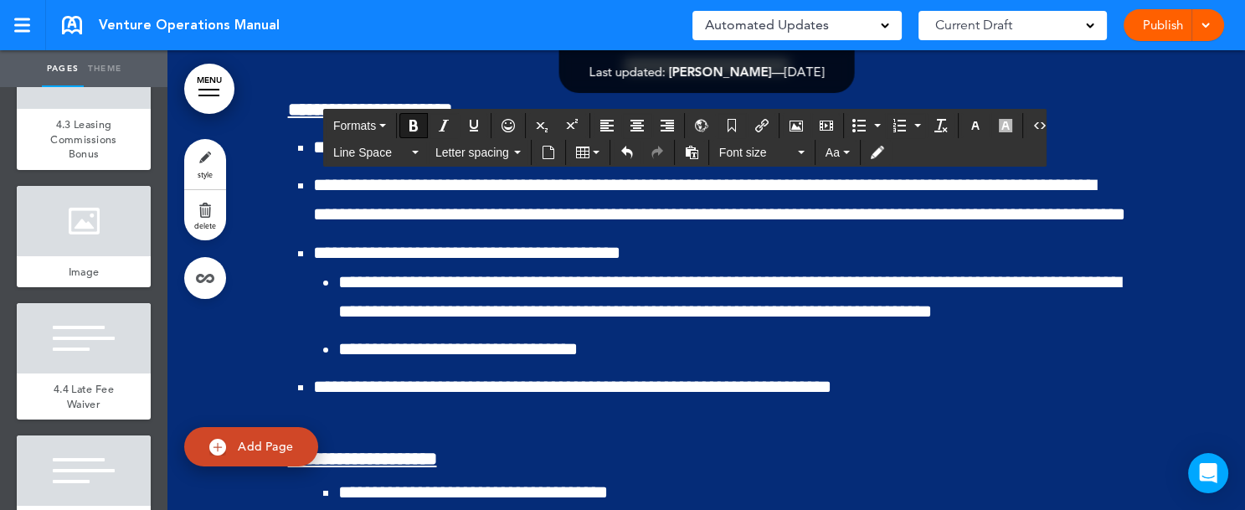
click at [1163, 23] on div "Publish Publish Preview Draft" at bounding box center [1173, 25] width 100 height 32
drag, startPoint x: 283, startPoint y: 339, endPoint x: 443, endPoint y: 352, distance: 160.4
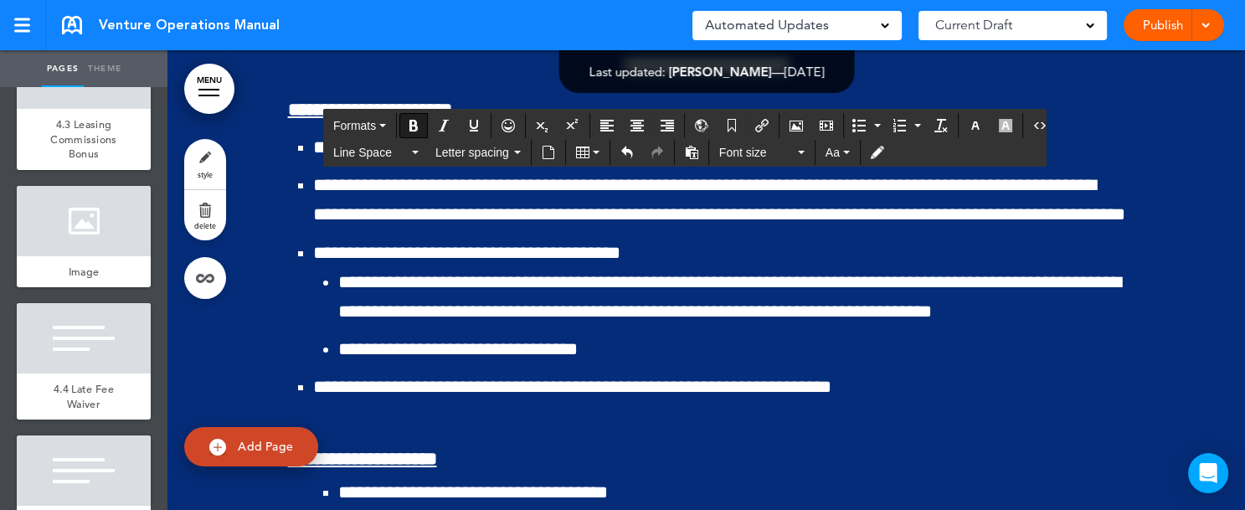
drag, startPoint x: 282, startPoint y: 340, endPoint x: 432, endPoint y: 350, distance: 150.2
click at [384, 125] on icon "button" at bounding box center [382, 125] width 7 height 3
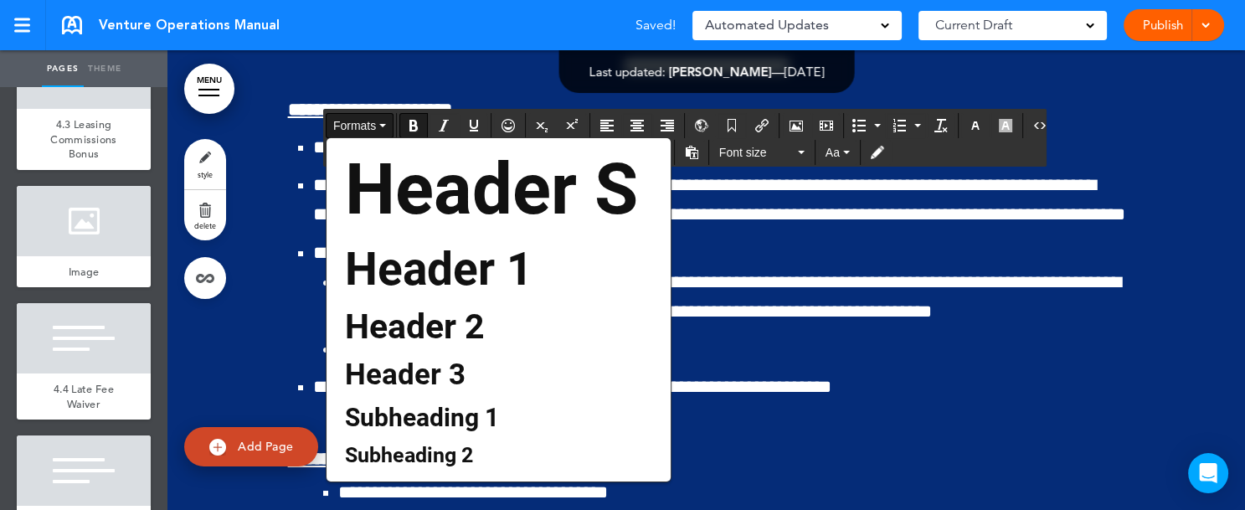
click at [386, 418] on span "Subheading 1" at bounding box center [421, 417] width 157 height 29
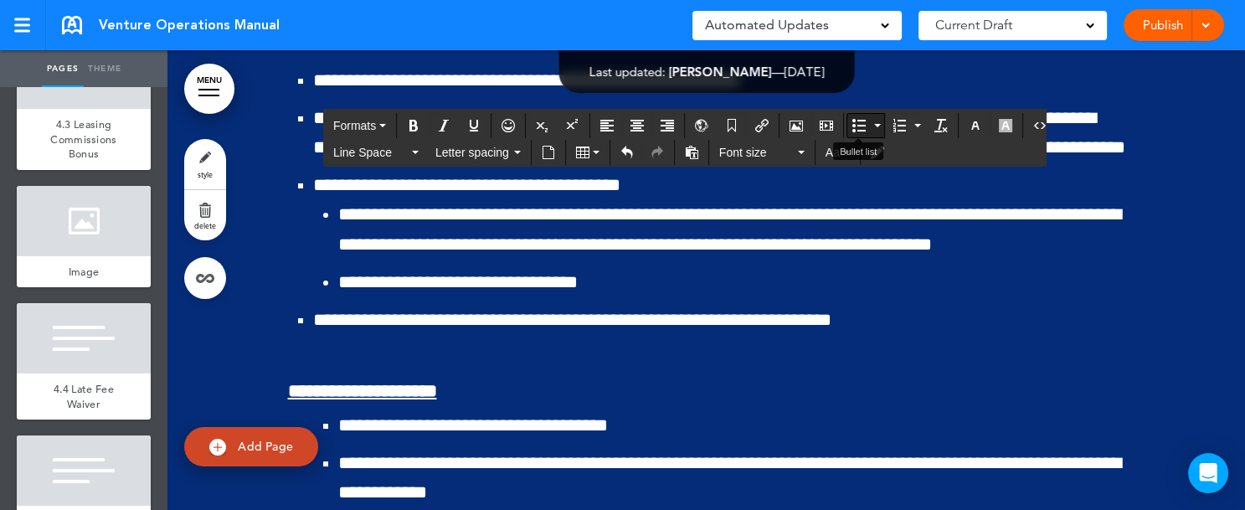
click at [871, 121] on button "Bullet list" at bounding box center [876, 125] width 13 height 23
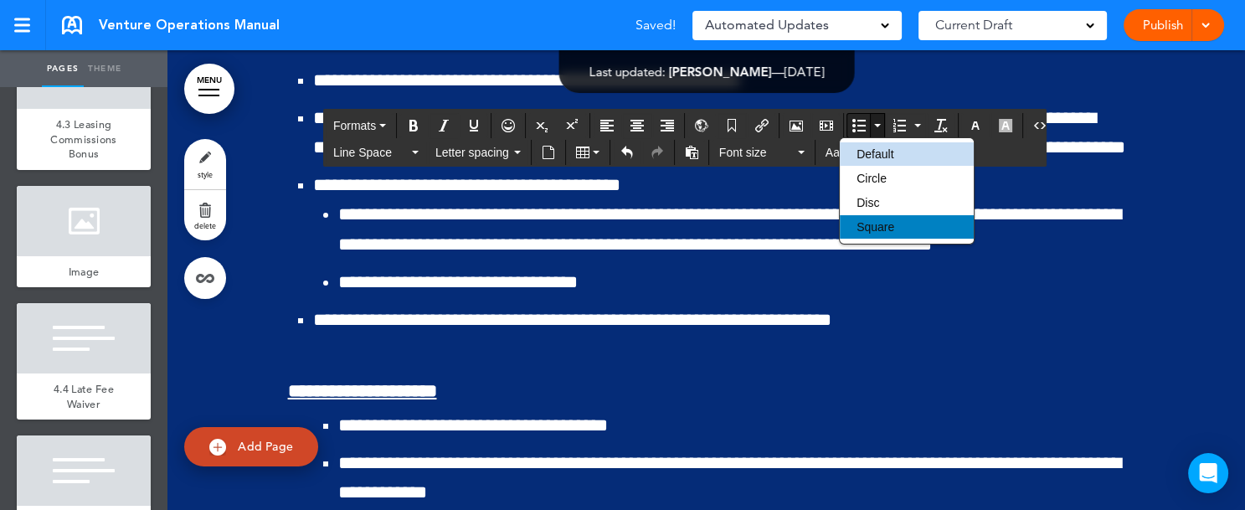
click at [865, 222] on span "Square" at bounding box center [875, 226] width 38 height 13
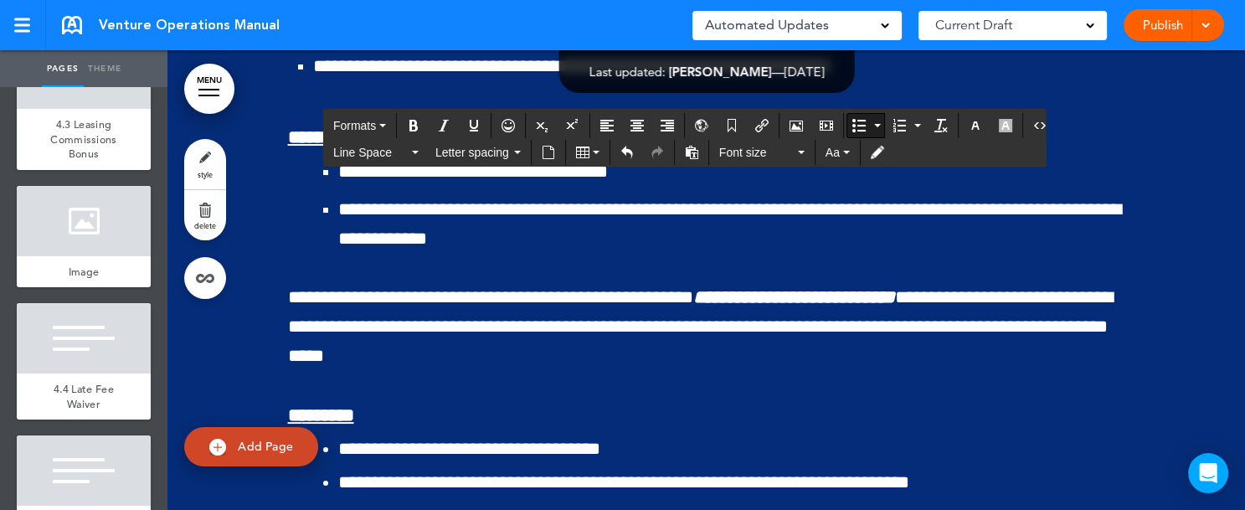
scroll to position [131308, 0]
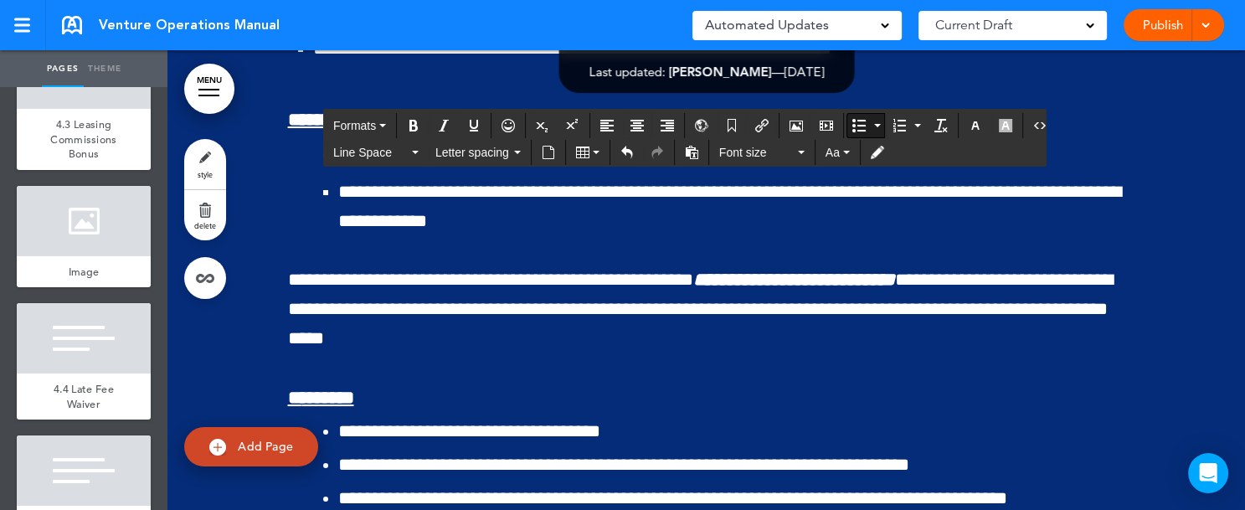
drag, startPoint x: 305, startPoint y: 185, endPoint x: 1083, endPoint y: 501, distance: 840.2
click at [409, 147] on button "Line Space" at bounding box center [375, 152] width 99 height 23
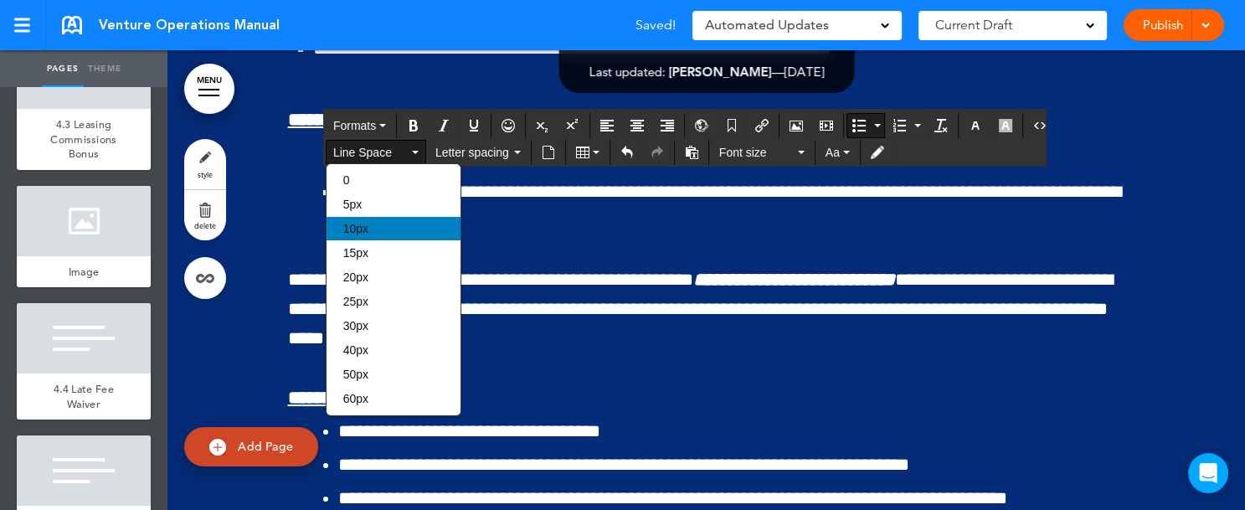
click at [362, 232] on span "10px" at bounding box center [355, 228] width 25 height 13
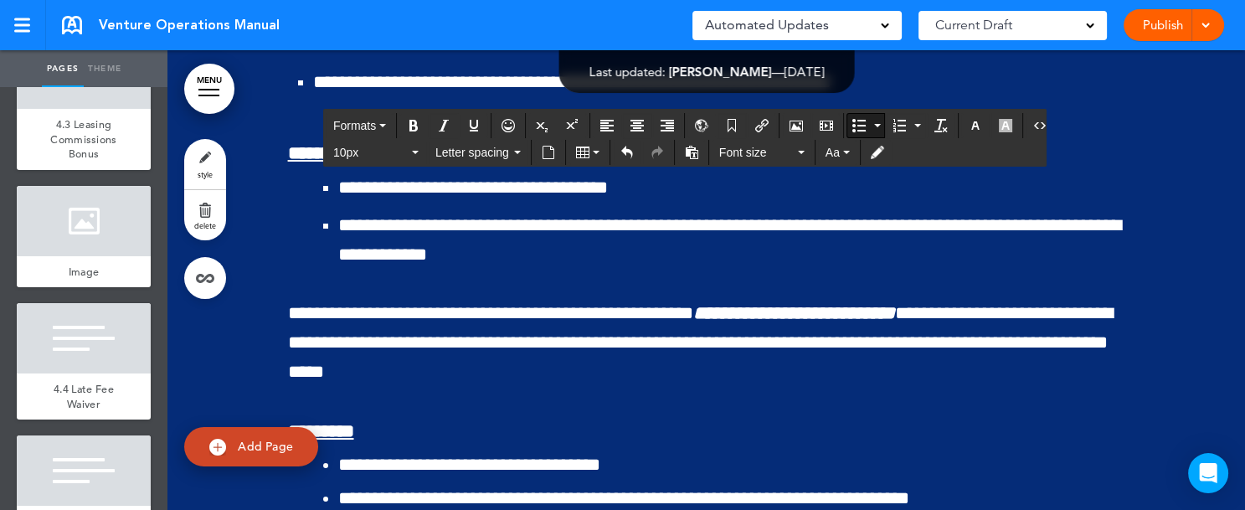
scroll to position [131107, 0]
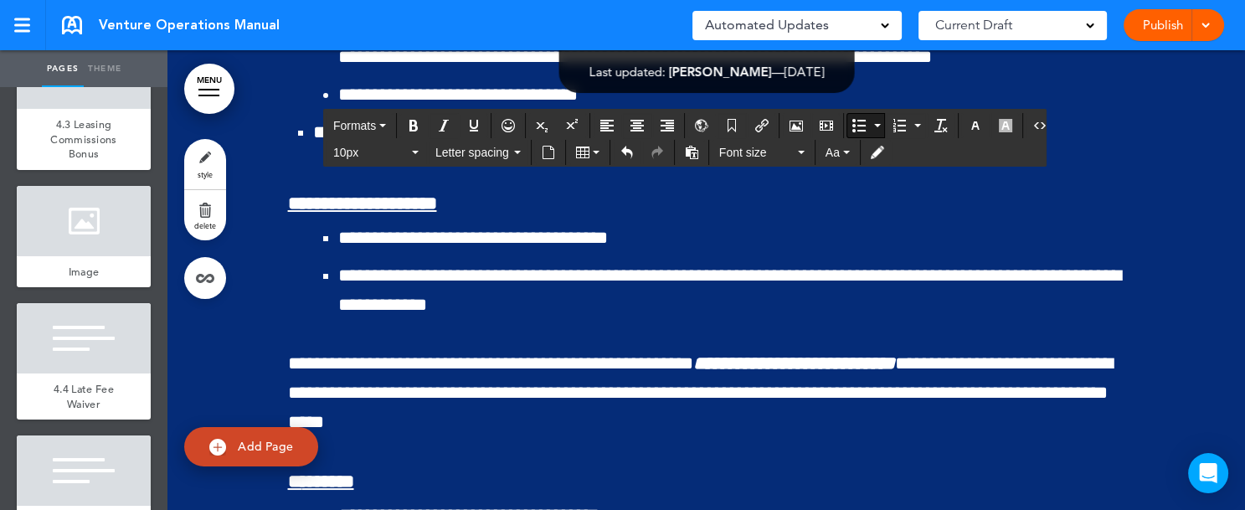
drag, startPoint x: 304, startPoint y: 312, endPoint x: 440, endPoint y: 316, distance: 136.5
click at [413, 124] on icon "Bold" at bounding box center [413, 125] width 13 height 13
drag, startPoint x: 513, startPoint y: 316, endPoint x: 550, endPoint y: 314, distance: 36.9
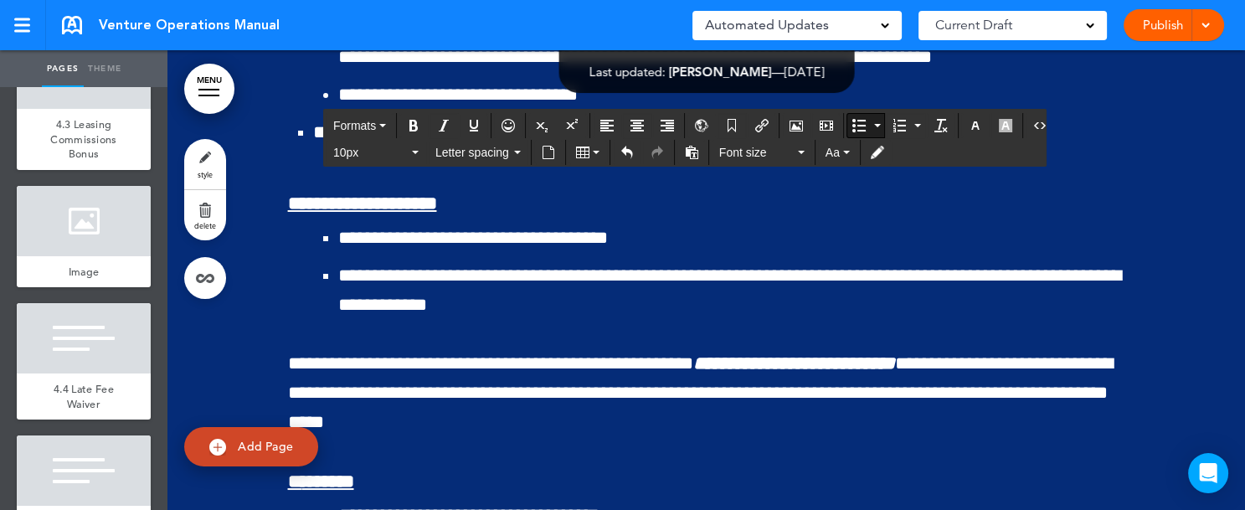
drag, startPoint x: 517, startPoint y: 317, endPoint x: 672, endPoint y: 321, distance: 154.9
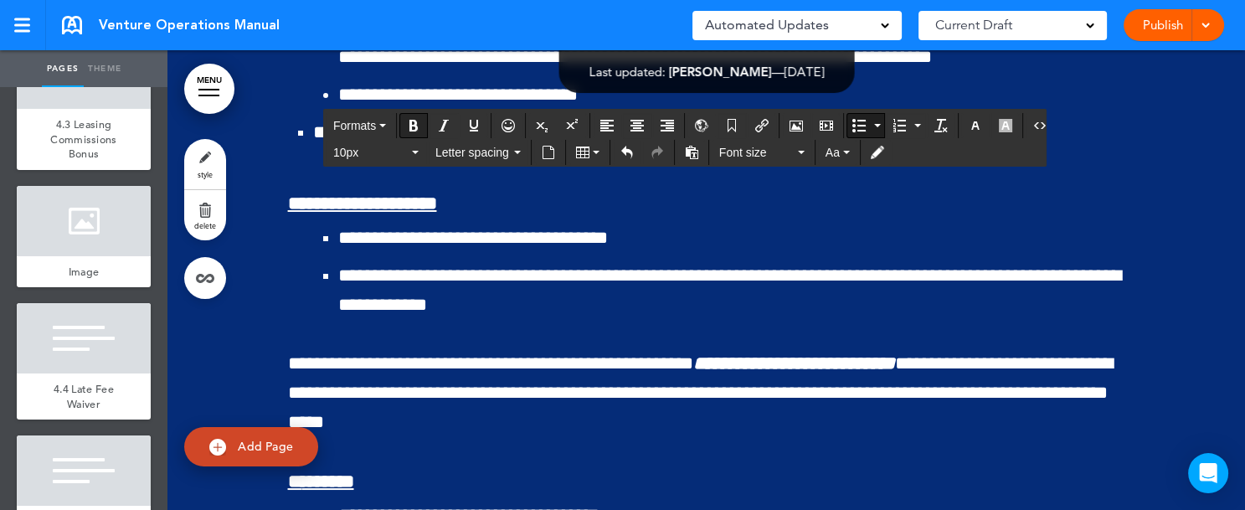
click at [413, 119] on icon "Bold" at bounding box center [413, 125] width 13 height 13
drag, startPoint x: 305, startPoint y: 350, endPoint x: 701, endPoint y: 352, distance: 395.1
click at [416, 124] on icon "Bold" at bounding box center [413, 125] width 13 height 13
drag, startPoint x: 304, startPoint y: 393, endPoint x: 376, endPoint y: 393, distance: 72.0
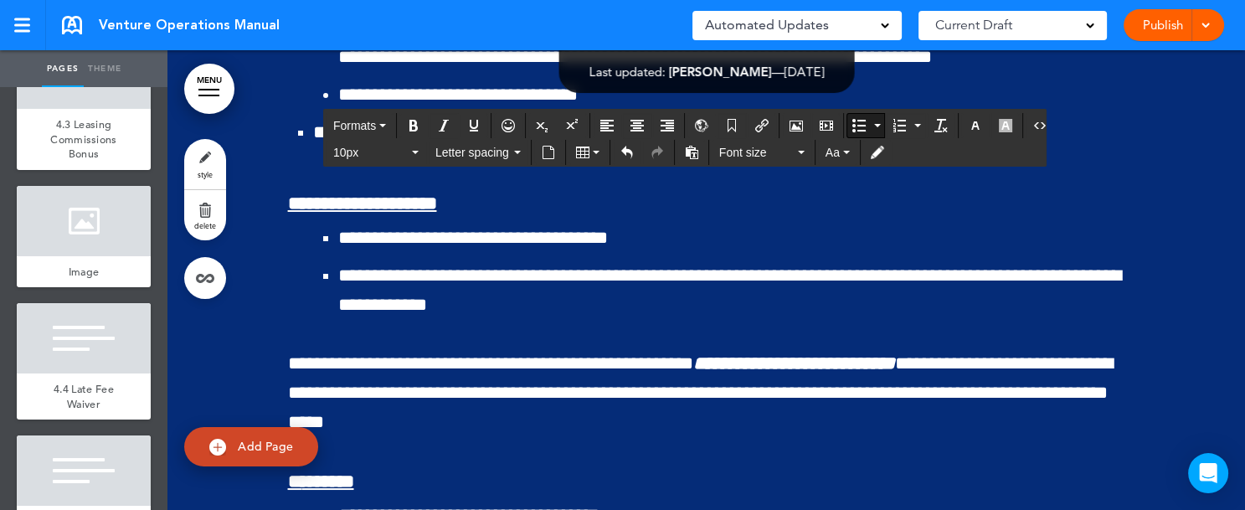
click at [414, 122] on icon "Bold" at bounding box center [413, 125] width 13 height 13
drag, startPoint x: 423, startPoint y: 391, endPoint x: 472, endPoint y: 391, distance: 49.4
click at [417, 121] on icon "Bold" at bounding box center [413, 125] width 13 height 13
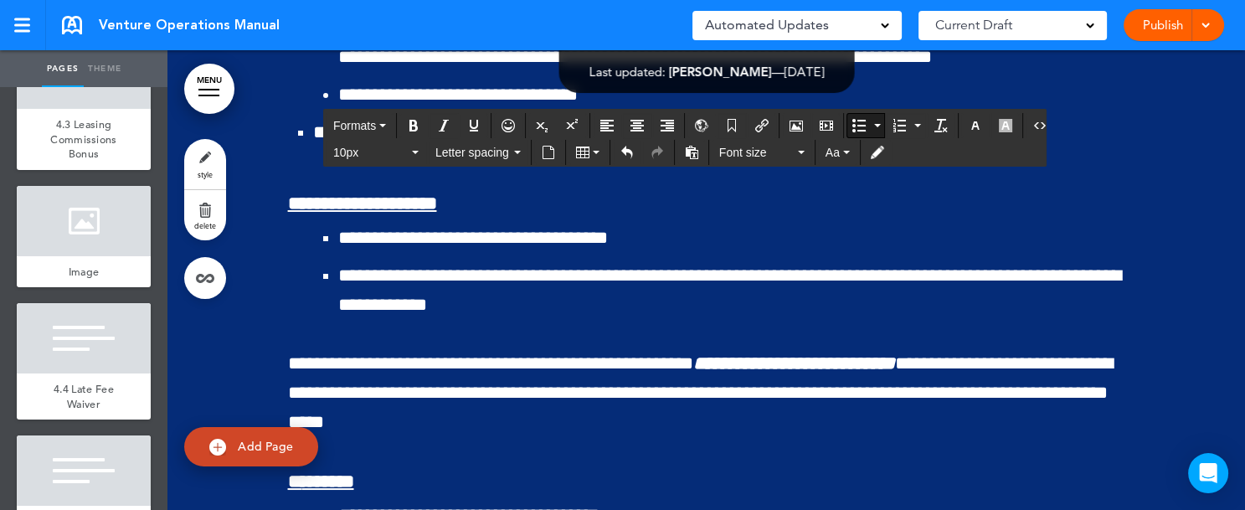
drag, startPoint x: 505, startPoint y: 398, endPoint x: 595, endPoint y: 396, distance: 90.4
click at [415, 131] on icon "Bold" at bounding box center [413, 125] width 13 height 13
drag, startPoint x: 651, startPoint y: 393, endPoint x: 716, endPoint y: 394, distance: 64.5
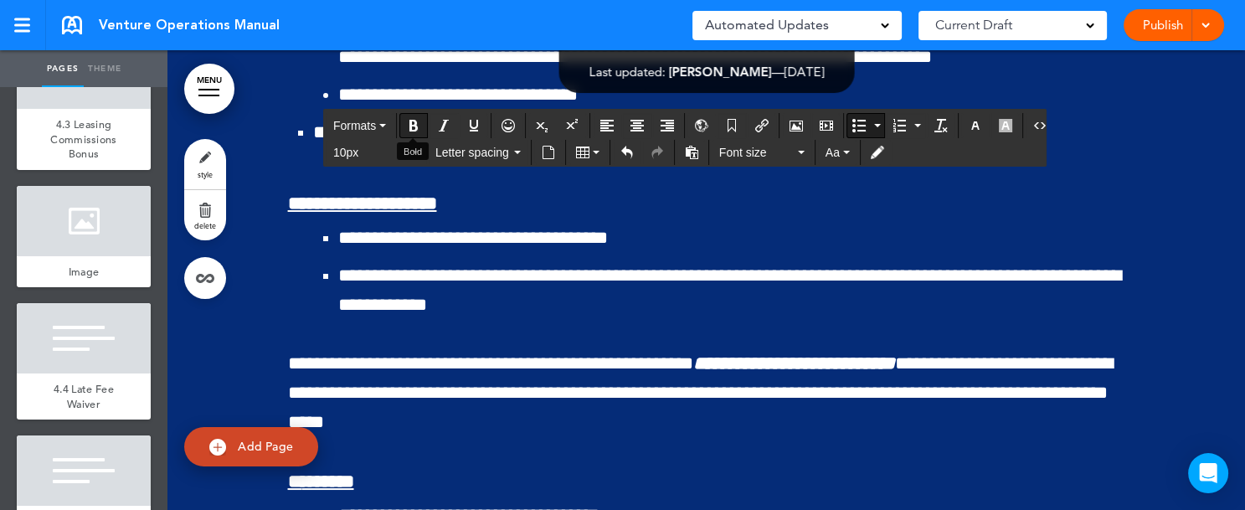
click at [417, 125] on icon "Bold" at bounding box center [413, 125] width 13 height 13
drag, startPoint x: 308, startPoint y: 424, endPoint x: 402, endPoint y: 439, distance: 94.9
click at [415, 122] on icon "Bold" at bounding box center [413, 125] width 13 height 13
drag, startPoint x: 523, startPoint y: 433, endPoint x: 679, endPoint y: 439, distance: 155.8
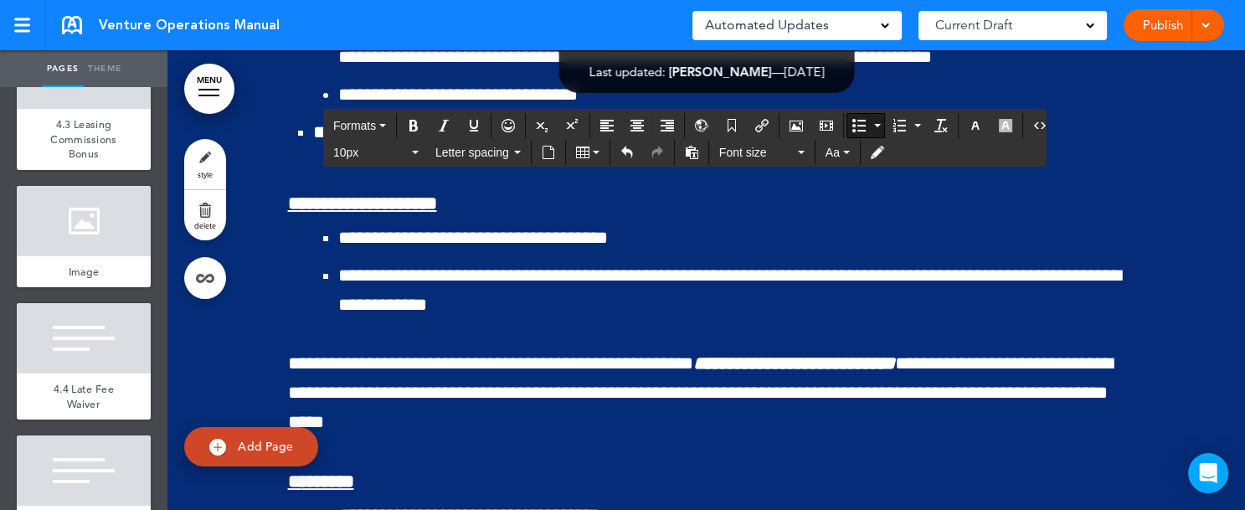
click at [408, 127] on icon "Bold" at bounding box center [413, 125] width 13 height 13
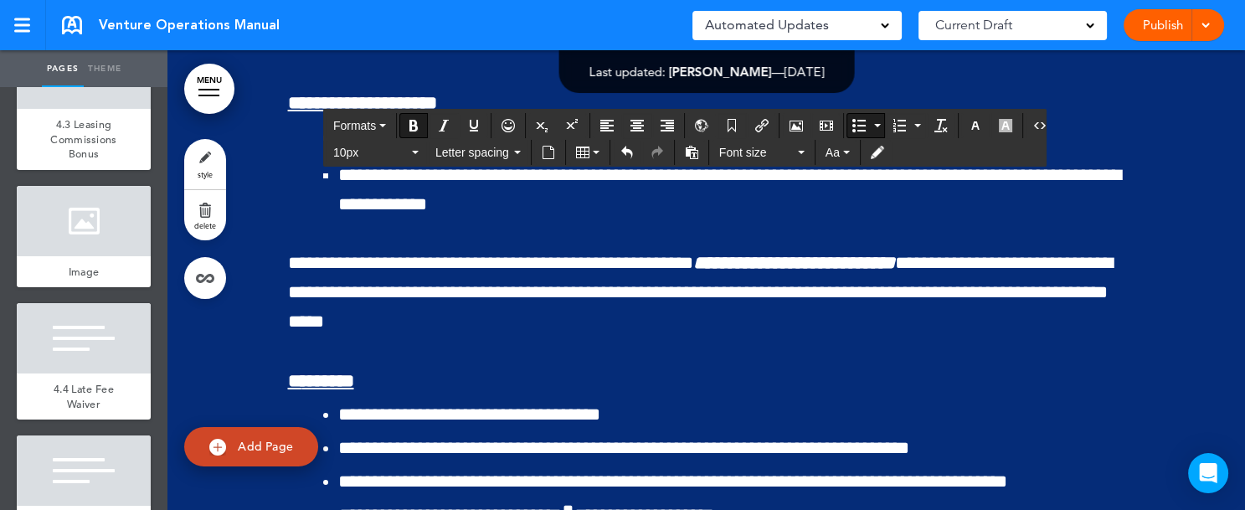
scroll to position [131258, 0]
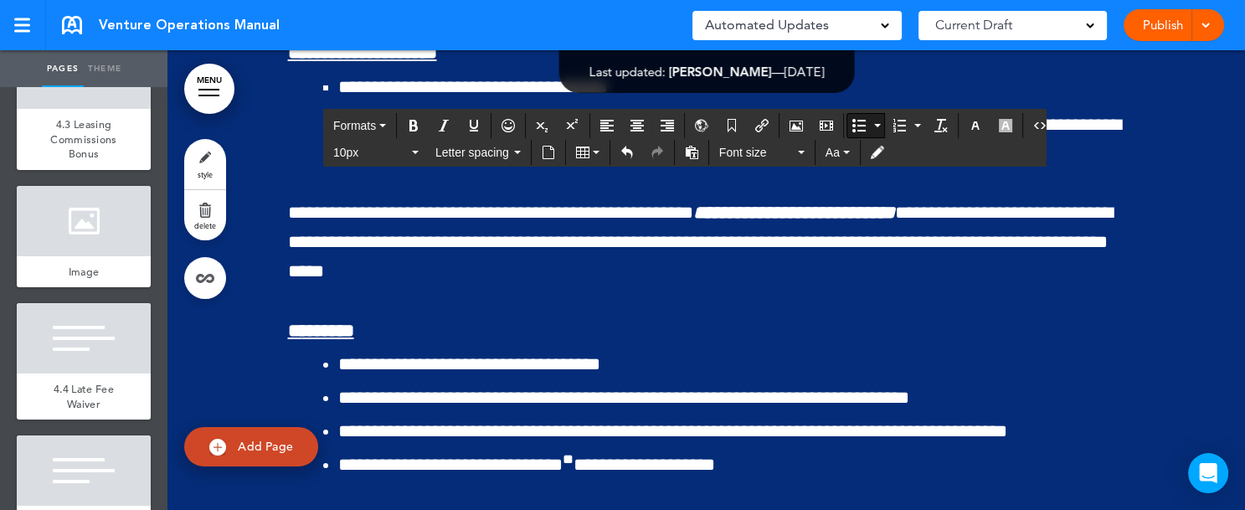
drag, startPoint x: 307, startPoint y: 317, endPoint x: 616, endPoint y: 318, distance: 308.8
click at [413, 124] on icon "Bold" at bounding box center [413, 125] width 13 height 13
drag, startPoint x: 657, startPoint y: 318, endPoint x: 852, endPoint y: 322, distance: 195.1
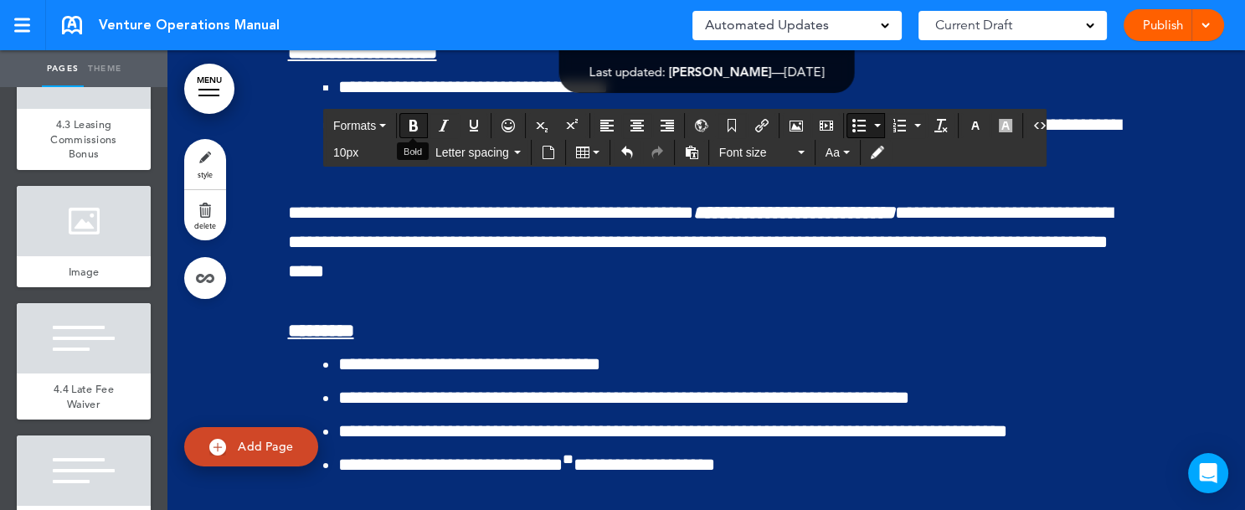
click at [411, 128] on icon "Bold" at bounding box center [413, 125] width 13 height 13
drag, startPoint x: 891, startPoint y: 320, endPoint x: 403, endPoint y: 338, distance: 489.1
click at [414, 111] on div "Formats" at bounding box center [684, 124] width 721 height 27
drag, startPoint x: 303, startPoint y: 386, endPoint x: 370, endPoint y: 384, distance: 67.0
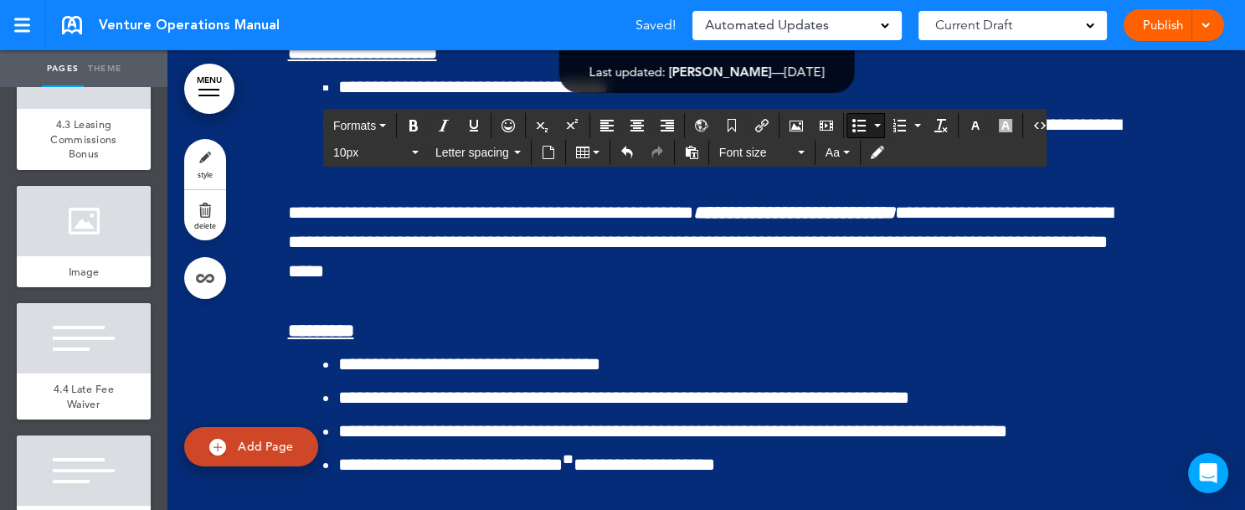
click at [413, 121] on icon "Bold" at bounding box center [413, 125] width 13 height 13
drag, startPoint x: 473, startPoint y: 378, endPoint x: 730, endPoint y: 393, distance: 257.3
click at [407, 121] on icon "Bold" at bounding box center [413, 125] width 13 height 13
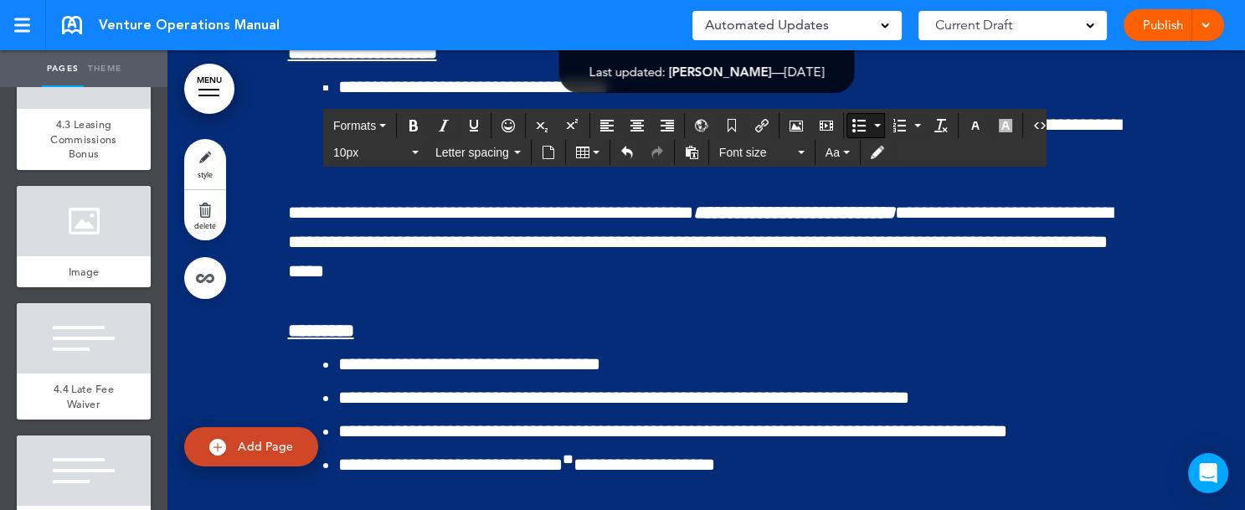
drag, startPoint x: 765, startPoint y: 386, endPoint x: 911, endPoint y: 388, distance: 146.5
click at [418, 125] on icon "Bold" at bounding box center [413, 125] width 13 height 13
drag, startPoint x: 985, startPoint y: 383, endPoint x: 1081, endPoint y: 382, distance: 95.4
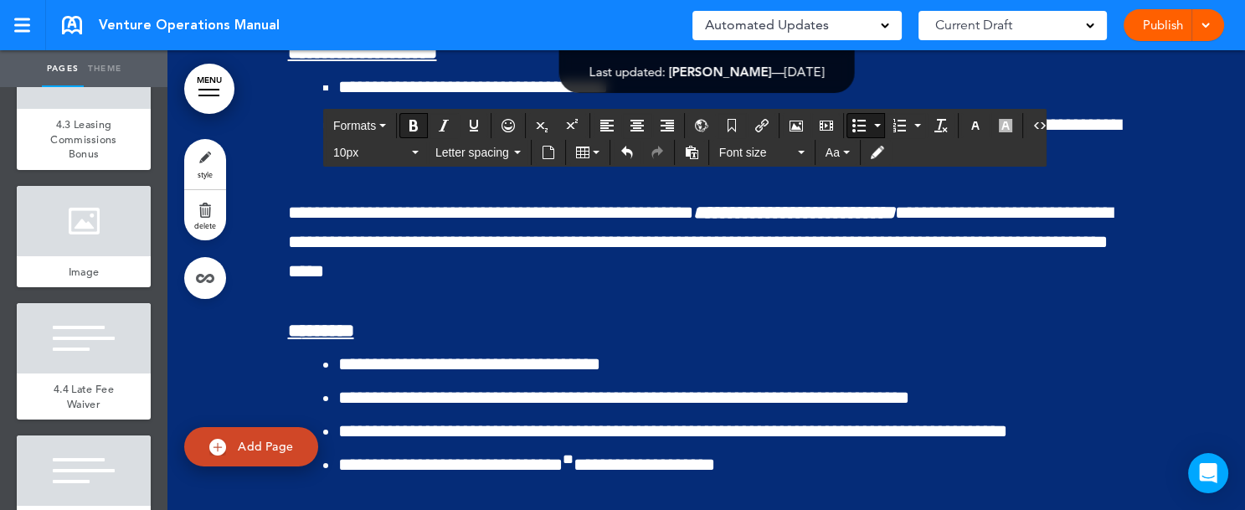
click at [408, 119] on icon "Bold" at bounding box center [413, 125] width 13 height 13
drag, startPoint x: 373, startPoint y: 386, endPoint x: 469, endPoint y: 385, distance: 95.4
click at [418, 125] on icon "Bold" at bounding box center [413, 125] width 13 height 13
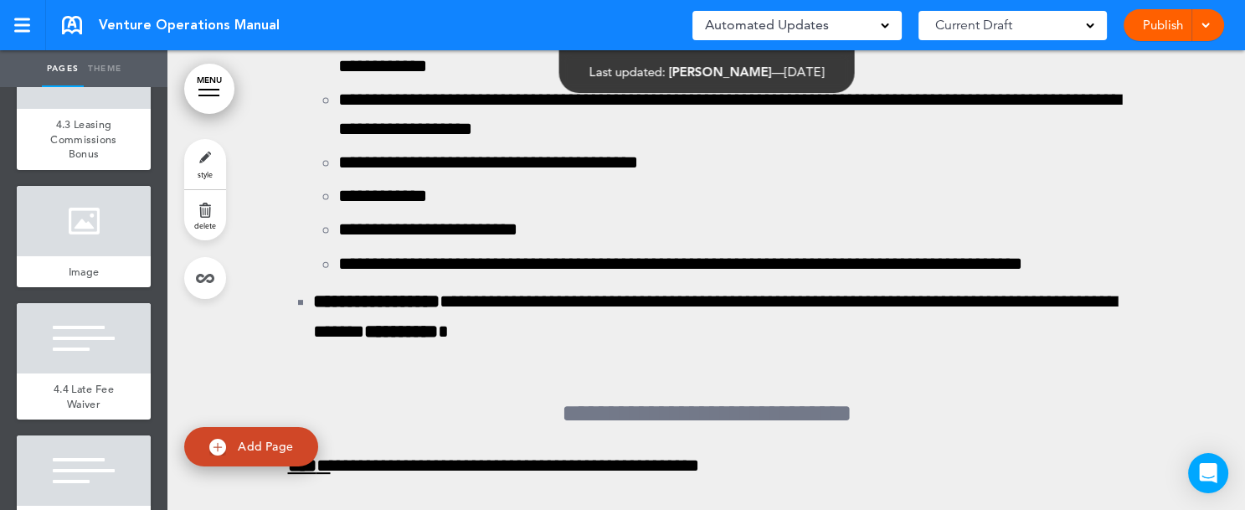
scroll to position [124108, 0]
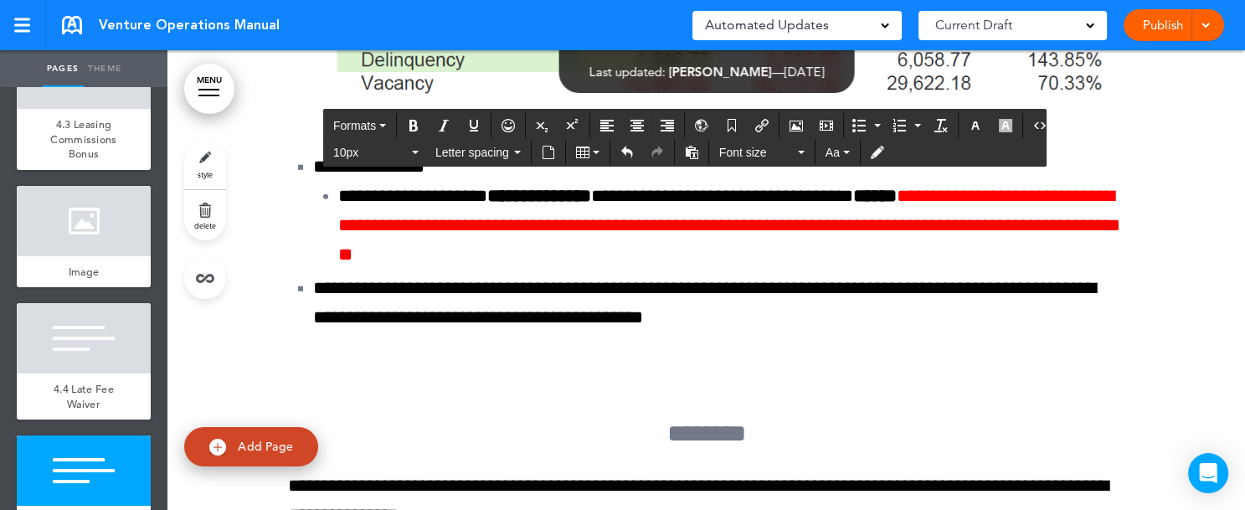
scroll to position [136907, 0]
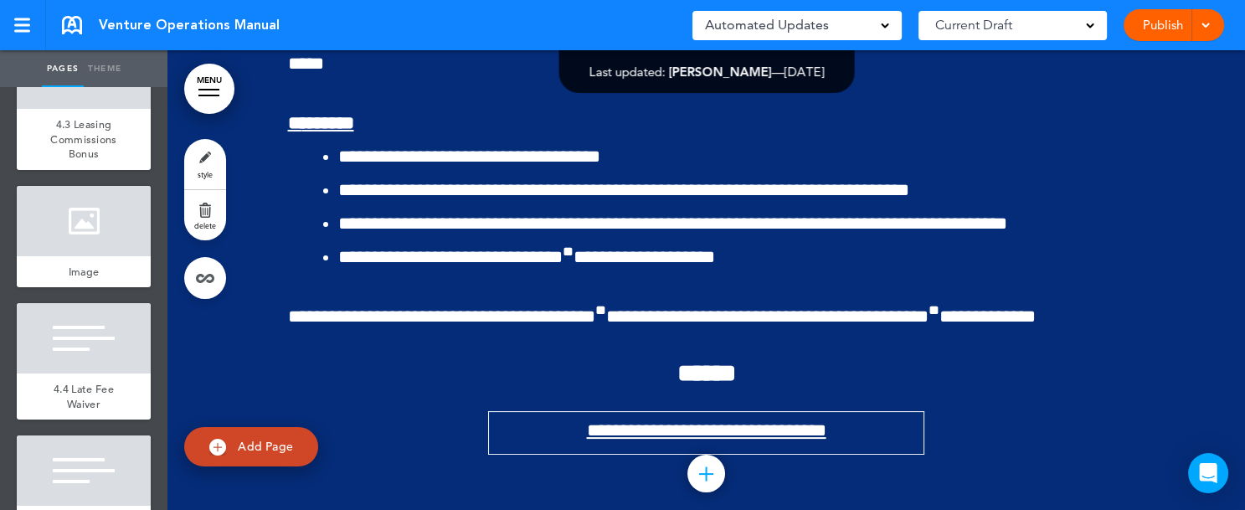
scroll to position [131415, 0]
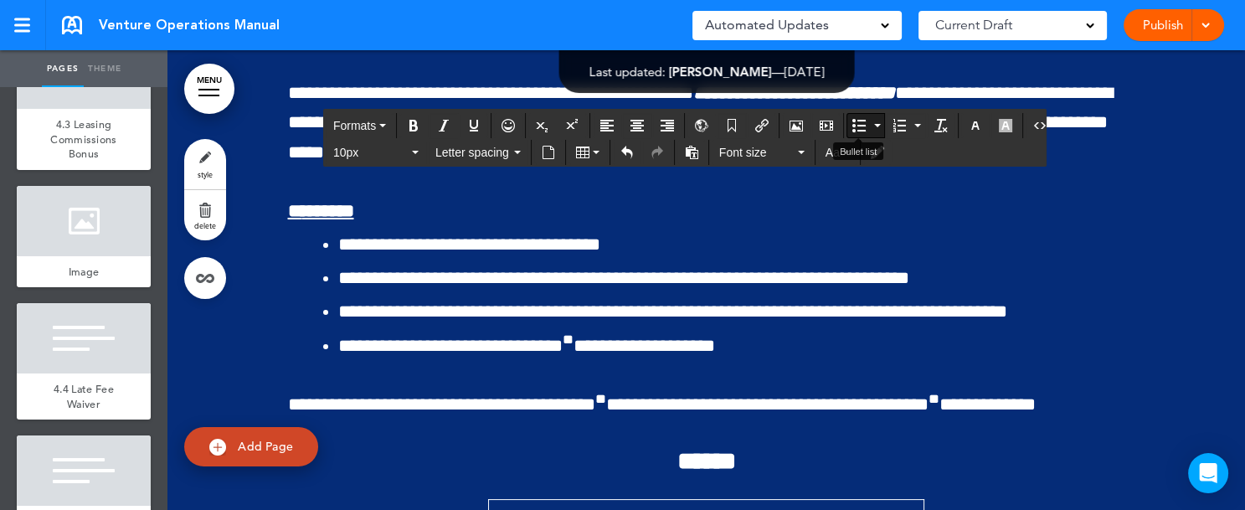
click at [855, 123] on icon "Bullet list" at bounding box center [858, 125] width 13 height 13
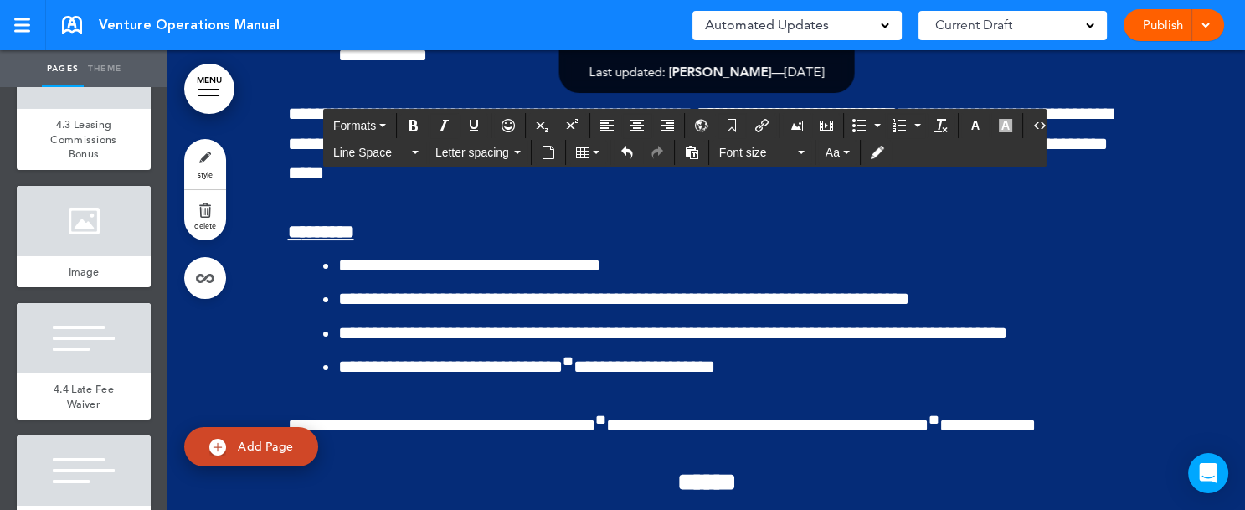
scroll to position [131436, 0]
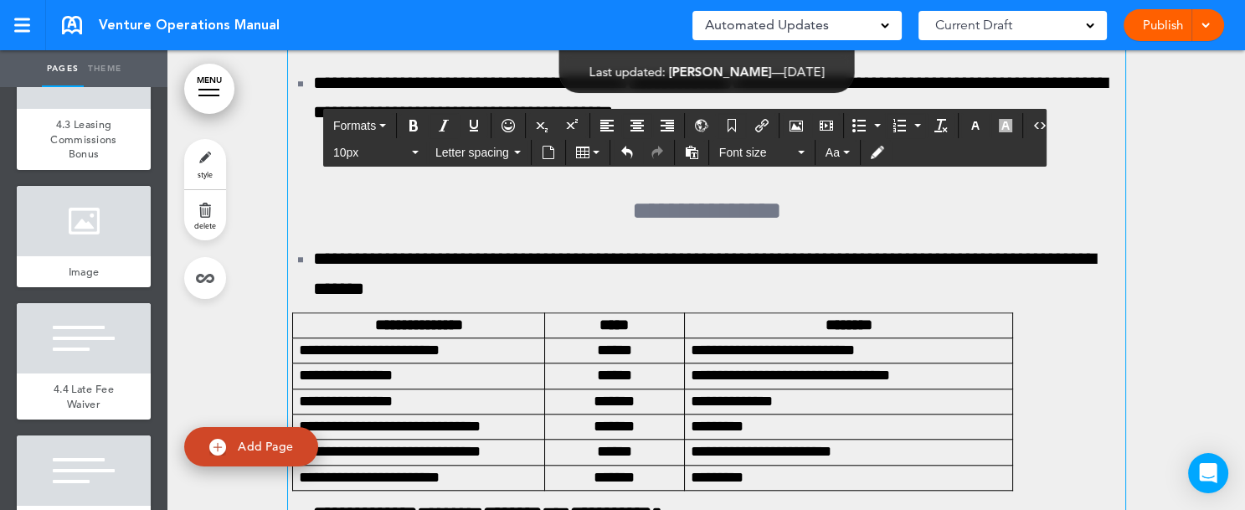
scroll to position [124074, 0]
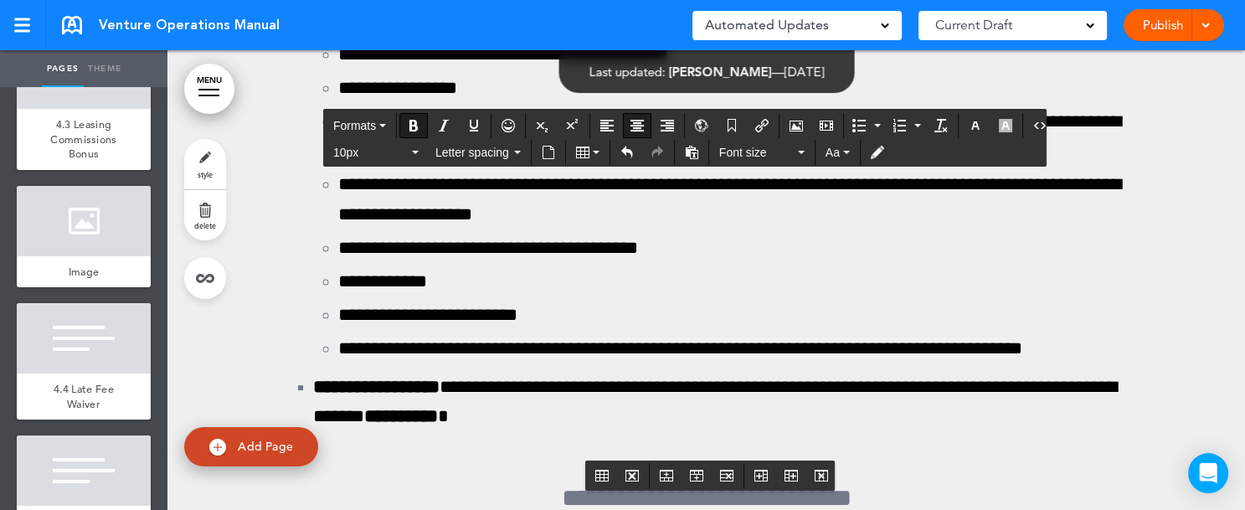
drag, startPoint x: 304, startPoint y: 150, endPoint x: 286, endPoint y: 157, distance: 18.8
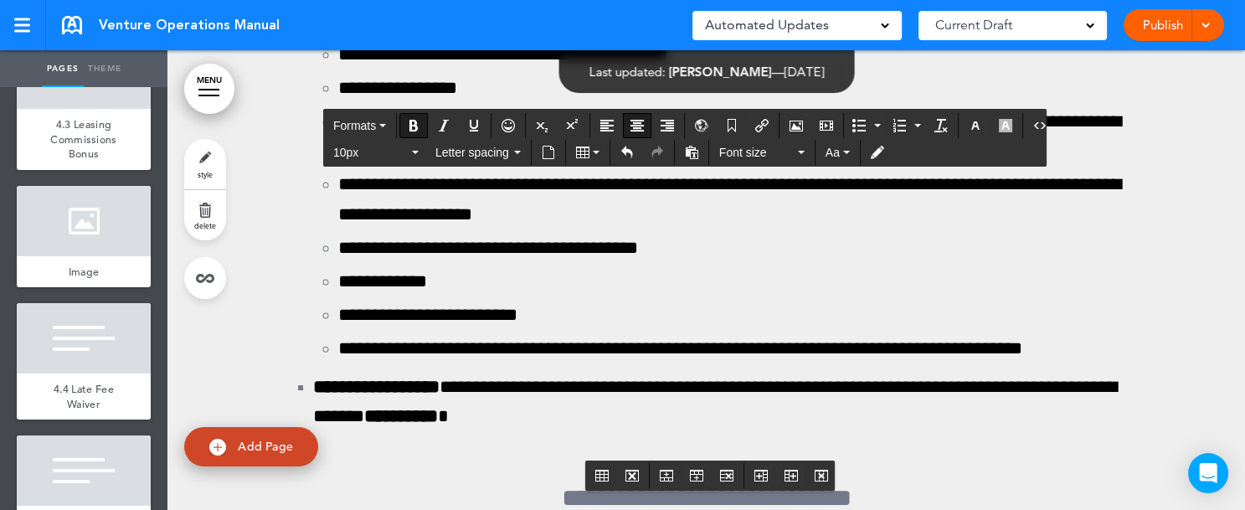
drag, startPoint x: 307, startPoint y: 157, endPoint x: 999, endPoint y: 421, distance: 740.7
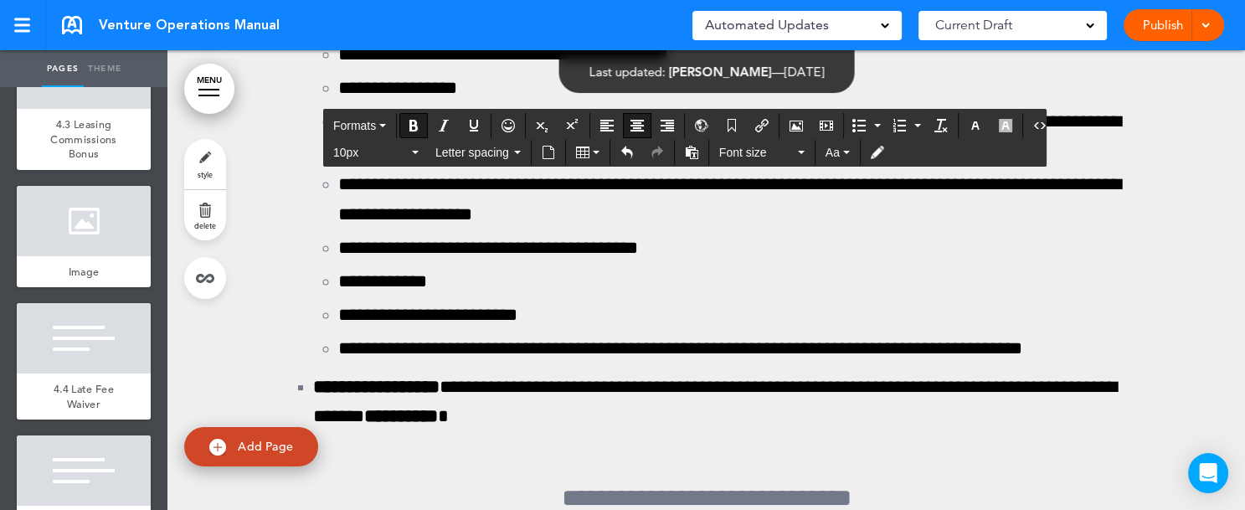
copy td "**********"
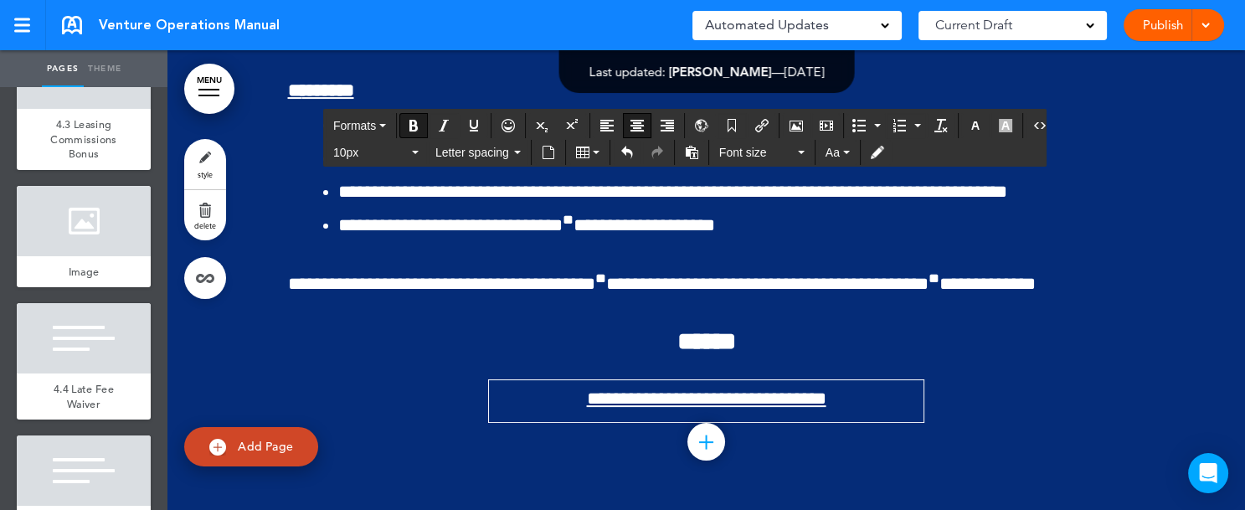
scroll to position [131657, 0]
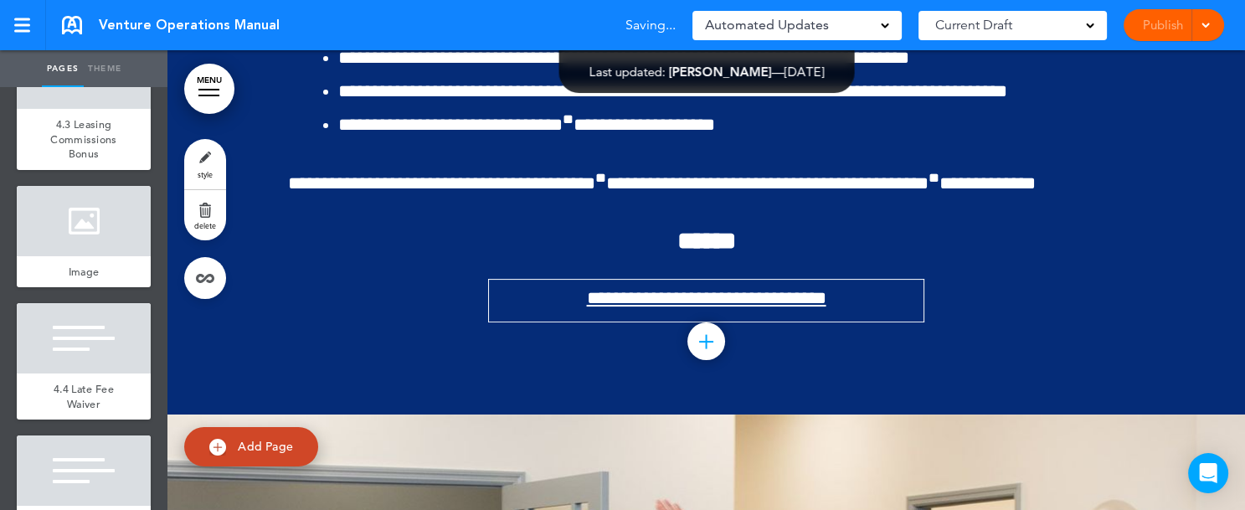
click at [1230, 60] on div "Pages Theme add page Table of Contents add page Introductions add page Image ad…" at bounding box center [615, 255] width 1231 height 510
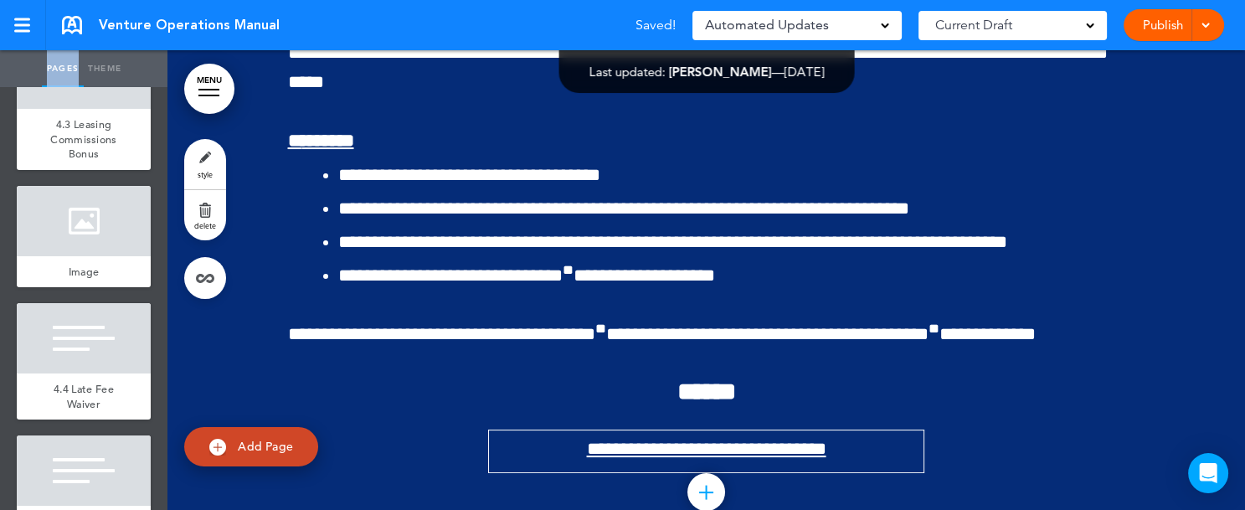
scroll to position [131456, 0]
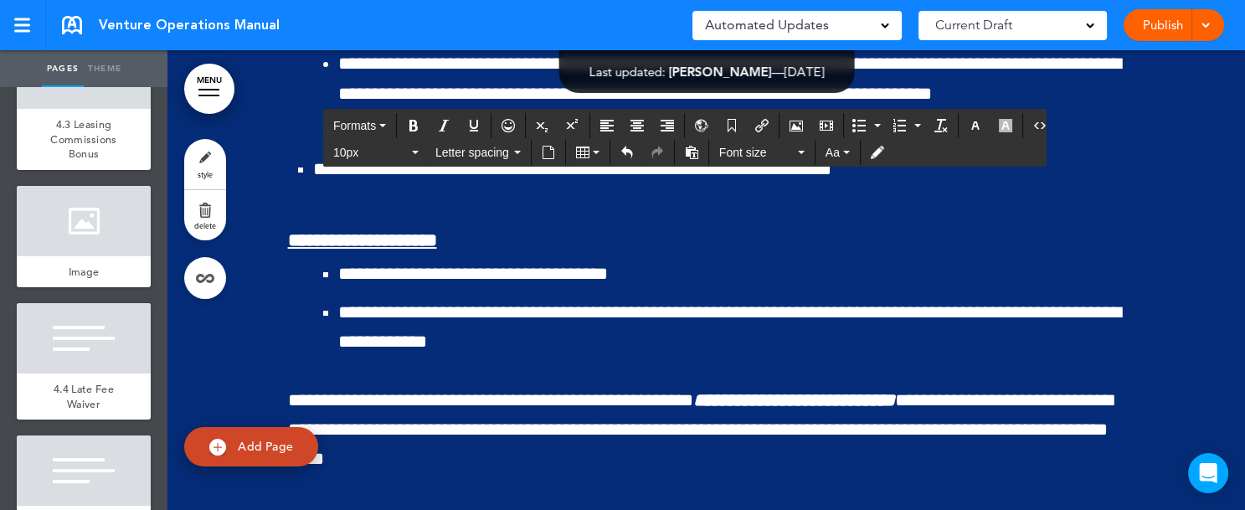
click at [589, 152] on button "Table" at bounding box center [587, 152] width 37 height 23
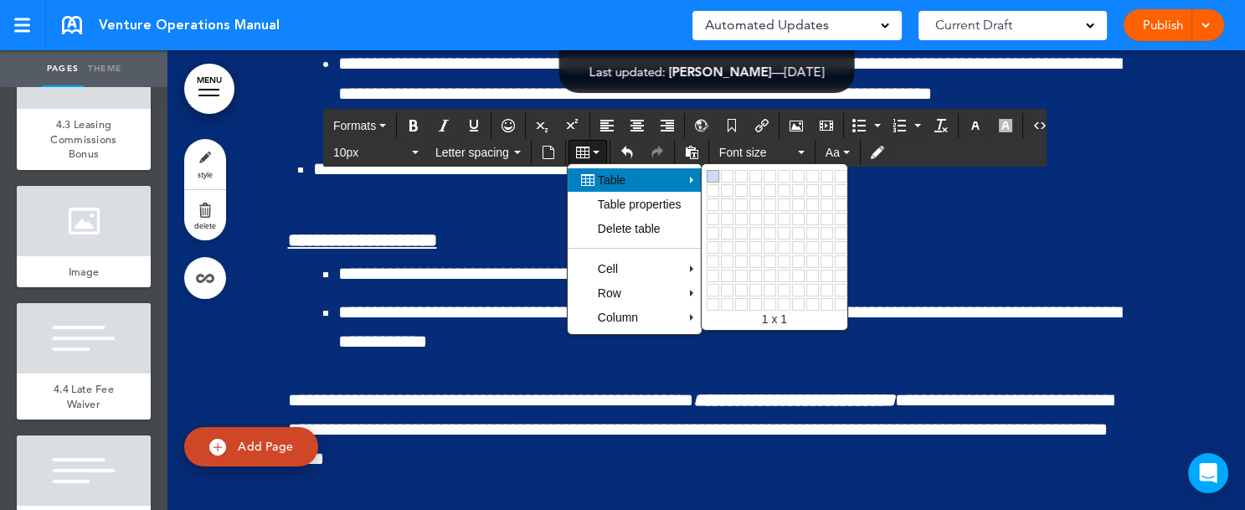
click at [716, 174] on link at bounding box center [712, 176] width 13 height 13
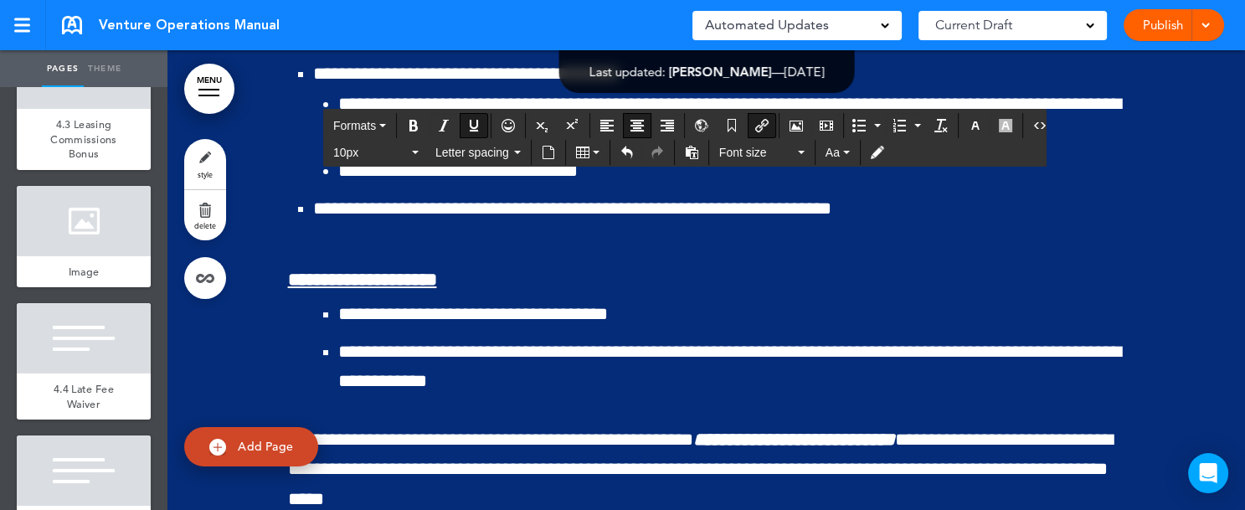
drag, startPoint x: 528, startPoint y: 373, endPoint x: 861, endPoint y: 384, distance: 333.3
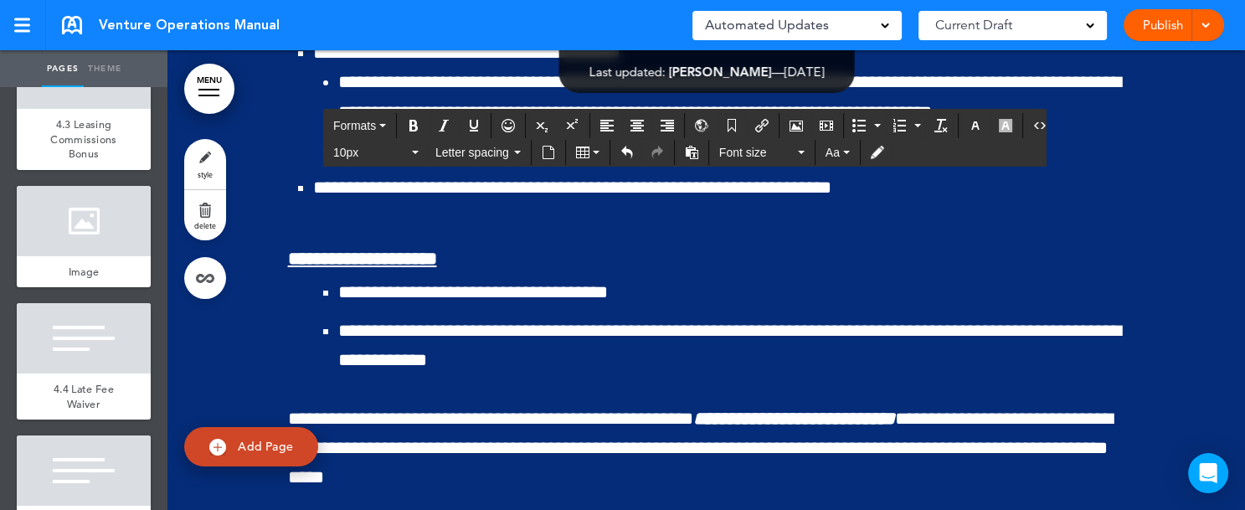
drag, startPoint x: 462, startPoint y: 331, endPoint x: 274, endPoint y: 326, distance: 188.4
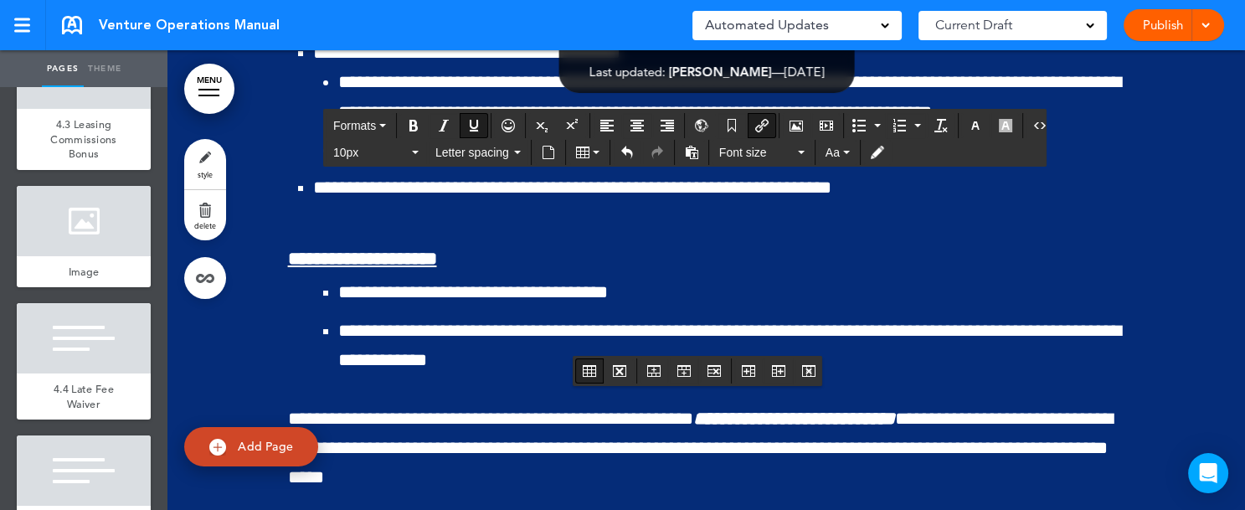
click at [591, 373] on icon "Table properties" at bounding box center [589, 370] width 13 height 13
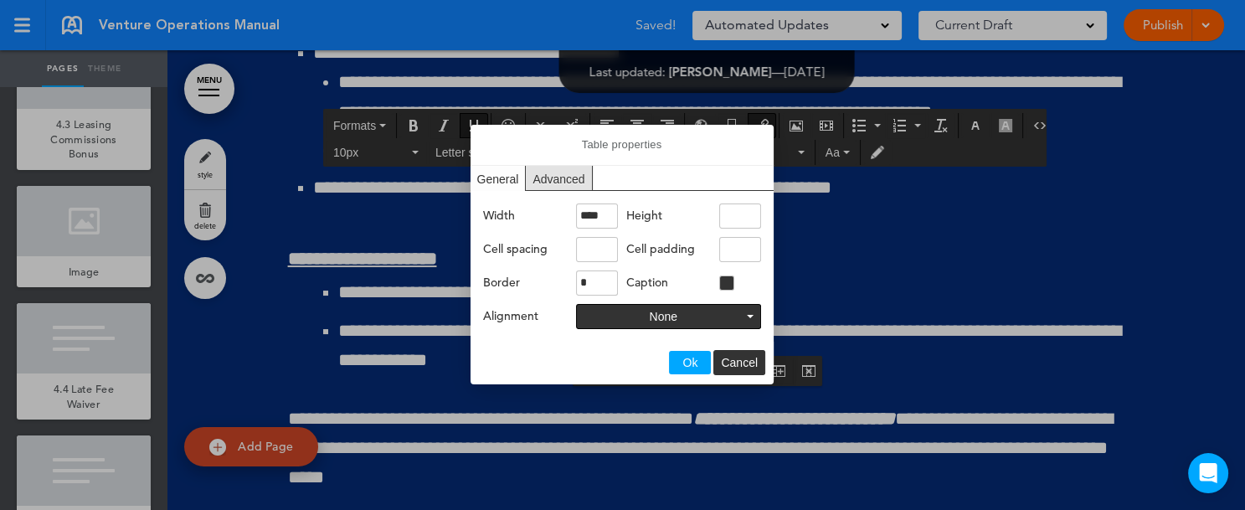
click at [510, 177] on div "General" at bounding box center [498, 178] width 56 height 25
click at [574, 171] on div "Advanced" at bounding box center [559, 178] width 66 height 24
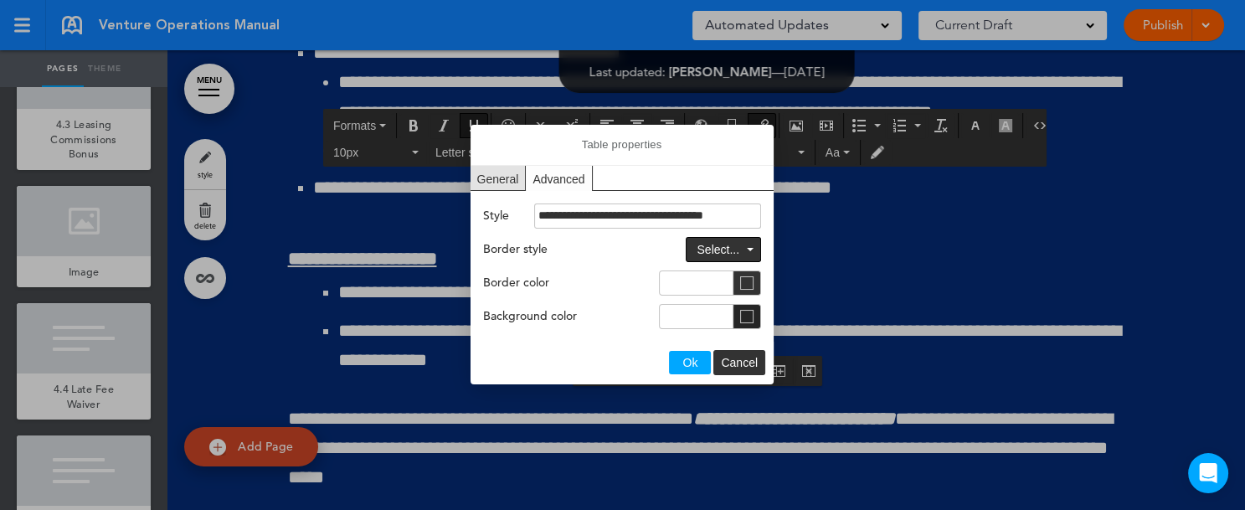
click at [748, 311] on icon "Table properties" at bounding box center [746, 316] width 13 height 13
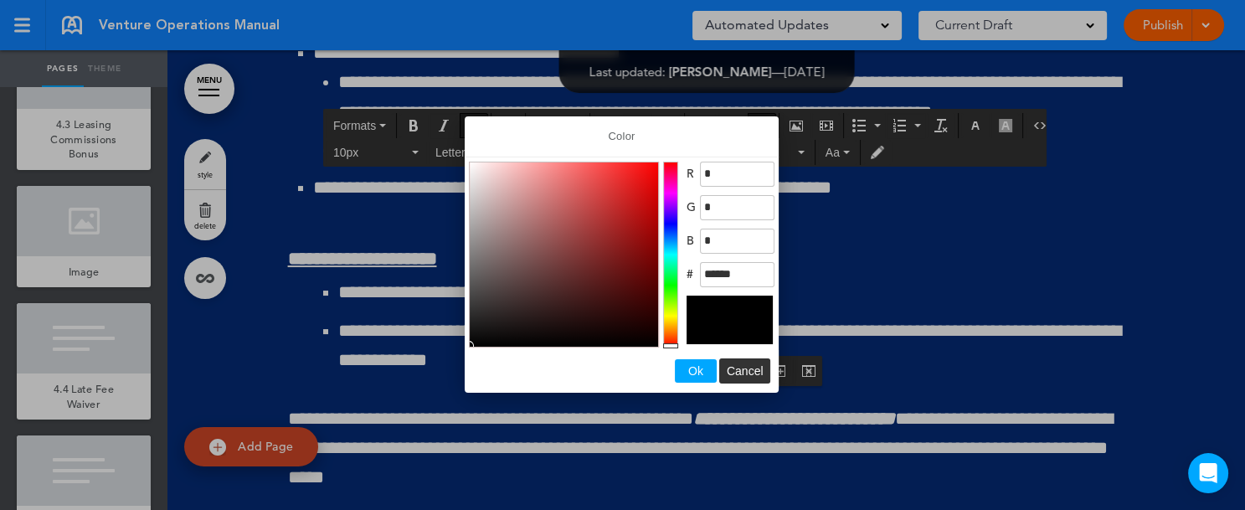
click at [743, 315] on div "Color" at bounding box center [729, 319] width 86 height 49
click at [697, 366] on span "Ok" at bounding box center [695, 370] width 15 height 13
type input "**********"
type input "*******"
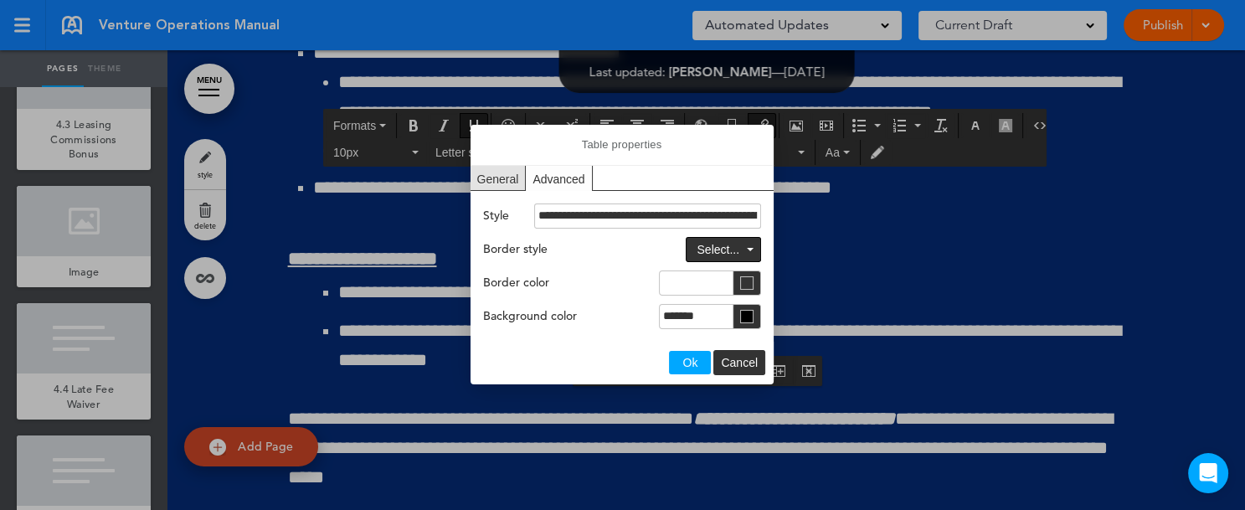
click at [697, 366] on button "Ok" at bounding box center [690, 362] width 42 height 23
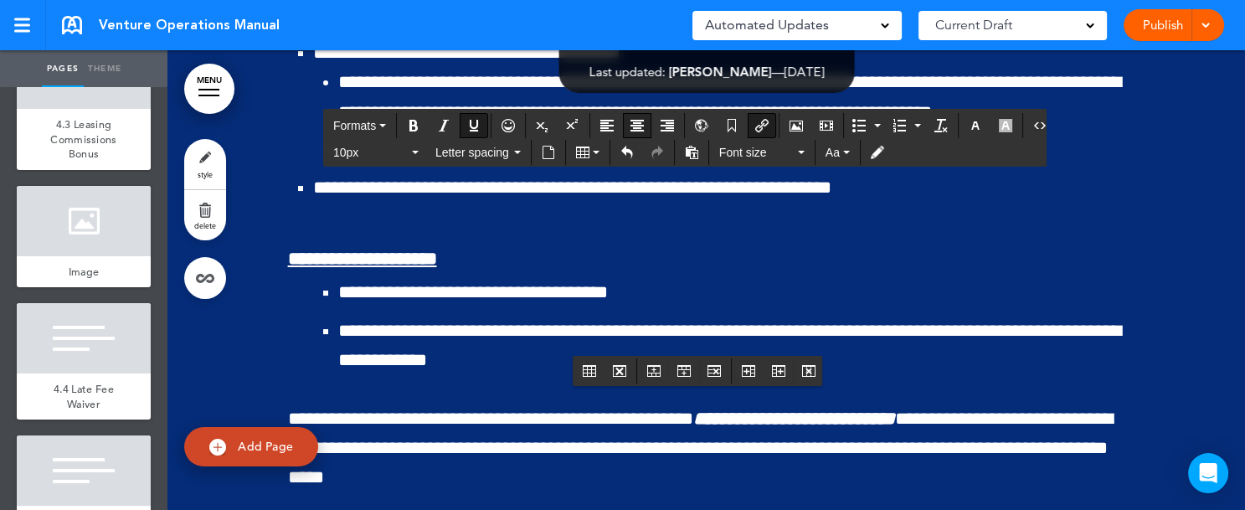
click at [633, 127] on icon "Align center" at bounding box center [636, 125] width 13 height 13
drag, startPoint x: 603, startPoint y: 336, endPoint x: 792, endPoint y: 333, distance: 188.3
click at [971, 128] on icon "button" at bounding box center [974, 125] width 13 height 13
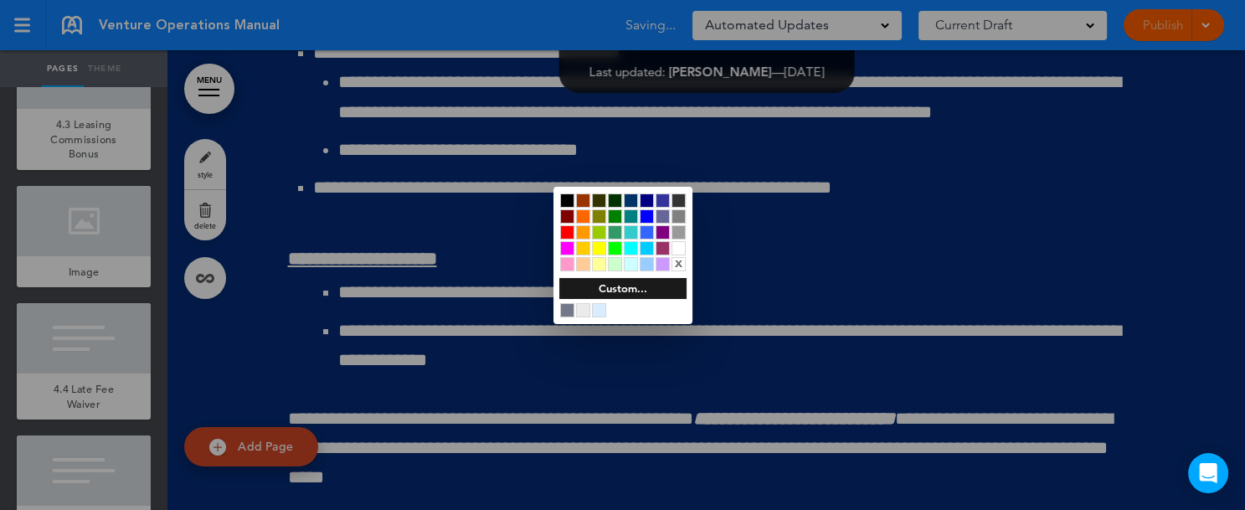
click at [680, 248] on div at bounding box center [678, 248] width 14 height 14
click at [839, 350] on div at bounding box center [622, 255] width 1245 height 510
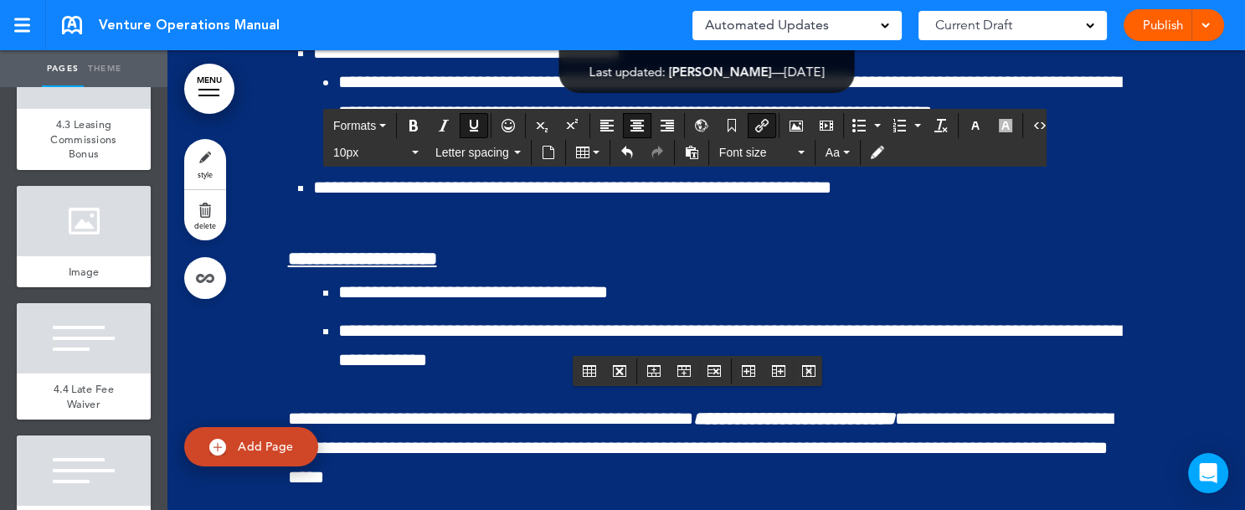
drag, startPoint x: 609, startPoint y: 334, endPoint x: 809, endPoint y: 333, distance: 199.2
click at [968, 125] on icon "button" at bounding box center [974, 125] width 13 height 13
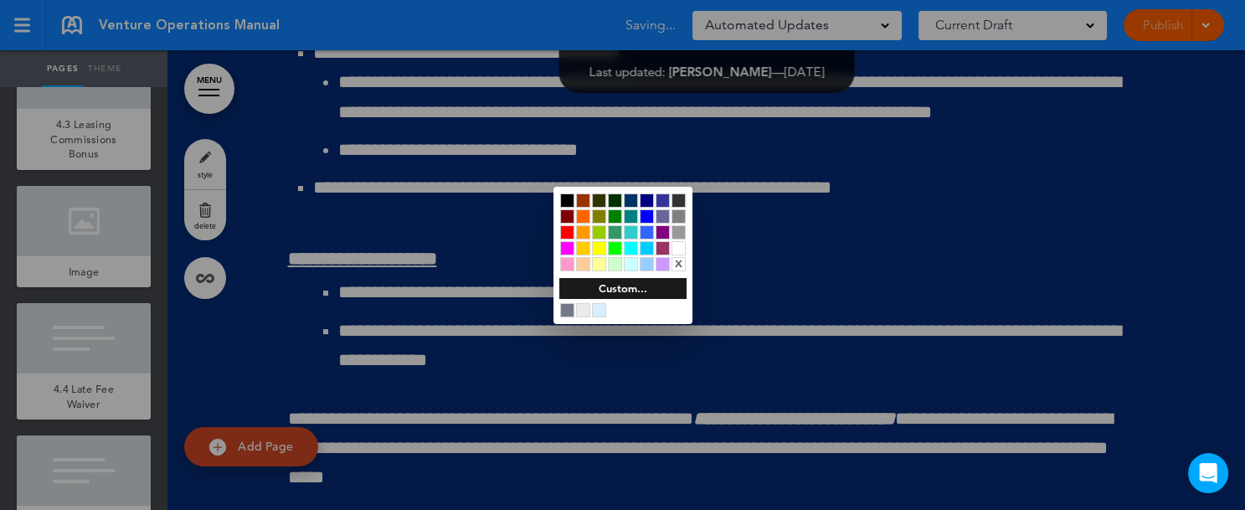
click at [675, 247] on div at bounding box center [678, 248] width 14 height 14
click at [593, 151] on div at bounding box center [622, 255] width 1245 height 510
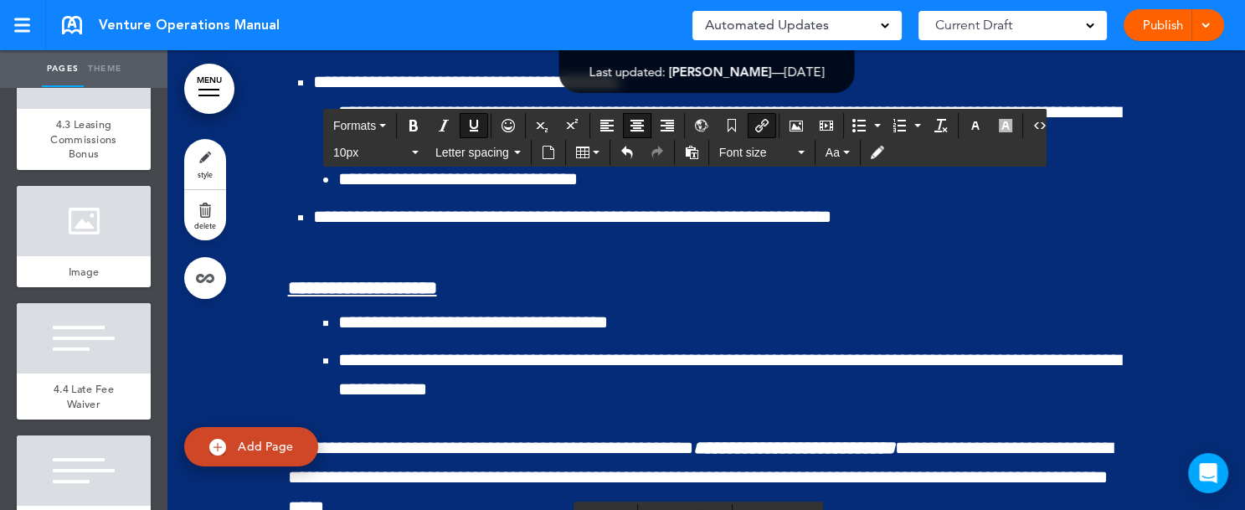
drag, startPoint x: 567, startPoint y: 476, endPoint x: 885, endPoint y: 476, distance: 318.1
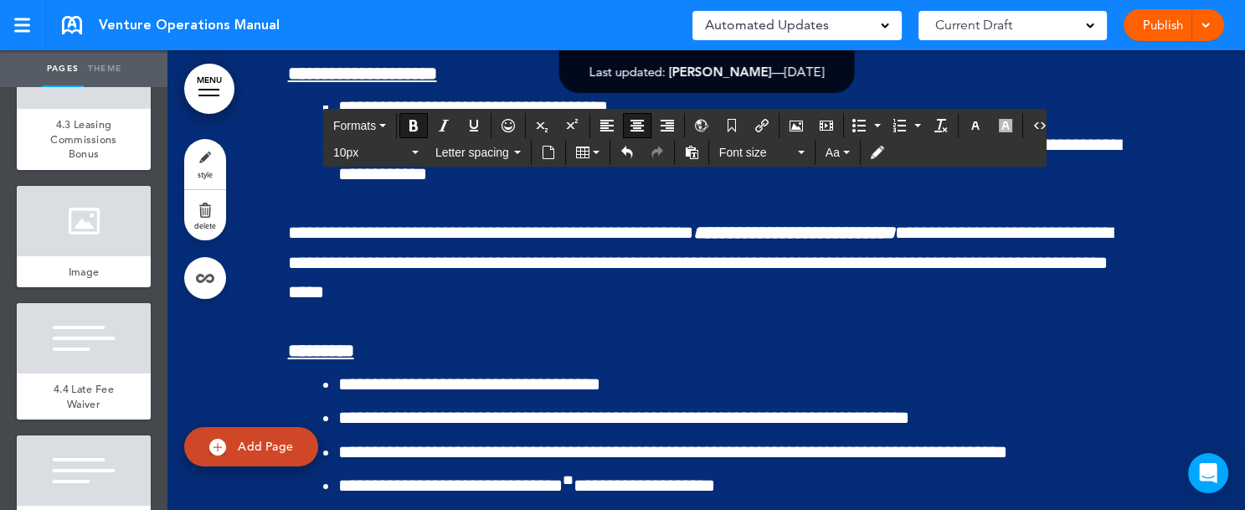
drag, startPoint x: 645, startPoint y: 278, endPoint x: 767, endPoint y: 278, distance: 121.4
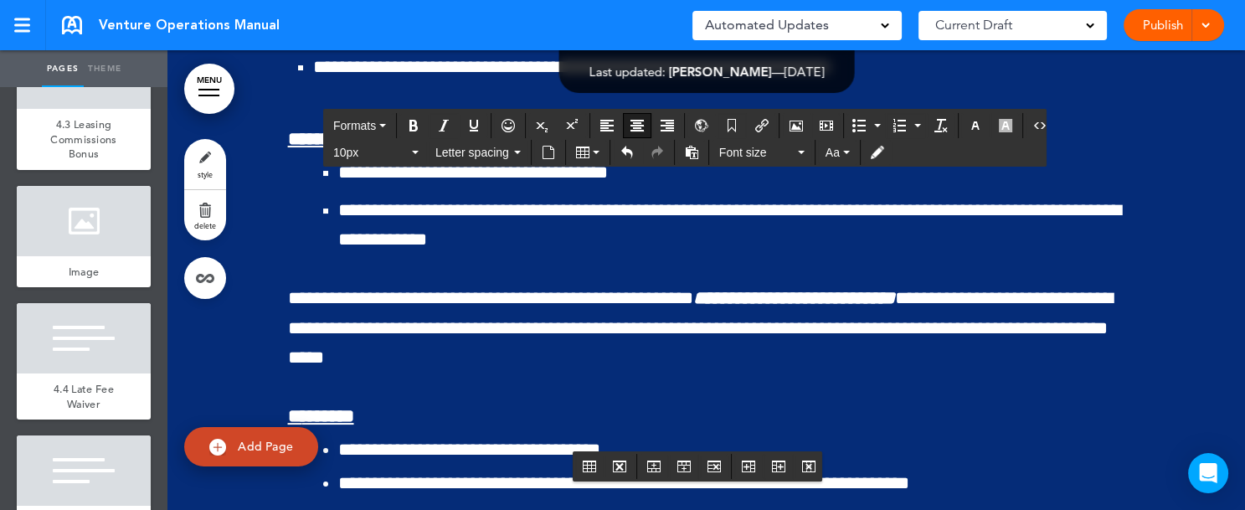
drag, startPoint x: 280, startPoint y: 395, endPoint x: 480, endPoint y: 406, distance: 201.2
click at [635, 128] on icon "Align center" at bounding box center [636, 125] width 13 height 13
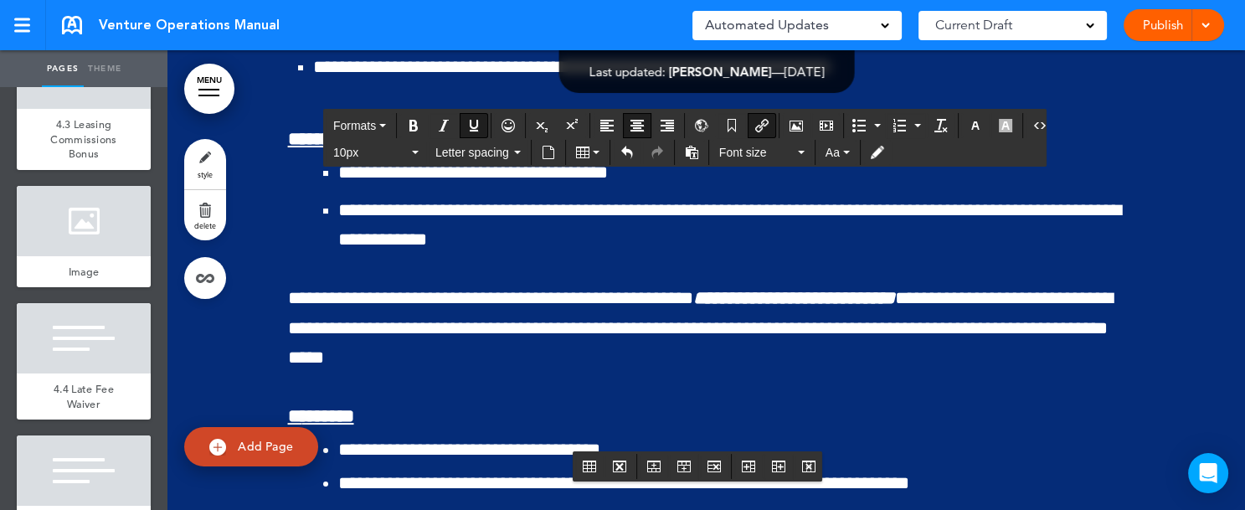
click at [591, 464] on icon "Table properties" at bounding box center [589, 465] width 13 height 13
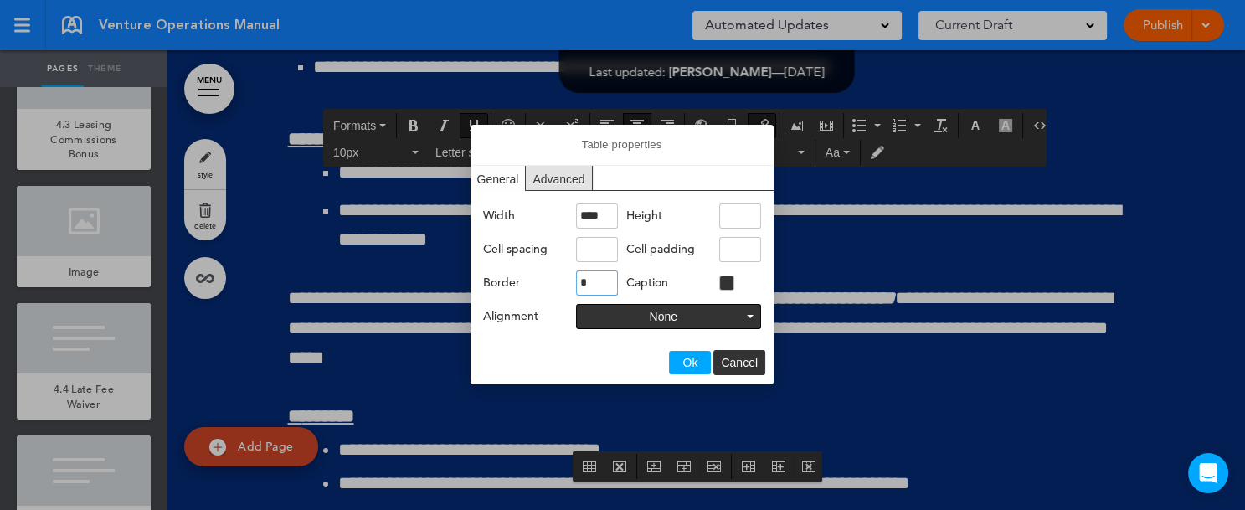
click at [589, 283] on input "*" at bounding box center [597, 282] width 42 height 25
type input "*"
click at [697, 363] on button "Ok" at bounding box center [690, 362] width 42 height 23
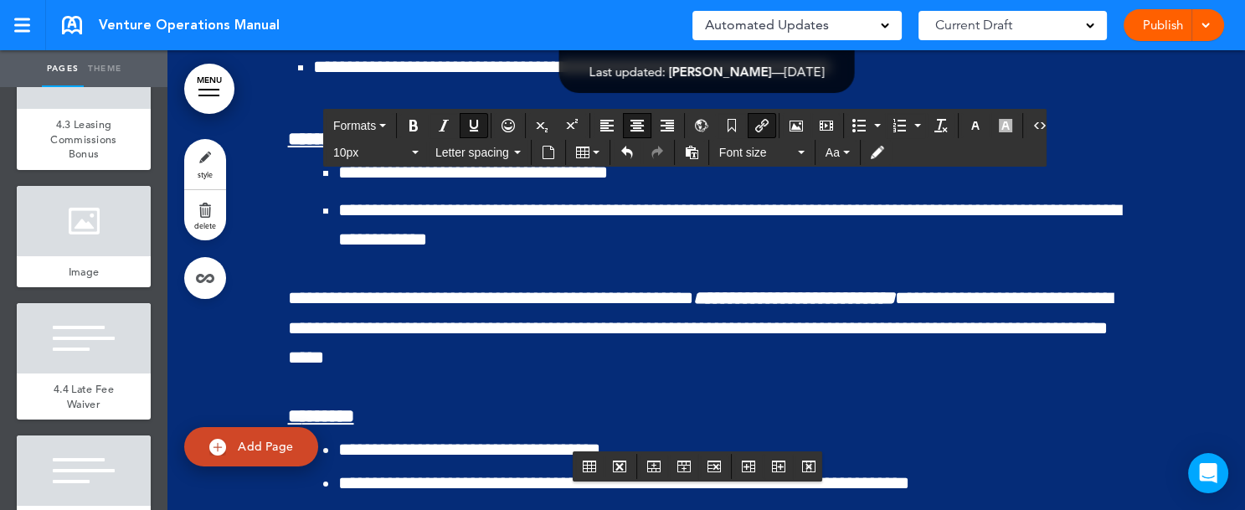
drag, startPoint x: 614, startPoint y: 397, endPoint x: 800, endPoint y: 398, distance: 186.7
click at [968, 126] on icon "button" at bounding box center [974, 125] width 13 height 13
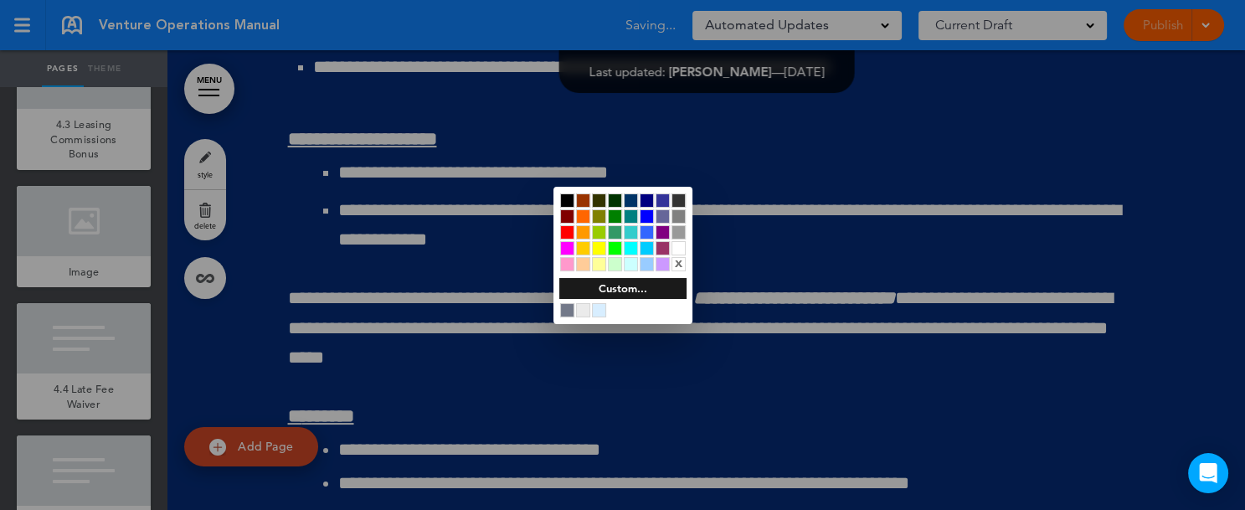
click at [672, 244] on div at bounding box center [678, 248] width 14 height 14
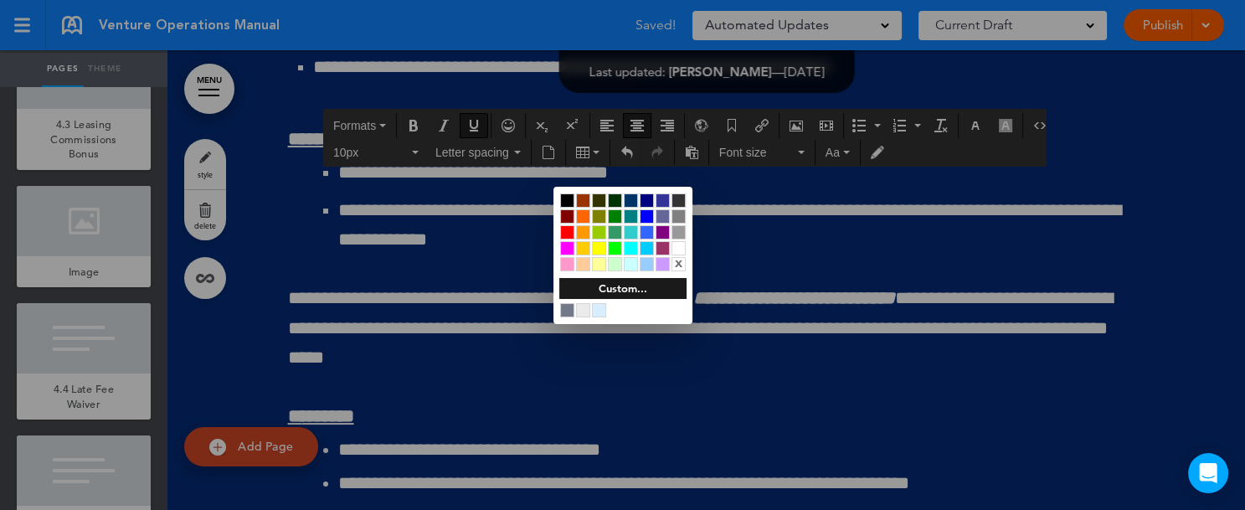
click at [803, 388] on div at bounding box center [622, 255] width 1245 height 510
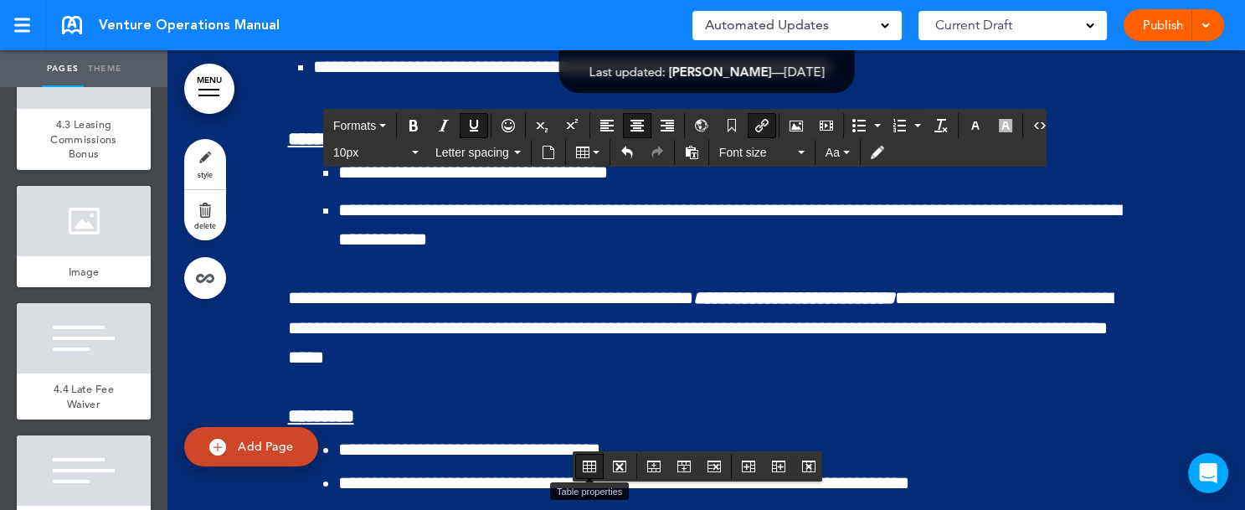
click at [593, 465] on icon "Table properties" at bounding box center [589, 465] width 13 height 13
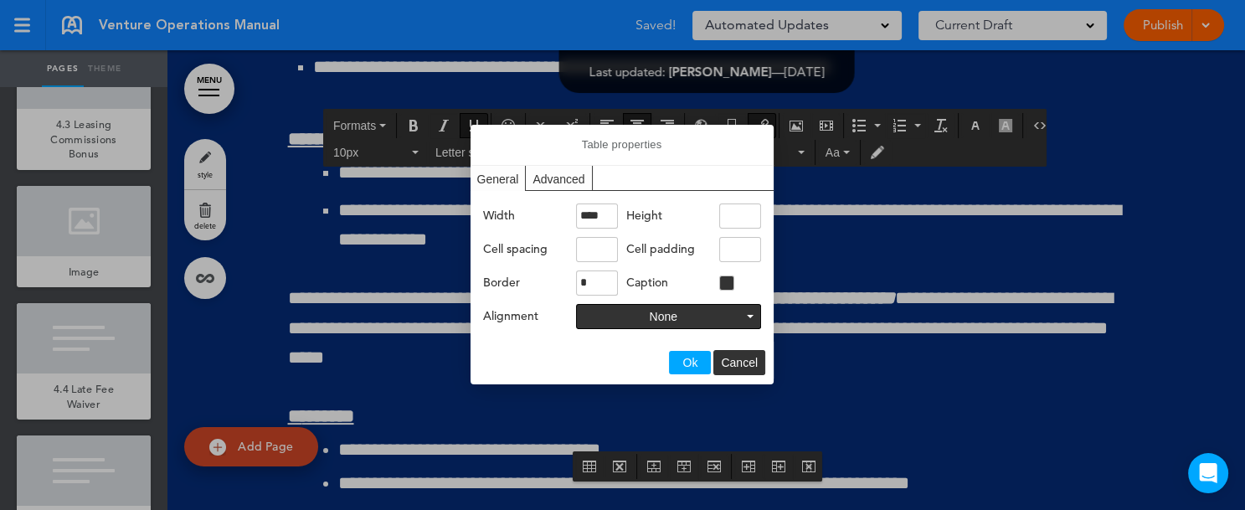
click at [554, 175] on div "Advanced" at bounding box center [559, 178] width 66 height 24
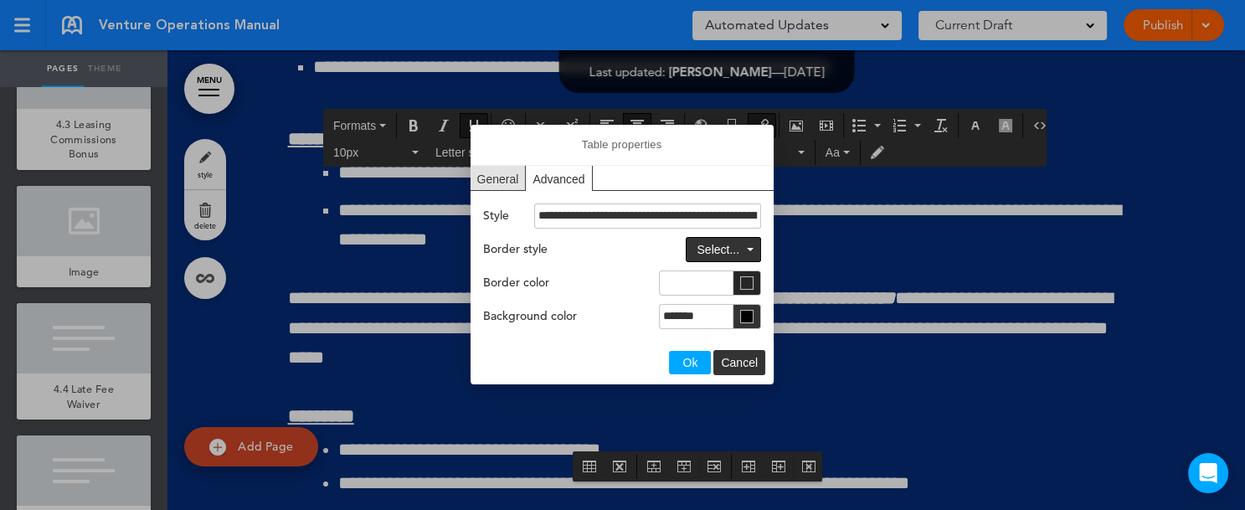
click at [747, 280] on icon "Table properties" at bounding box center [746, 282] width 13 height 13
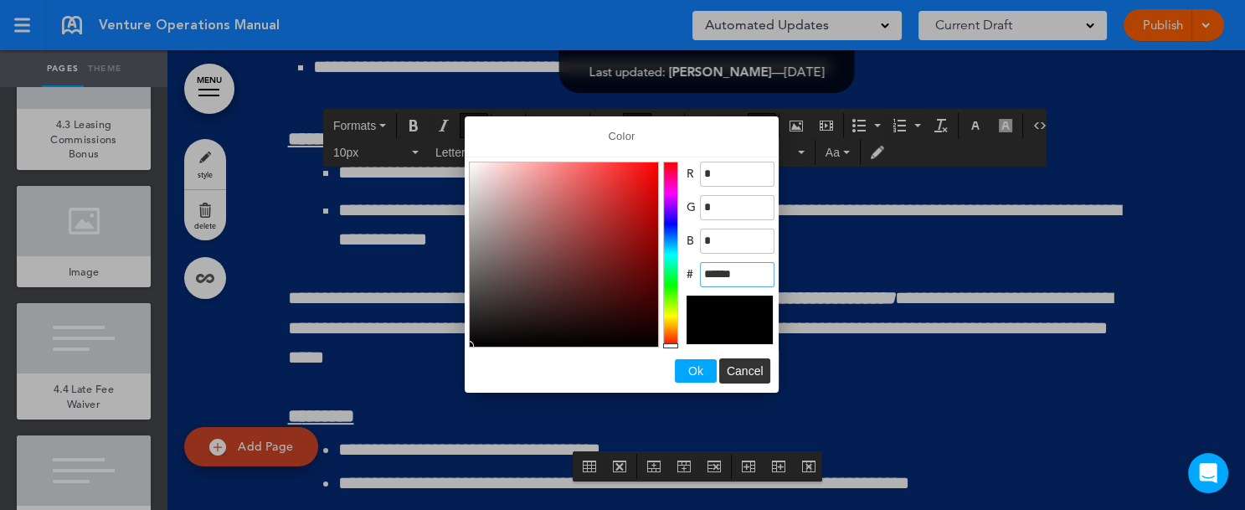
click at [747, 273] on input "******" at bounding box center [737, 274] width 74 height 25
type input "*"
type input "*****"
click at [690, 368] on span "Ok" at bounding box center [695, 370] width 15 height 13
type input "**********"
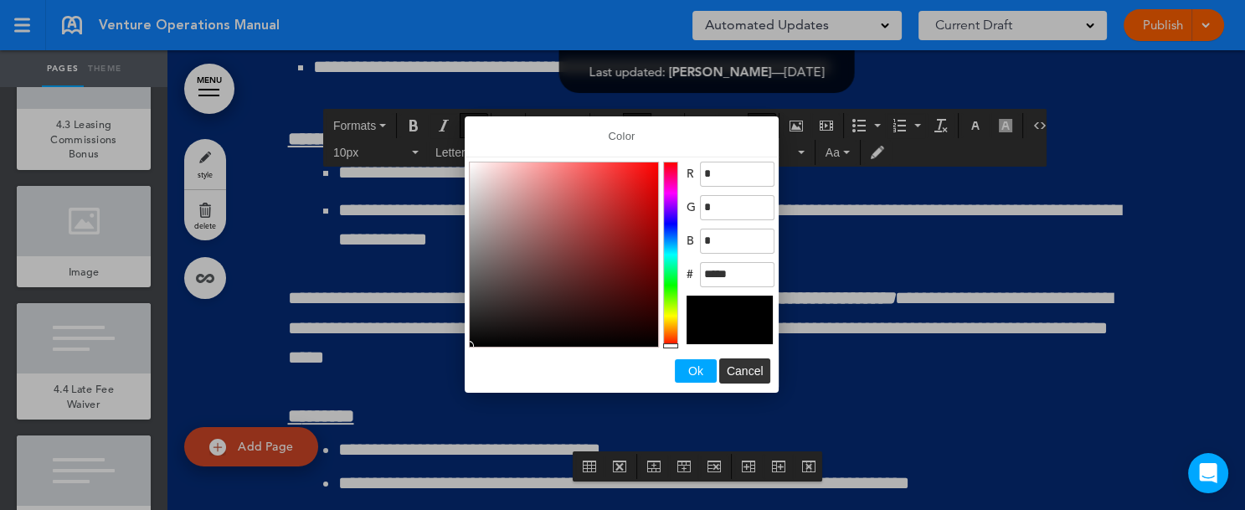
type input "******"
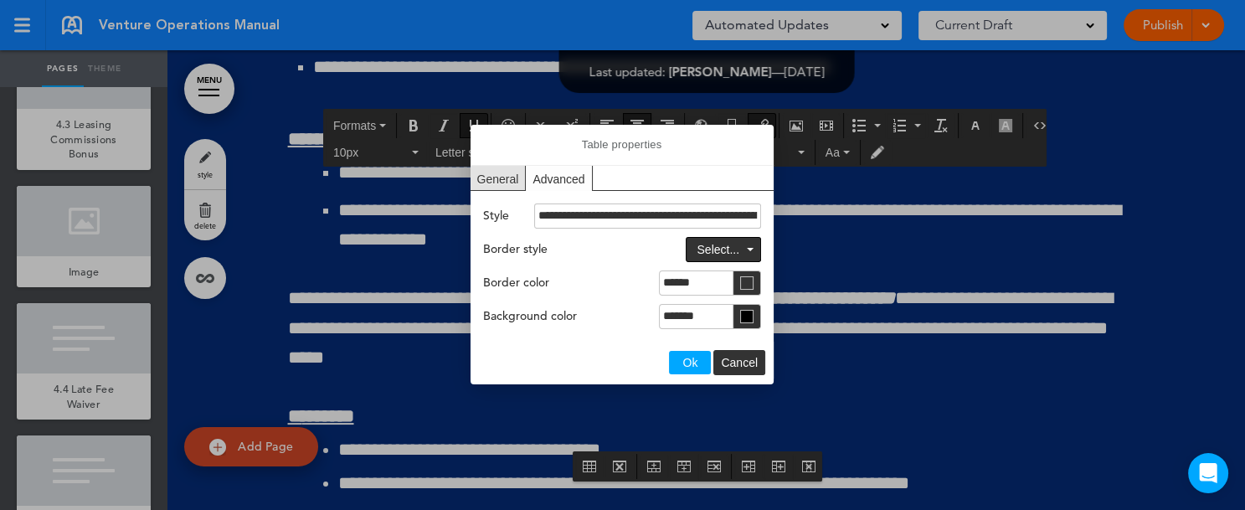
click at [691, 361] on span "Ok" at bounding box center [689, 362] width 15 height 13
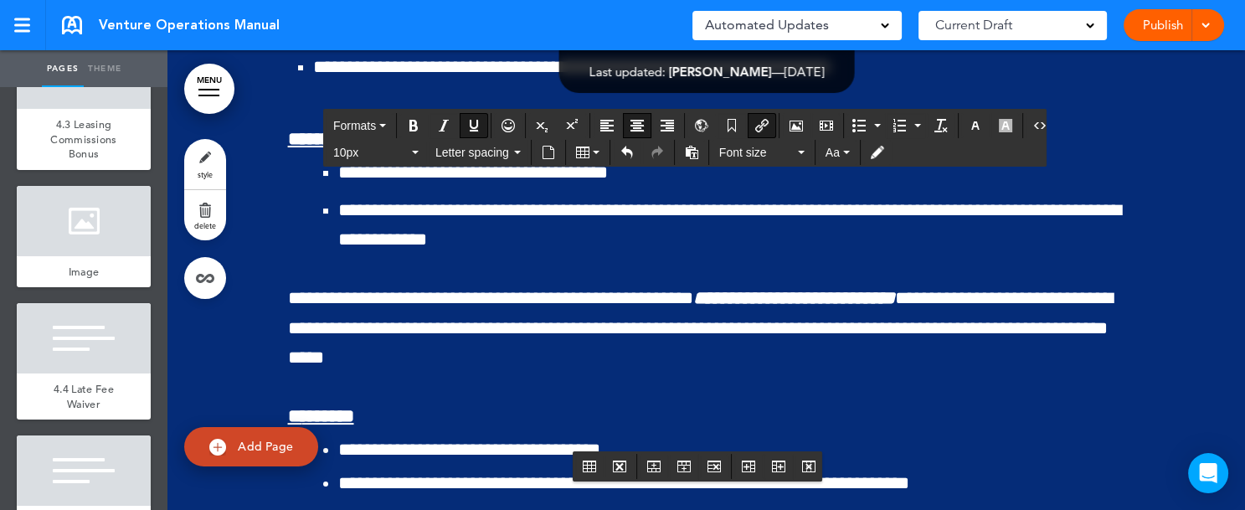
drag, startPoint x: 608, startPoint y: 398, endPoint x: 834, endPoint y: 388, distance: 226.2
click at [968, 121] on icon "button" at bounding box center [974, 125] width 13 height 13
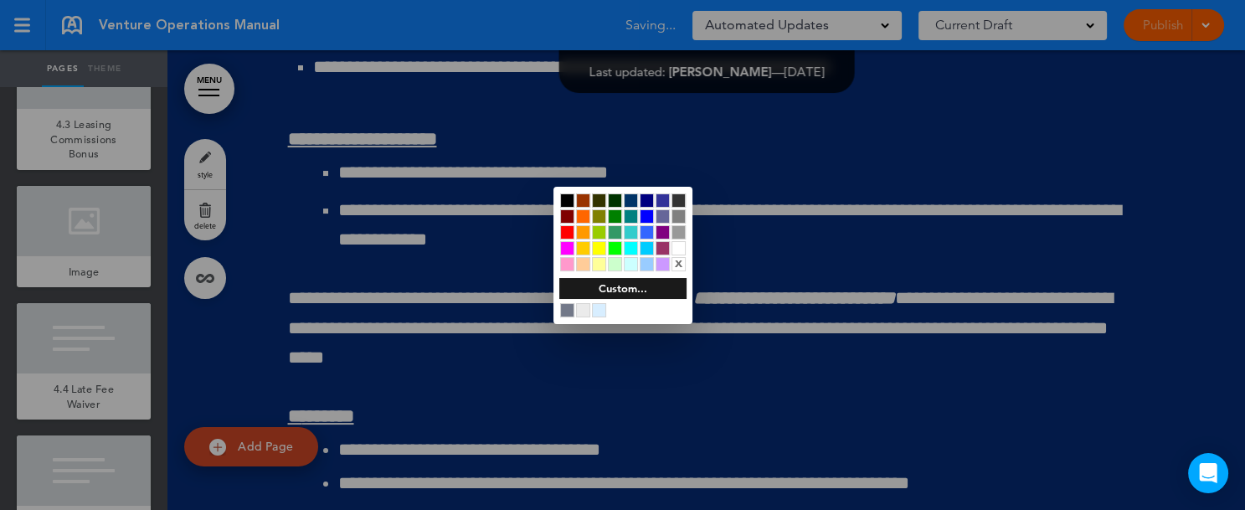
click at [679, 245] on div at bounding box center [678, 248] width 14 height 14
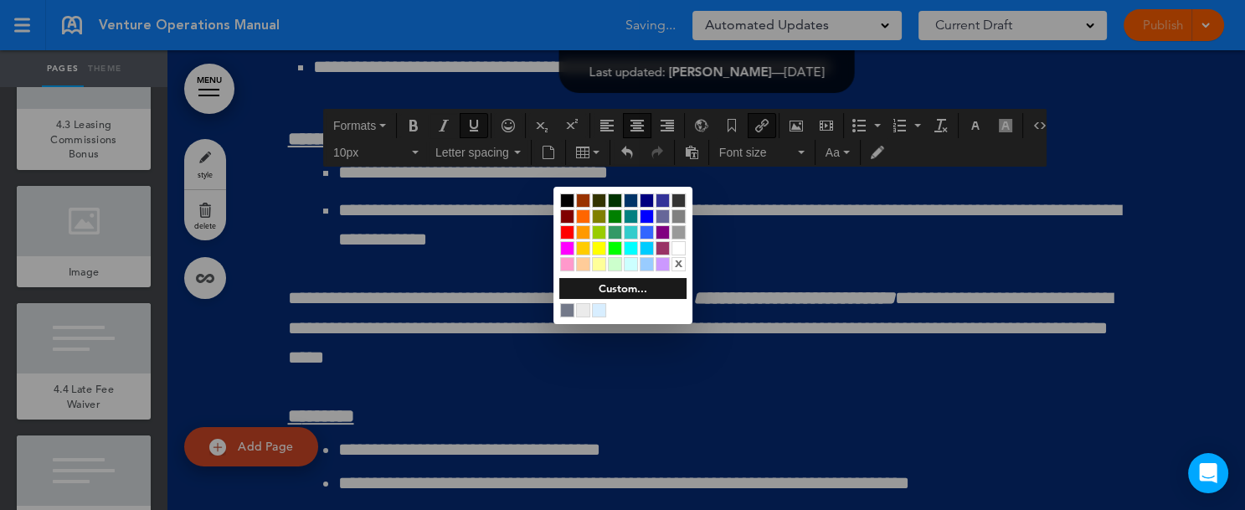
click at [849, 382] on div at bounding box center [622, 255] width 1245 height 510
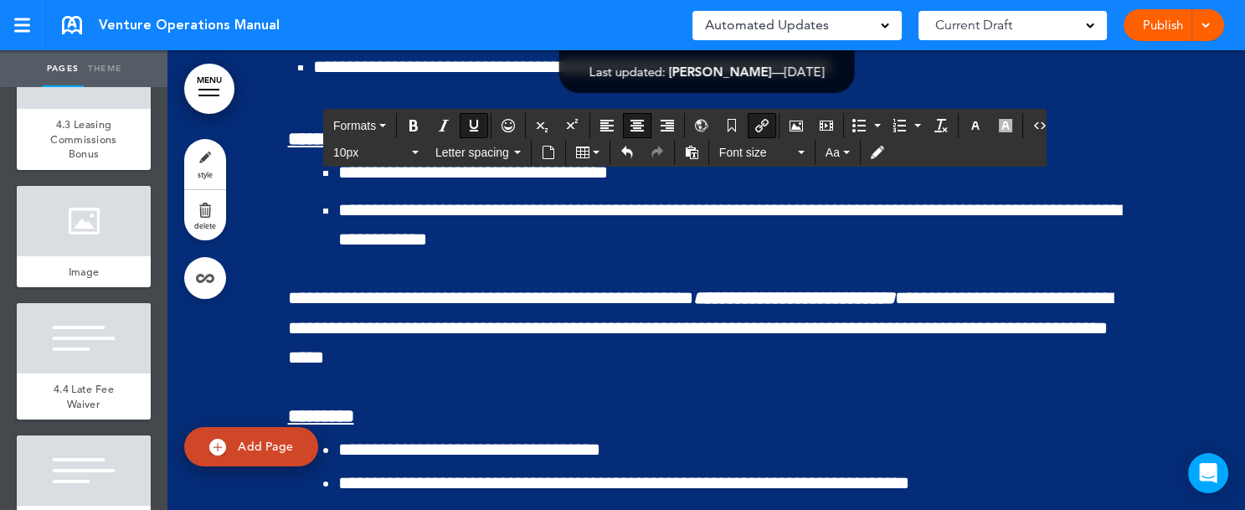
drag, startPoint x: 607, startPoint y: 398, endPoint x: 814, endPoint y: 411, distance: 208.0
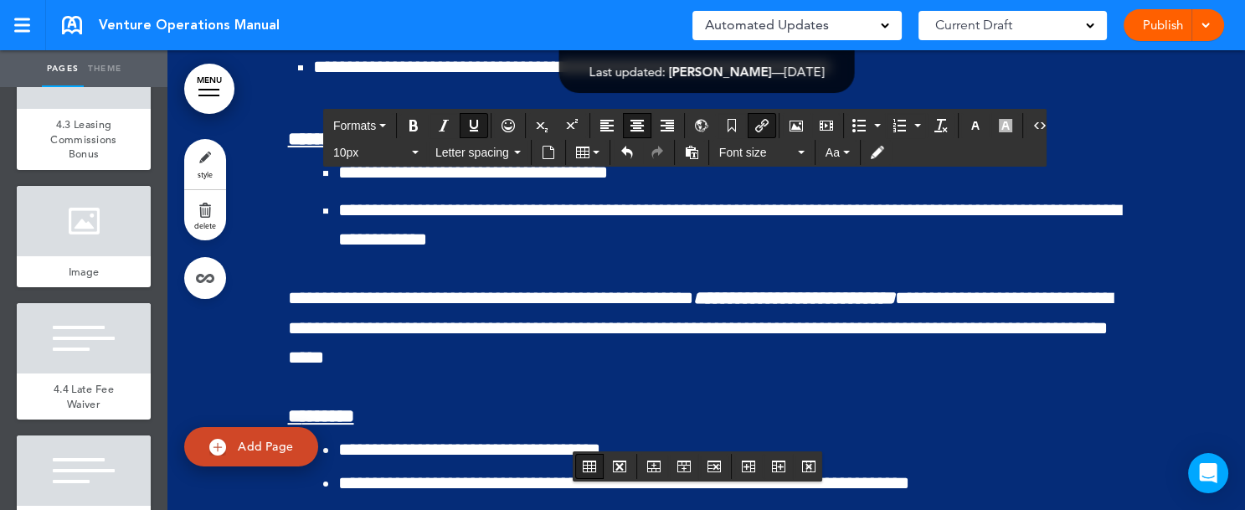
click at [588, 465] on icon "Table properties" at bounding box center [589, 465] width 13 height 13
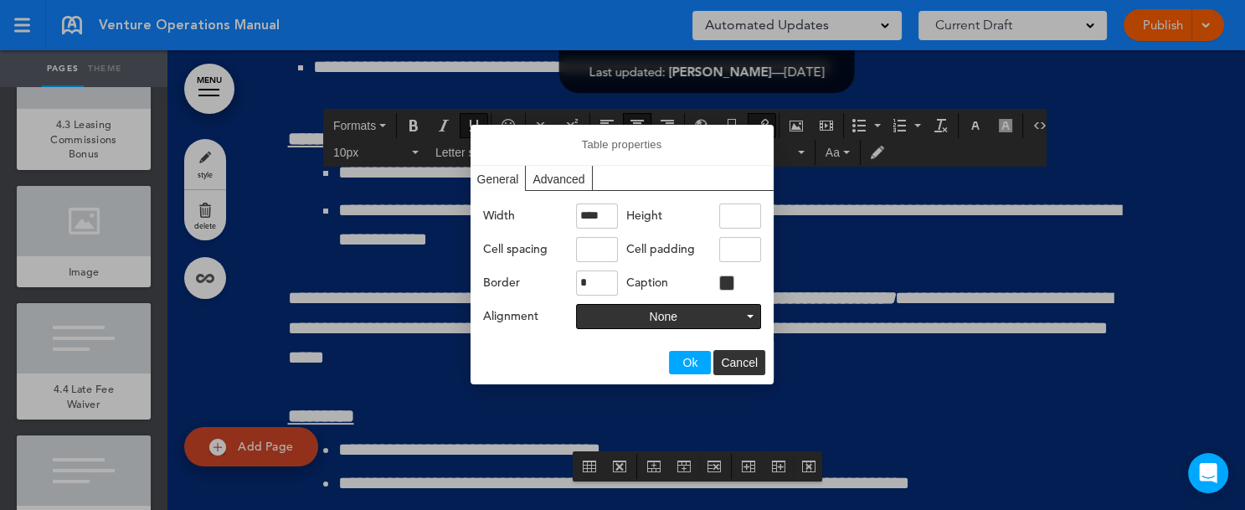
click at [564, 180] on div "Advanced" at bounding box center [559, 178] width 66 height 24
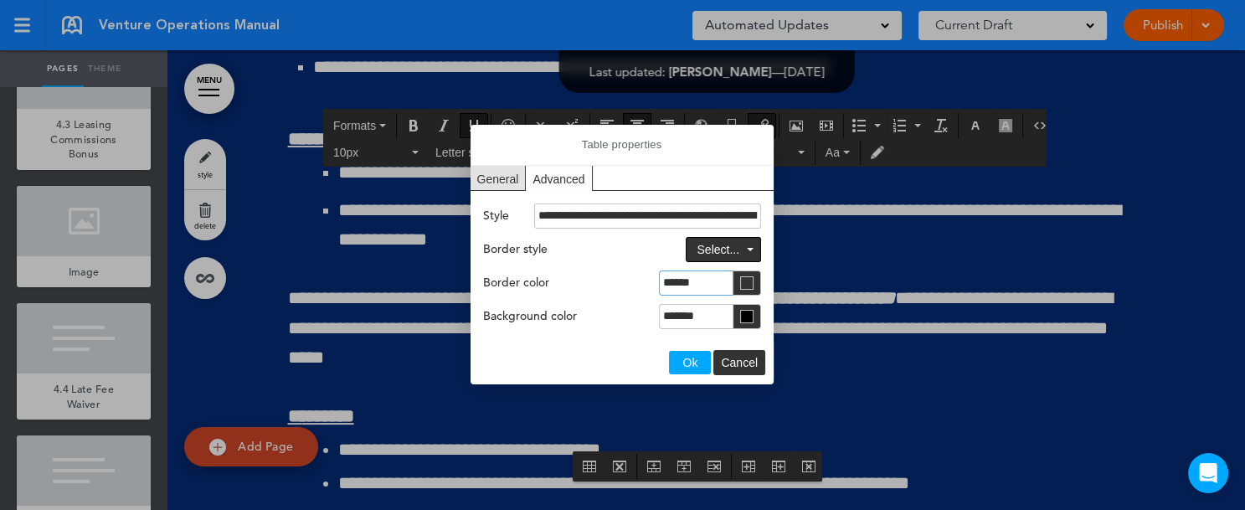
click at [721, 285] on input "******" at bounding box center [696, 282] width 74 height 25
type input "*******"
click at [698, 360] on button "Ok" at bounding box center [690, 362] width 42 height 23
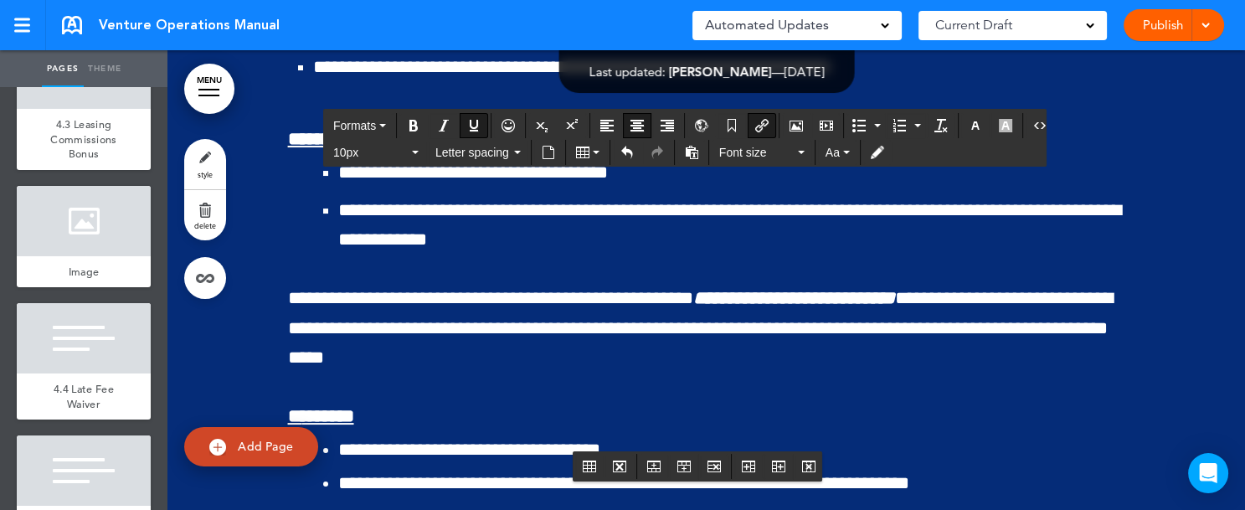
drag, startPoint x: 608, startPoint y: 396, endPoint x: 814, endPoint y: 404, distance: 206.9
click at [968, 127] on icon "button" at bounding box center [974, 125] width 13 height 13
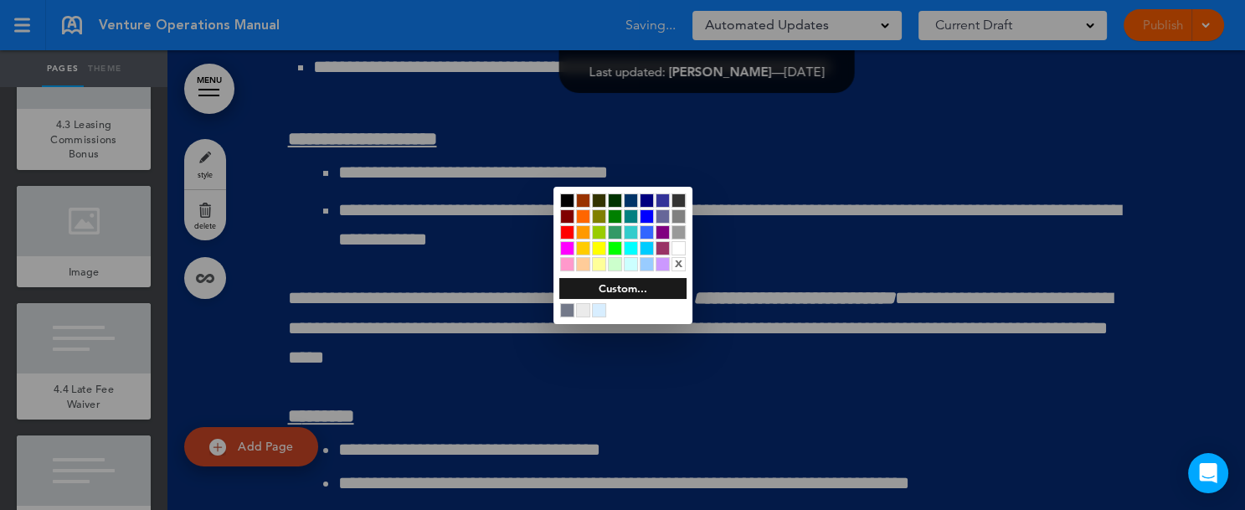
click at [675, 245] on div at bounding box center [678, 248] width 14 height 14
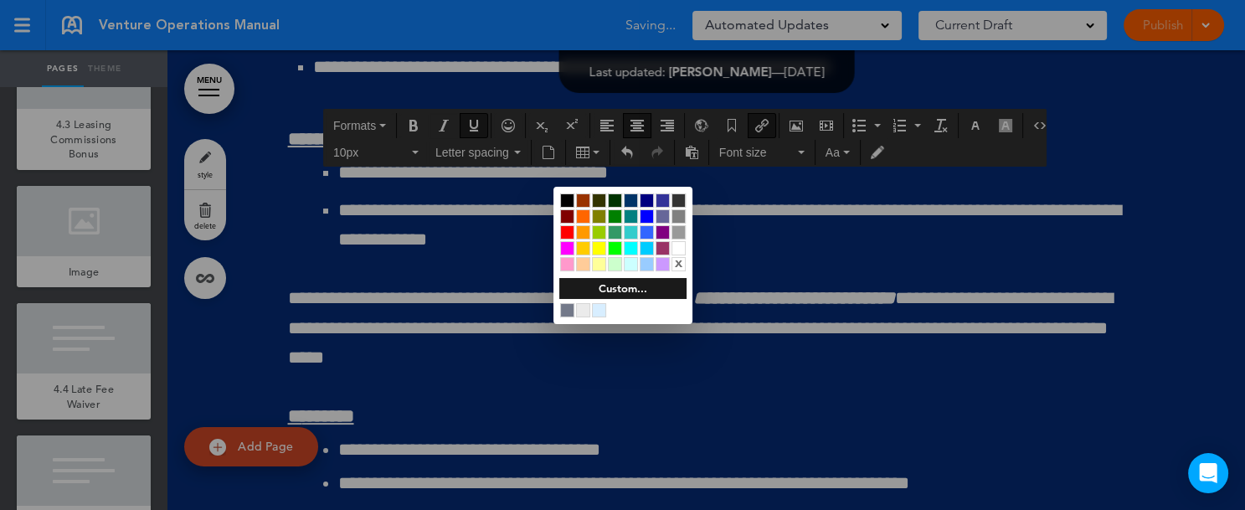
click at [677, 247] on div at bounding box center [678, 248] width 14 height 14
click at [915, 430] on div at bounding box center [622, 255] width 1245 height 510
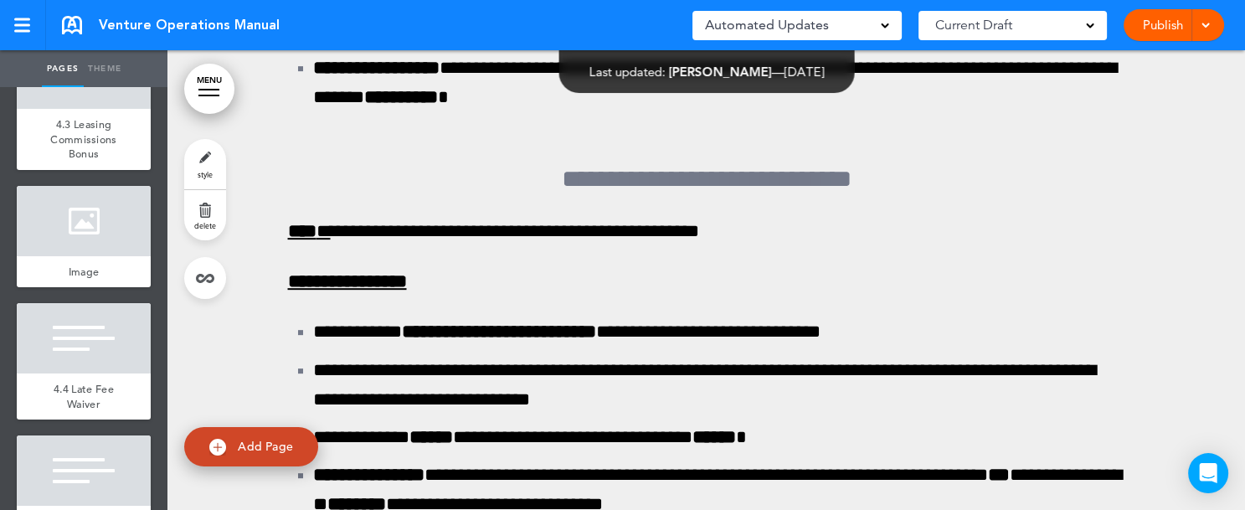
scroll to position [124326, 0]
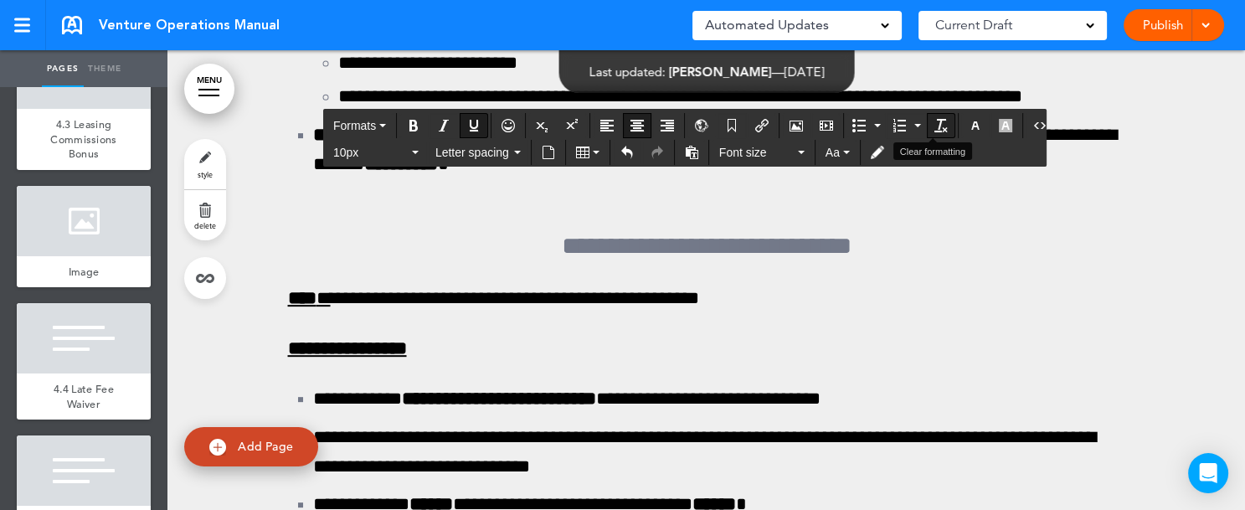
drag, startPoint x: 551, startPoint y: 95, endPoint x: 928, endPoint y: 132, distance: 379.4
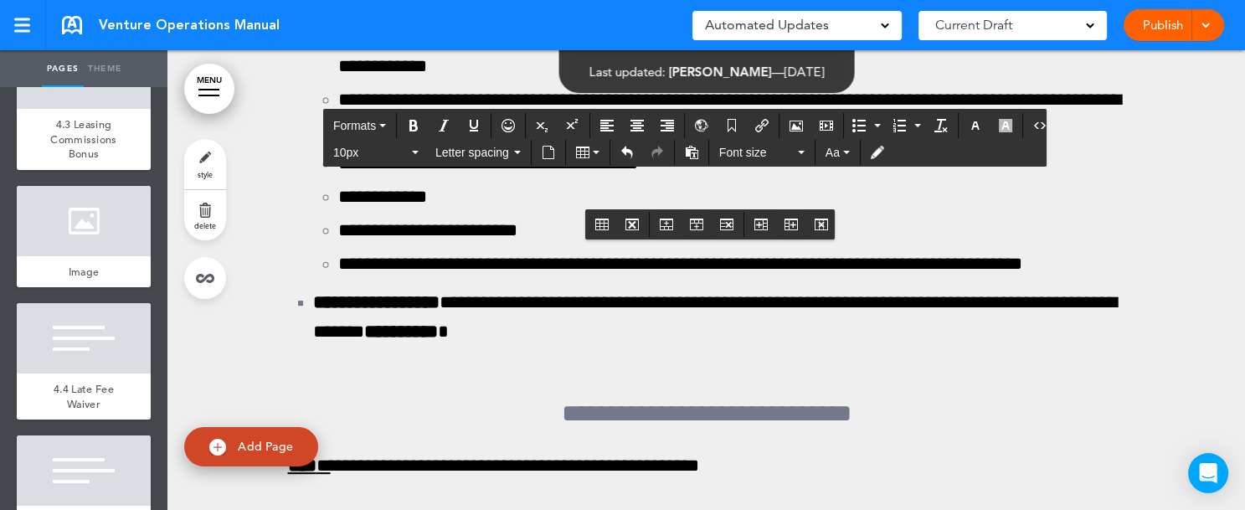
scroll to position [124108, 0]
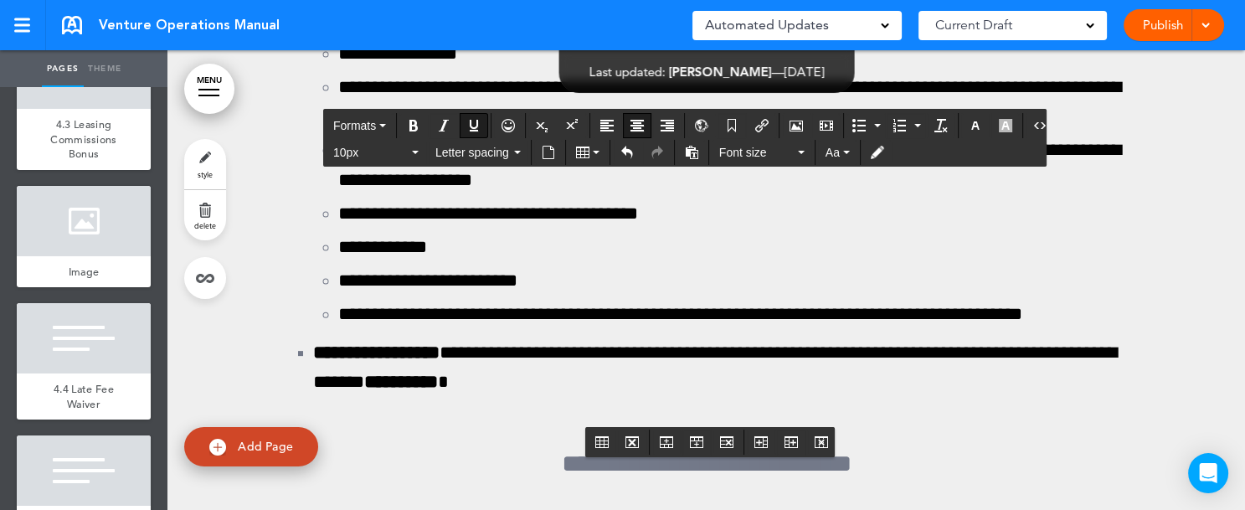
drag, startPoint x: 554, startPoint y: 313, endPoint x: 934, endPoint y: 350, distance: 381.8
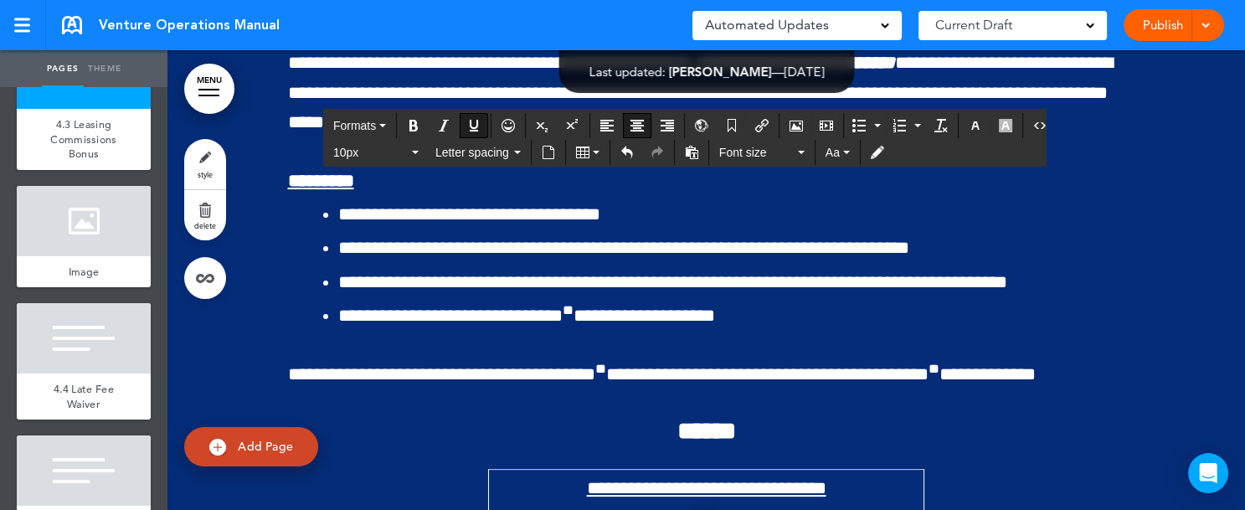
scroll to position [131641, 0]
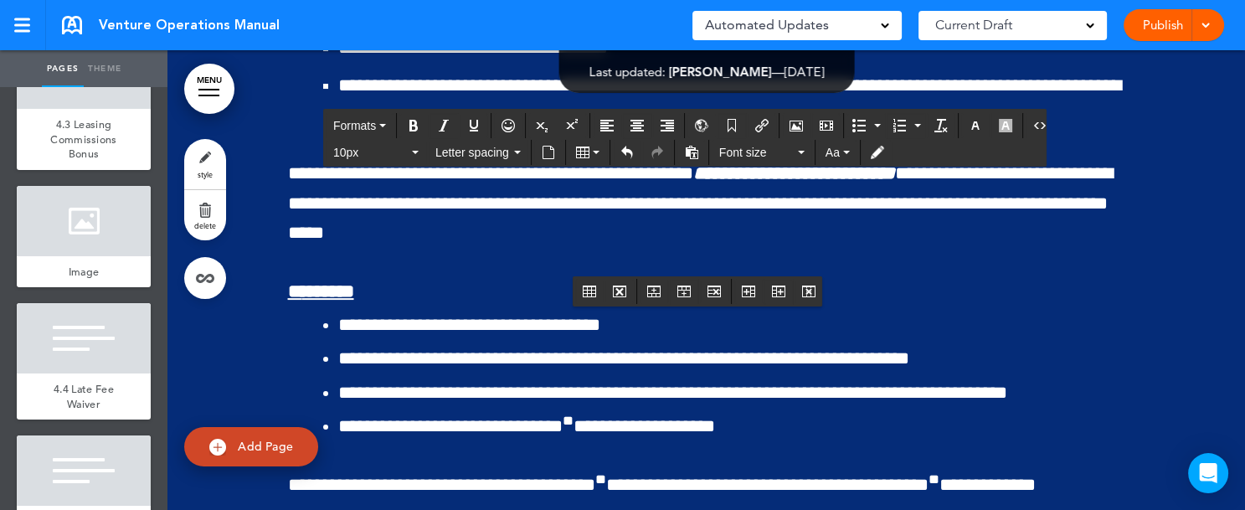
scroll to position [131541, 0]
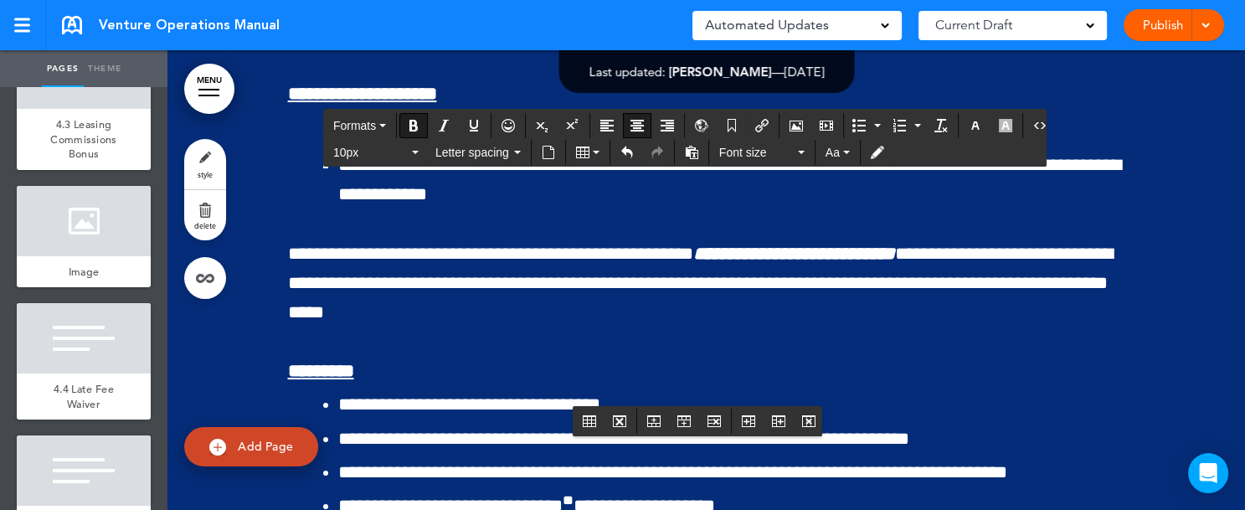
drag, startPoint x: 572, startPoint y: 305, endPoint x: 893, endPoint y: 327, distance: 322.2
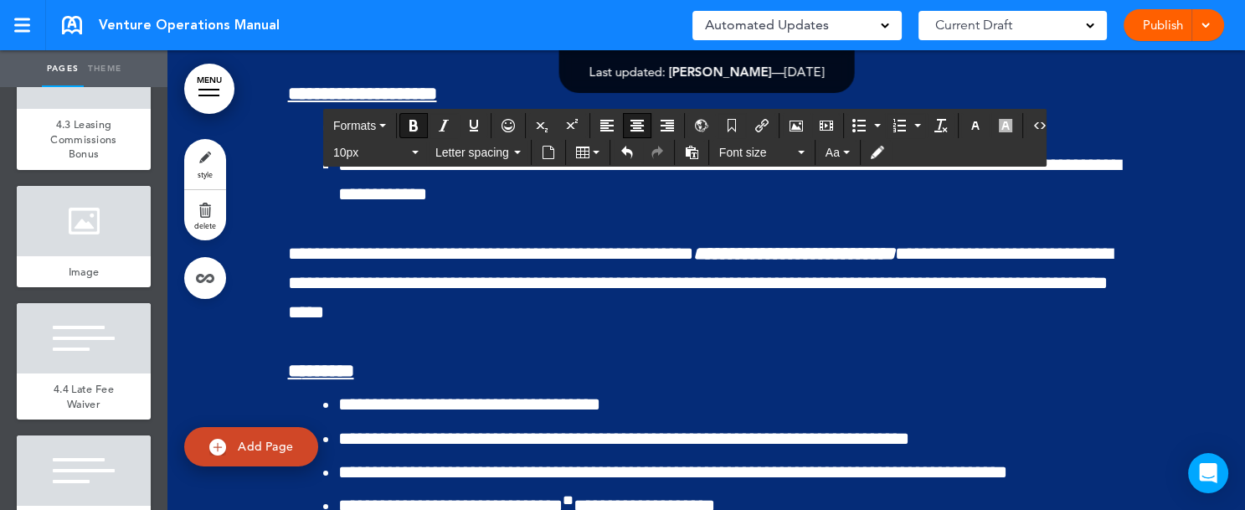
copy strong "******"
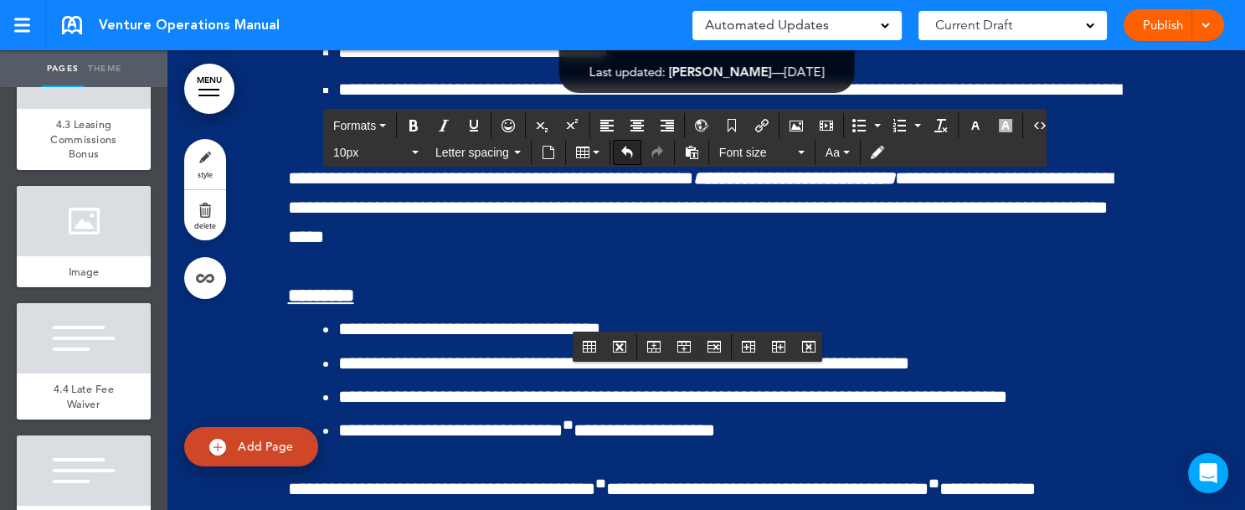
click at [624, 154] on icon "Undo" at bounding box center [626, 152] width 13 height 13
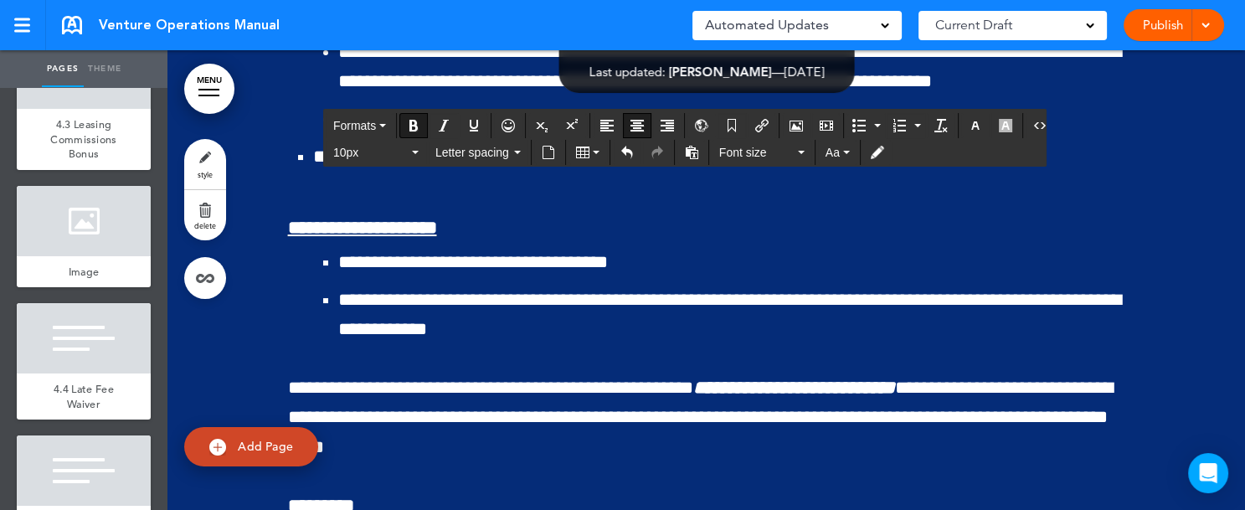
drag, startPoint x: 651, startPoint y: 396, endPoint x: 762, endPoint y: 388, distance: 110.8
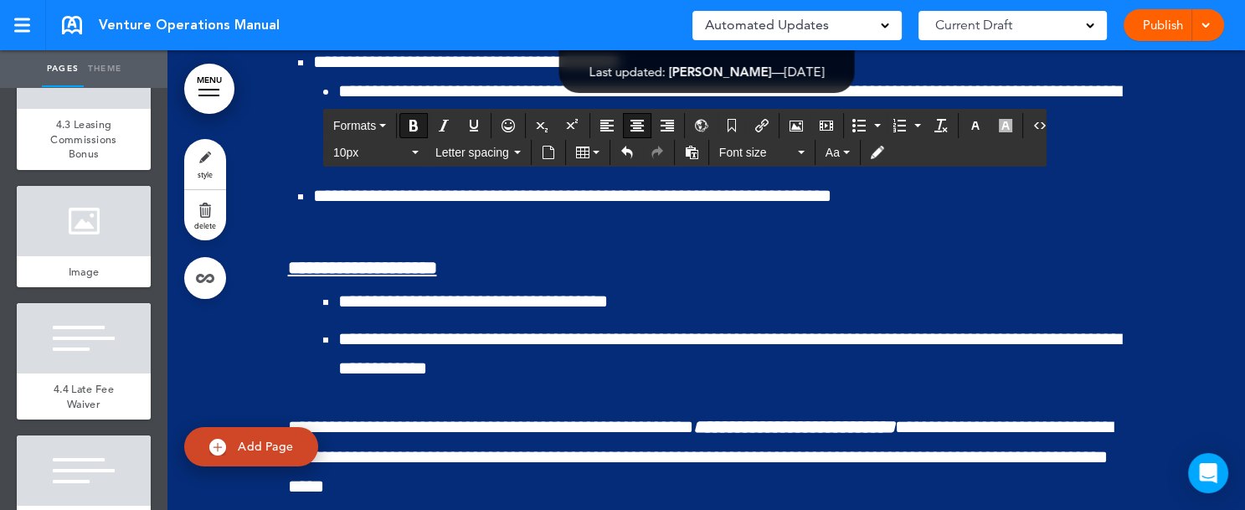
drag, startPoint x: 677, startPoint y: 461, endPoint x: 773, endPoint y: 458, distance: 95.5
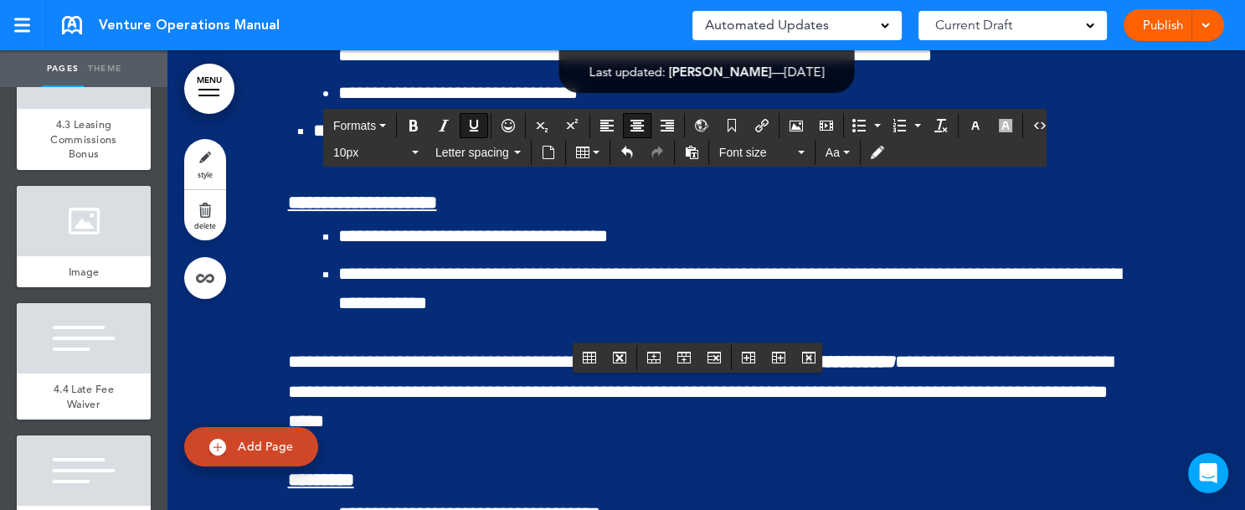
click at [1177, 28] on div "Publish Publish Preview Draft" at bounding box center [1173, 25] width 100 height 32
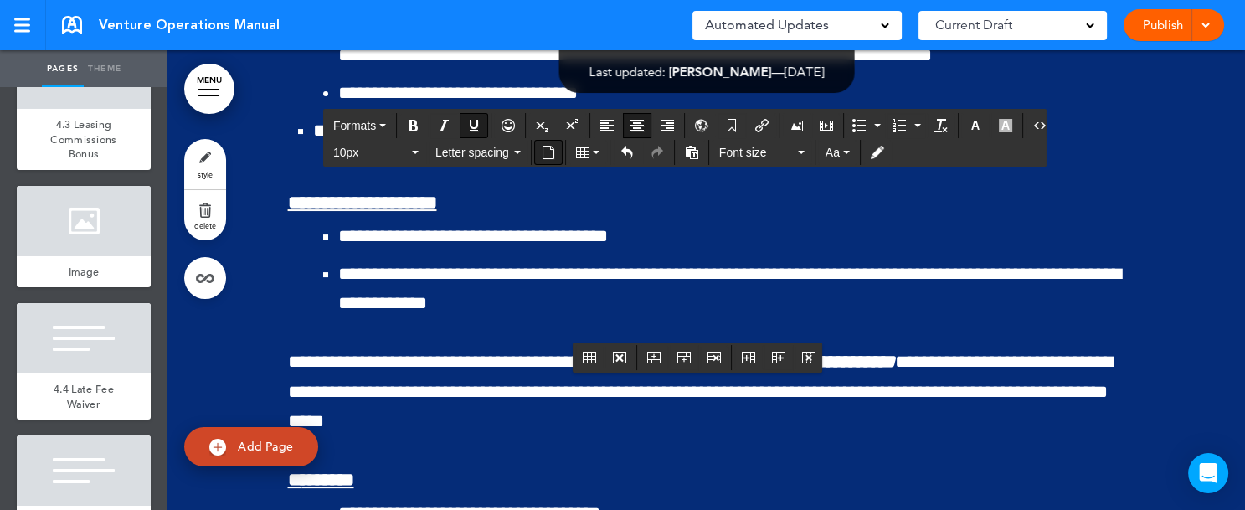
click at [550, 151] on icon "Insert document" at bounding box center [548, 152] width 13 height 13
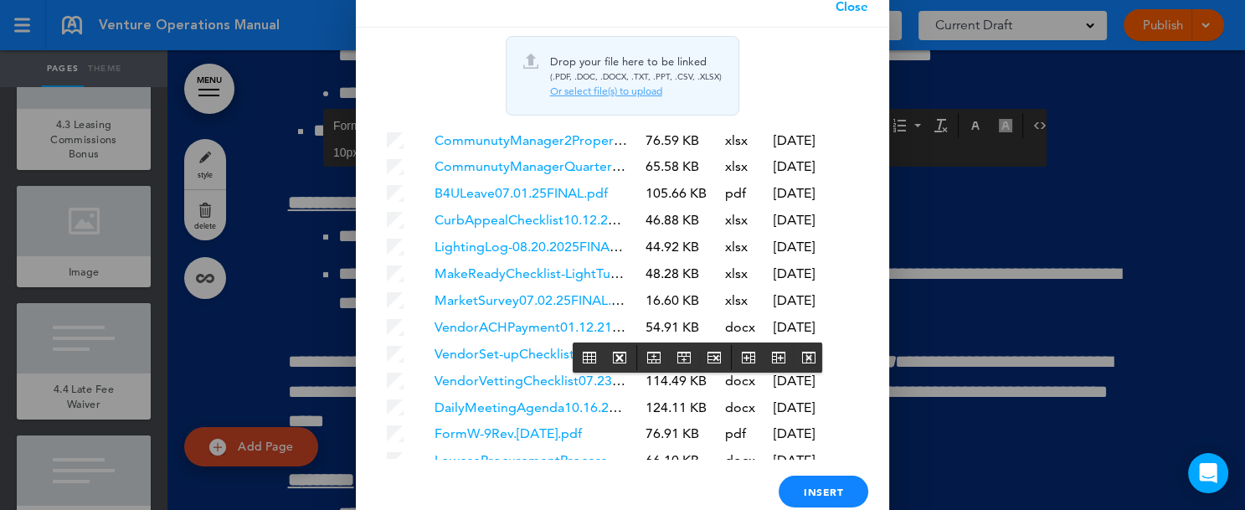
scroll to position [5000, 0]
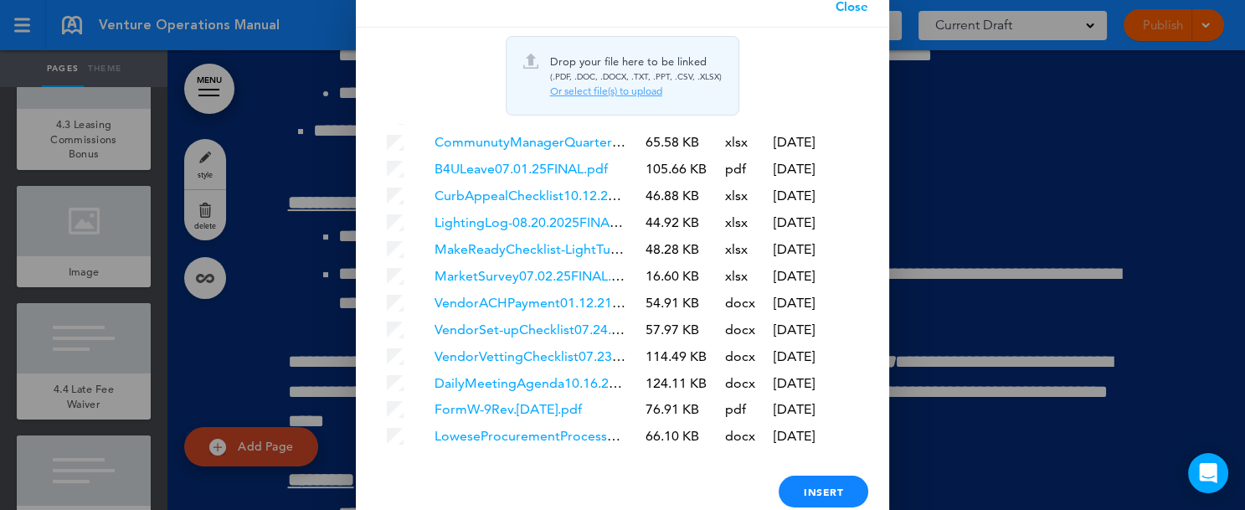
click at [618, 94] on div "Or select file(s) to upload" at bounding box center [636, 91] width 172 height 13
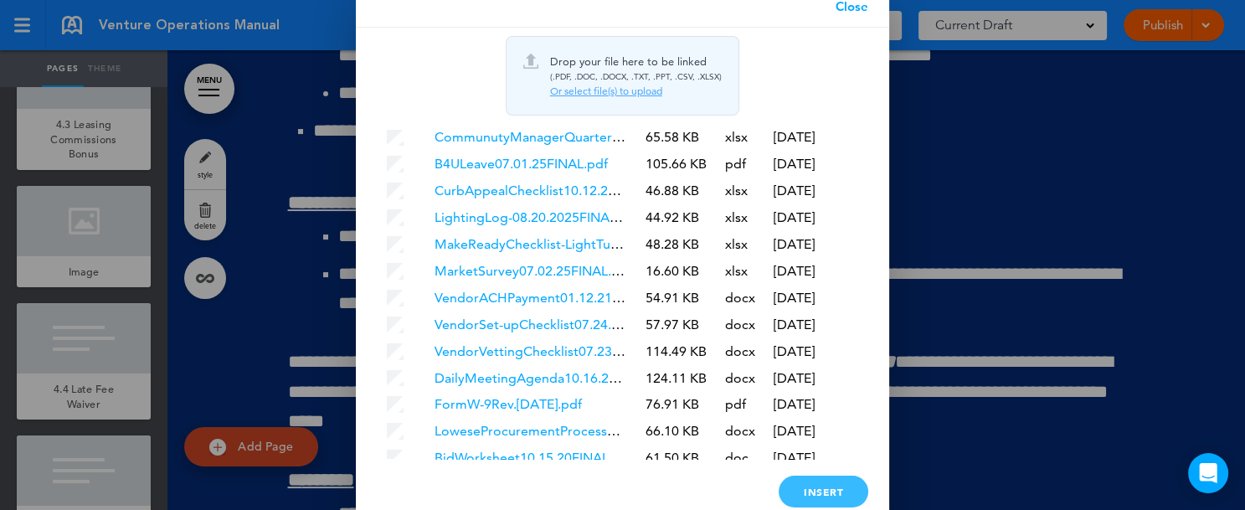
click at [820, 492] on div "Insert" at bounding box center [823, 491] width 90 height 32
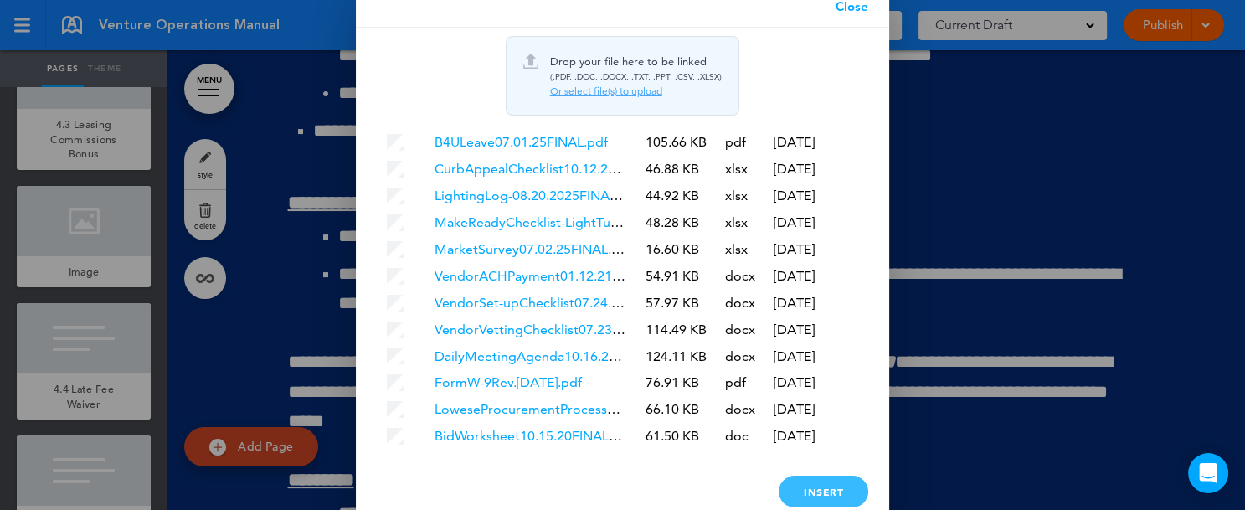
click at [822, 488] on div "Insert" at bounding box center [823, 491] width 90 height 32
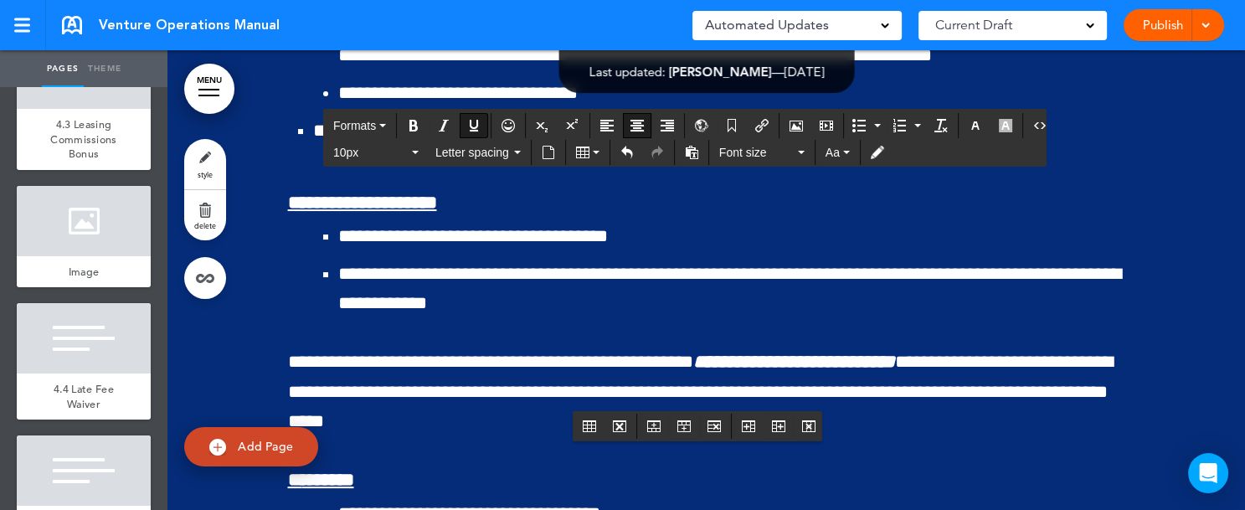
click at [547, 152] on icon "Insert document" at bounding box center [548, 152] width 13 height 13
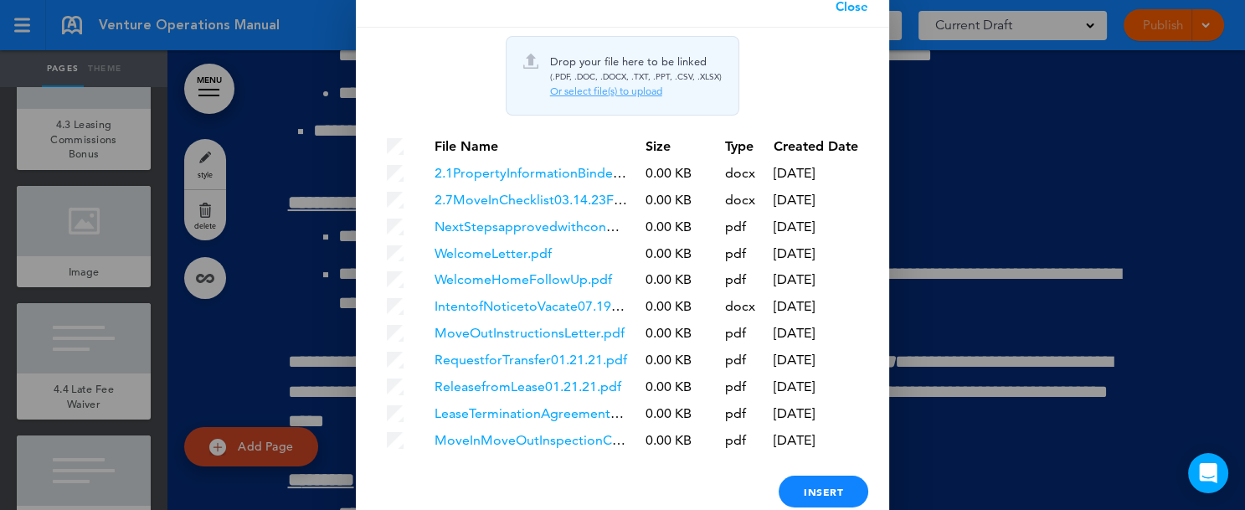
click at [614, 94] on div "Or select file(s) to upload" at bounding box center [636, 91] width 172 height 13
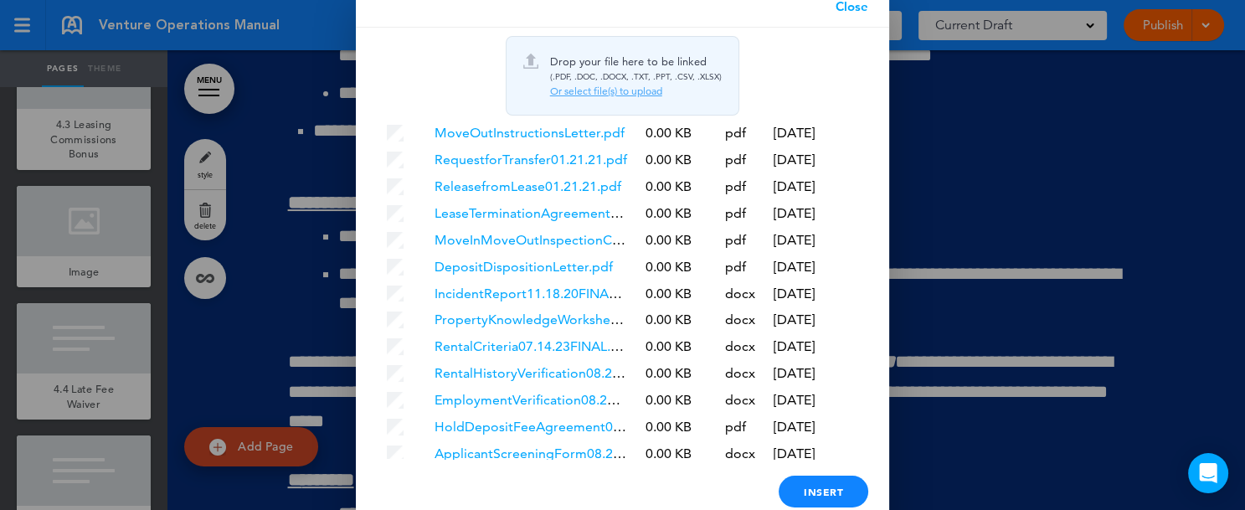
scroll to position [250, 0]
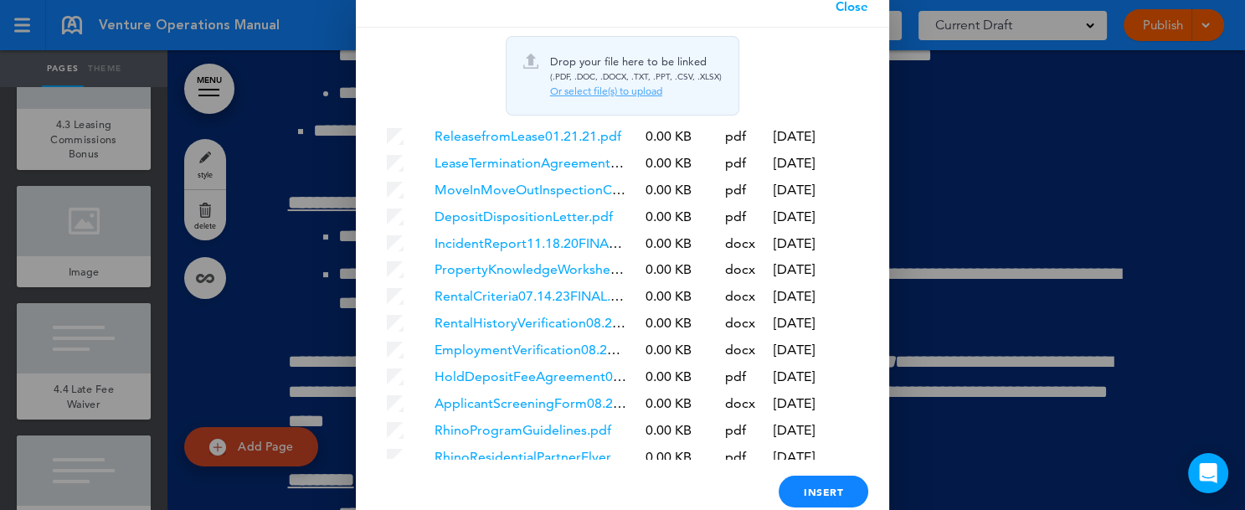
click at [864, 9] on link "Close" at bounding box center [851, 7] width 74 height 42
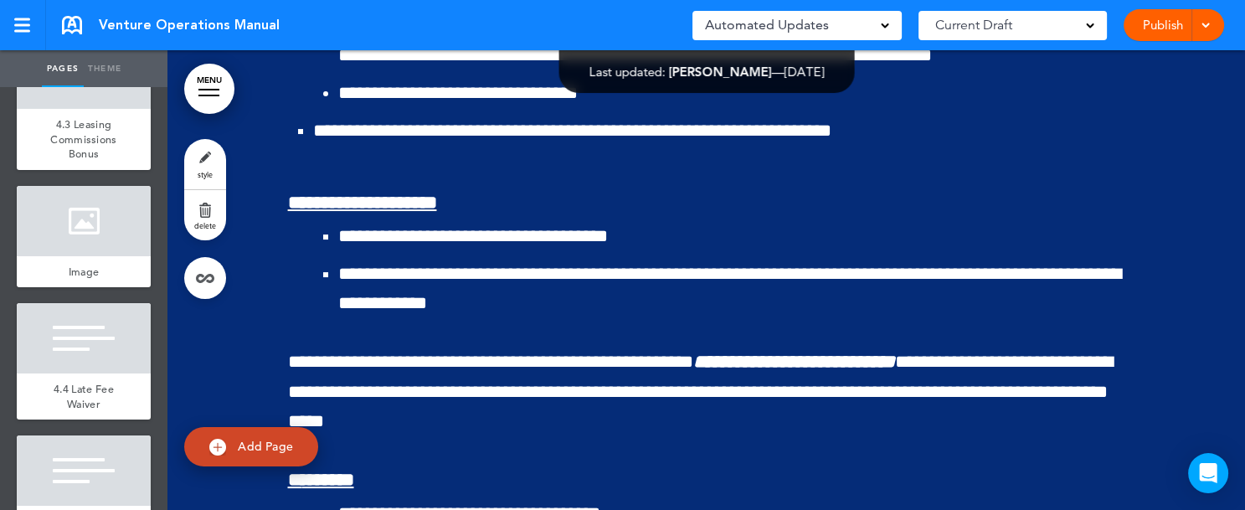
click at [1151, 32] on link "Publish" at bounding box center [1162, 25] width 53 height 32
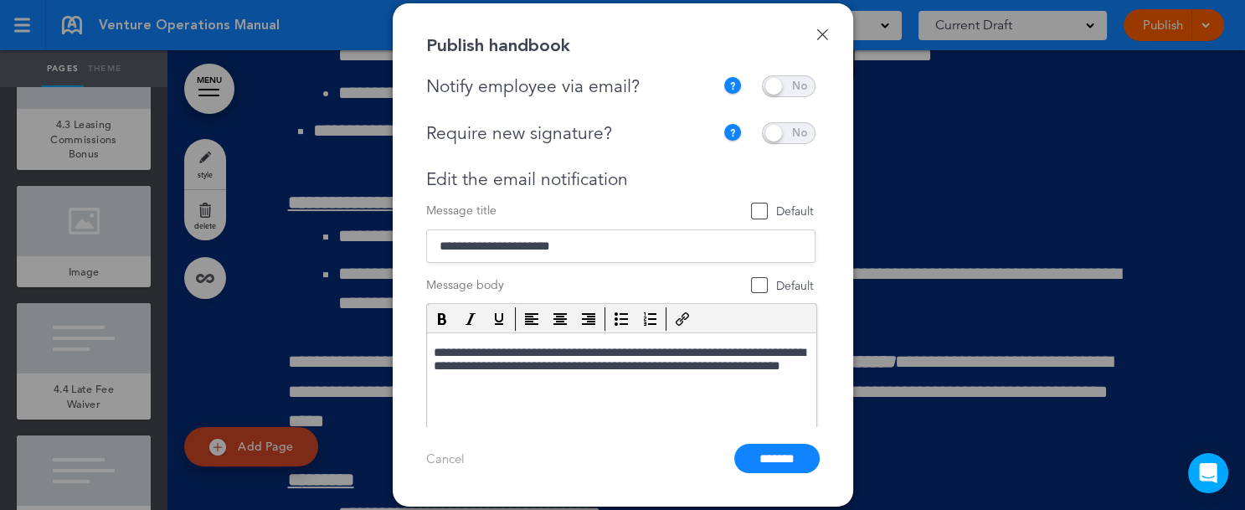
scroll to position [0, 0]
click at [817, 37] on link "Done" at bounding box center [822, 34] width 12 height 12
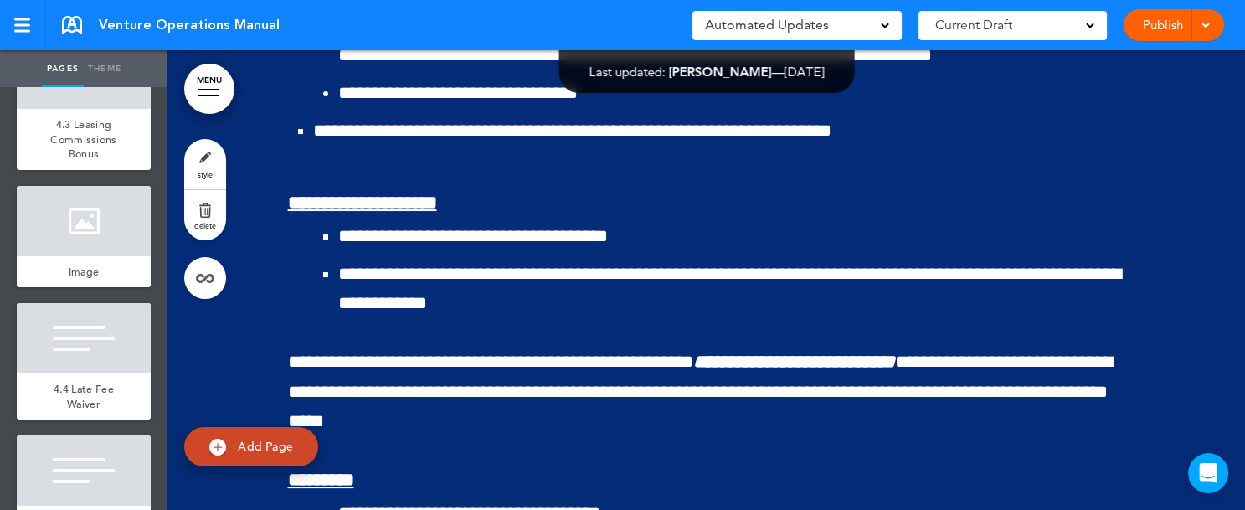
click at [1208, 24] on span at bounding box center [1204, 23] width 11 height 11
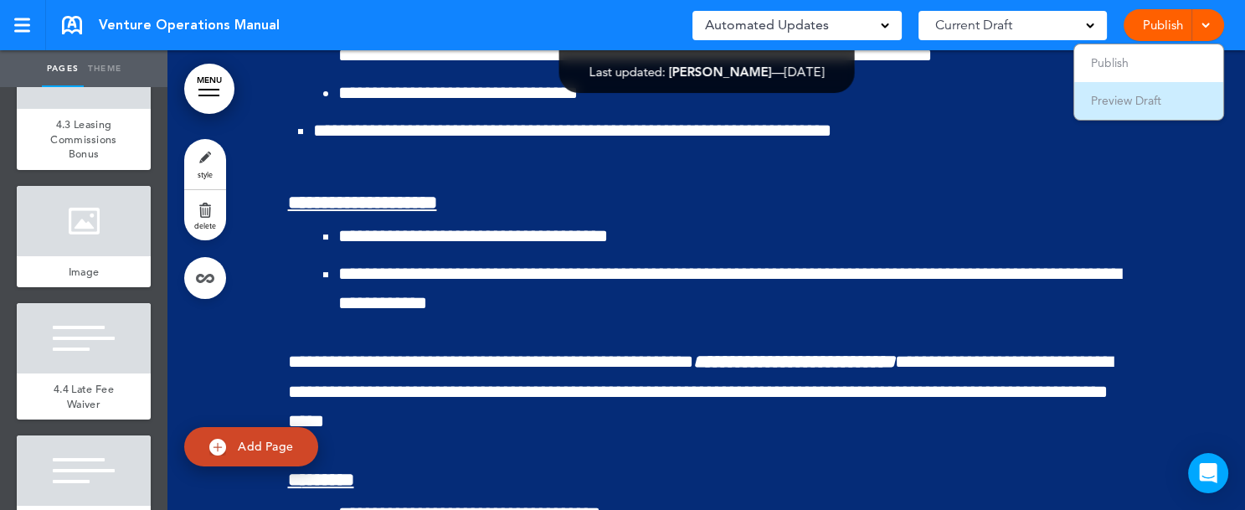
click at [1120, 101] on span "Preview Draft" at bounding box center [1126, 100] width 70 height 15
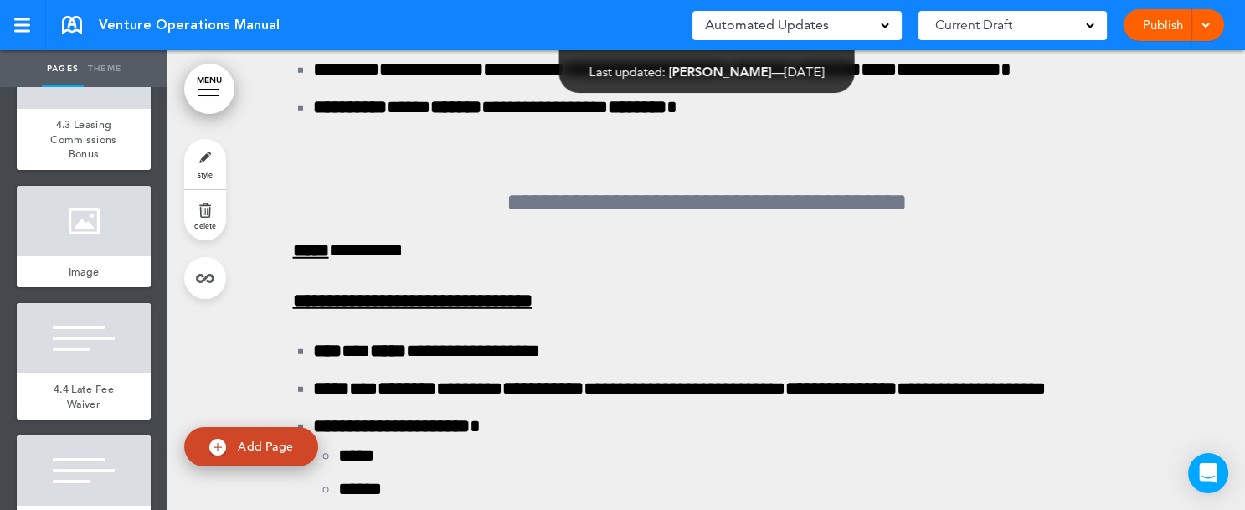
scroll to position [128996, 0]
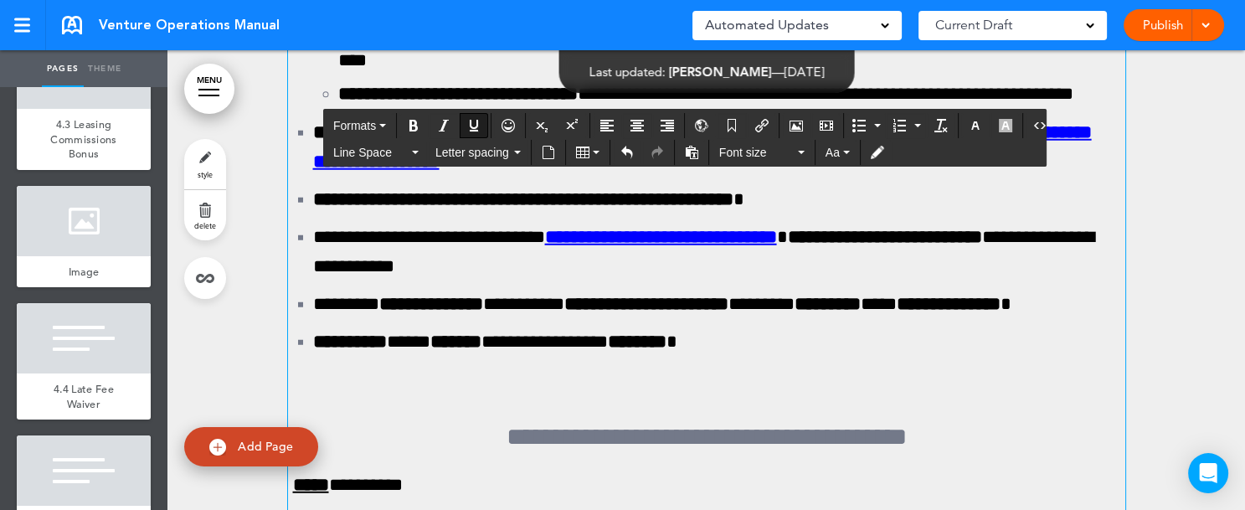
drag, startPoint x: 286, startPoint y: 359, endPoint x: 328, endPoint y: 360, distance: 41.9
click at [416, 124] on icon "Bold" at bounding box center [413, 125] width 13 height 13
click at [1178, 28] on div "Publish Publish Preview Draft" at bounding box center [1173, 25] width 100 height 32
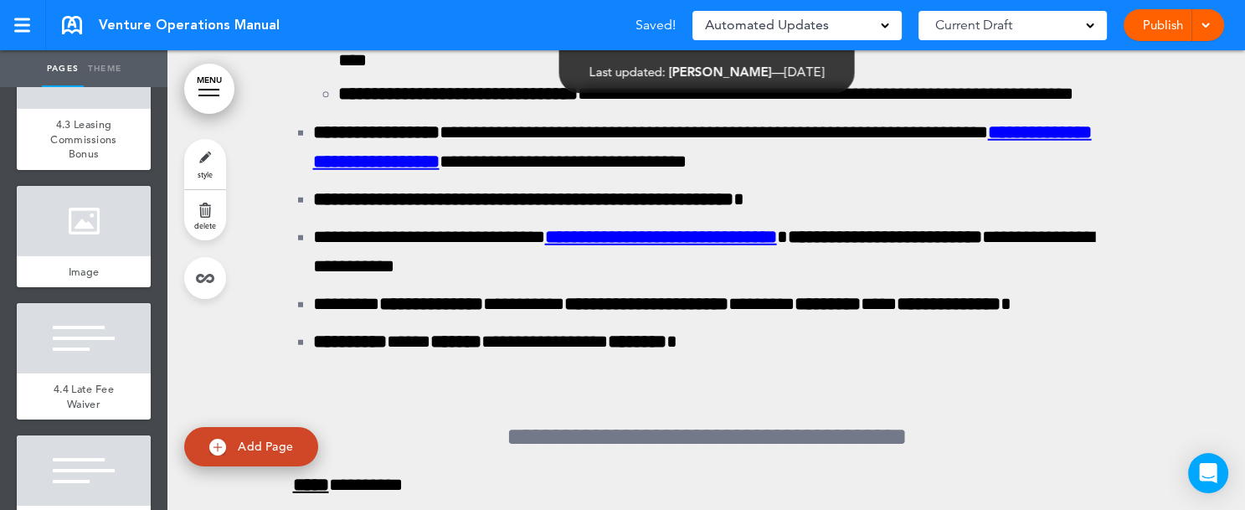
click at [1205, 27] on span at bounding box center [1204, 23] width 11 height 11
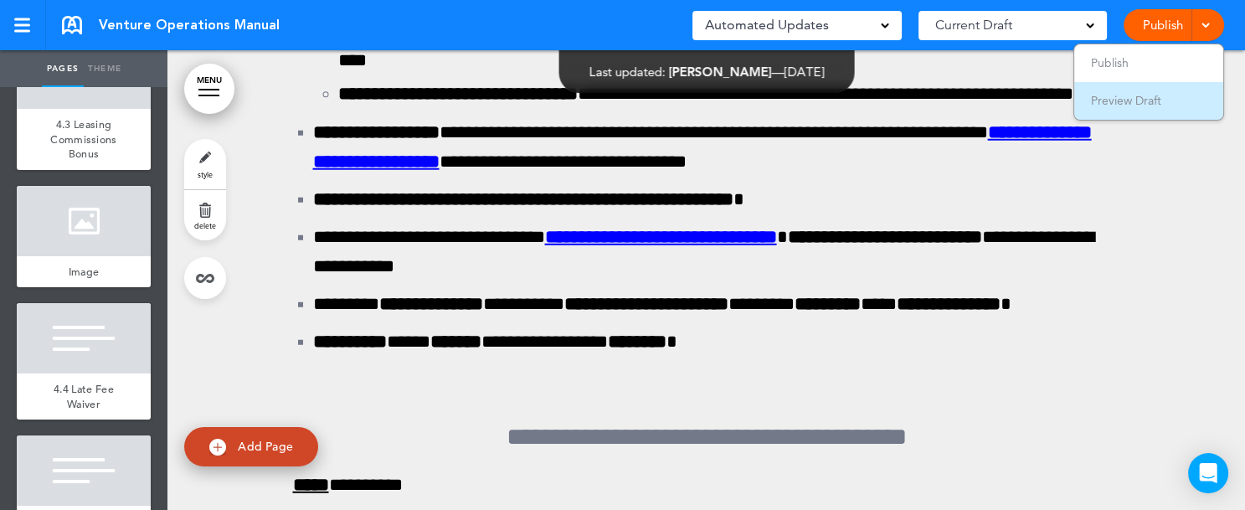
click at [1153, 96] on span "Preview Draft" at bounding box center [1126, 100] width 70 height 15
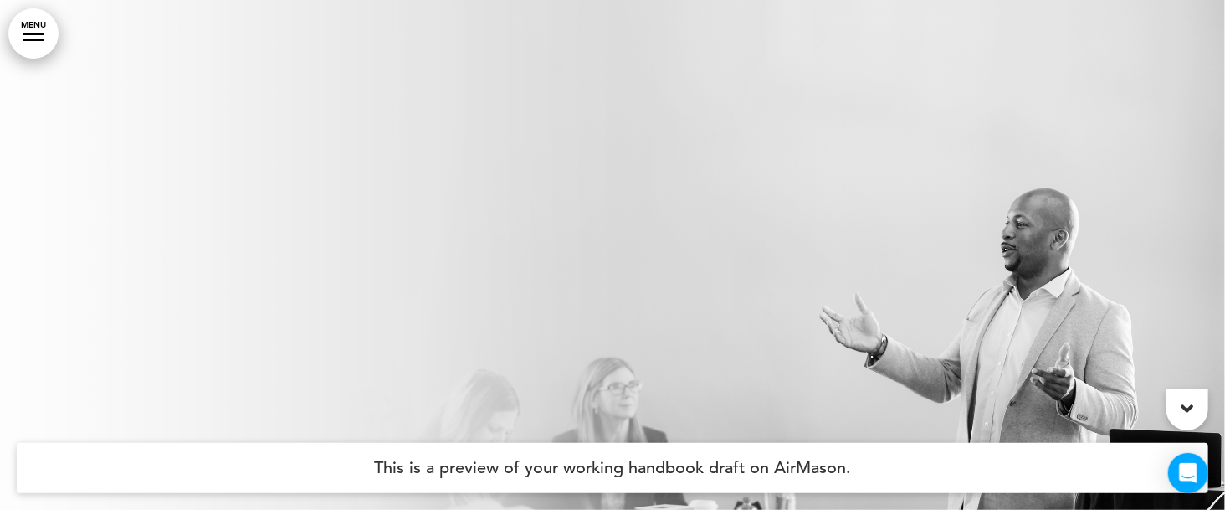
drag, startPoint x: 0, startPoint y: 0, endPoint x: 34, endPoint y: 33, distance: 47.4
click at [34, 33] on link "MENU" at bounding box center [33, 33] width 50 height 50
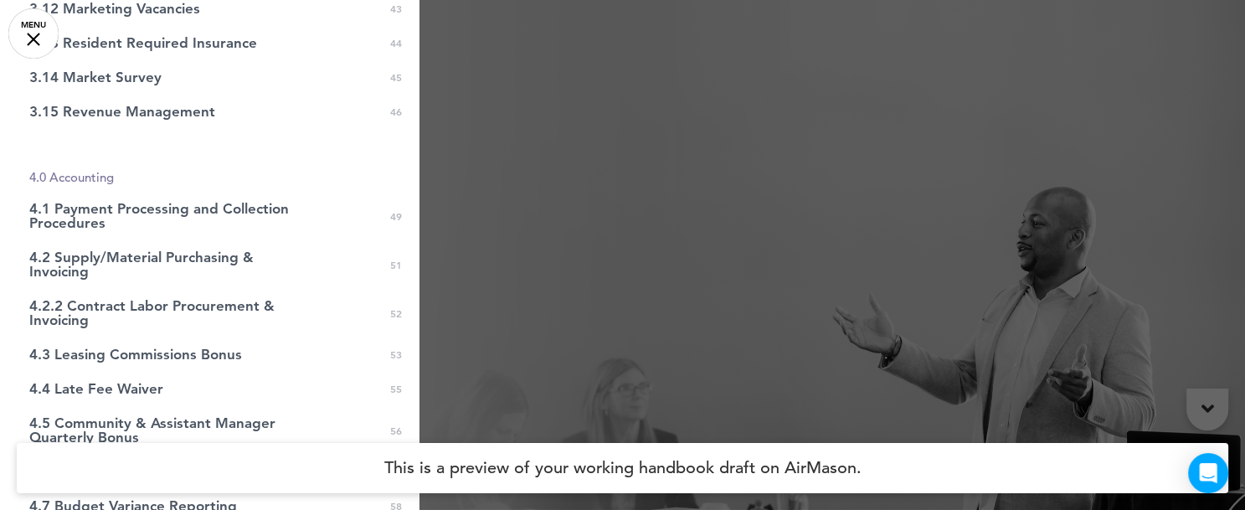
scroll to position [1363, 0]
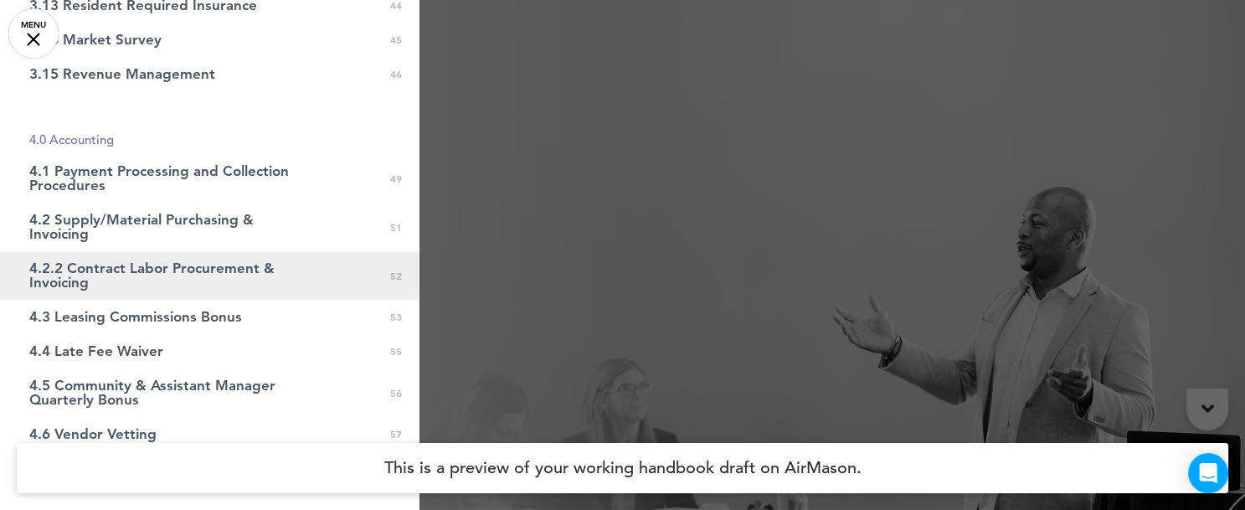
click at [162, 290] on link "4.2.2 Contract Labor Procurement & Invoicing 0 52" at bounding box center [209, 275] width 418 height 49
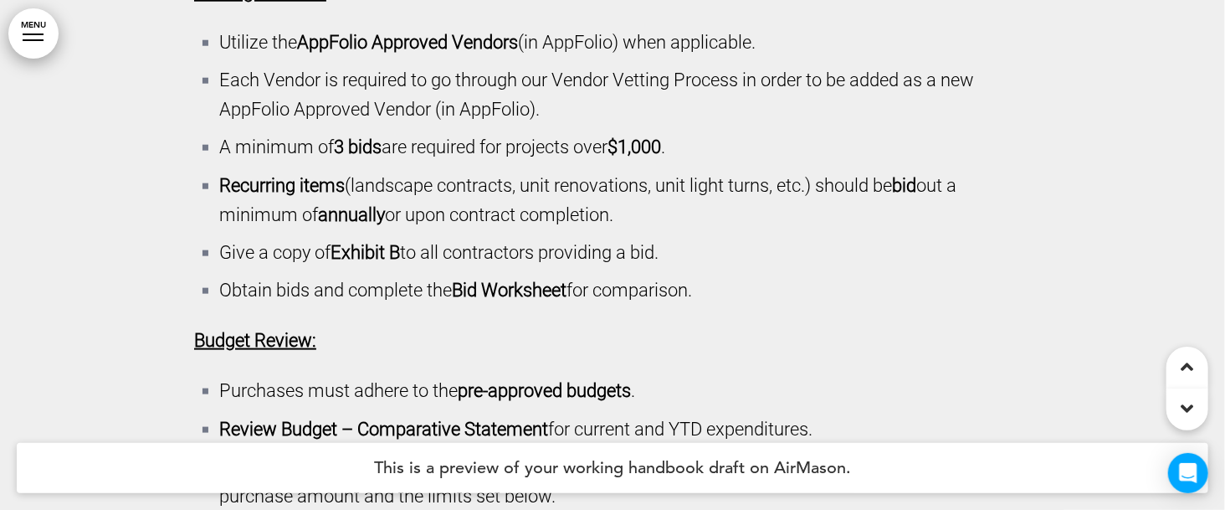
scroll to position [124356, 0]
